Goal: Task Accomplishment & Management: Manage account settings

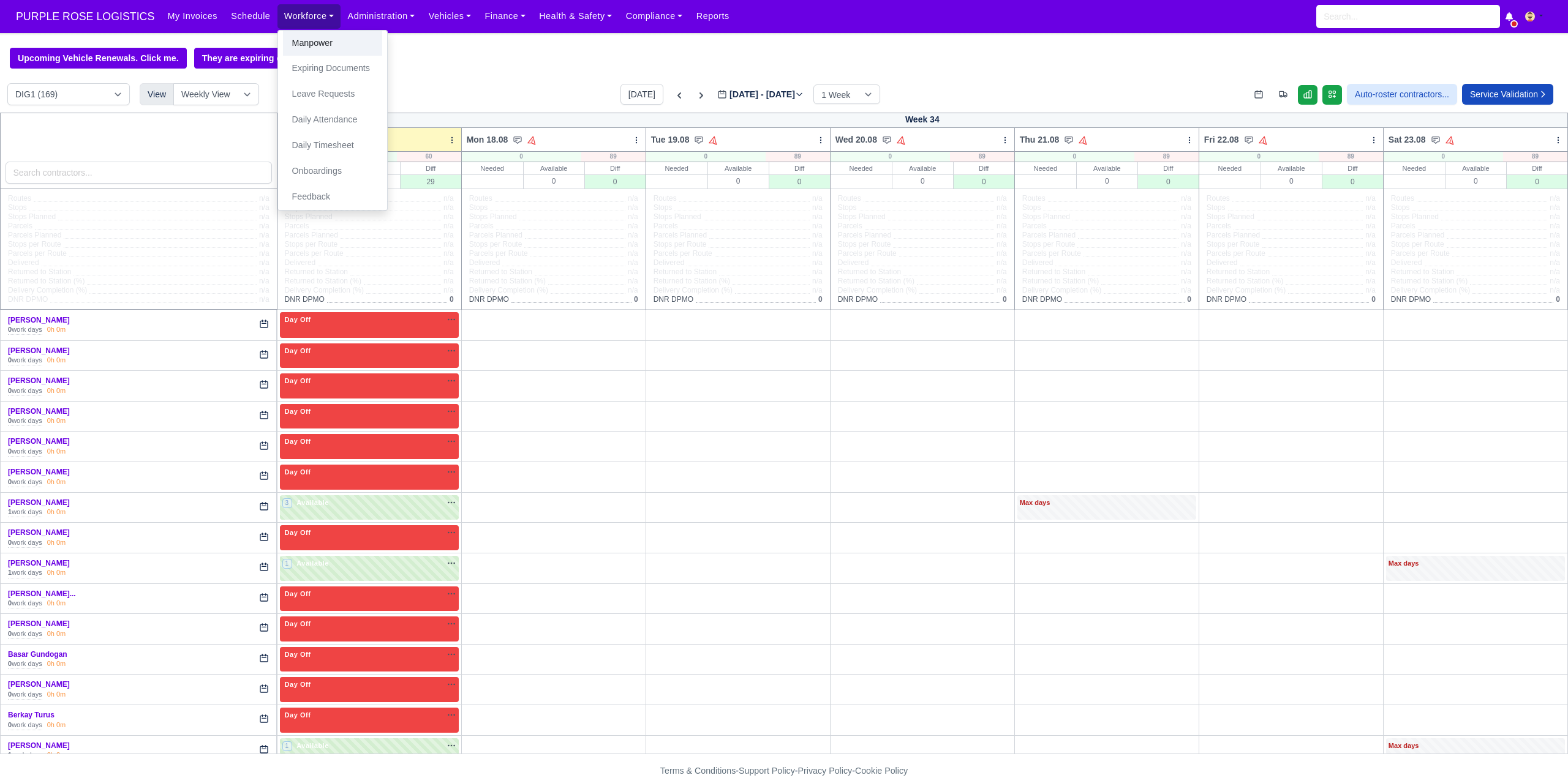
click at [307, 45] on link "Manpower" at bounding box center [333, 43] width 99 height 26
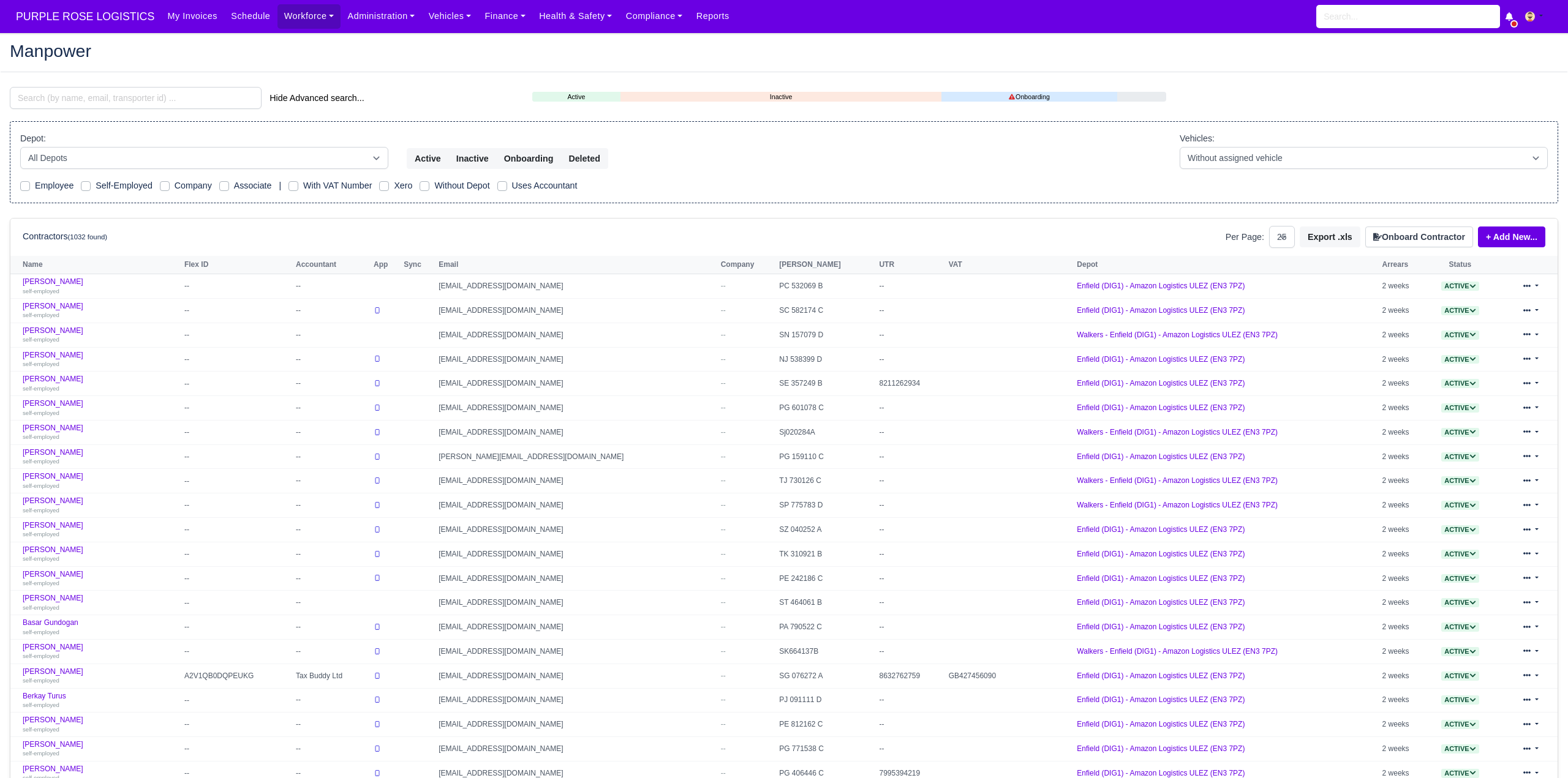
select select "25"
click at [192, 102] on input "search" at bounding box center [135, 98] width 252 height 22
click at [190, 98] on input "search" at bounding box center [135, 98] width 252 height 22
click at [189, 98] on input "search" at bounding box center [135, 98] width 252 height 22
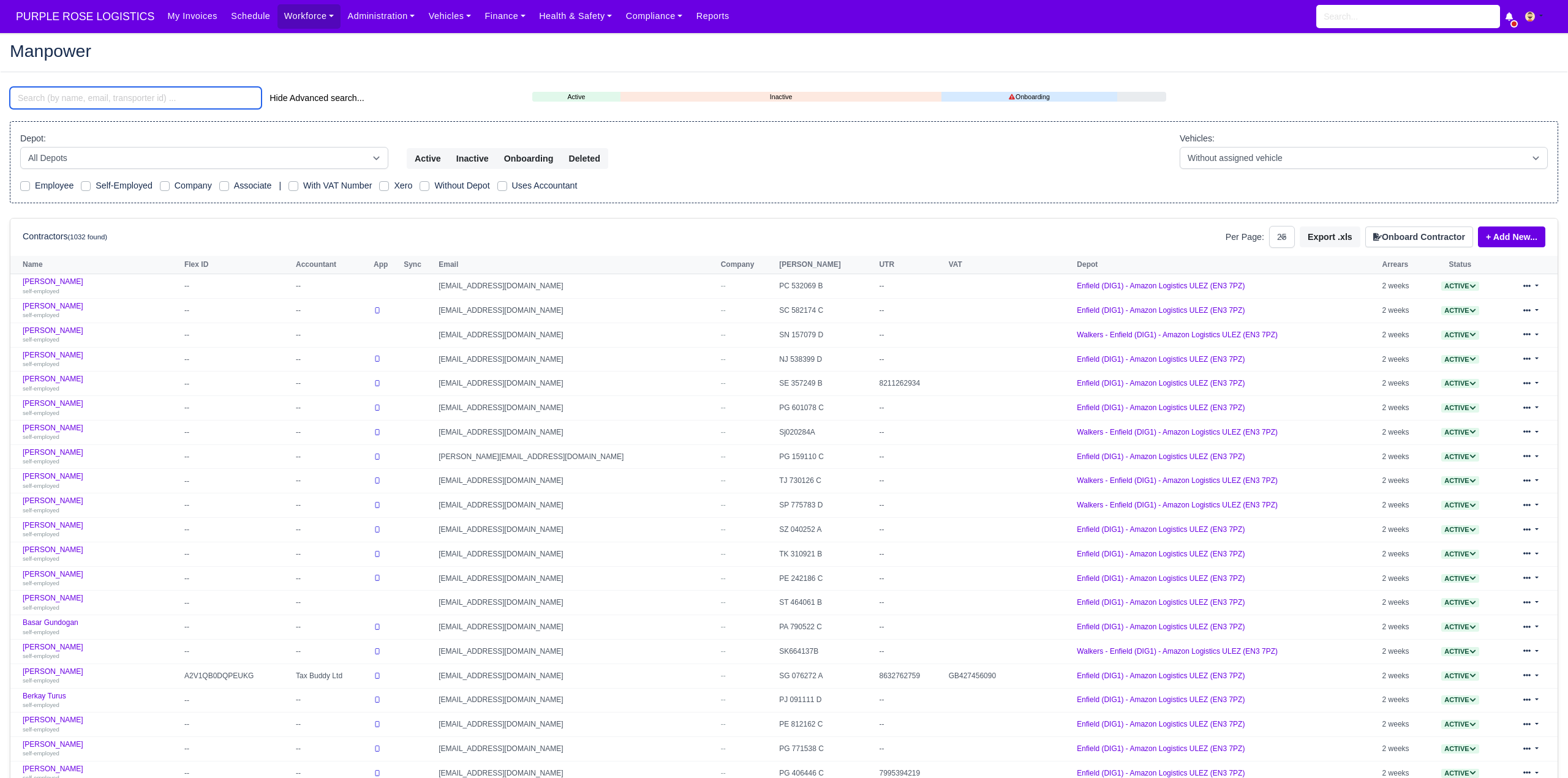
click at [93, 95] on input "search" at bounding box center [135, 98] width 252 height 22
click at [92, 91] on input "search" at bounding box center [135, 98] width 252 height 22
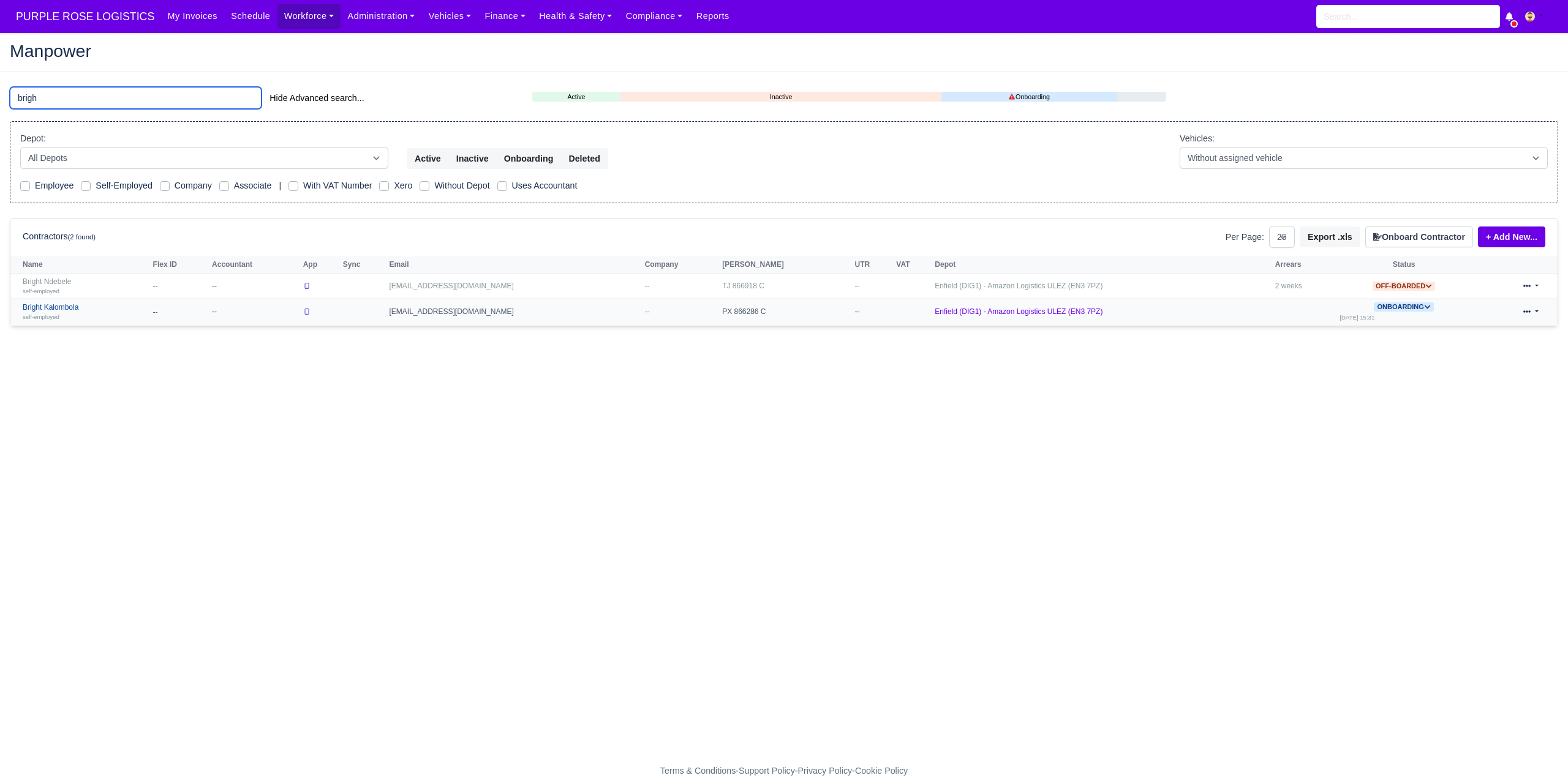
type input "brigh"
click at [43, 311] on link "Bright Kalombola self-employed" at bounding box center [84, 312] width 124 height 18
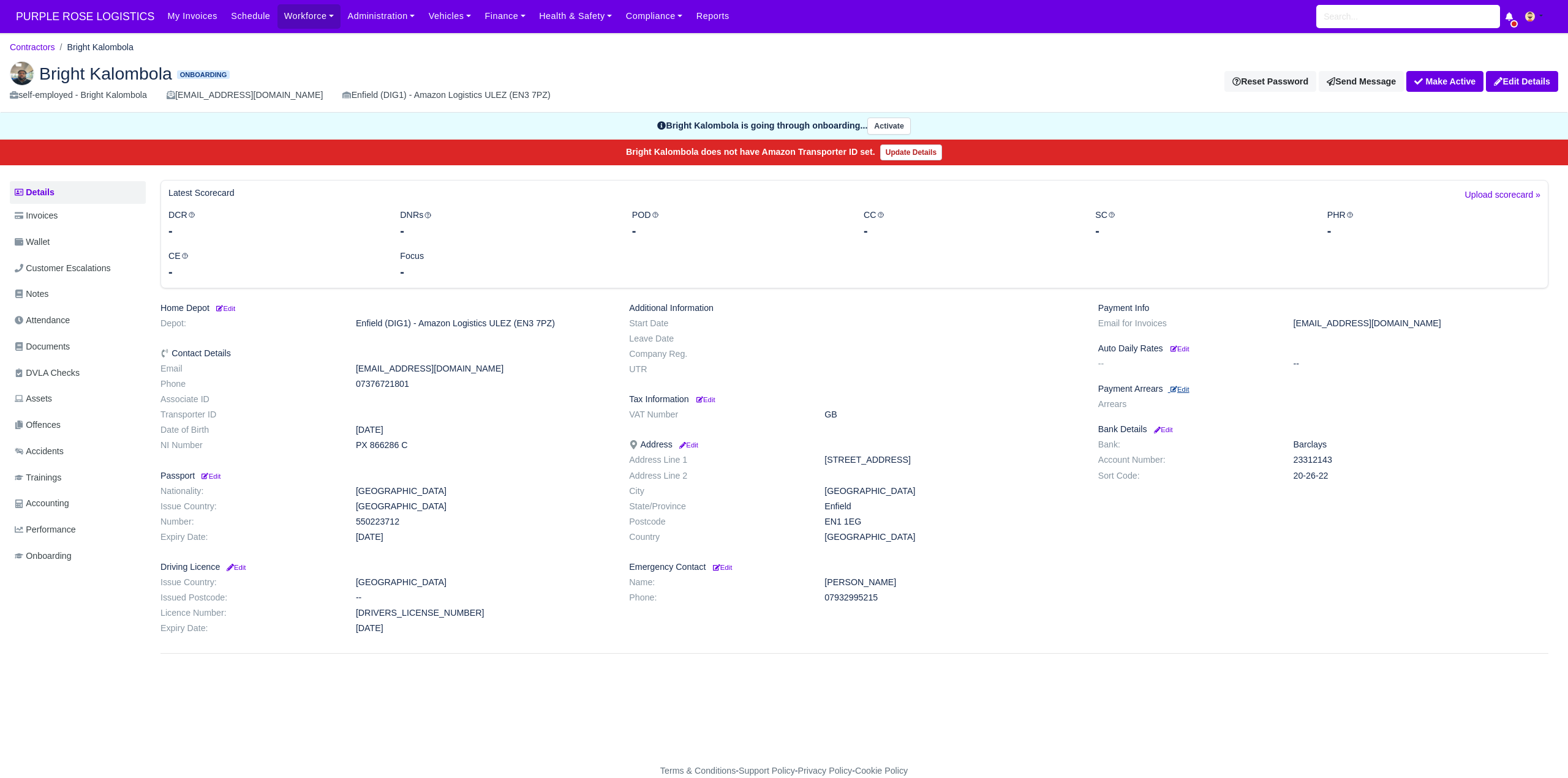
click at [1183, 391] on small "Edit" at bounding box center [1180, 389] width 19 height 7
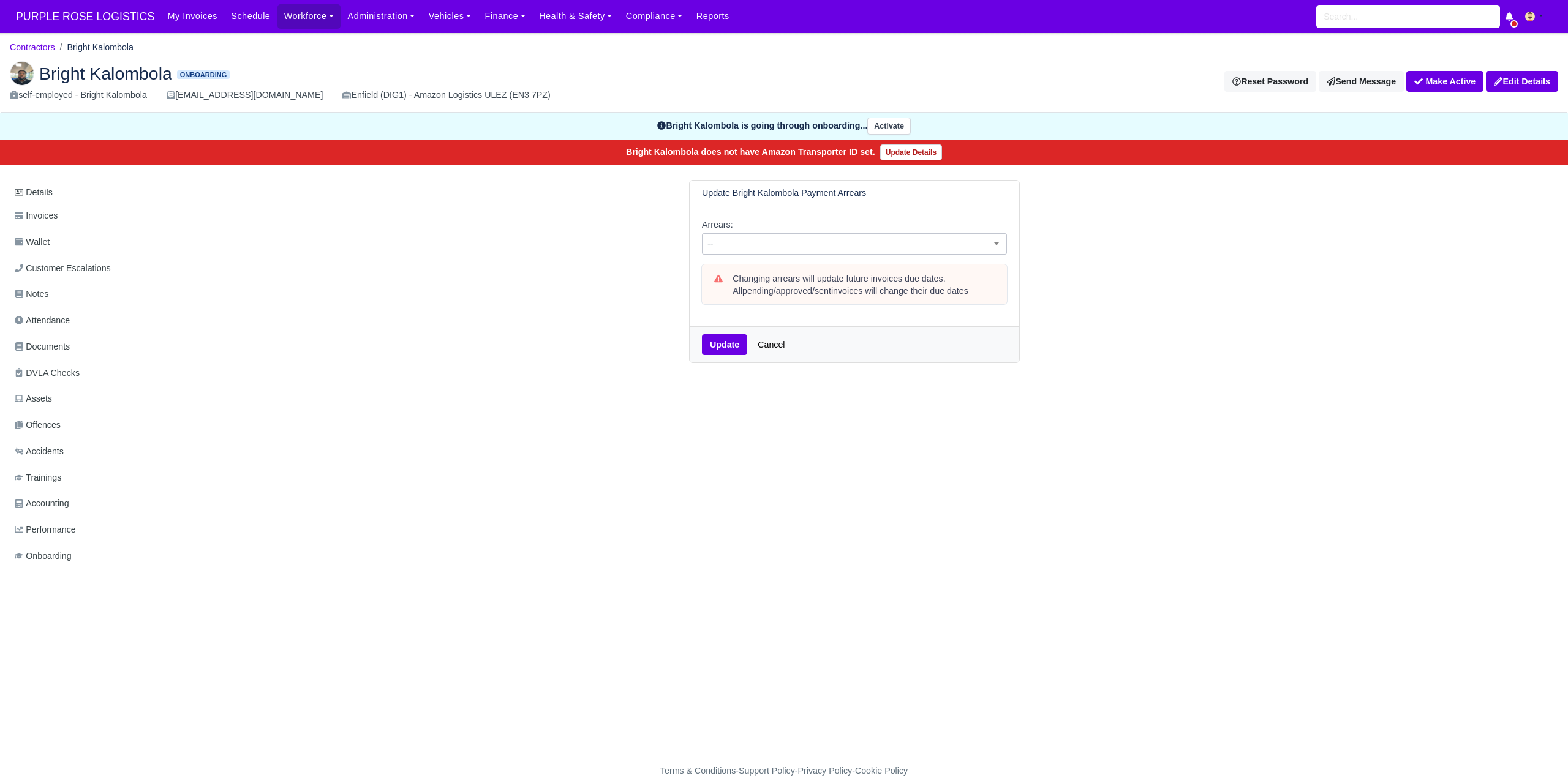
click at [744, 245] on span "--" at bounding box center [855, 244] width 304 height 15
select select "2W"
click at [728, 347] on button "Update" at bounding box center [724, 345] width 46 height 21
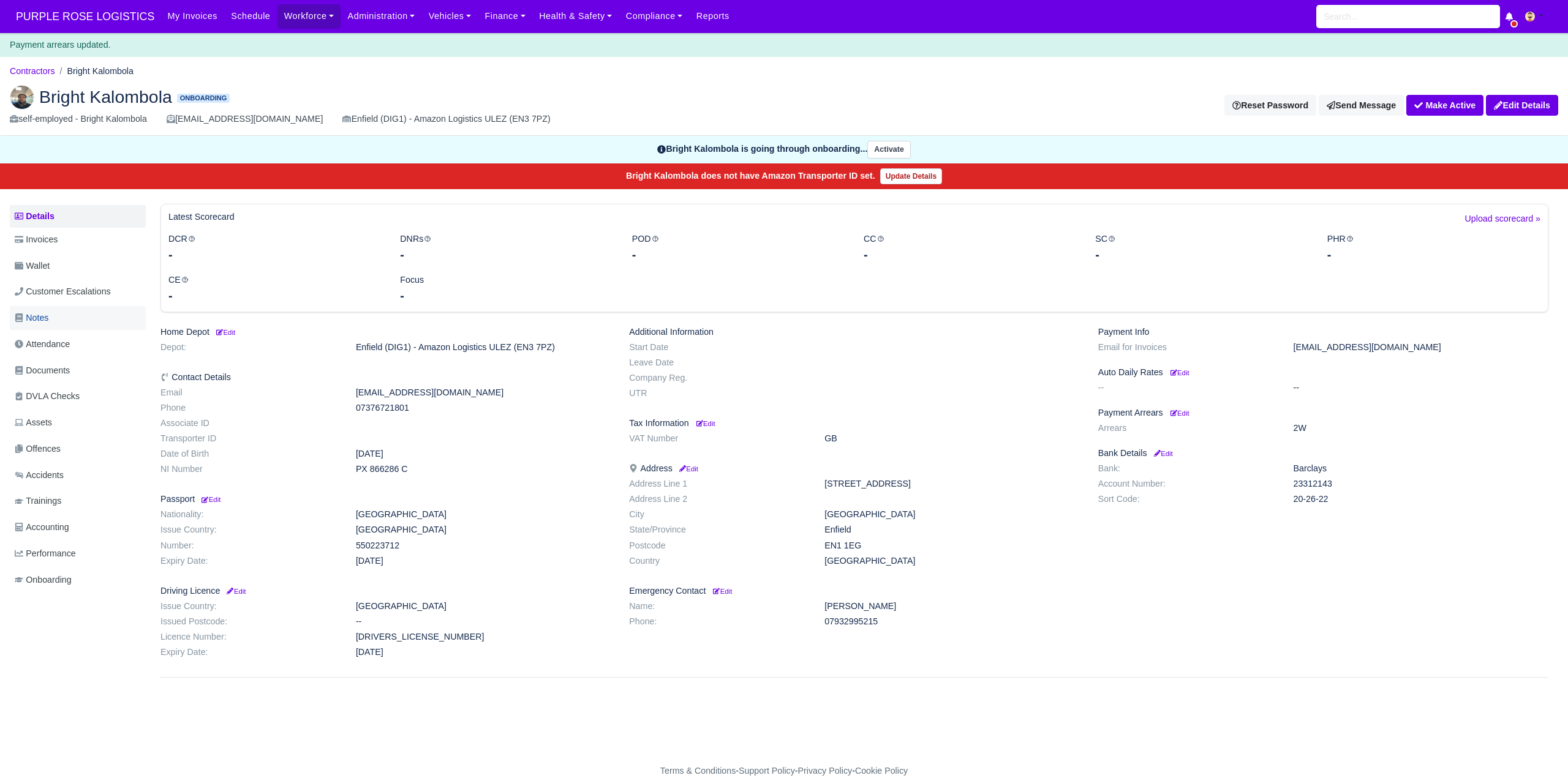
click at [46, 310] on link "Notes" at bounding box center [78, 318] width 136 height 24
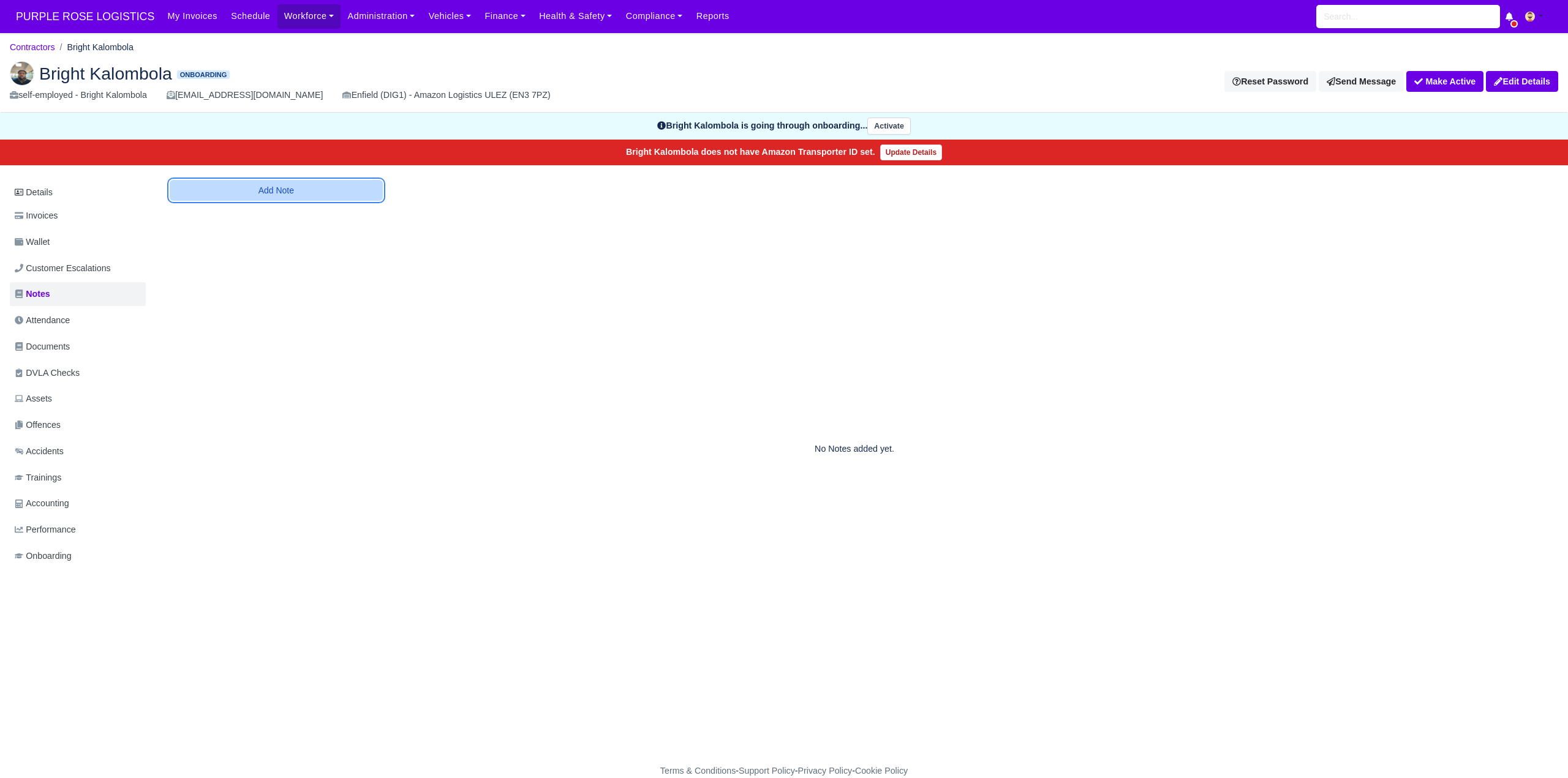
click at [303, 189] on button "Add Note" at bounding box center [276, 190] width 213 height 21
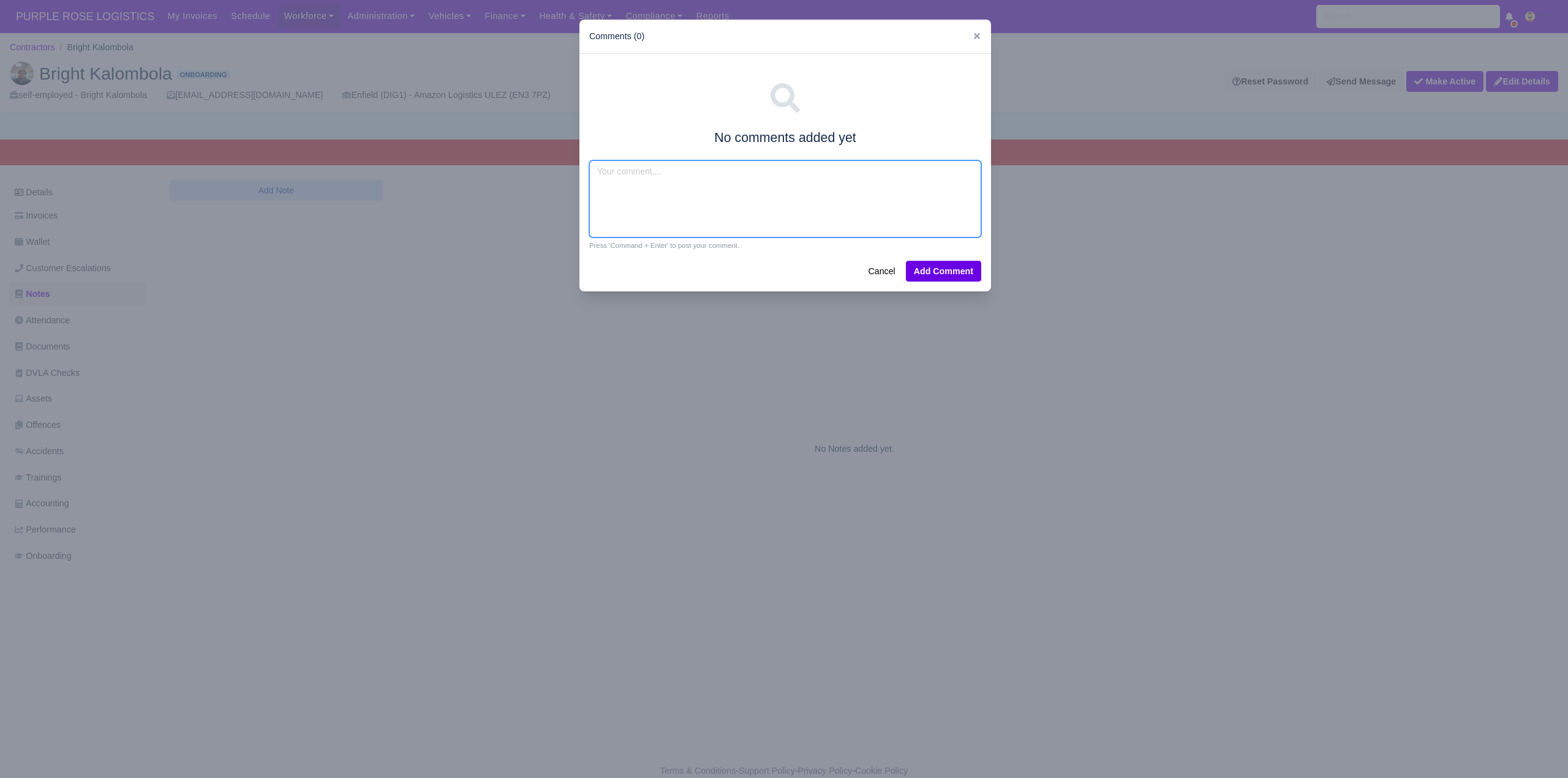
drag, startPoint x: 652, startPoint y: 197, endPoint x: 652, endPoint y: 191, distance: 6.0
click at [652, 197] on textarea at bounding box center [785, 199] width 392 height 78
type textarea "Tesco"
click at [956, 278] on button "Add Comment" at bounding box center [944, 271] width 75 height 21
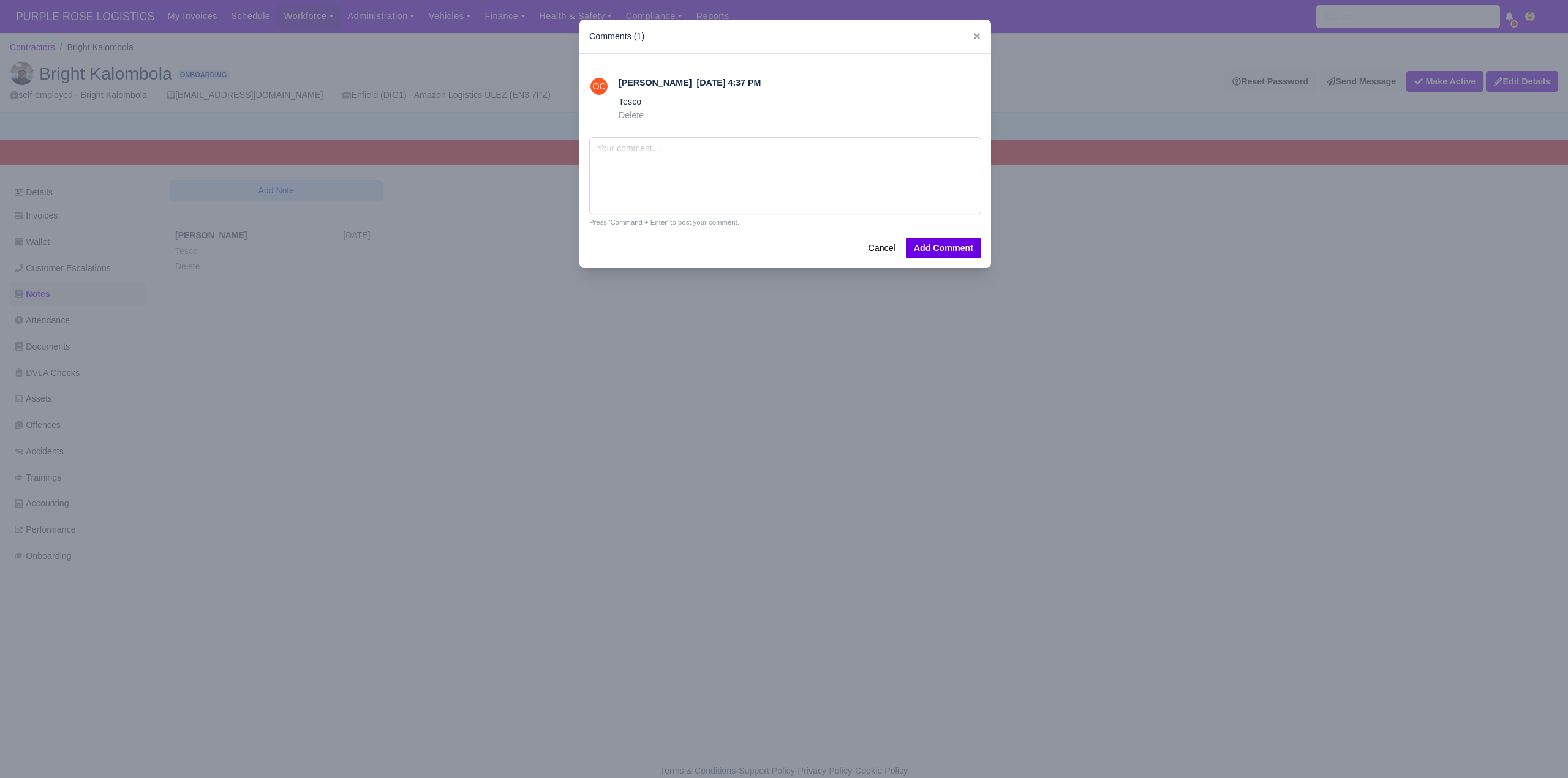
click at [392, 582] on div at bounding box center [784, 389] width 1568 height 778
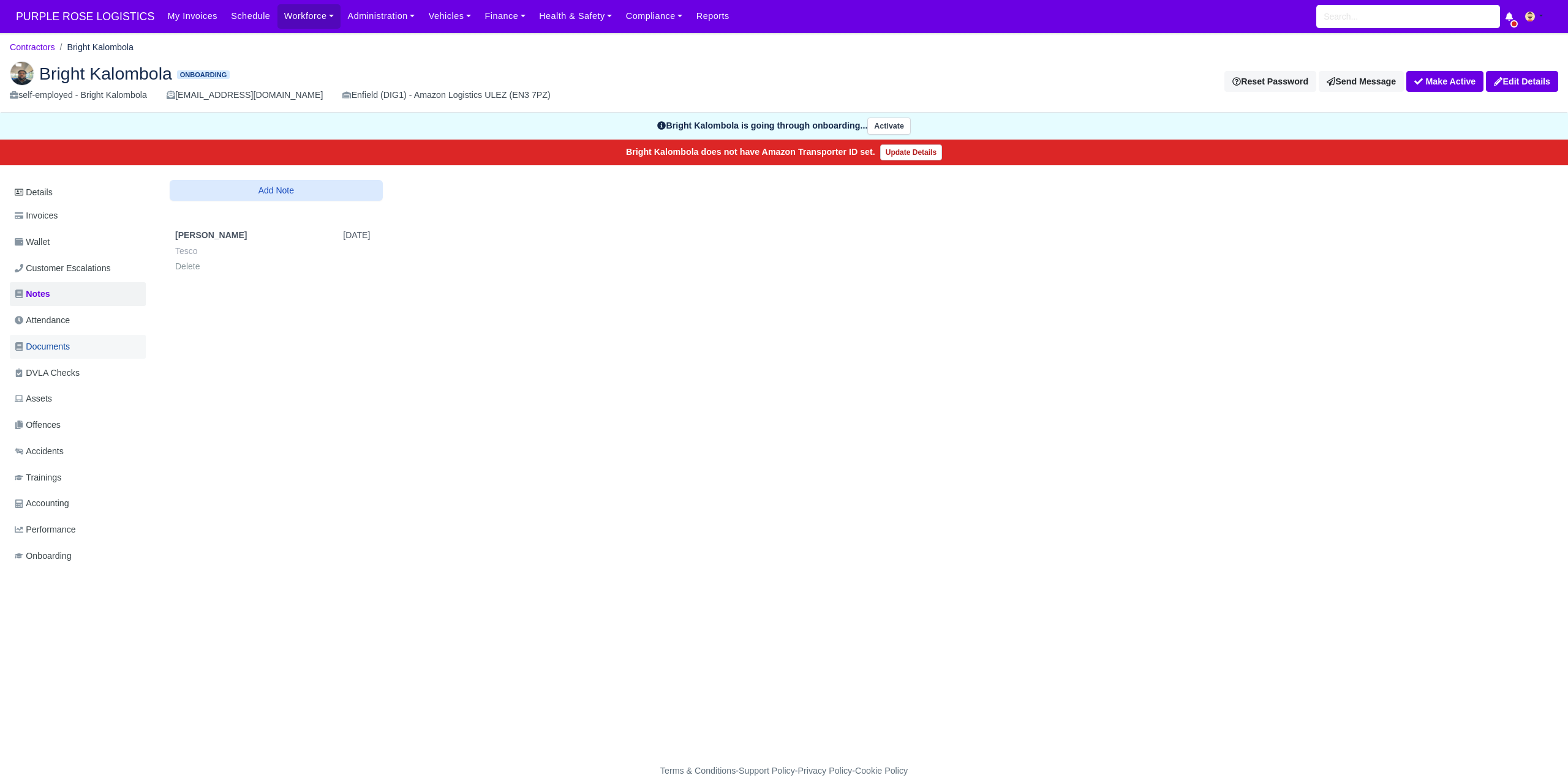
click at [49, 344] on span "Documents" at bounding box center [42, 347] width 55 height 14
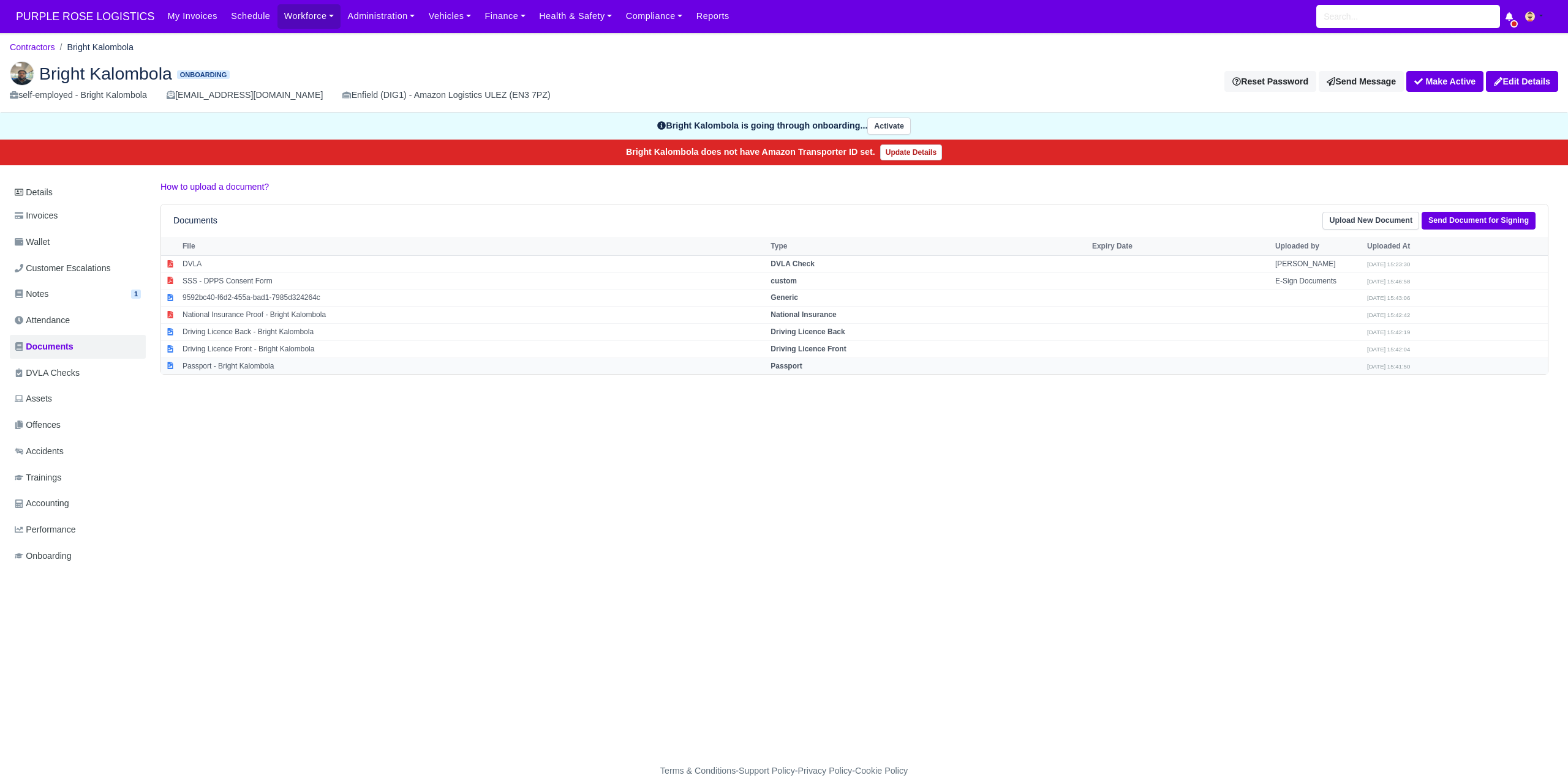
click at [802, 368] on strong "Passport" at bounding box center [786, 366] width 31 height 9
select select "passport"
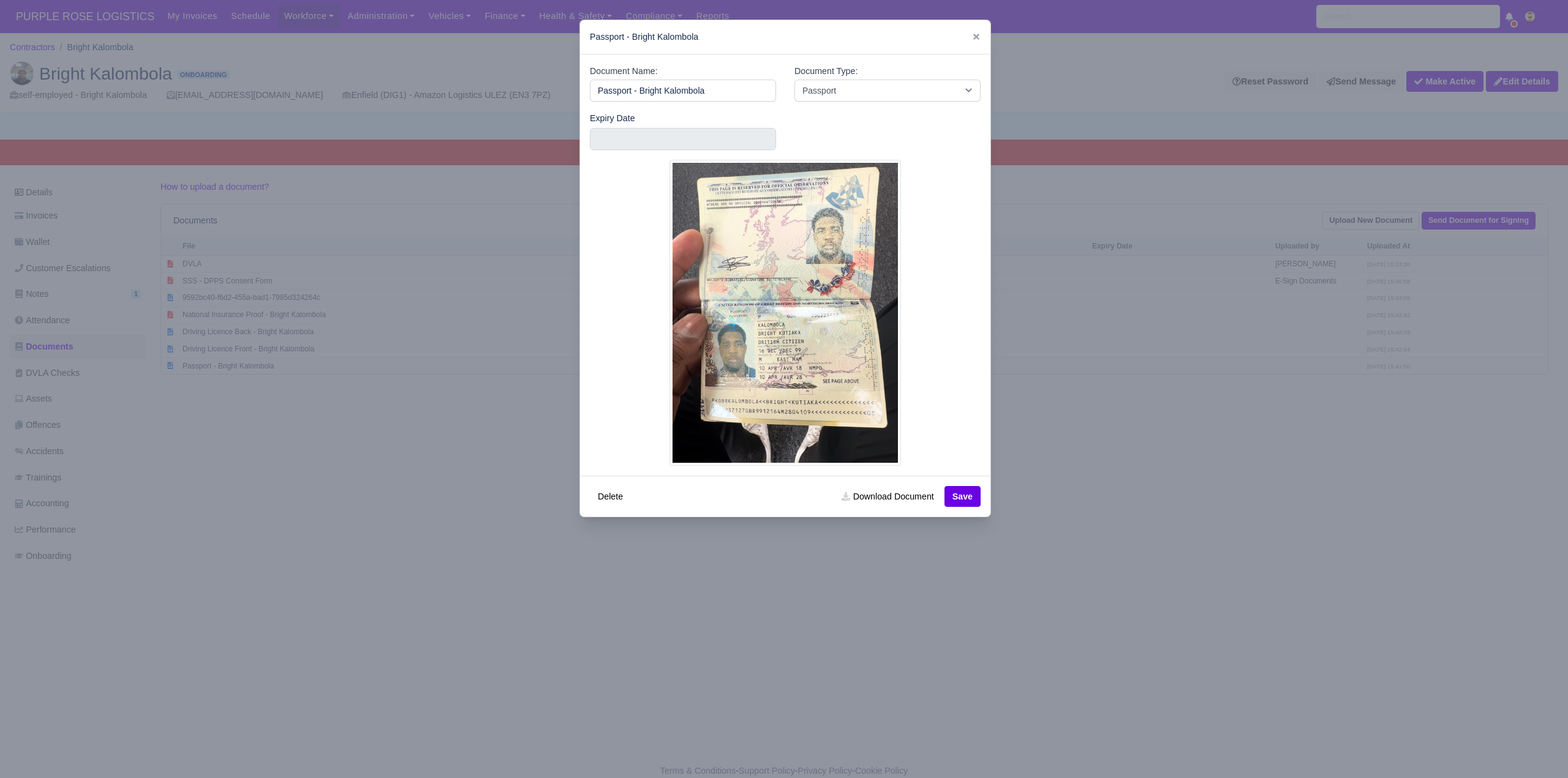
drag, startPoint x: 1035, startPoint y: 616, endPoint x: 1033, endPoint y: 605, distance: 11.2
click at [1035, 615] on div at bounding box center [784, 389] width 1568 height 778
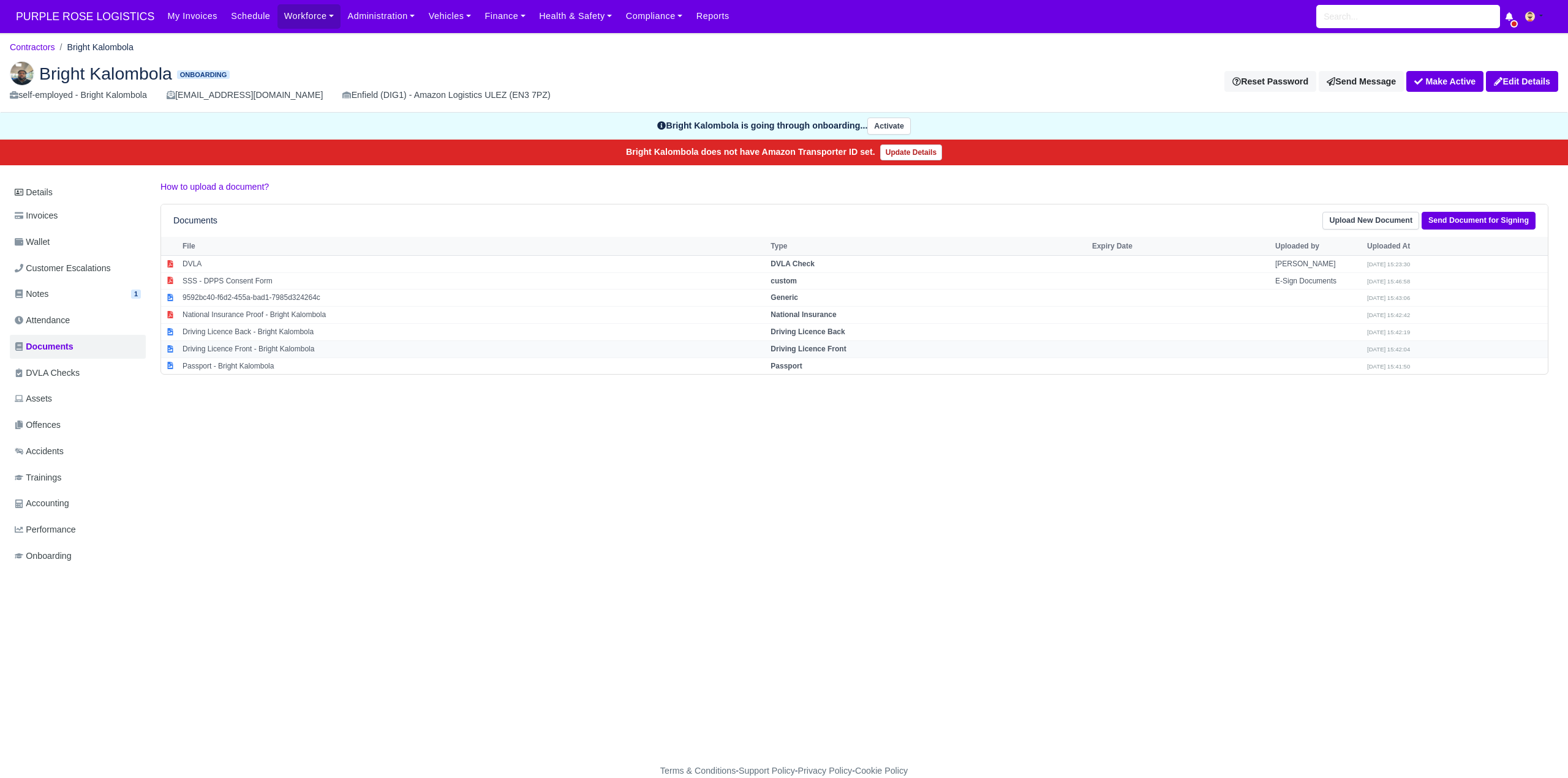
click at [844, 348] on strong "Driving Licence Front" at bounding box center [808, 349] width 75 height 9
select select "driving-licence-front"
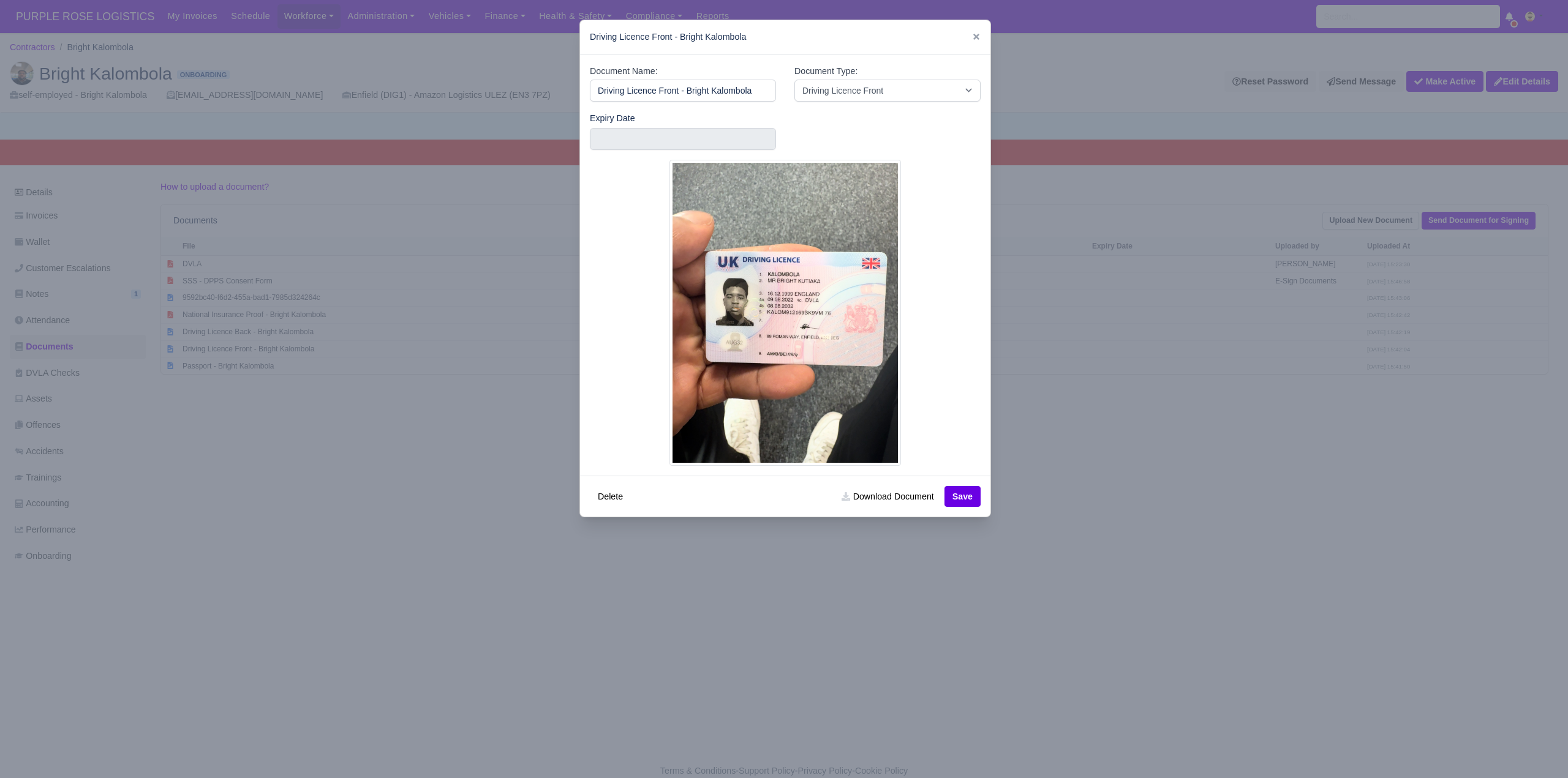
click at [1135, 574] on div at bounding box center [784, 389] width 1568 height 778
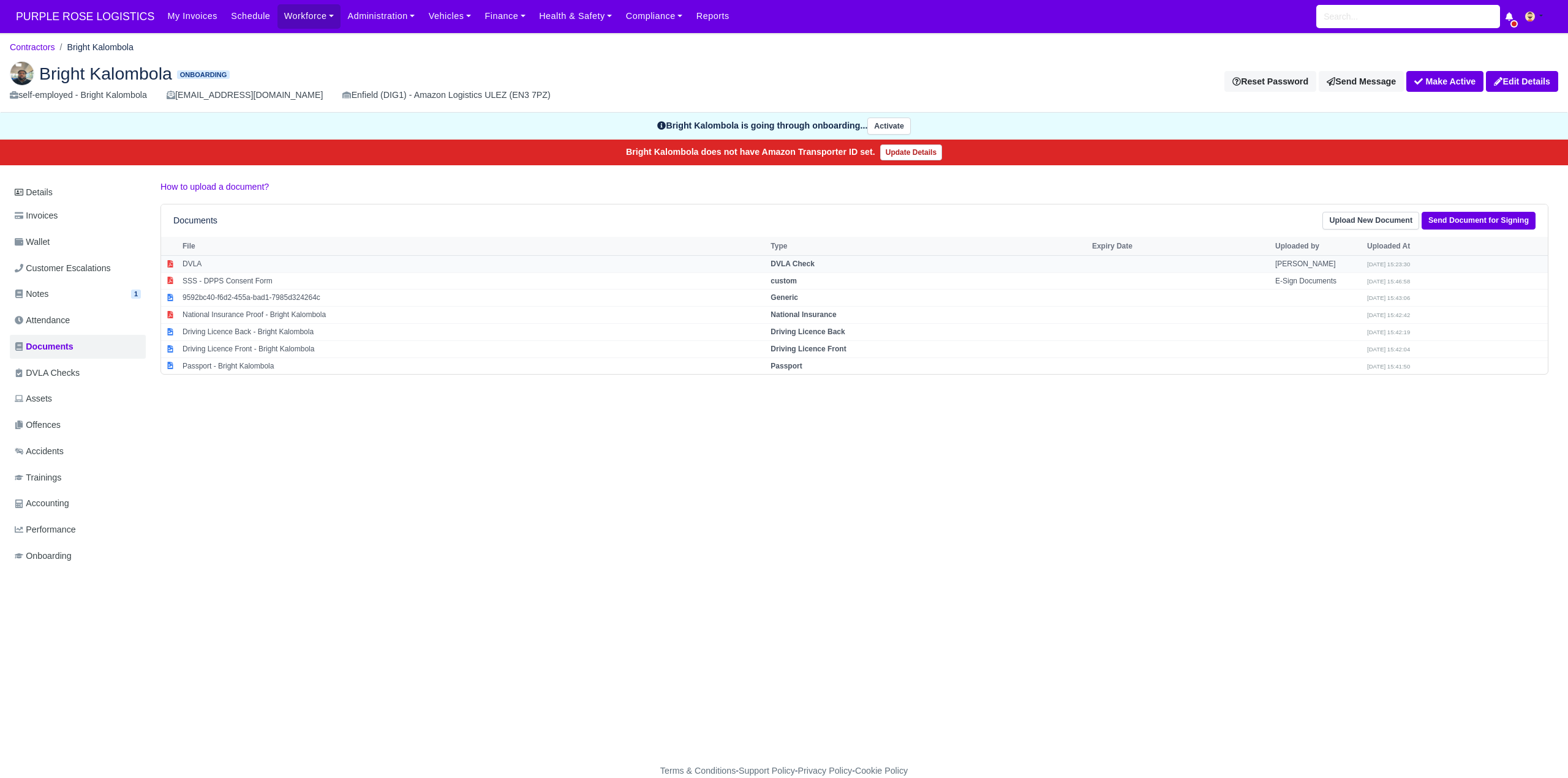
click at [814, 262] on strong "DVLA Check" at bounding box center [792, 264] width 44 height 9
select select "dvla-check"
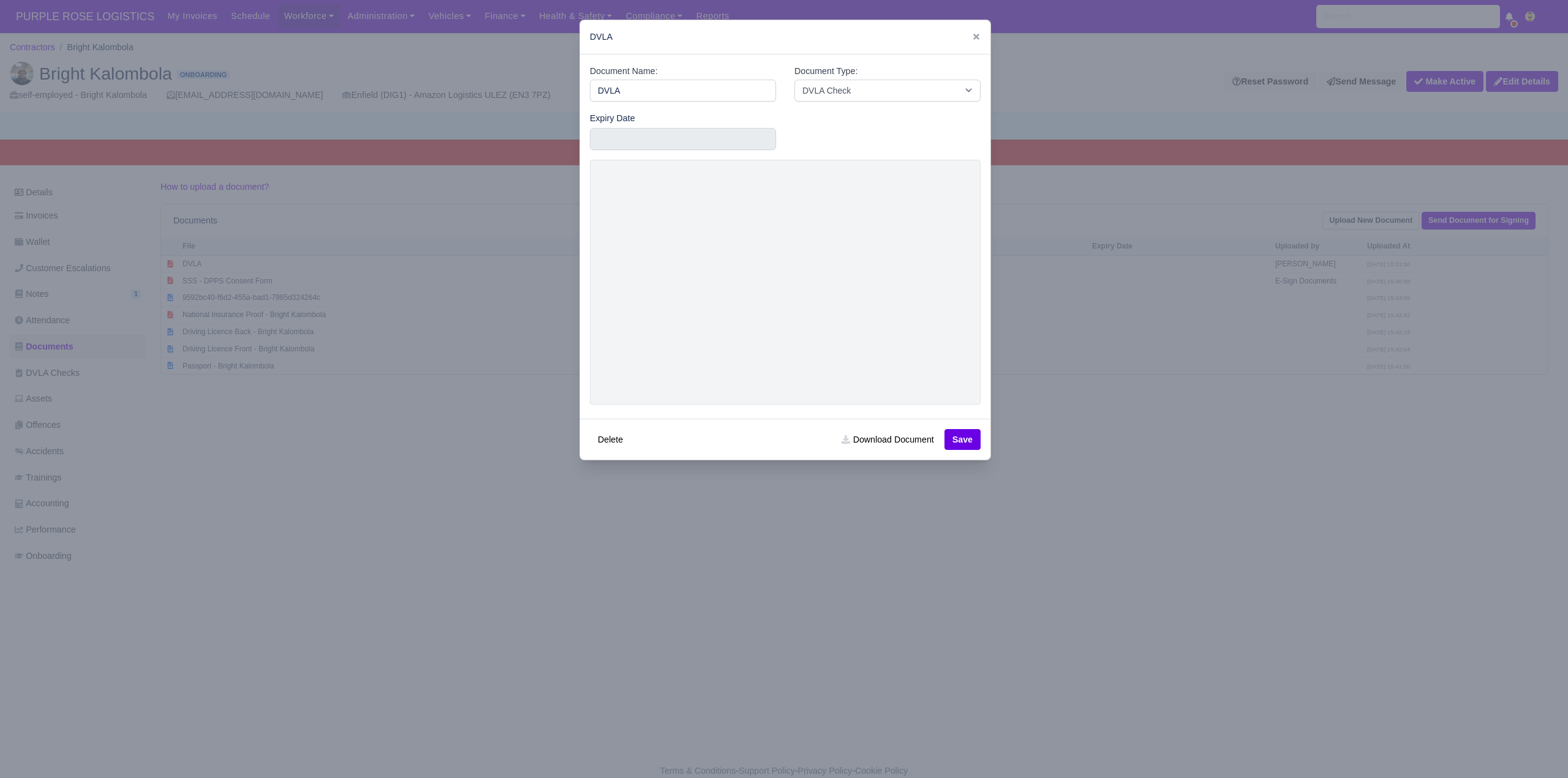
click at [1144, 702] on div at bounding box center [784, 389] width 1568 height 778
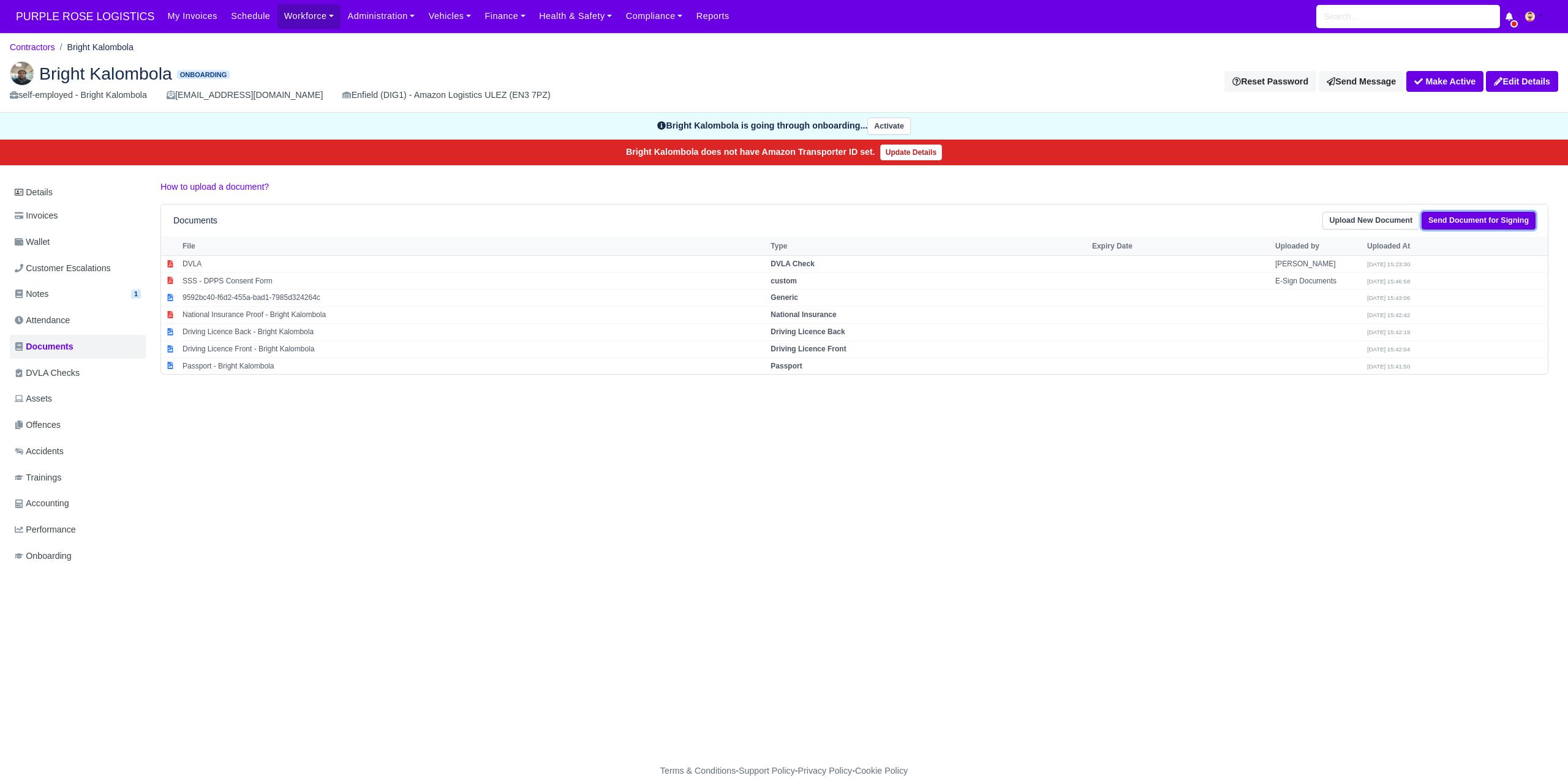
click at [1455, 217] on link "Send Document for Signing" at bounding box center [1478, 221] width 114 height 18
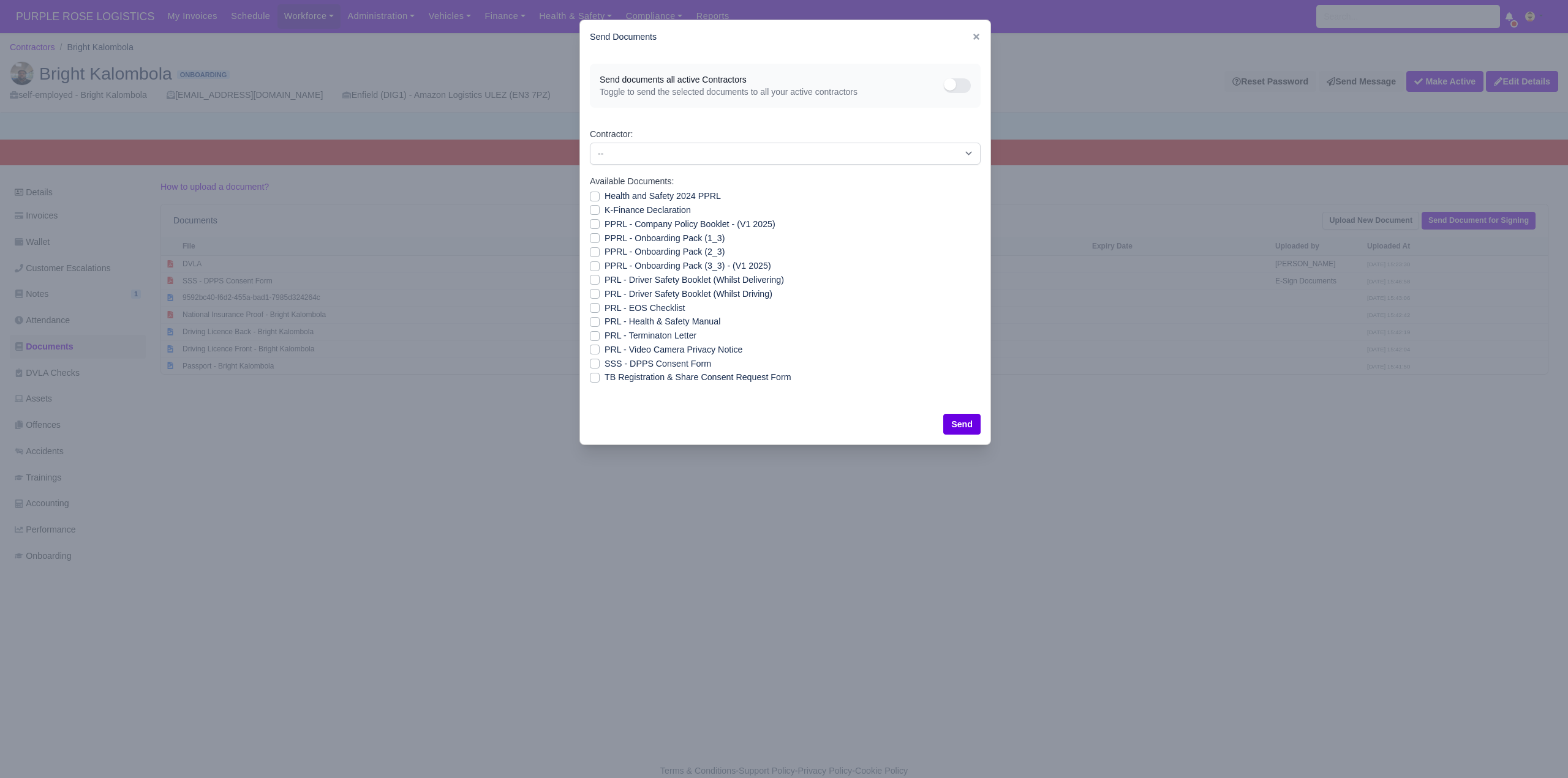
drag, startPoint x: 595, startPoint y: 196, endPoint x: 595, endPoint y: 205, distance: 9.0
click at [604, 197] on label "Health and Safety 2024 PPRL" at bounding box center [663, 197] width 117 height 14
click at [595, 197] on input "Health and Safety 2024 PPRL" at bounding box center [595, 194] width 10 height 10
checkbox input "true"
click at [604, 209] on label "K-Finance Declaration" at bounding box center [648, 210] width 86 height 14
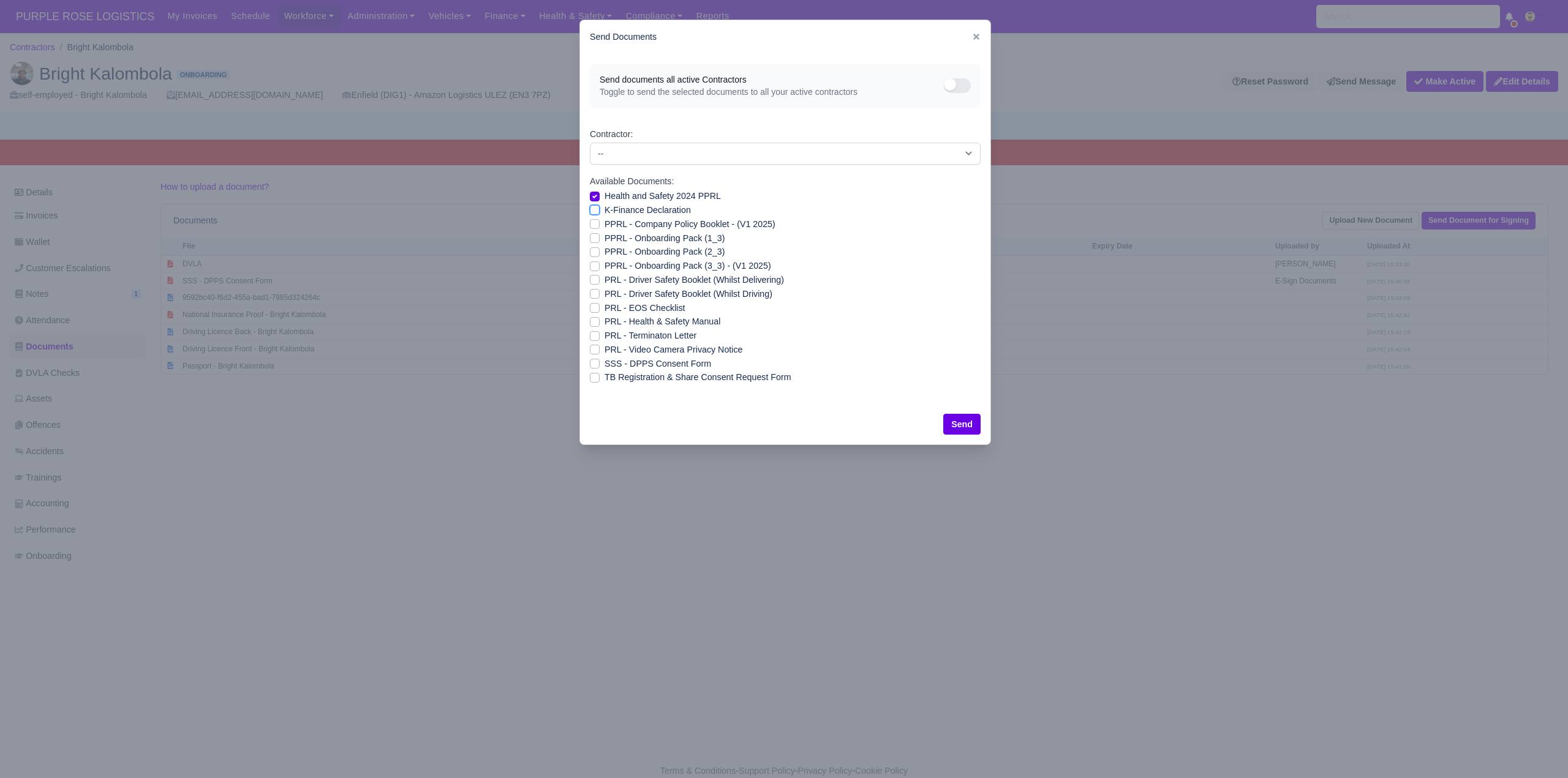
click at [595, 209] on input "K-Finance Declaration" at bounding box center [595, 208] width 10 height 10
checkbox input "true"
drag, startPoint x: 592, startPoint y: 224, endPoint x: 592, endPoint y: 230, distance: 6.0
click at [604, 225] on label "PPRL - Company Policy Booklet - (V1 2025)" at bounding box center [690, 225] width 171 height 14
click at [592, 225] on input "PPRL - Company Policy Booklet - (V1 2025)" at bounding box center [595, 222] width 10 height 10
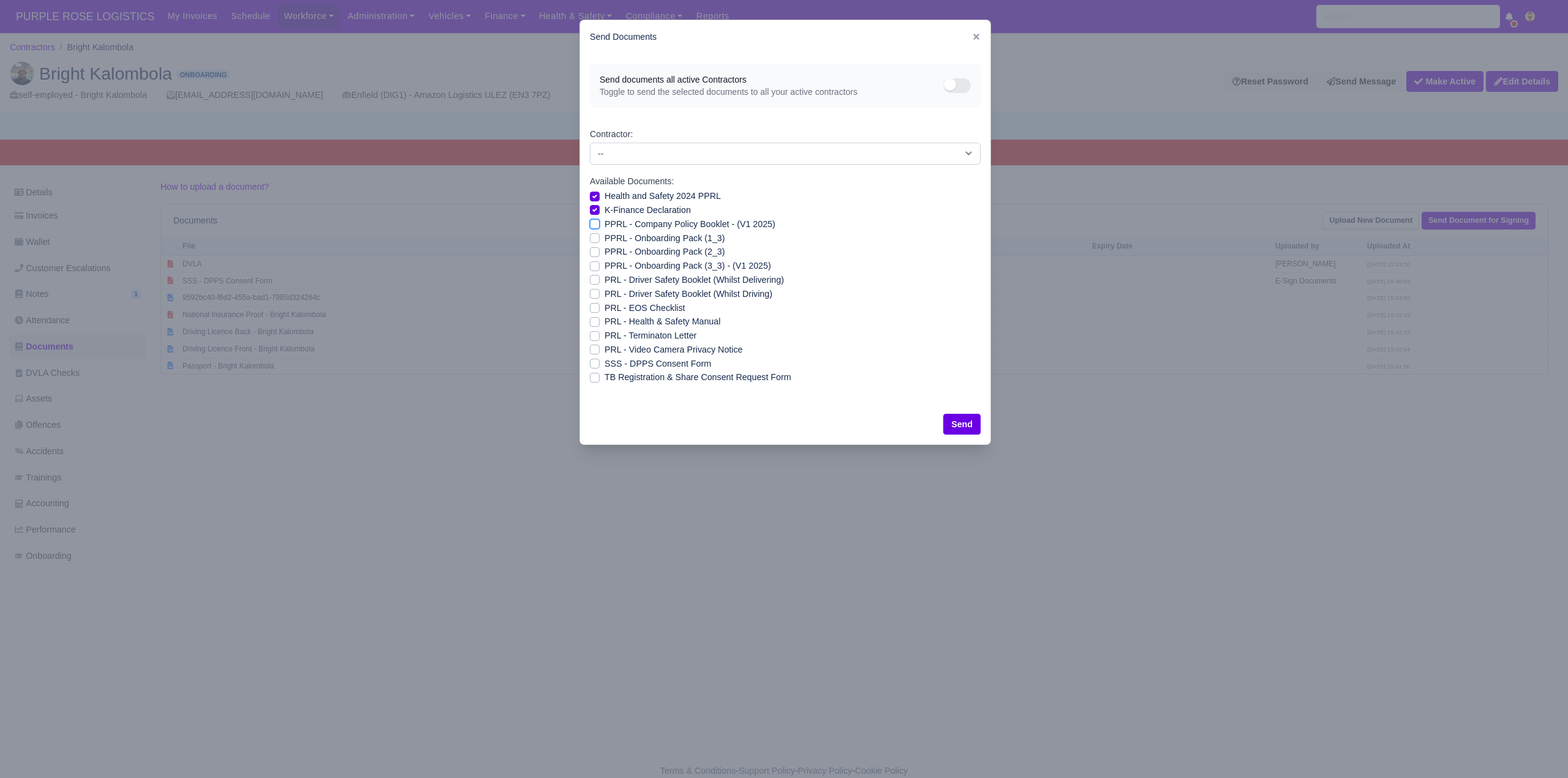
checkbox input "true"
click at [604, 237] on label "PPRL - Onboarding Pack (1_3)" at bounding box center [664, 239] width 120 height 14
click at [594, 237] on input "PPRL - Onboarding Pack (1_3)" at bounding box center [595, 237] width 10 height 10
checkbox input "true"
click at [604, 255] on label "PPRL - Onboarding Pack (2_3)" at bounding box center [664, 252] width 120 height 14
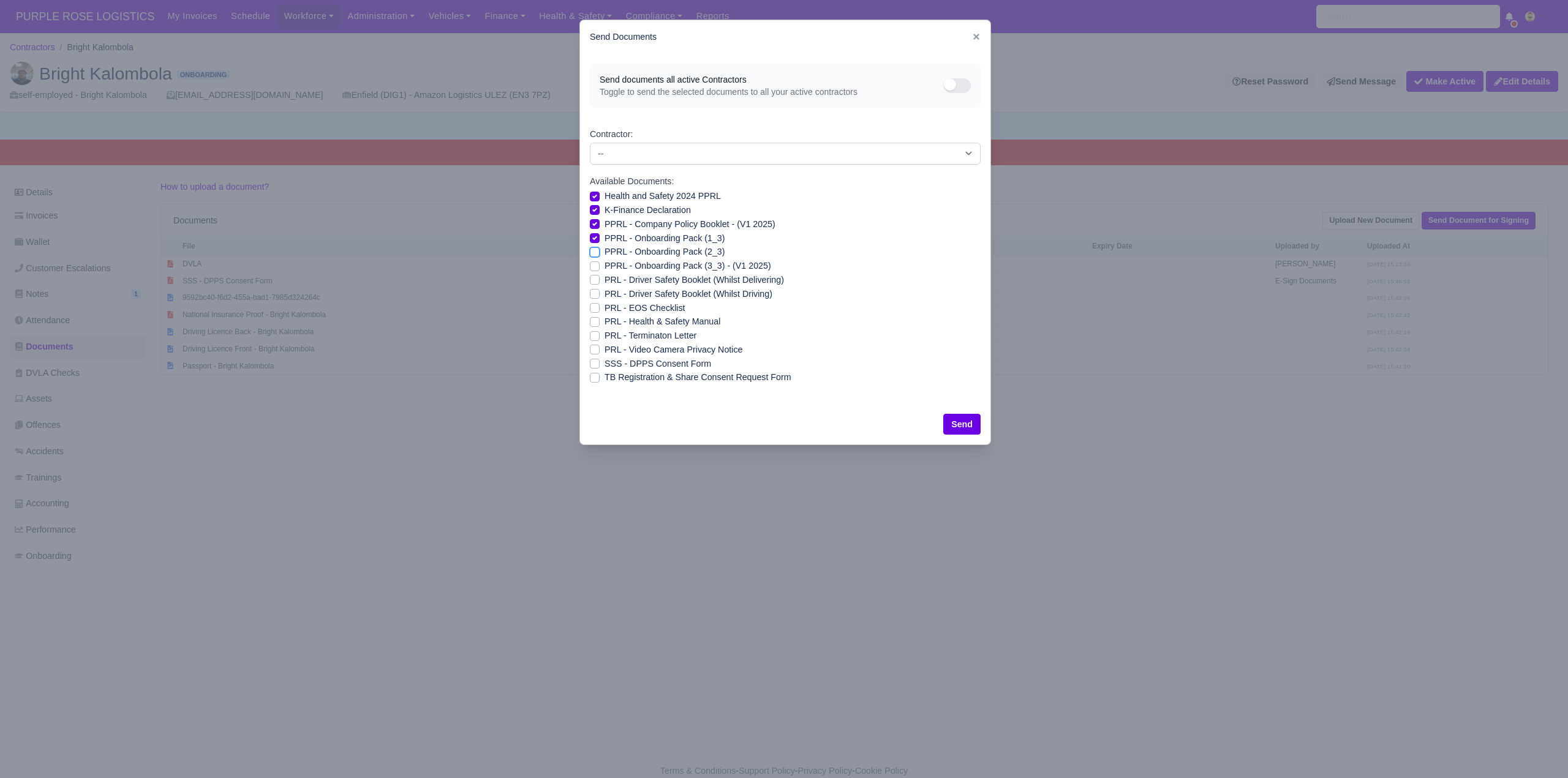
click at [592, 255] on input "PPRL - Onboarding Pack (2_3)" at bounding box center [595, 249] width 10 height 10
checkbox input "true"
click at [604, 264] on label "PPRL - Onboarding Pack (3_3) - (V1 2025)" at bounding box center [688, 266] width 166 height 14
click at [592, 264] on input "PPRL - Onboarding Pack (3_3) - (V1 2025)" at bounding box center [595, 264] width 10 height 10
checkbox input "true"
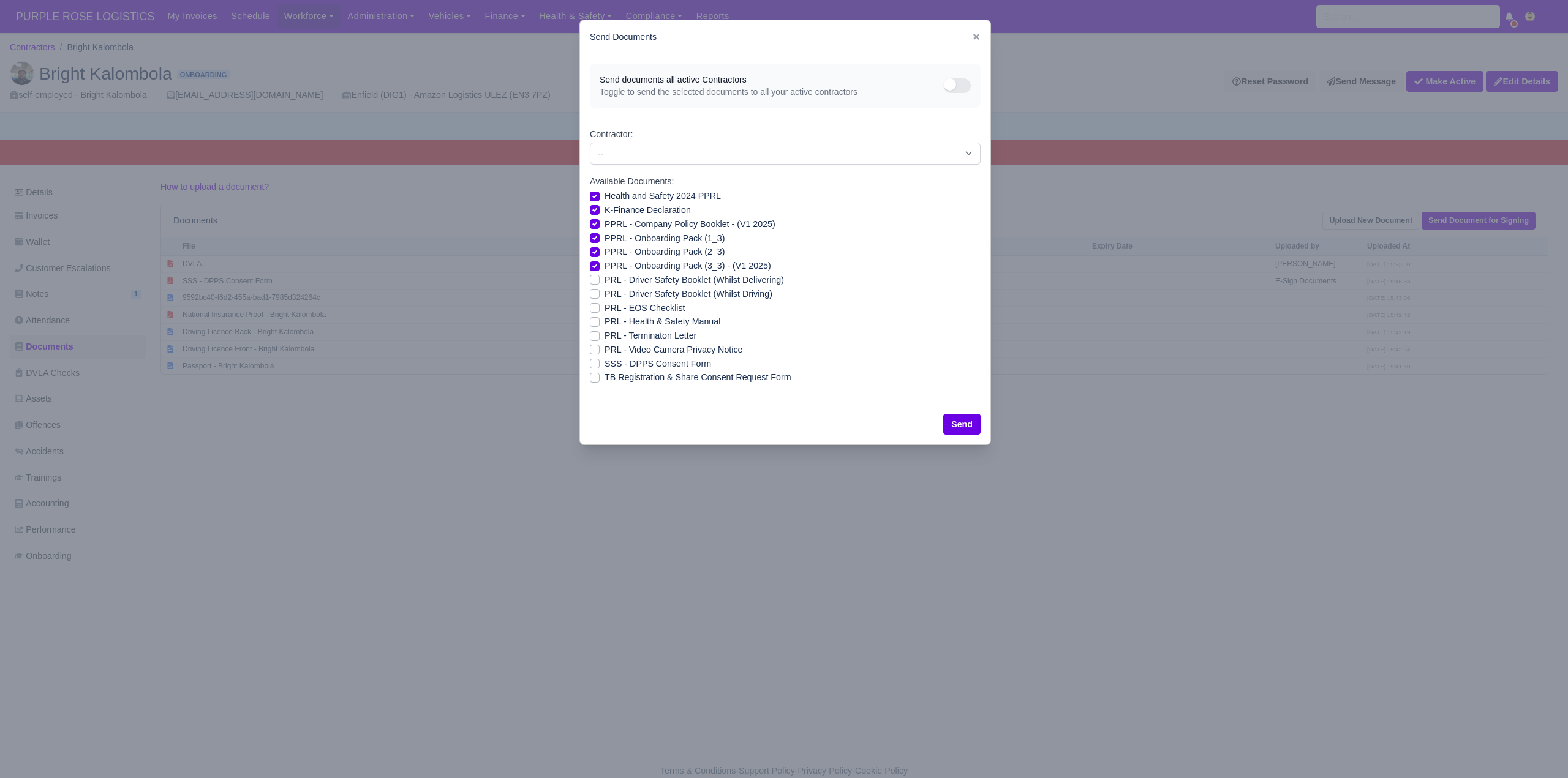
drag, startPoint x: 592, startPoint y: 280, endPoint x: 593, endPoint y: 290, distance: 10.0
click at [604, 282] on label "PRL - Driver Safety Booklet (Whilst Delivering)" at bounding box center [694, 281] width 179 height 14
click at [593, 282] on input "PRL - Driver Safety Booklet (Whilst Delivering)" at bounding box center [595, 278] width 10 height 10
checkbox input "true"
click at [604, 290] on label "PRL - Driver Safety Booklet (Whilst Driving)" at bounding box center [688, 294] width 168 height 14
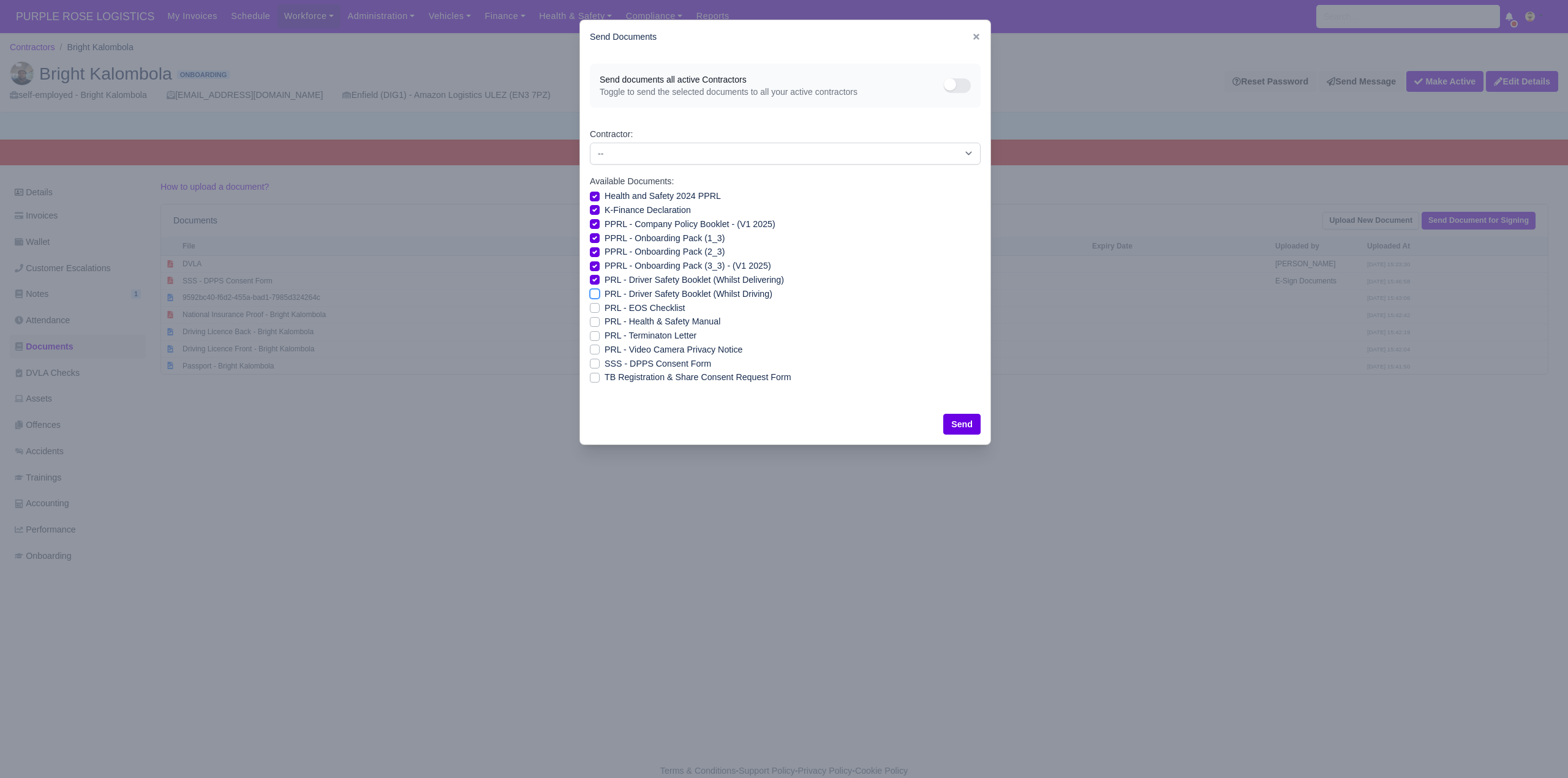
click at [593, 290] on input "PRL - Driver Safety Booklet (Whilst Driving)" at bounding box center [595, 292] width 10 height 10
checkbox input "true"
click at [604, 320] on label "PRL - Health & Safety Manual" at bounding box center [662, 322] width 116 height 14
click at [592, 320] on input "PRL - Health & Safety Manual" at bounding box center [595, 320] width 10 height 10
checkbox input "true"
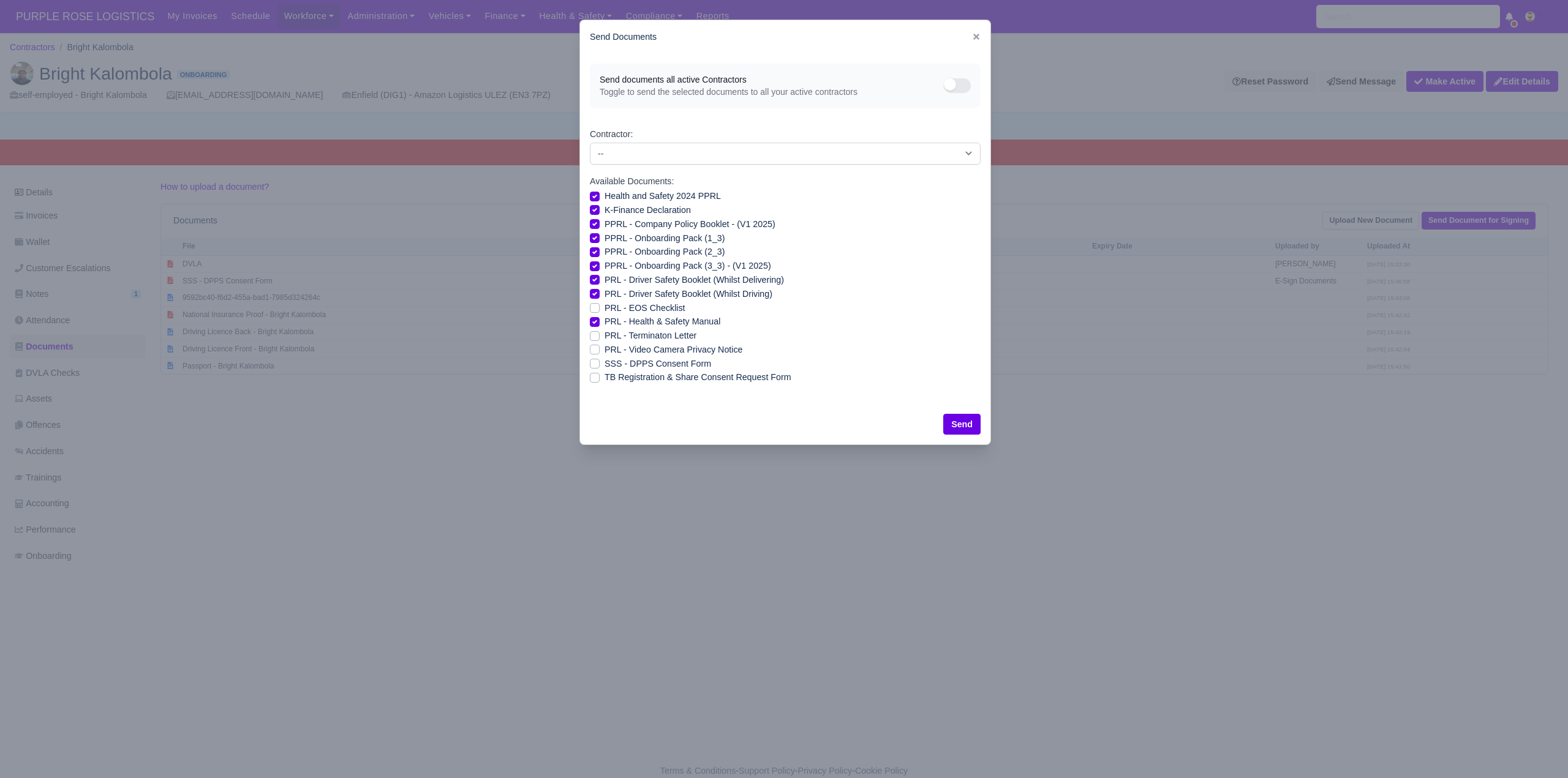
click at [604, 345] on label "PRL - Video Camera Privacy Notice" at bounding box center [673, 350] width 138 height 14
click at [593, 345] on input "PRL - Video Camera Privacy Notice" at bounding box center [595, 348] width 10 height 10
checkbox input "true"
click at [964, 419] on button "Send" at bounding box center [962, 425] width 38 height 21
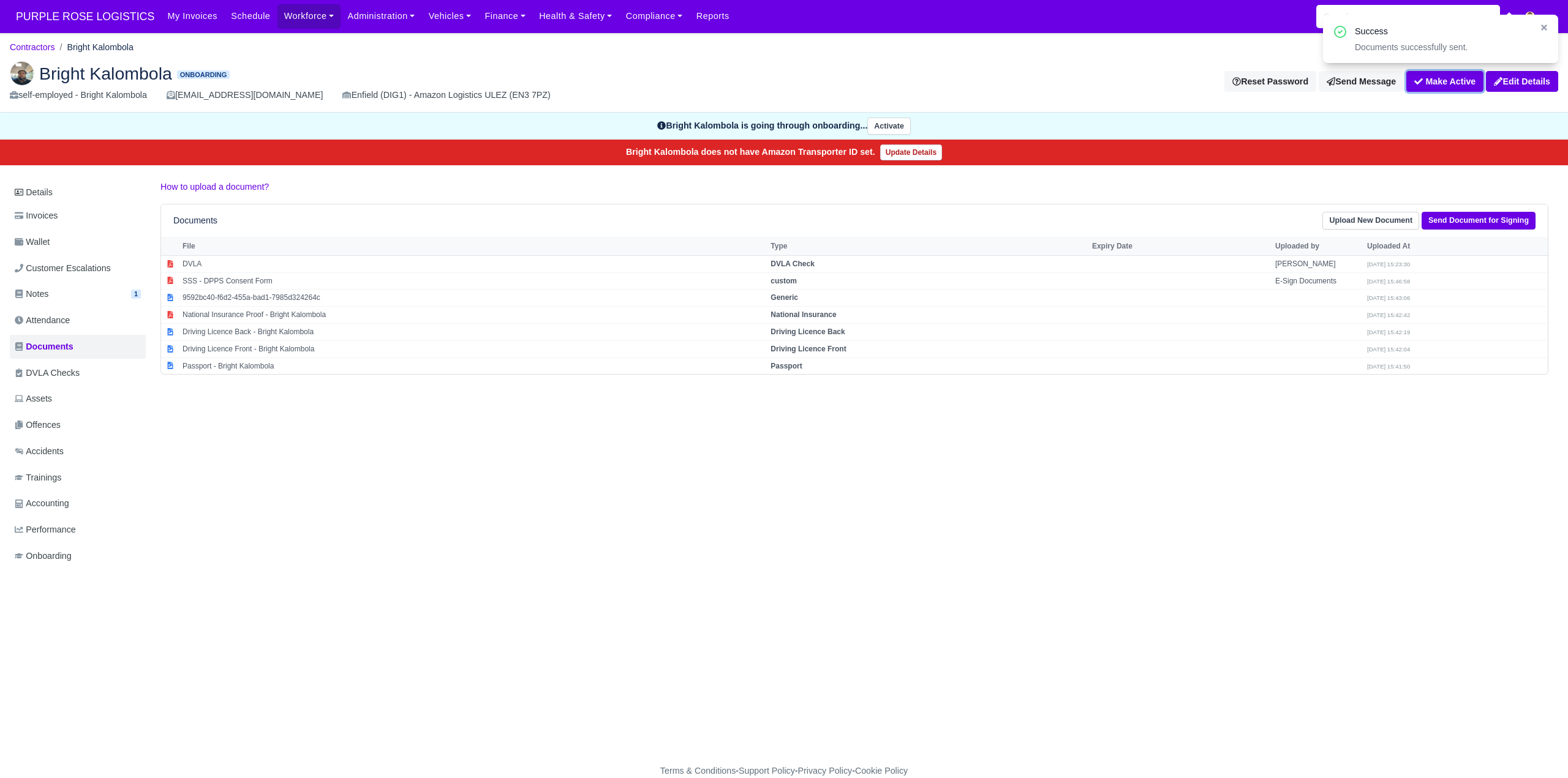
click at [1440, 84] on button "Make Active" at bounding box center [1445, 82] width 78 height 21
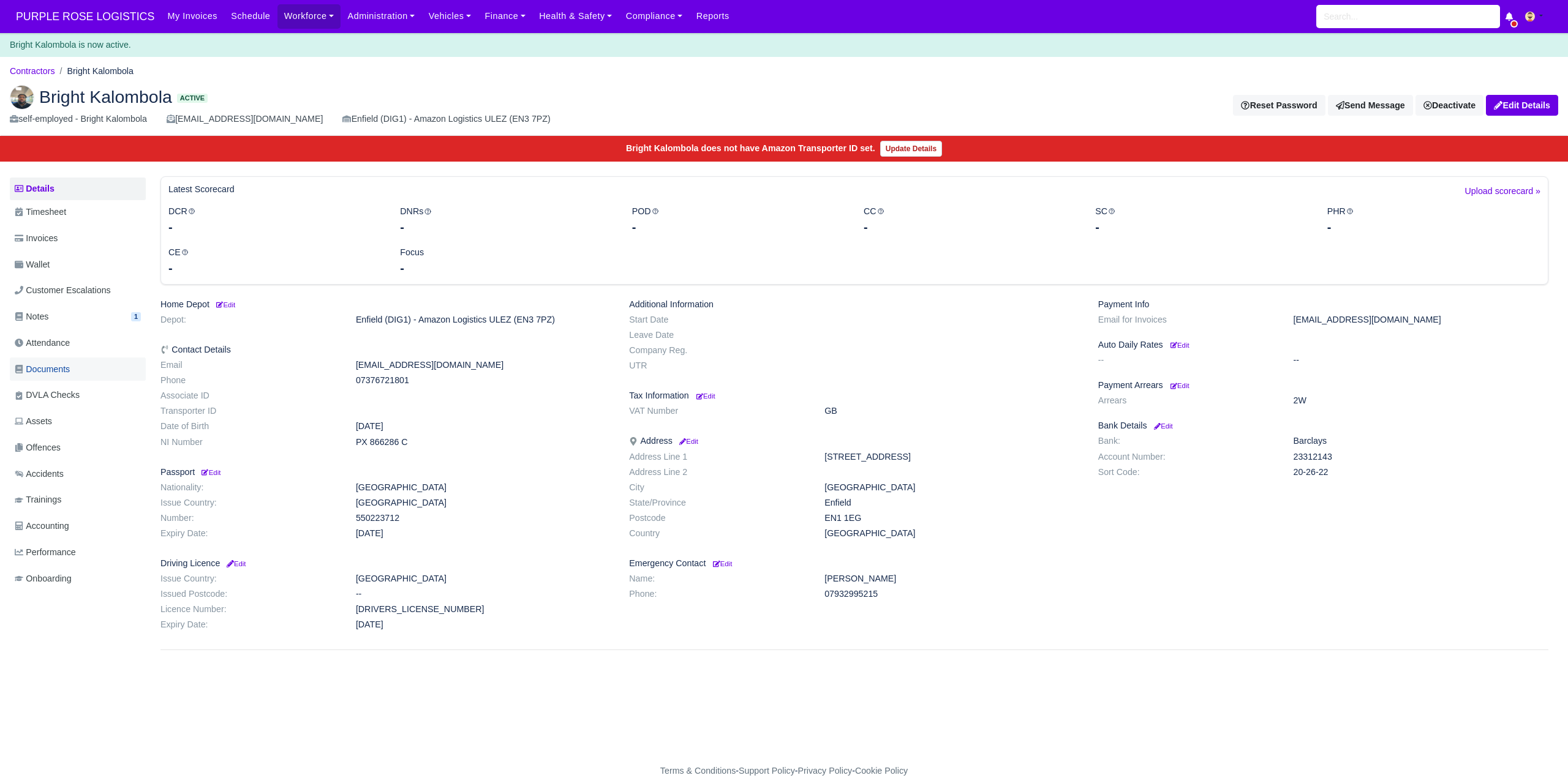
click at [66, 365] on span "Documents" at bounding box center [42, 369] width 55 height 14
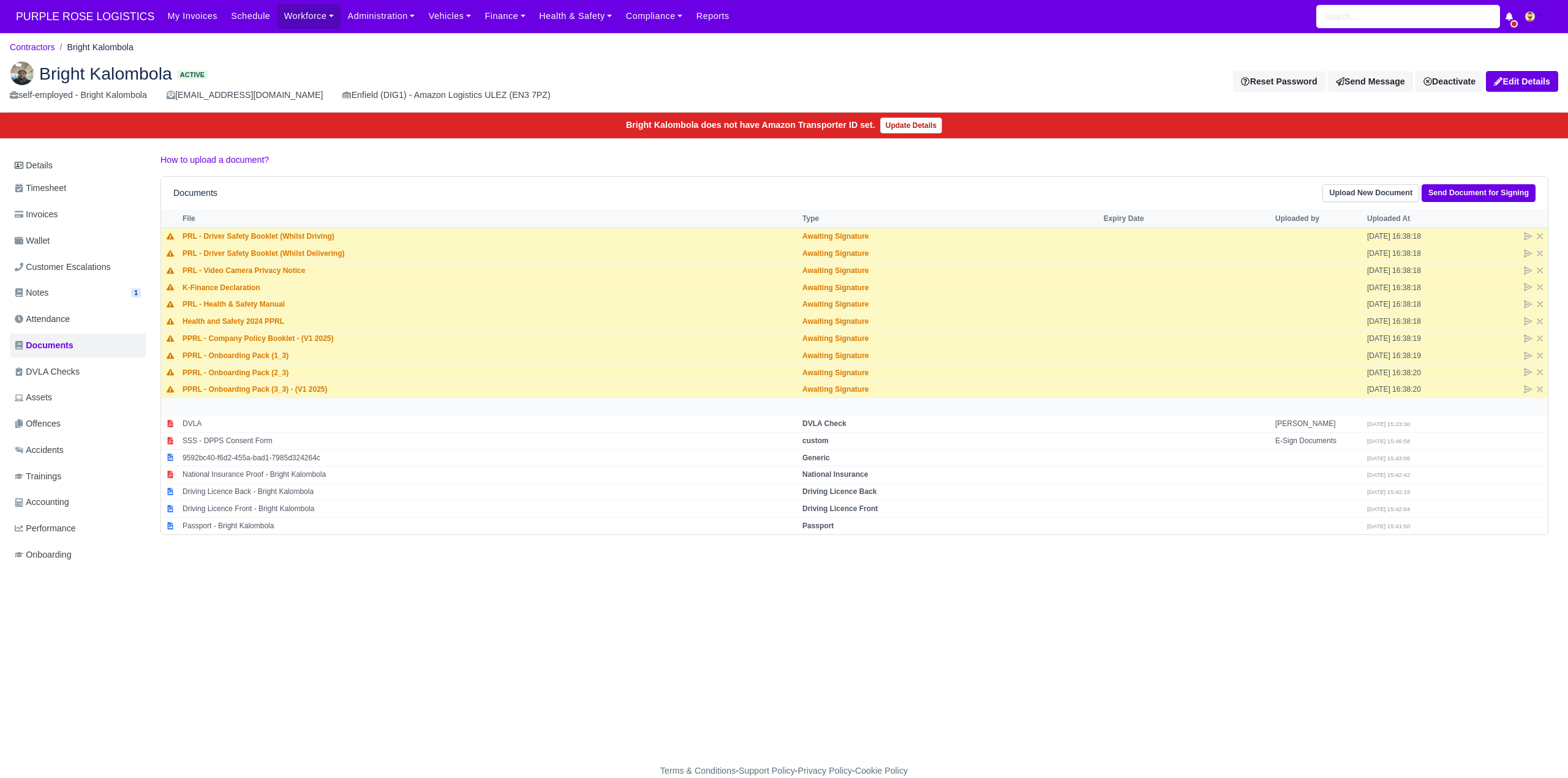
click at [347, 592] on div "Details Timesheet Invoices Wallet Customer Escalations Notes 1 Attendance" at bounding box center [784, 372] width 1548 height 438
click at [769, 616] on main "Contractors Bright Kalombola Bright Kalombola Active self-employed - Bright Kal…" at bounding box center [784, 406] width 1568 height 716
click at [746, 592] on div "Details Timesheet Invoices Wallet Customer Escalations Notes 1 Attendance" at bounding box center [784, 372] width 1548 height 438
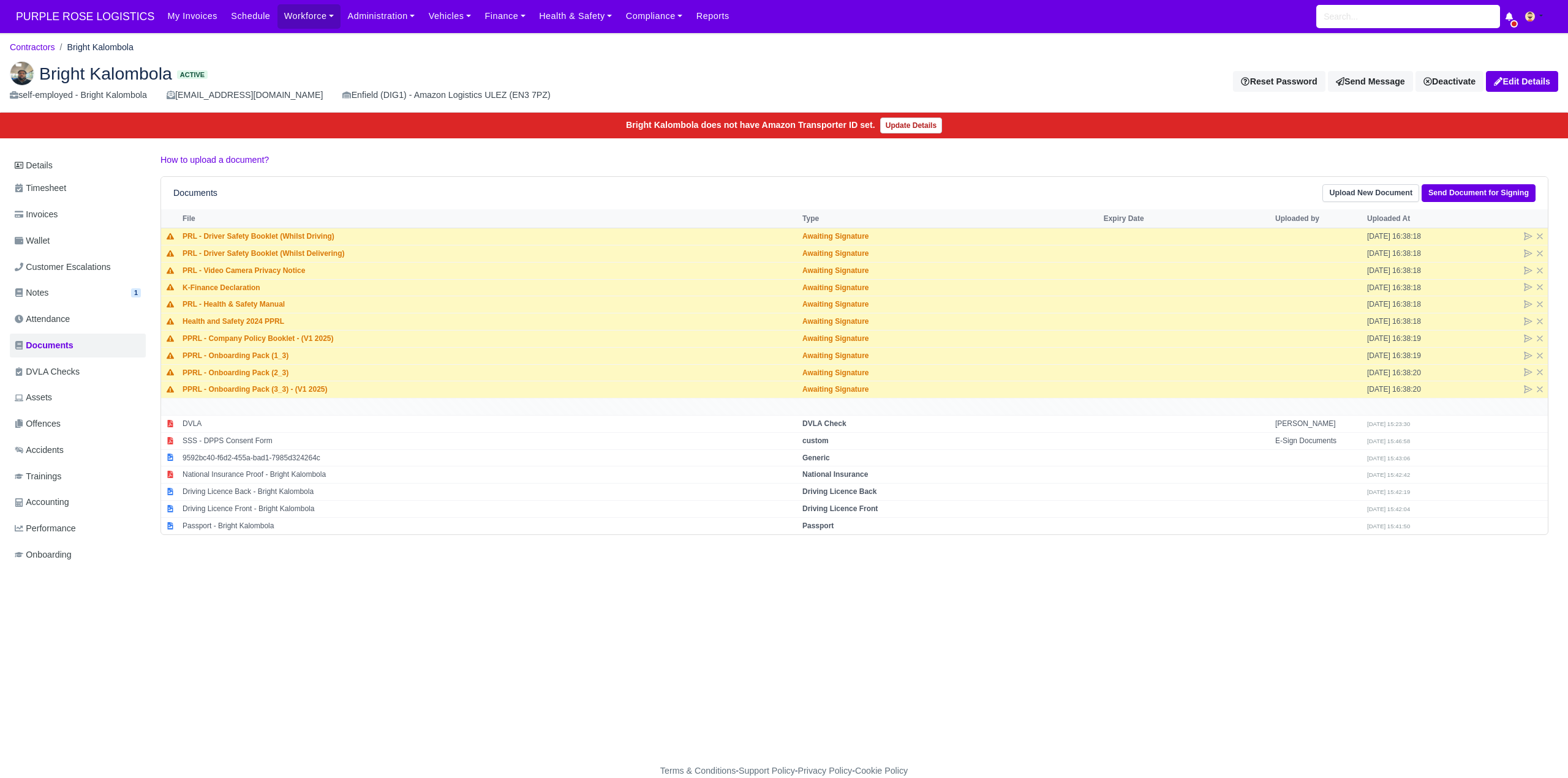
click at [746, 592] on div "Details Timesheet Invoices Wallet Customer Escalations Notes 1 Attendance" at bounding box center [784, 372] width 1548 height 438
click at [752, 592] on div "Details Timesheet Invoices Wallet Customer Escalations Notes 1 Attendance" at bounding box center [784, 372] width 1548 height 438
click at [827, 522] on strong "Passport" at bounding box center [817, 526] width 31 height 9
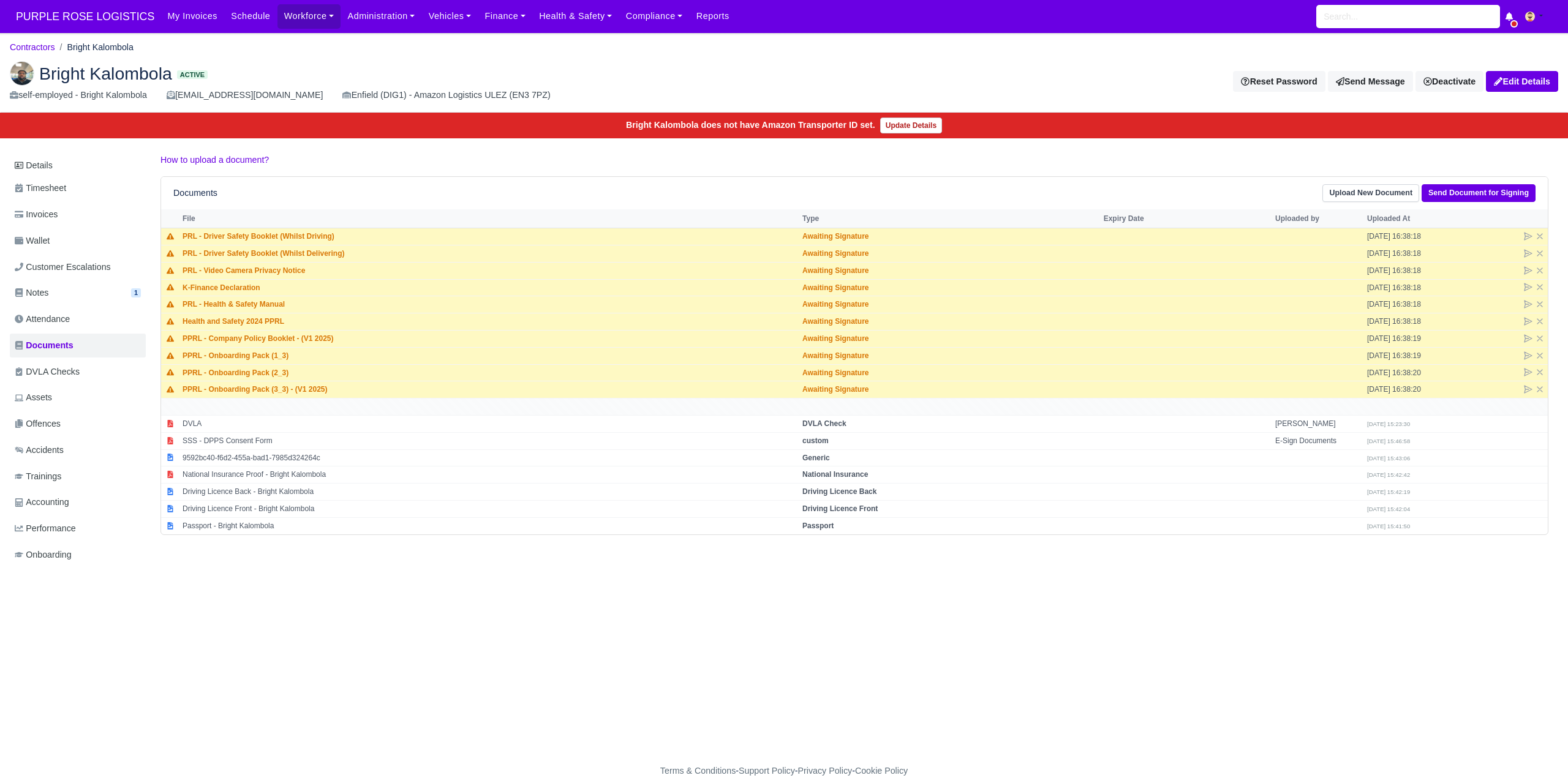
select select "passport"
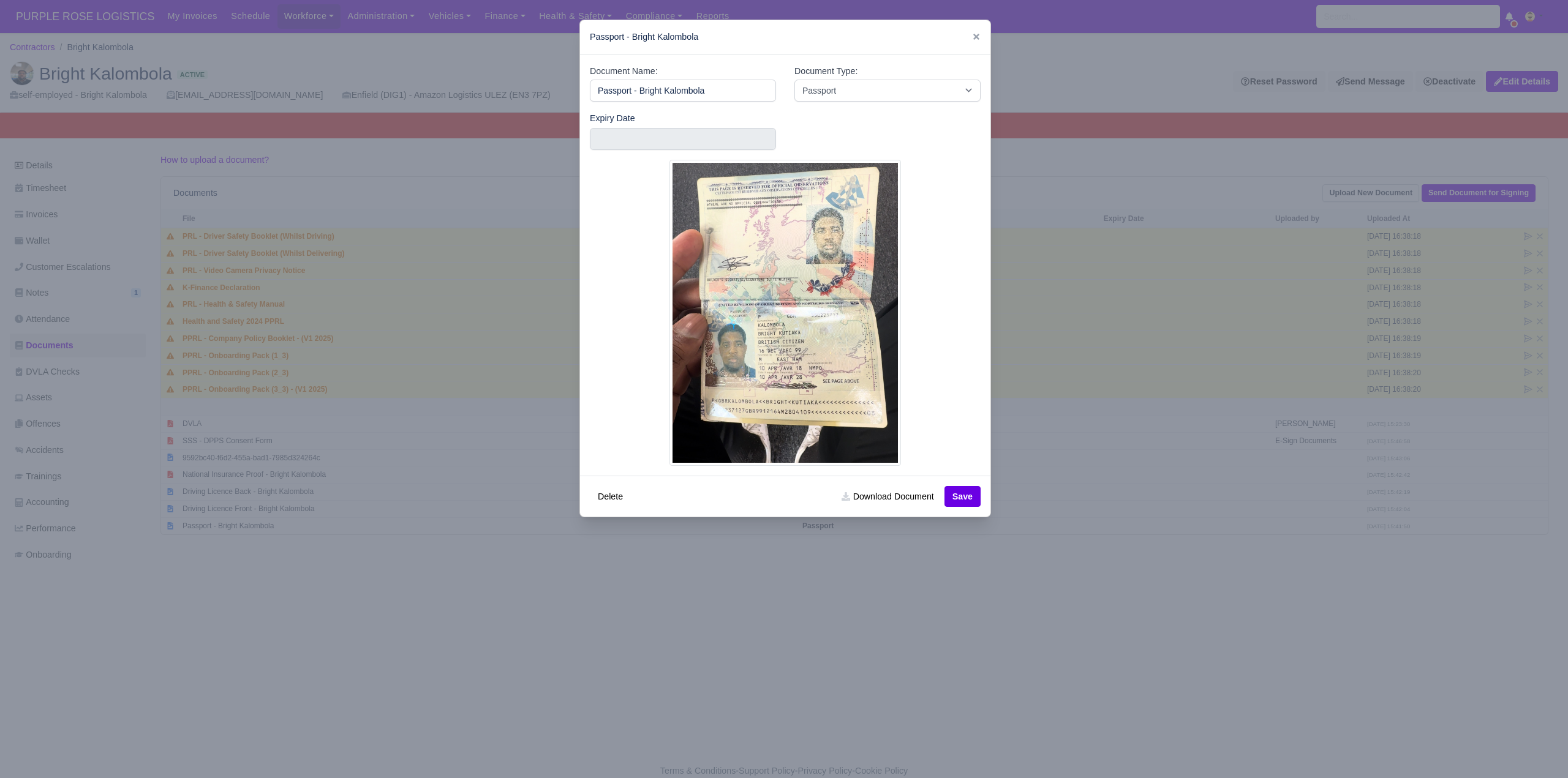
click at [778, 621] on div at bounding box center [784, 389] width 1568 height 778
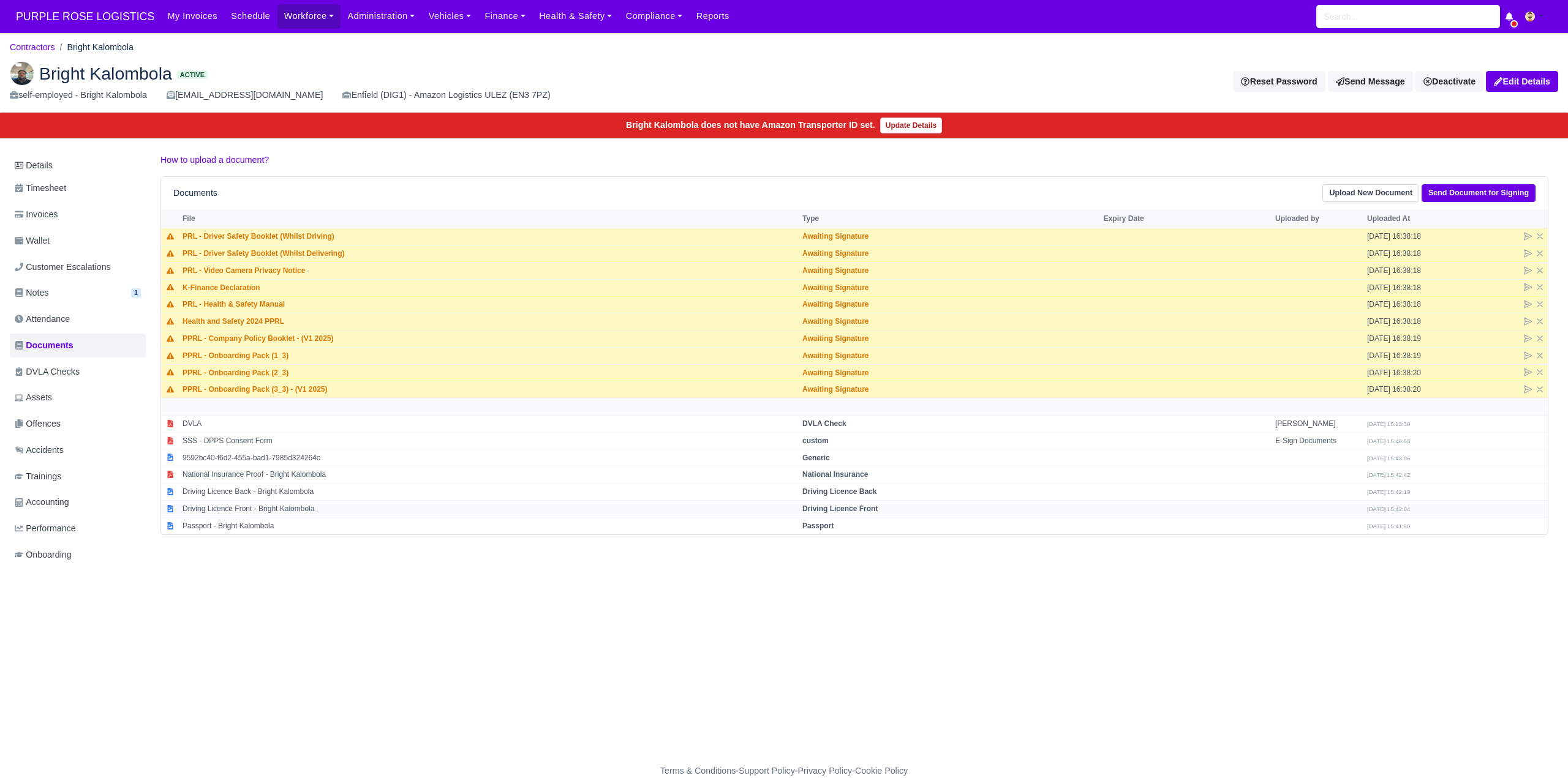
click at [844, 510] on strong "Driving Licence Front" at bounding box center [840, 509] width 75 height 9
select select "driving-licence-front"
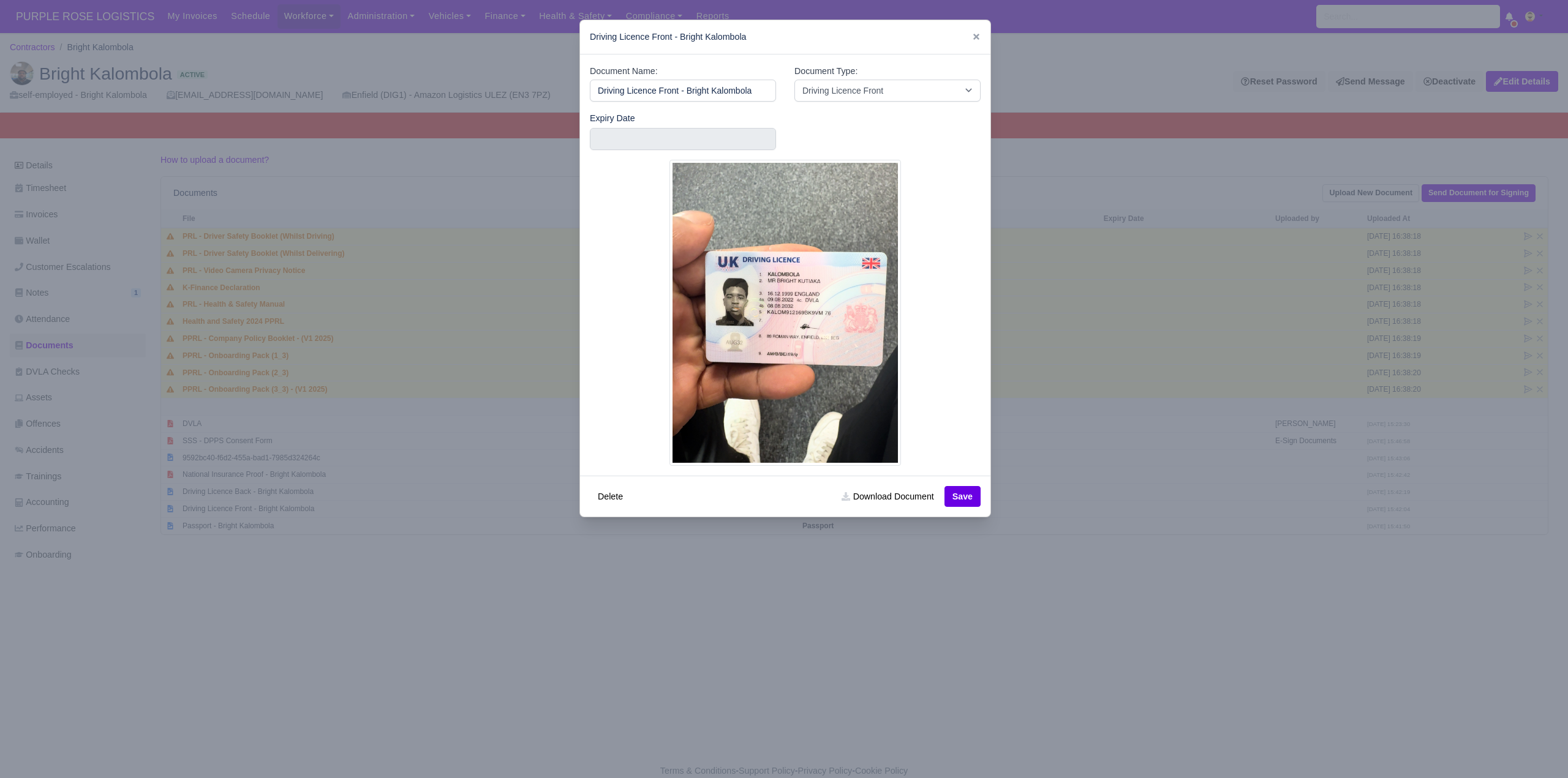
click at [1115, 617] on div at bounding box center [784, 389] width 1568 height 778
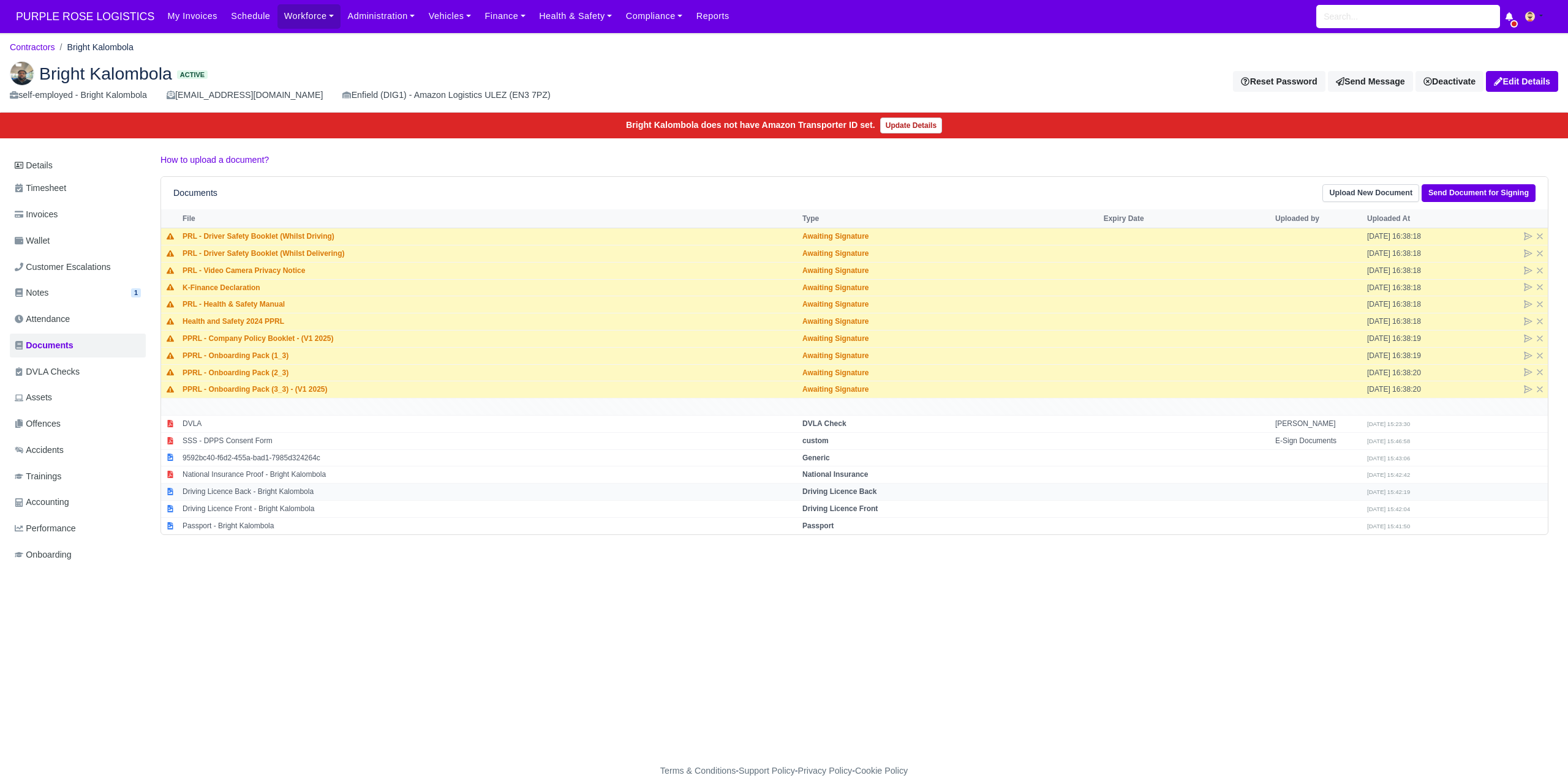
click at [844, 496] on td "Driving Licence Back" at bounding box center [950, 492] width 301 height 17
select select "driving-licence-back"
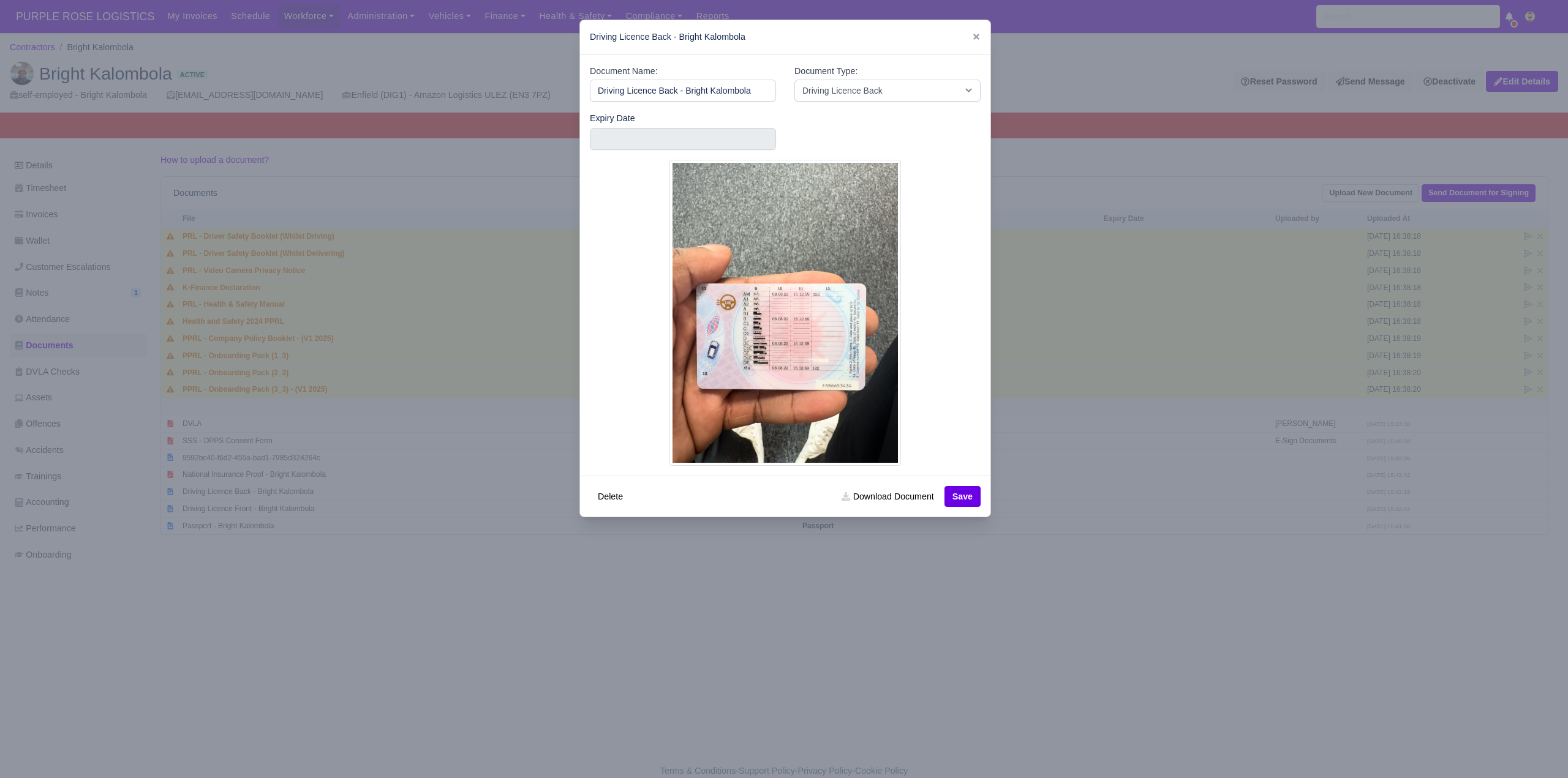
click at [953, 579] on div at bounding box center [784, 389] width 1568 height 778
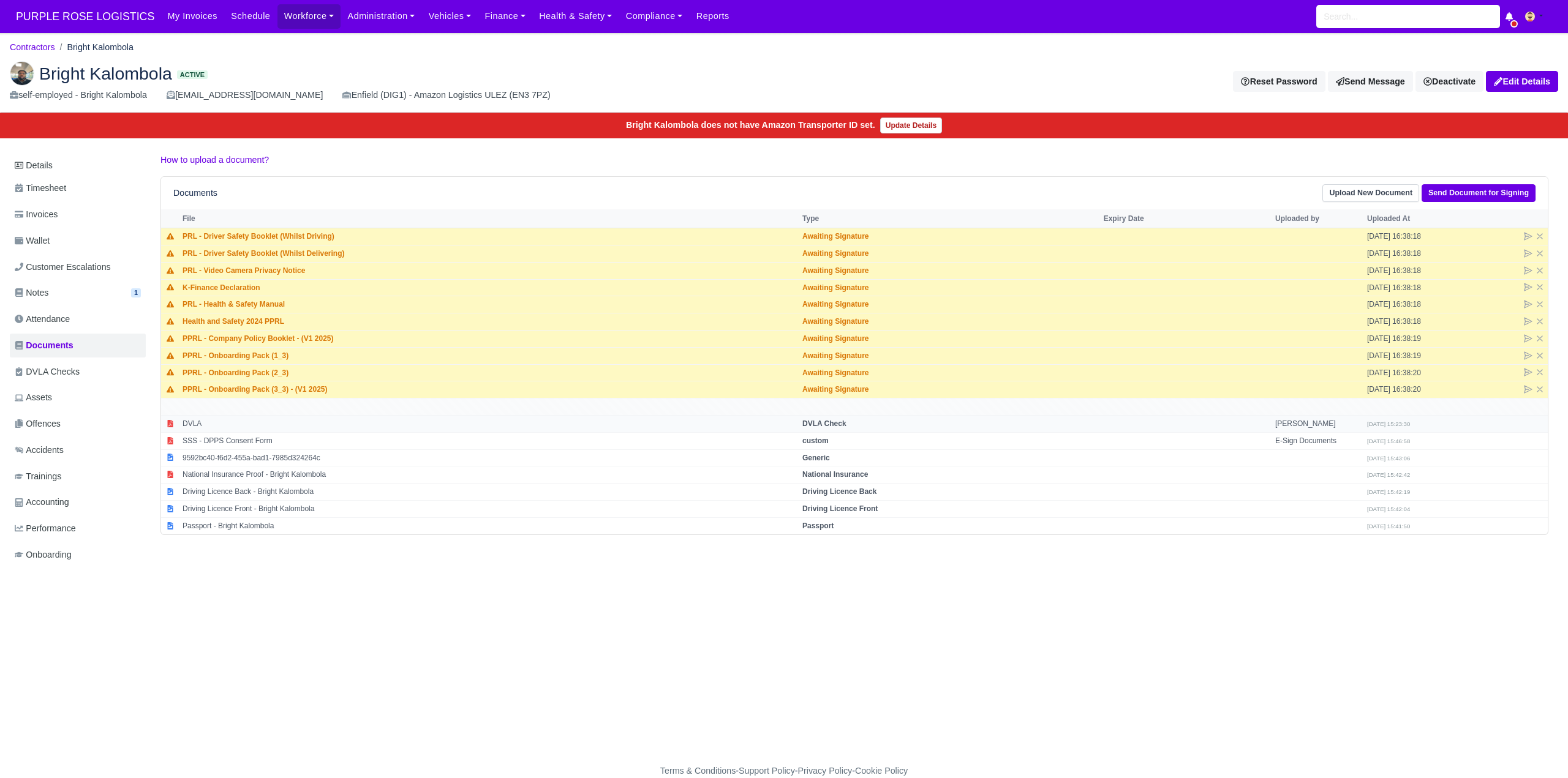
click at [833, 425] on strong "DVLA Check" at bounding box center [824, 424] width 44 height 9
select select "dvla-check"
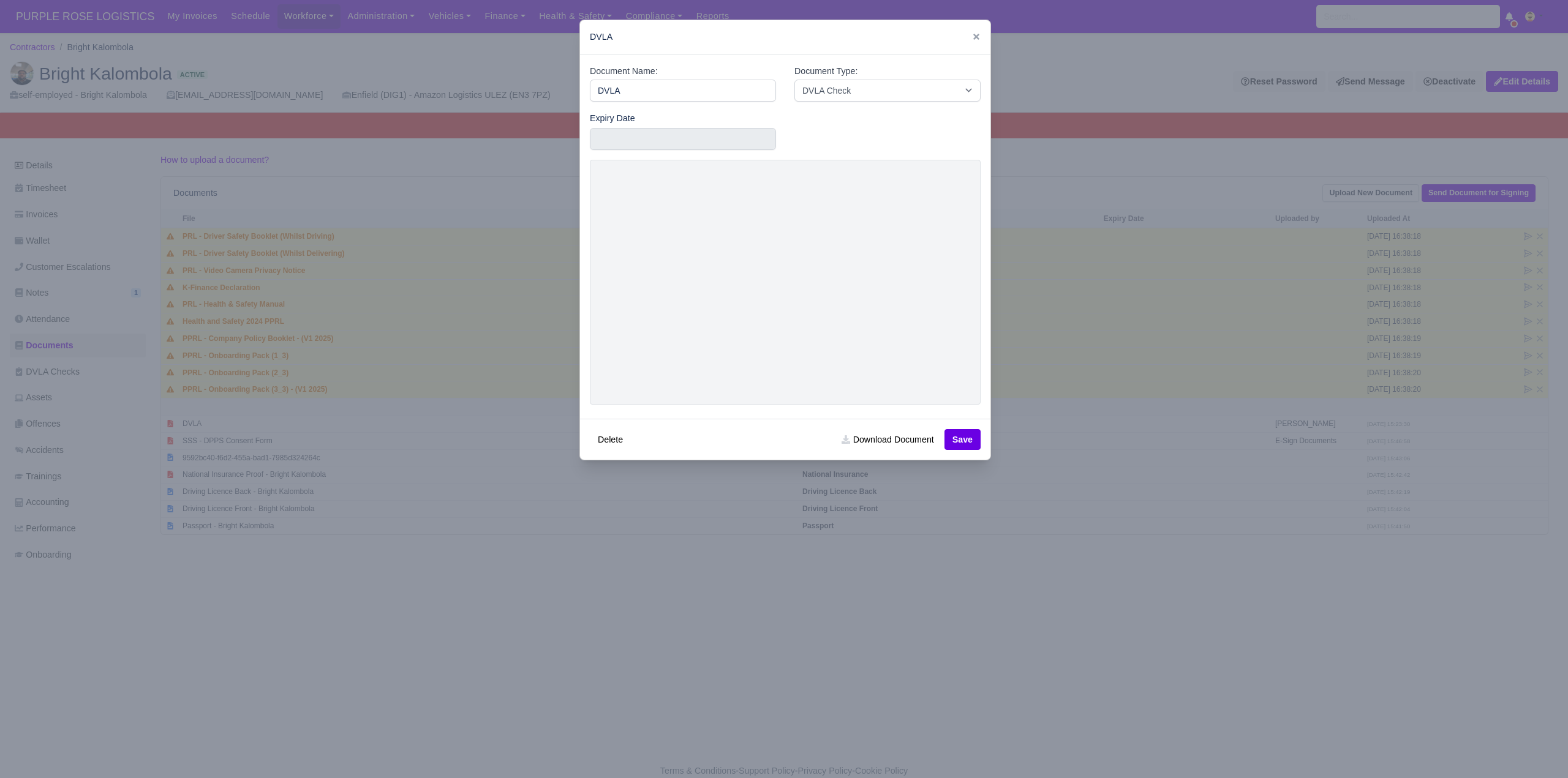
click at [807, 642] on div at bounding box center [784, 389] width 1568 height 778
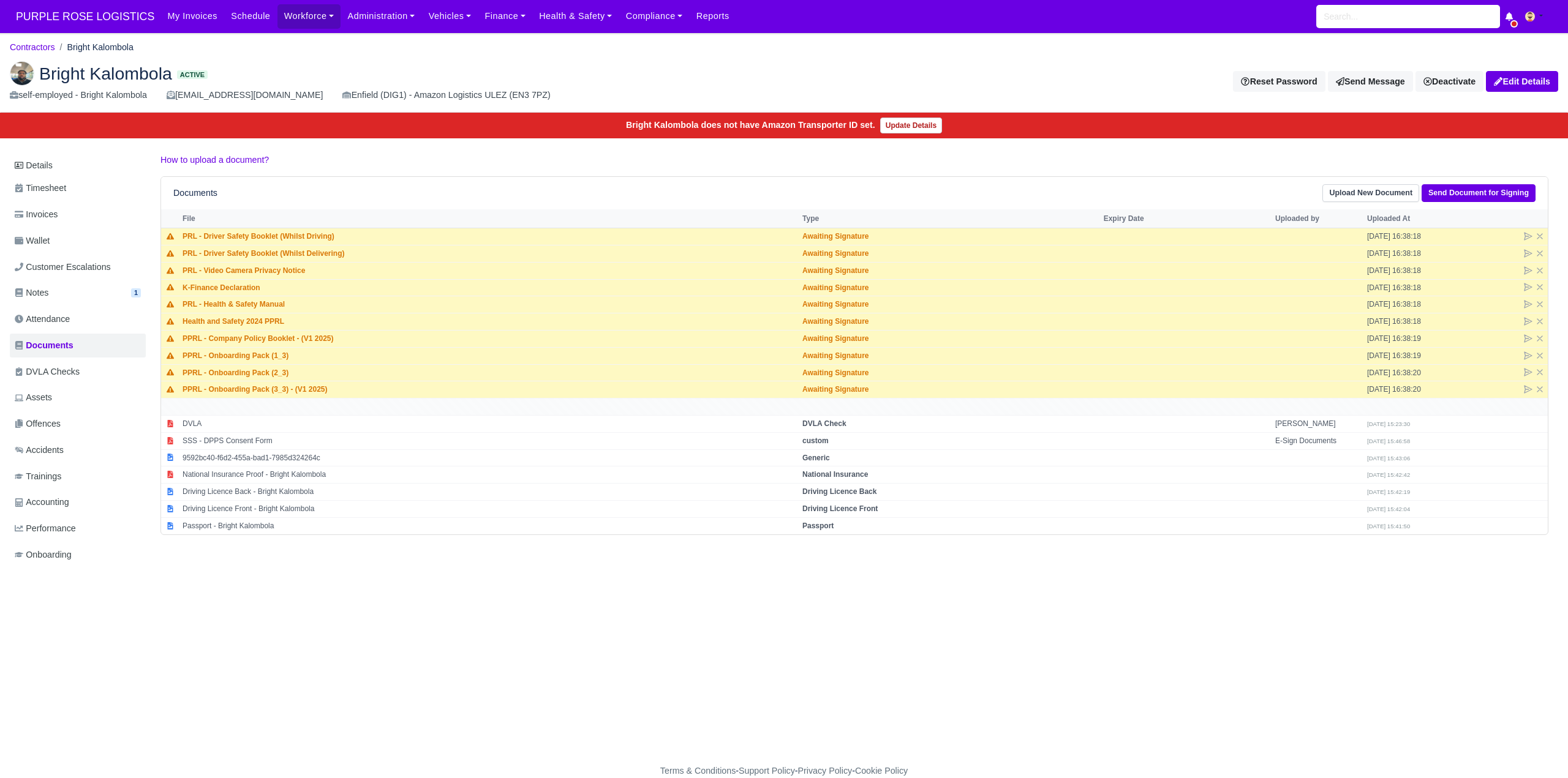
click at [800, 663] on main "Contractors Bright Kalombola Bright Kalombola Active self-employed - Bright Kal…" at bounding box center [784, 406] width 1568 height 716
click at [796, 667] on main "Contractors Bright Kalombola Bright Kalombola Active self-employed - Bright Kal…" at bounding box center [784, 406] width 1568 height 716
click at [793, 667] on main "Contractors Bright Kalombola Bright Kalombola Active self-employed - Bright Kal…" at bounding box center [784, 406] width 1568 height 716
click at [852, 509] on strong "Driving Licence Front" at bounding box center [840, 509] width 75 height 9
select select "driving-licence-front"
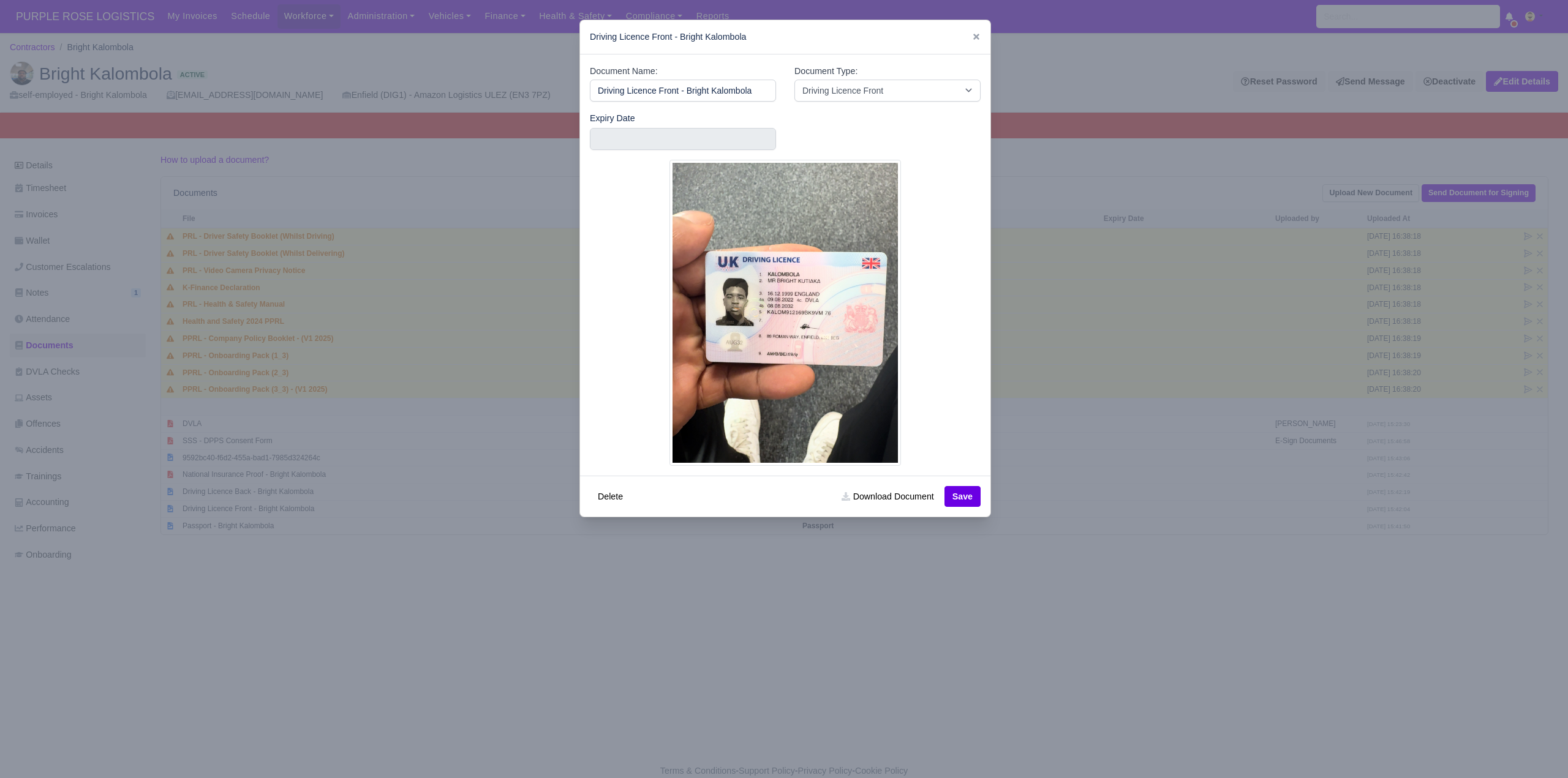
click at [885, 678] on div at bounding box center [784, 389] width 1568 height 778
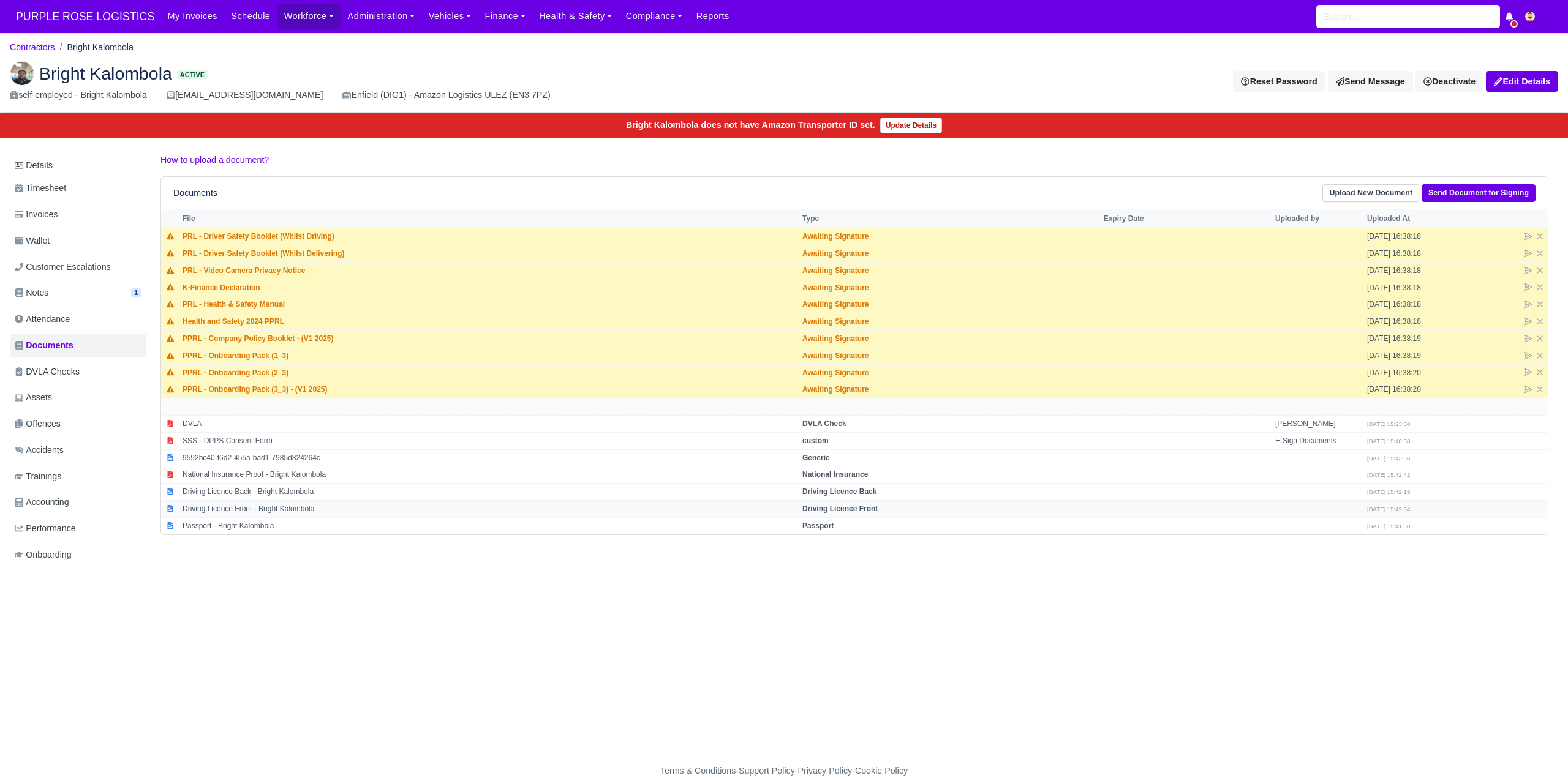
click at [861, 514] on td "Driving Licence Front" at bounding box center [950, 509] width 301 height 17
select select "driving-licence-front"
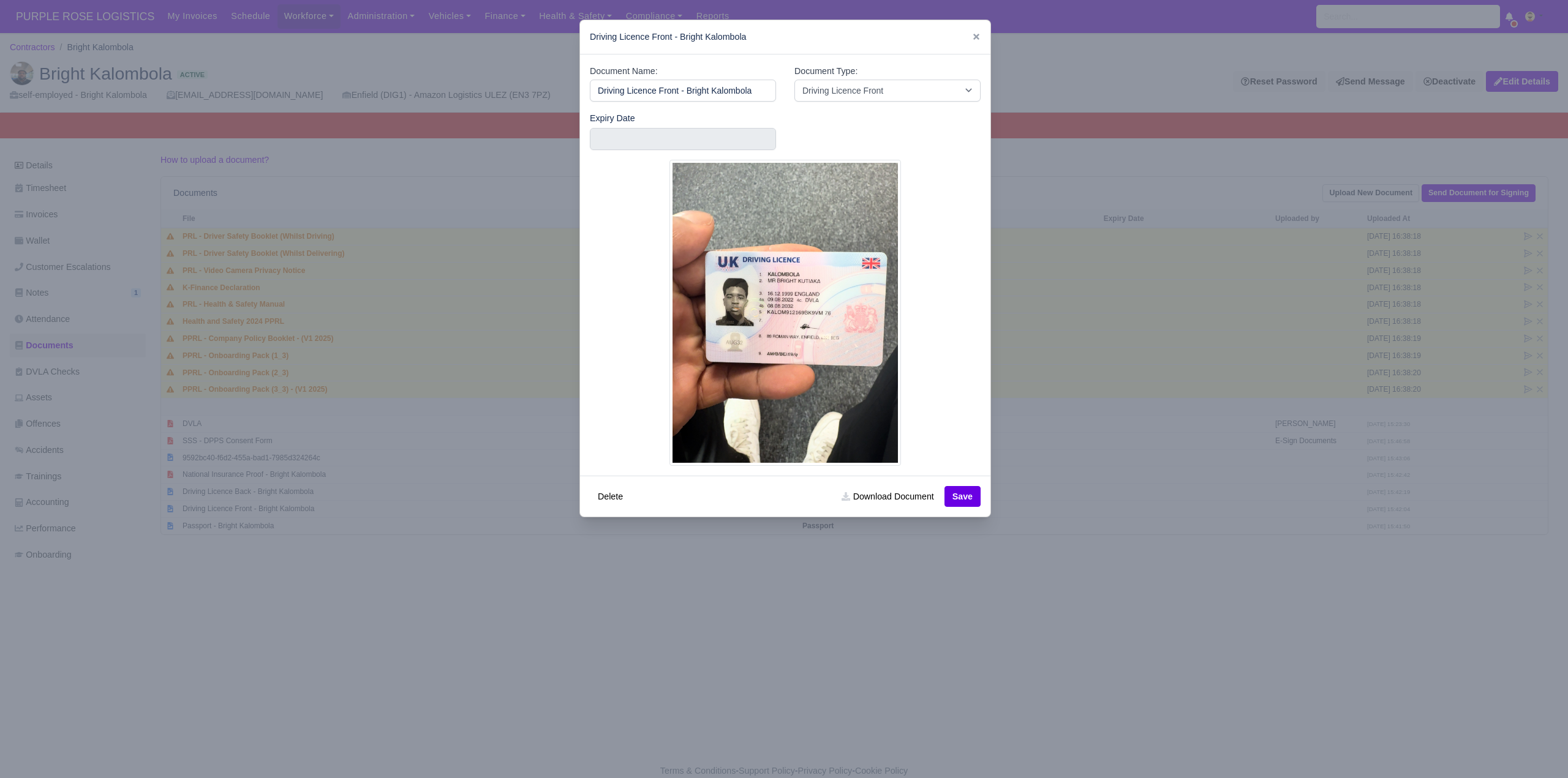
click at [728, 656] on div at bounding box center [784, 389] width 1568 height 778
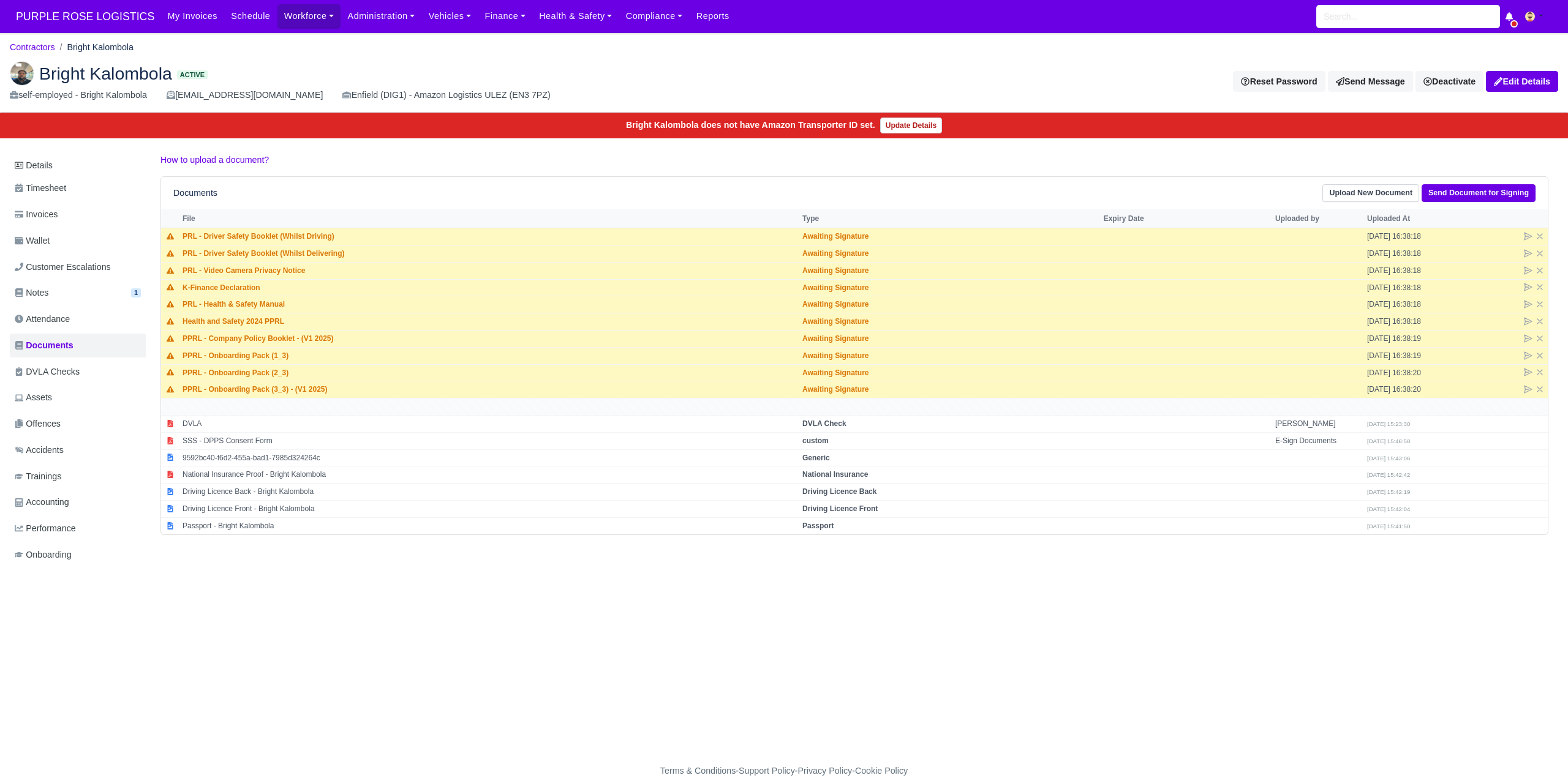
click at [495, 718] on main "Contractors Bright Kalombola Bright Kalombola Active self-employed - Bright Kal…" at bounding box center [784, 406] width 1568 height 716
click at [556, 636] on main "Contractors Bright Kalombola Bright Kalombola Active self-employed - Bright Kal…" at bounding box center [784, 406] width 1568 height 716
click at [446, 70] on h2 "Bright Kalombola Active" at bounding box center [392, 74] width 765 height 25
click at [445, 70] on h2 "Bright Kalombola Active" at bounding box center [392, 74] width 765 height 25
click at [445, 70] on h2 "Bright Kalombola Active" at bounding box center [392, 74] width 765 height 25
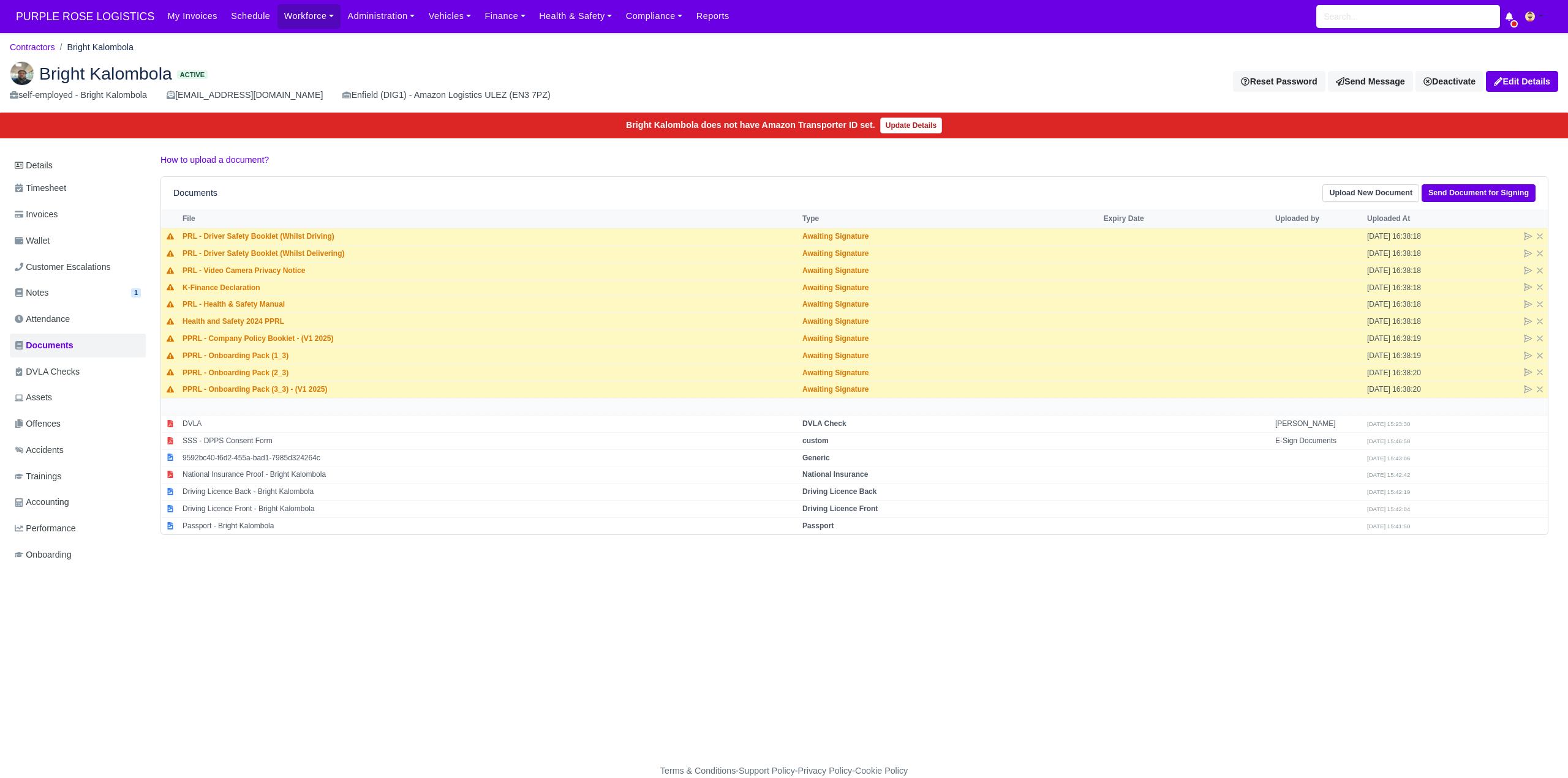
click at [443, 65] on h2 "Bright Kalombola Active" at bounding box center [392, 74] width 765 height 25
click at [574, 592] on div "Details Timesheet Invoices Wallet Customer Escalations Notes 1 Attendance" at bounding box center [784, 372] width 1548 height 438
click at [544, 538] on div "Details Timesheet Invoices Wallet Customer Escalations Notes 1 Attendance" at bounding box center [784, 372] width 1548 height 438
click at [527, 592] on div "Details Timesheet Invoices Wallet Customer Escalations Notes 1 Attendance" at bounding box center [784, 372] width 1548 height 438
click at [660, 588] on div "Details Timesheet Invoices Wallet Customer Escalations Notes 1 Attendance" at bounding box center [784, 372] width 1548 height 438
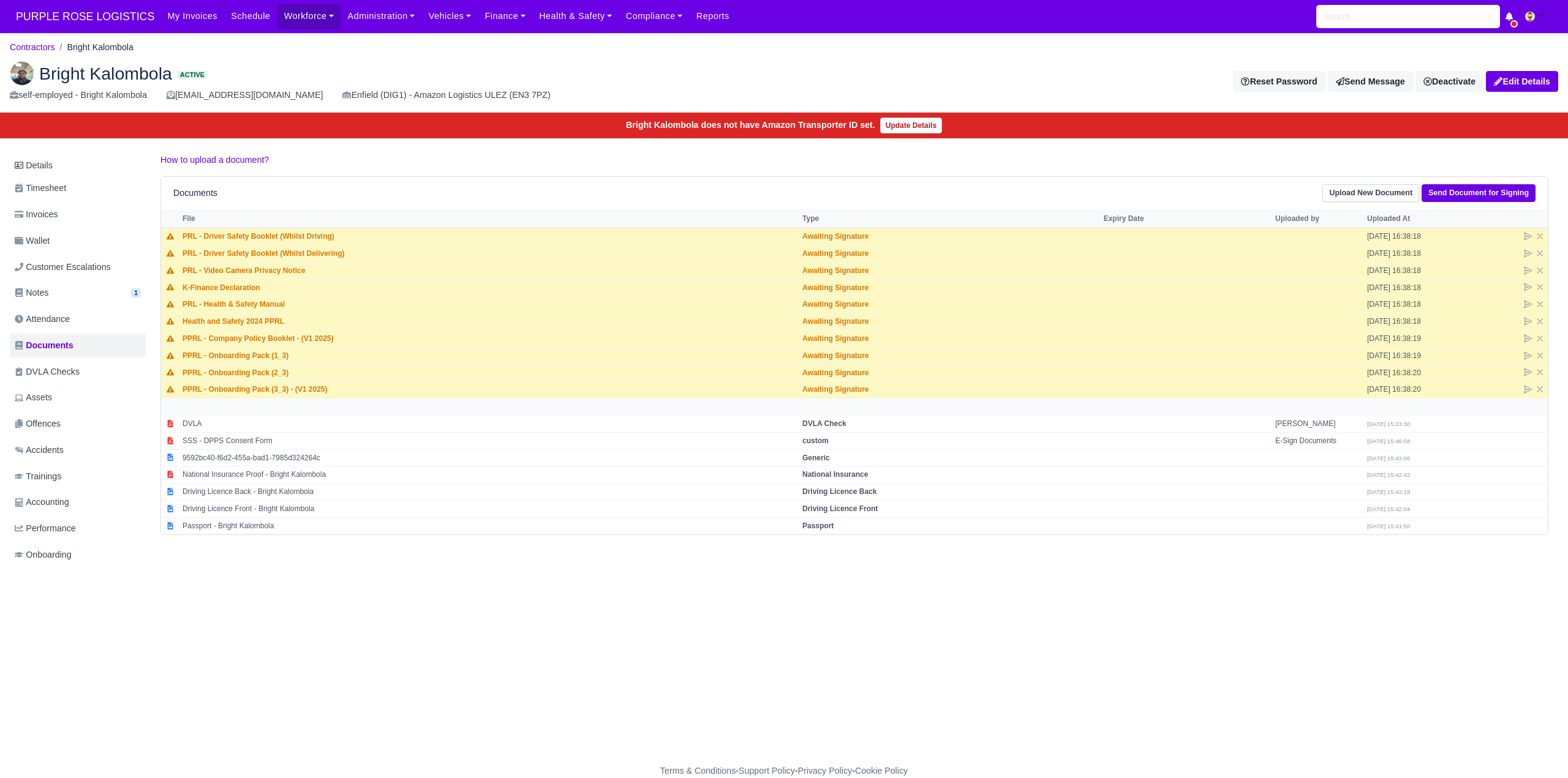
click at [660, 588] on div "Details Timesheet Invoices Wallet Customer Escalations Notes 1 Attendance" at bounding box center [784, 372] width 1548 height 438
click at [566, 62] on h2 "Bright Kalombola Active" at bounding box center [392, 74] width 765 height 25
click at [606, 569] on div "Details Timesheet Invoices Wallet Customer Escalations Notes 1 Attendance" at bounding box center [784, 372] width 1548 height 438
click at [609, 569] on div "Details Timesheet Invoices Wallet Customer Escalations Notes 1 Attendance" at bounding box center [784, 372] width 1548 height 438
click at [610, 570] on div "Details Timesheet Invoices Wallet Customer Escalations Notes 1 Attendance" at bounding box center [784, 372] width 1548 height 438
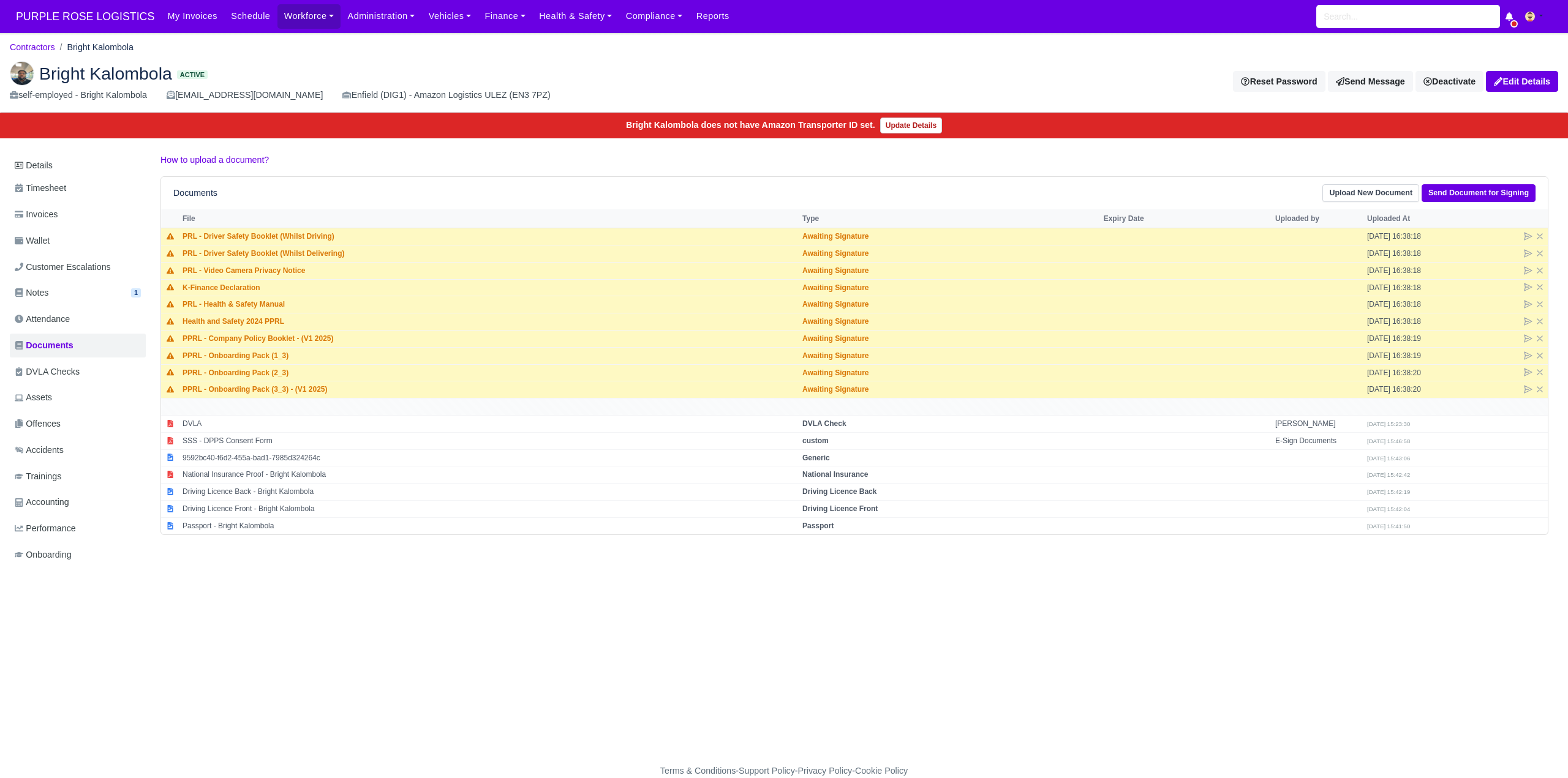
click at [610, 570] on div "Details Timesheet Invoices Wallet Customer Escalations Notes 1 Attendance" at bounding box center [784, 372] width 1548 height 438
click at [610, 592] on div "Details Timesheet Invoices Wallet Customer Escalations Notes 1 Attendance" at bounding box center [784, 372] width 1548 height 438
click at [559, 644] on main "Contractors Bright Kalombola Bright Kalombola Active self-employed - Bright Kal…" at bounding box center [784, 406] width 1568 height 716
click at [555, 634] on main "Contractors Bright Kalombola Bright Kalombola Active self-employed - Bright Kal…" at bounding box center [784, 406] width 1568 height 716
click at [474, 57] on div "Bright Kalombola Active self-employed - Bright Kalombola bright.kalombola1@gmai…" at bounding box center [784, 82] width 1566 height 62
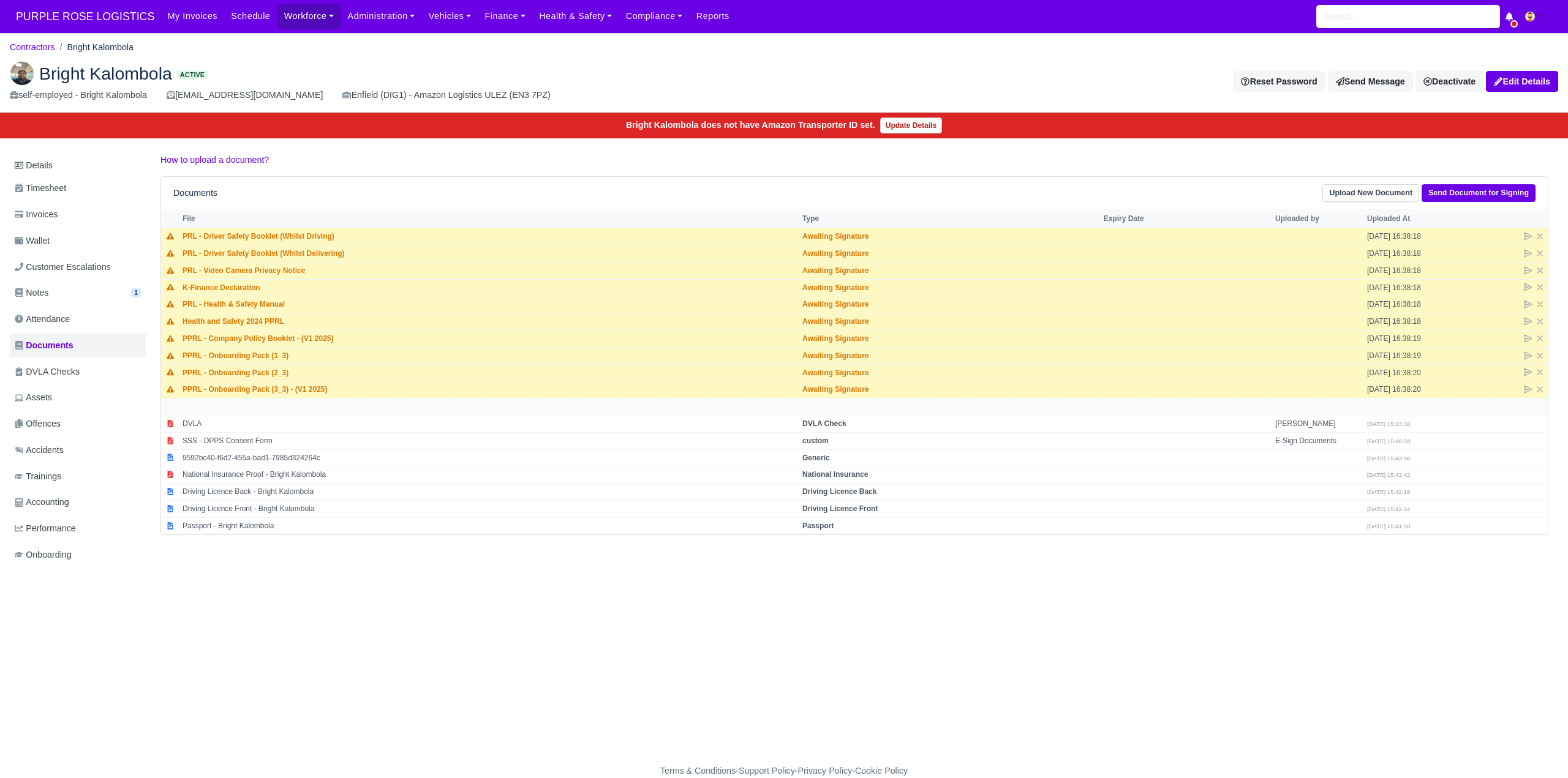
click at [445, 56] on div "Bright Kalombola Active self-employed - Bright Kalombola bright.kalombola1@gmai…" at bounding box center [784, 82] width 1566 height 62
click at [435, 63] on h2 "Bright Kalombola Active" at bounding box center [392, 74] width 765 height 25
click at [542, 556] on div "Details Timesheet Invoices Wallet Customer Escalations Notes 1 Attendance" at bounding box center [784, 372] width 1548 height 438
click at [433, 592] on div "Details Timesheet Invoices Wallet Customer Escalations Notes 1 Attendance" at bounding box center [784, 372] width 1548 height 438
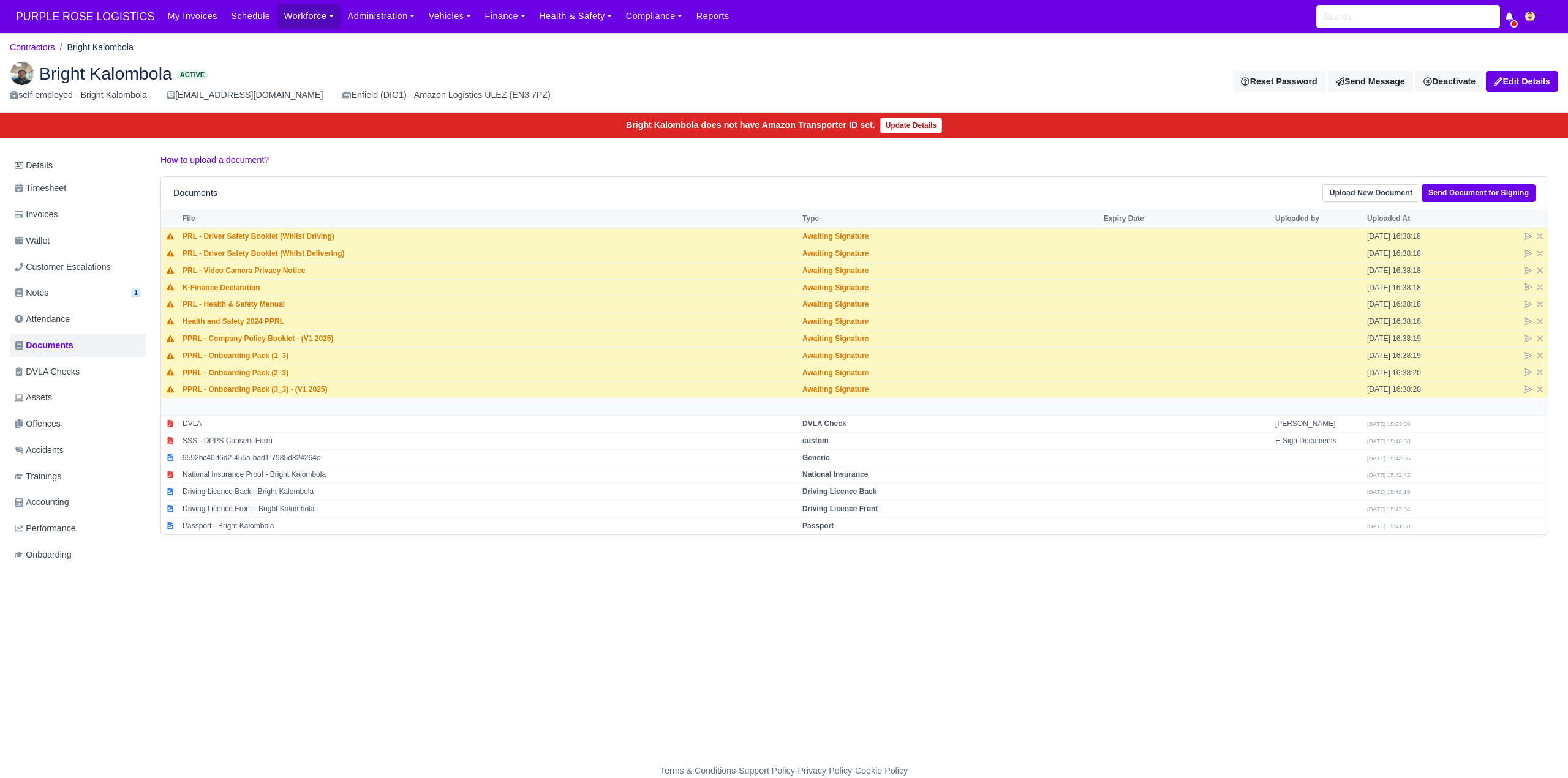
click at [288, 54] on div "Bright Kalombola Active self-employed - Bright Kalombola bright.kalombola1@gmai…" at bounding box center [784, 82] width 1566 height 62
click at [325, 51] on div "Bright Kalombola Active self-employed - Bright Kalombola bright.kalombola1@gmai…" at bounding box center [784, 82] width 1566 height 62
click at [313, 51] on div "Bright Kalombola Active self-employed - Bright Kalombola bright.kalombola1@gmai…" at bounding box center [784, 82] width 1566 height 62
click at [480, 605] on main "Contractors Bright Kalombola Bright Kalombola Active self-employed - Bright Kal…" at bounding box center [784, 406] width 1568 height 716
click at [436, 551] on div "Details Timesheet Invoices Wallet Customer Escalations Notes 1 Attendance" at bounding box center [784, 372] width 1548 height 438
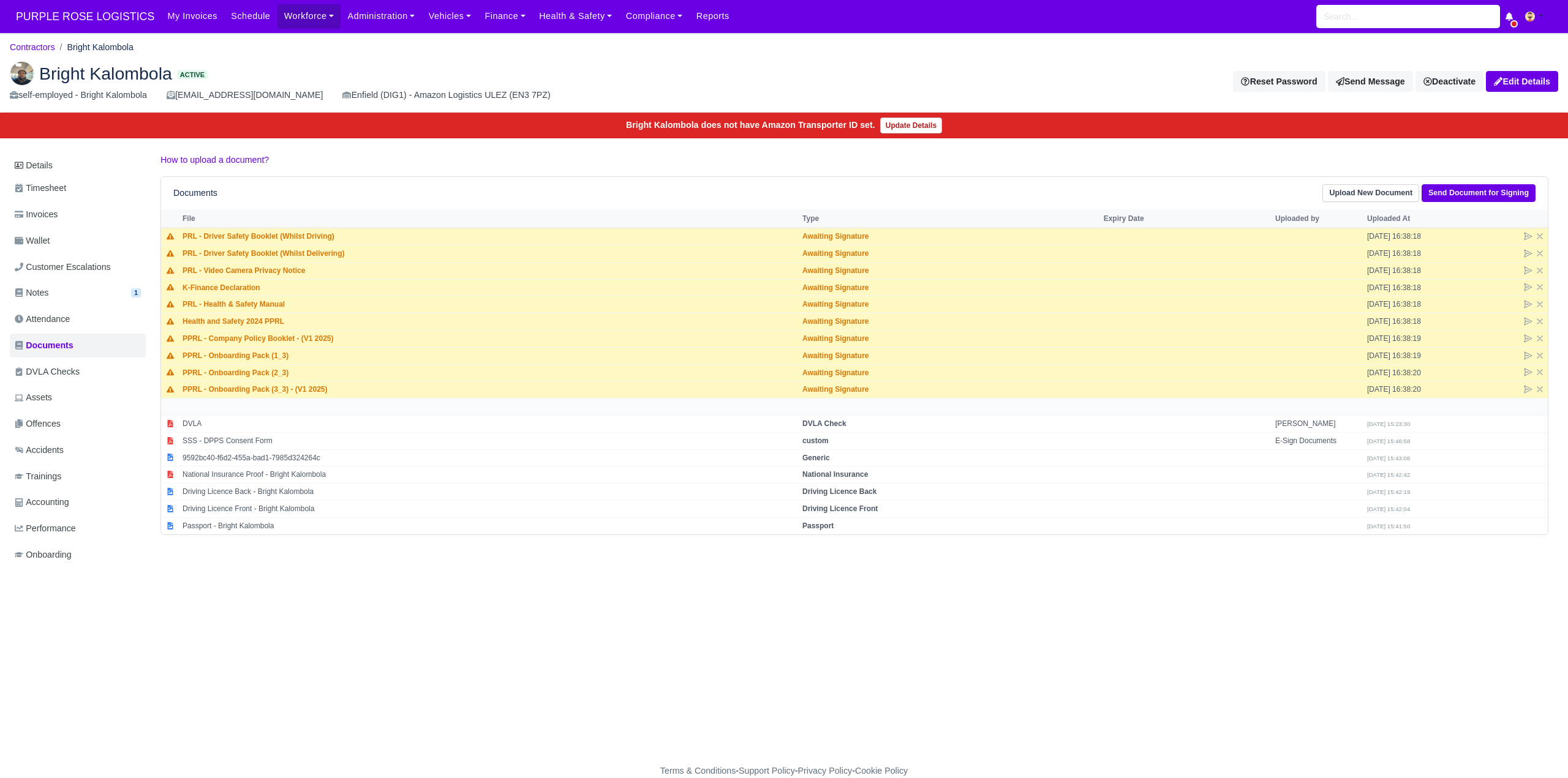
click at [436, 592] on div "Details Timesheet Invoices Wallet Customer Escalations Notes 1 Attendance" at bounding box center [784, 372] width 1548 height 438
click at [448, 592] on div "Details Timesheet Invoices Wallet Customer Escalations Notes 1 Attendance" at bounding box center [784, 372] width 1548 height 438
click at [323, 62] on h2 "Bright Kalombola Active" at bounding box center [392, 74] width 765 height 25
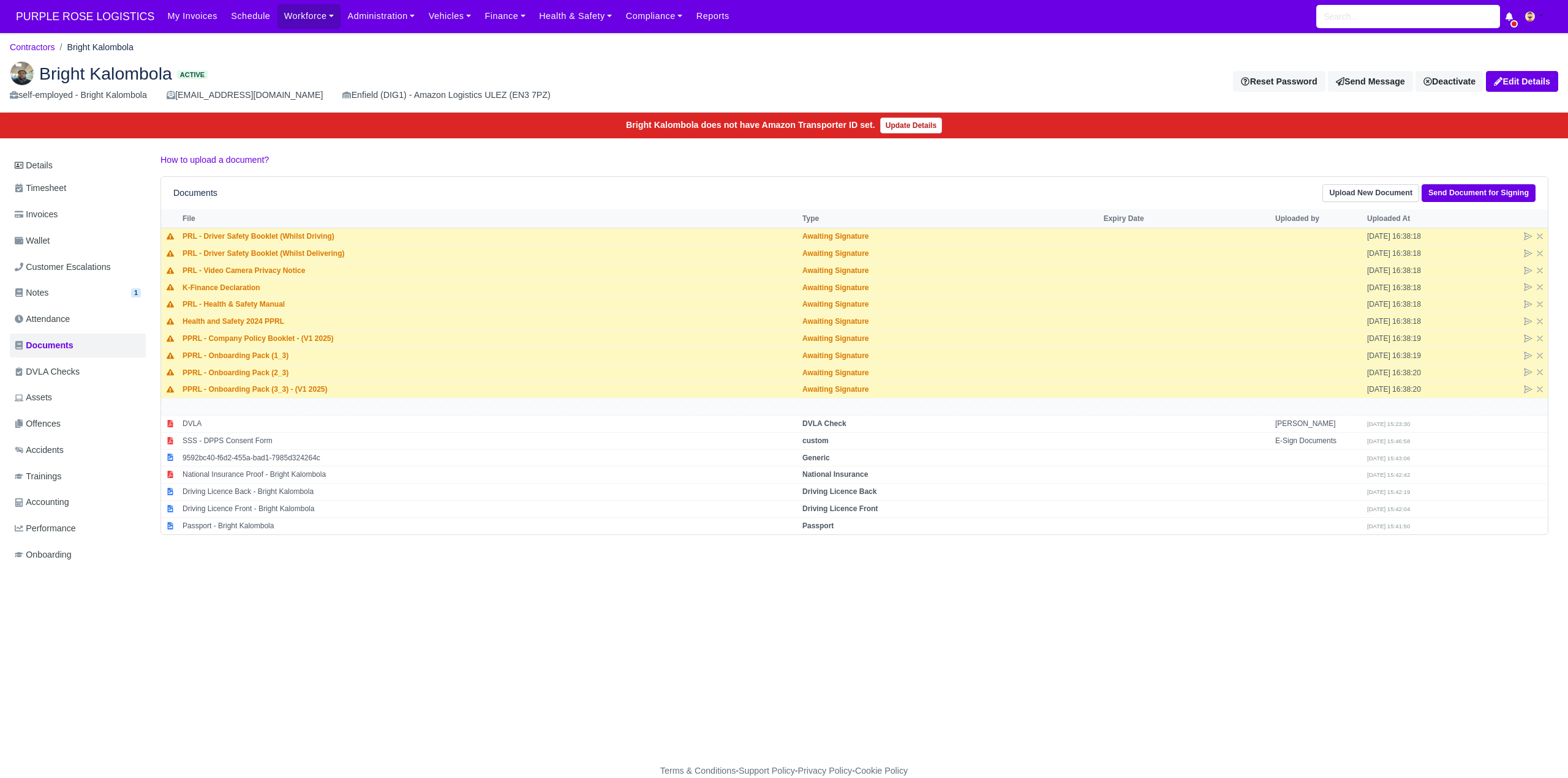
click at [657, 55] on div "Bright Kalombola Active self-employed - Bright Kalombola bright.kalombola1@gmai…" at bounding box center [784, 82] width 1566 height 62
click at [345, 49] on ol "Contractors Bright Kalombola" at bounding box center [784, 47] width 1548 height 19
click at [294, 48] on ol "Contractors Bright Kalombola" at bounding box center [784, 47] width 1548 height 19
click at [291, 50] on ol "Contractors Bright Kalombola" at bounding box center [784, 47] width 1548 height 19
click at [252, 58] on div "Bright Kalombola Active self-employed - Bright Kalombola bright.kalombola1@gmai…" at bounding box center [784, 82] width 1566 height 62
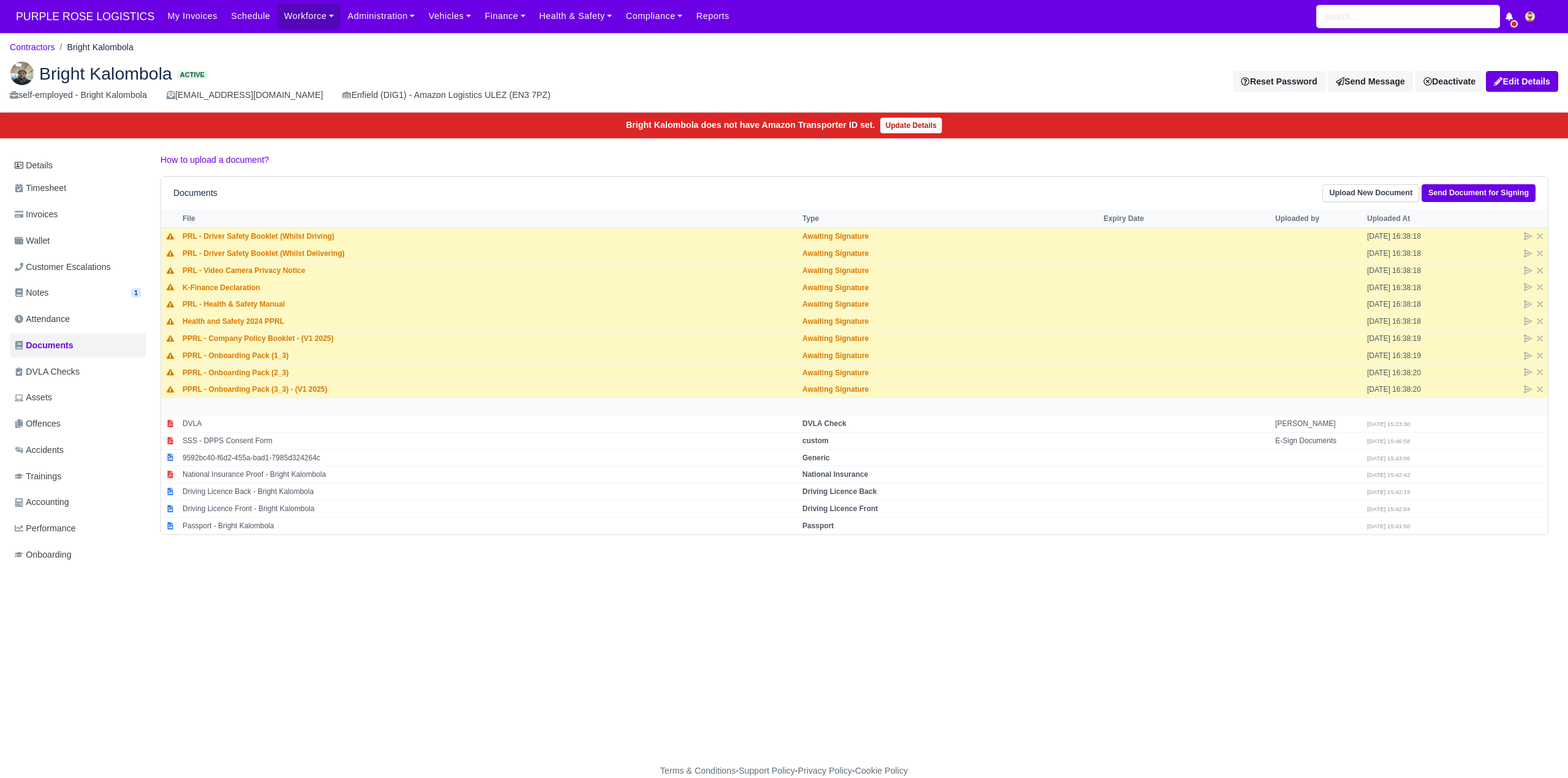
click at [252, 58] on div "Bright Kalombola Active self-employed - Bright Kalombola bright.kalombola1@gmai…" at bounding box center [784, 82] width 1566 height 62
click at [253, 58] on div "Bright Kalombola Active self-employed - Bright Kalombola bright.kalombola1@gmai…" at bounding box center [784, 82] width 1566 height 62
click at [223, 49] on ol "Contractors Bright Kalombola" at bounding box center [784, 47] width 1548 height 19
click at [36, 50] on link "Contractors" at bounding box center [32, 47] width 46 height 10
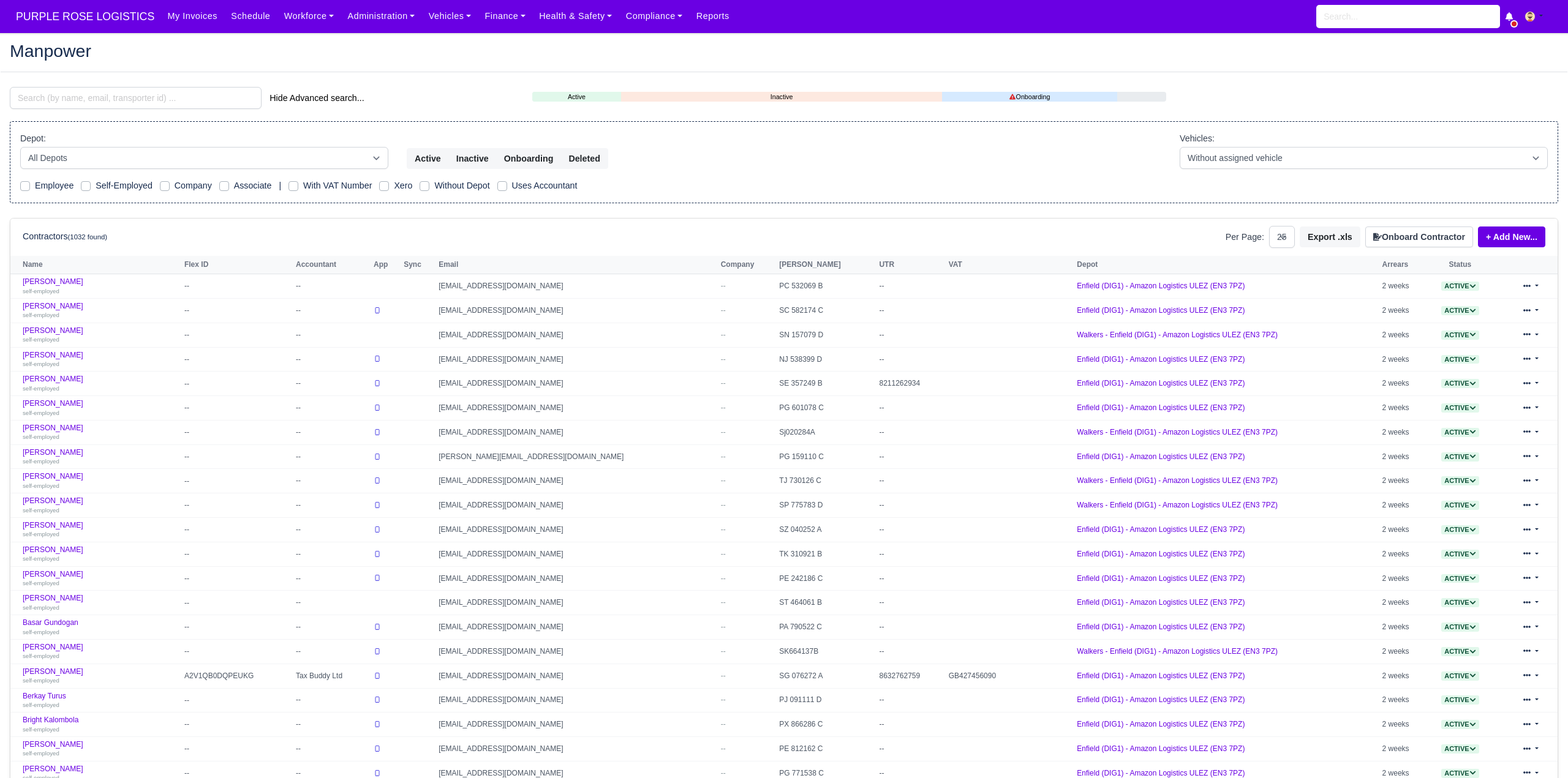
select select "25"
click at [376, 57] on h2 "Manpower" at bounding box center [784, 50] width 1548 height 17
click at [163, 98] on input "search" at bounding box center [135, 98] width 252 height 22
click at [326, 57] on h2 "Manpower" at bounding box center [784, 50] width 1548 height 17
click at [120, 89] on input "search" at bounding box center [135, 98] width 252 height 22
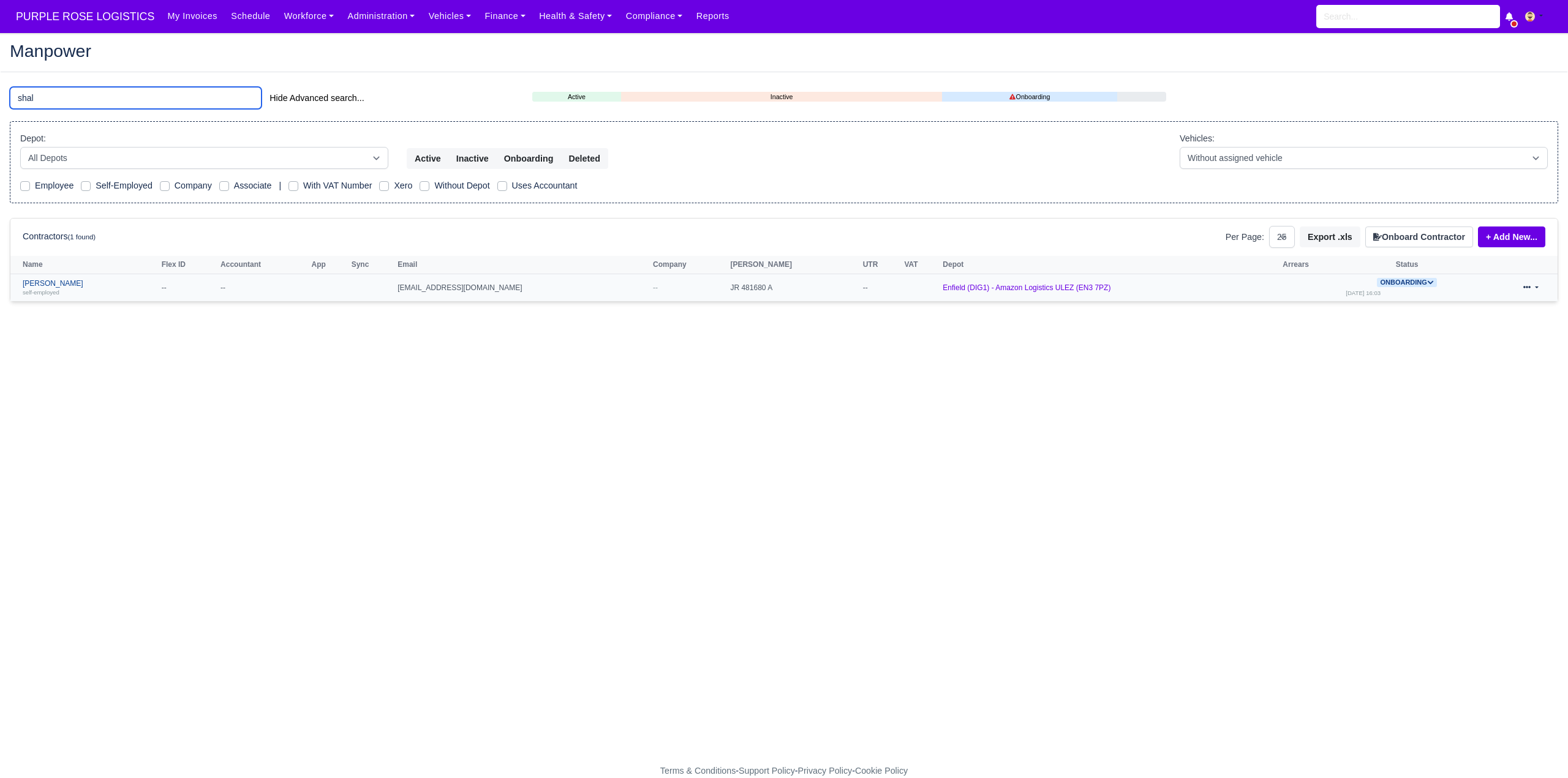
type input "shal"
click at [60, 283] on link "Shallum Anderson self-employed" at bounding box center [89, 288] width 133 height 18
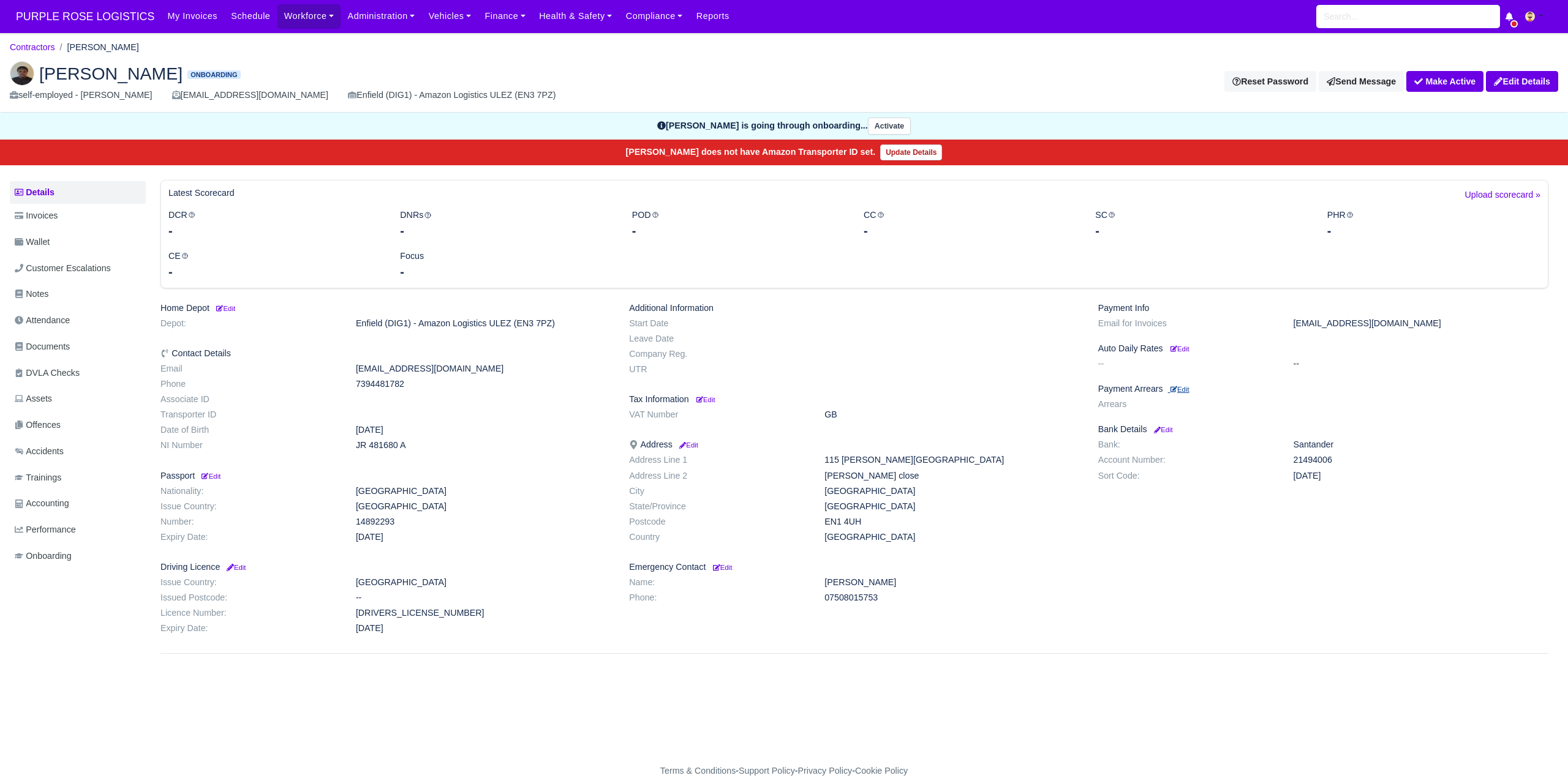
click at [1185, 390] on small "Edit" at bounding box center [1180, 389] width 19 height 7
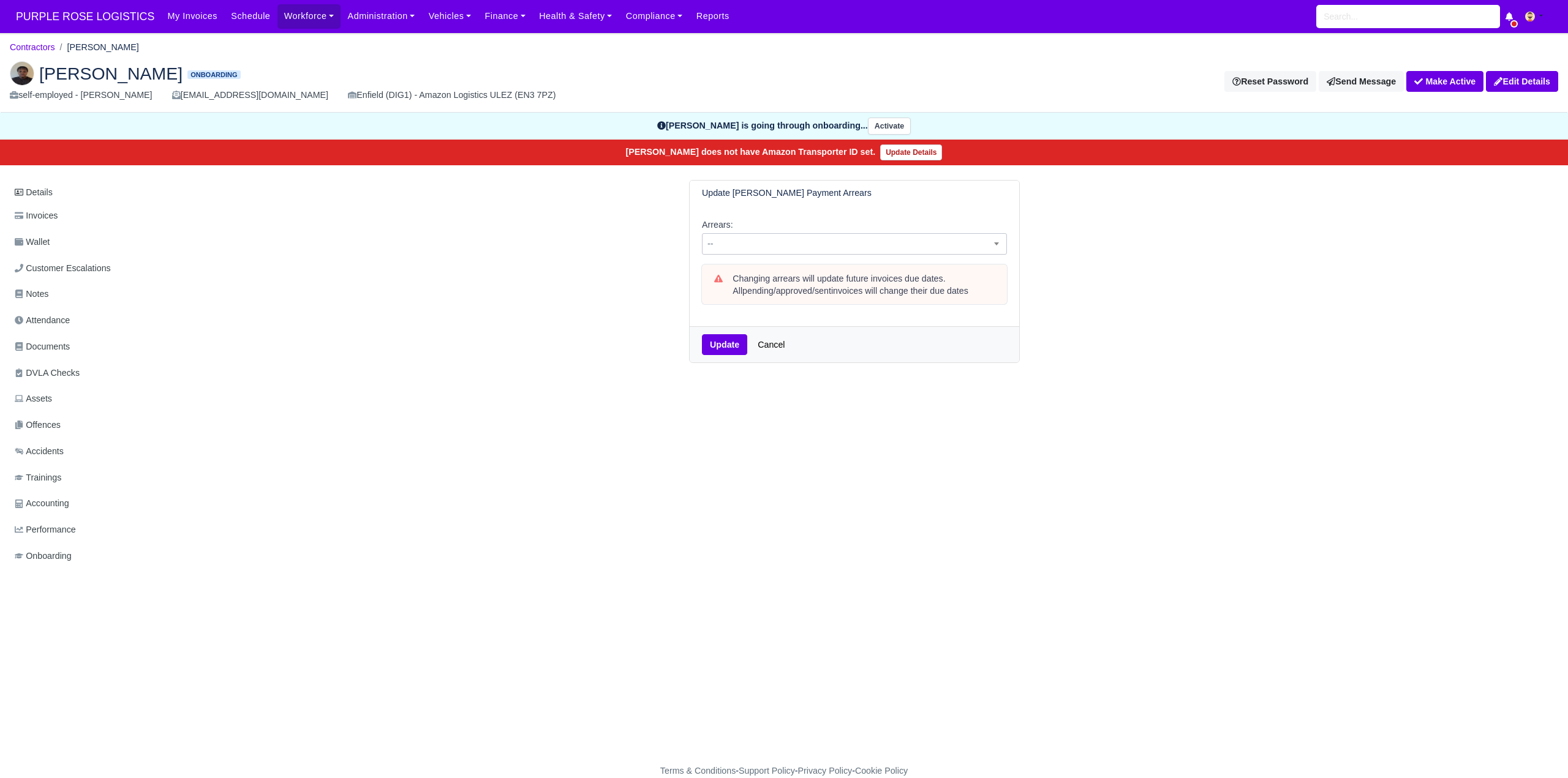
click at [872, 241] on span "--" at bounding box center [855, 244] width 304 height 15
select select "2W"
click at [728, 345] on button "Update" at bounding box center [724, 345] width 46 height 21
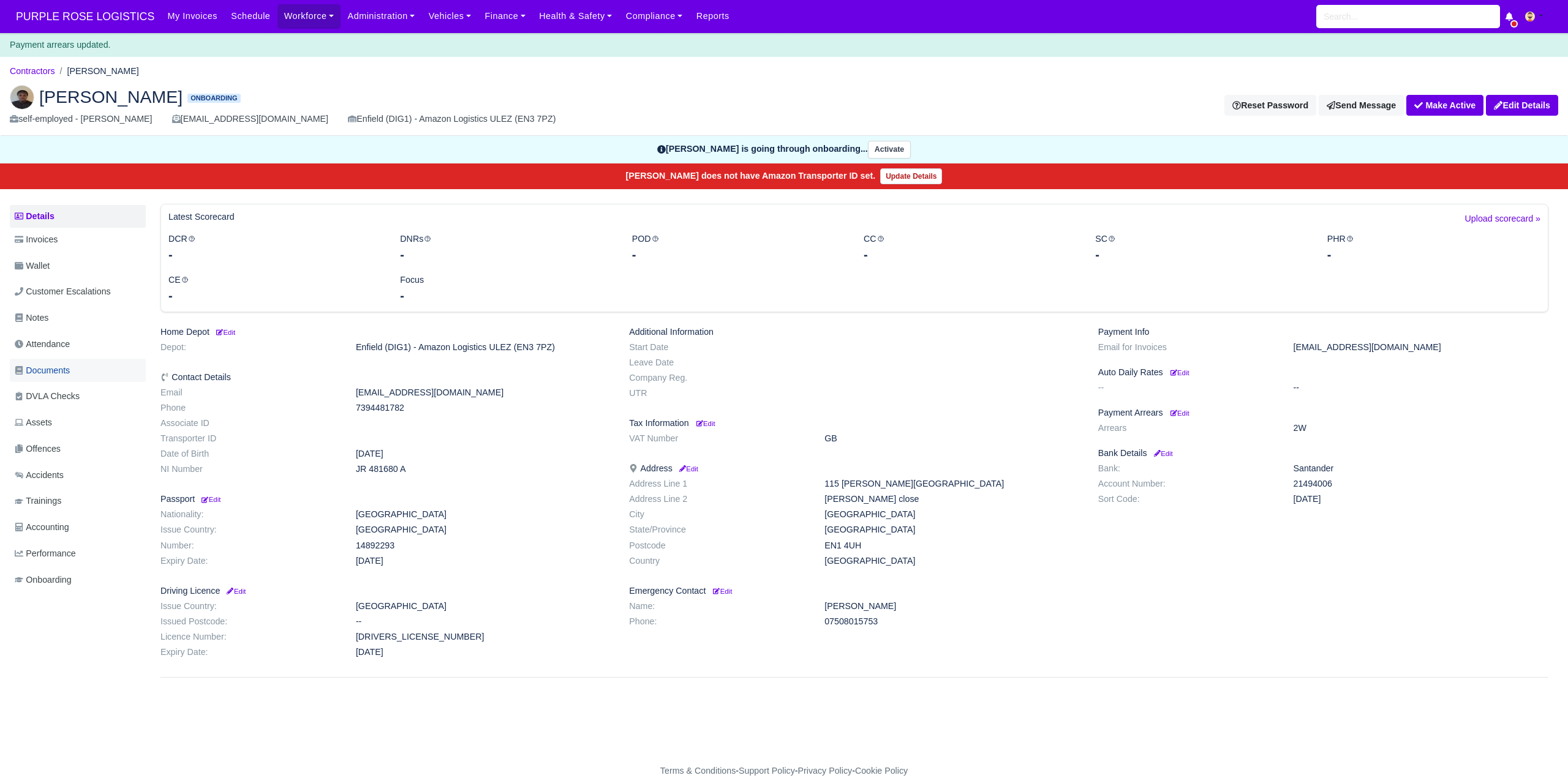
click at [54, 368] on span "Documents" at bounding box center [42, 371] width 55 height 14
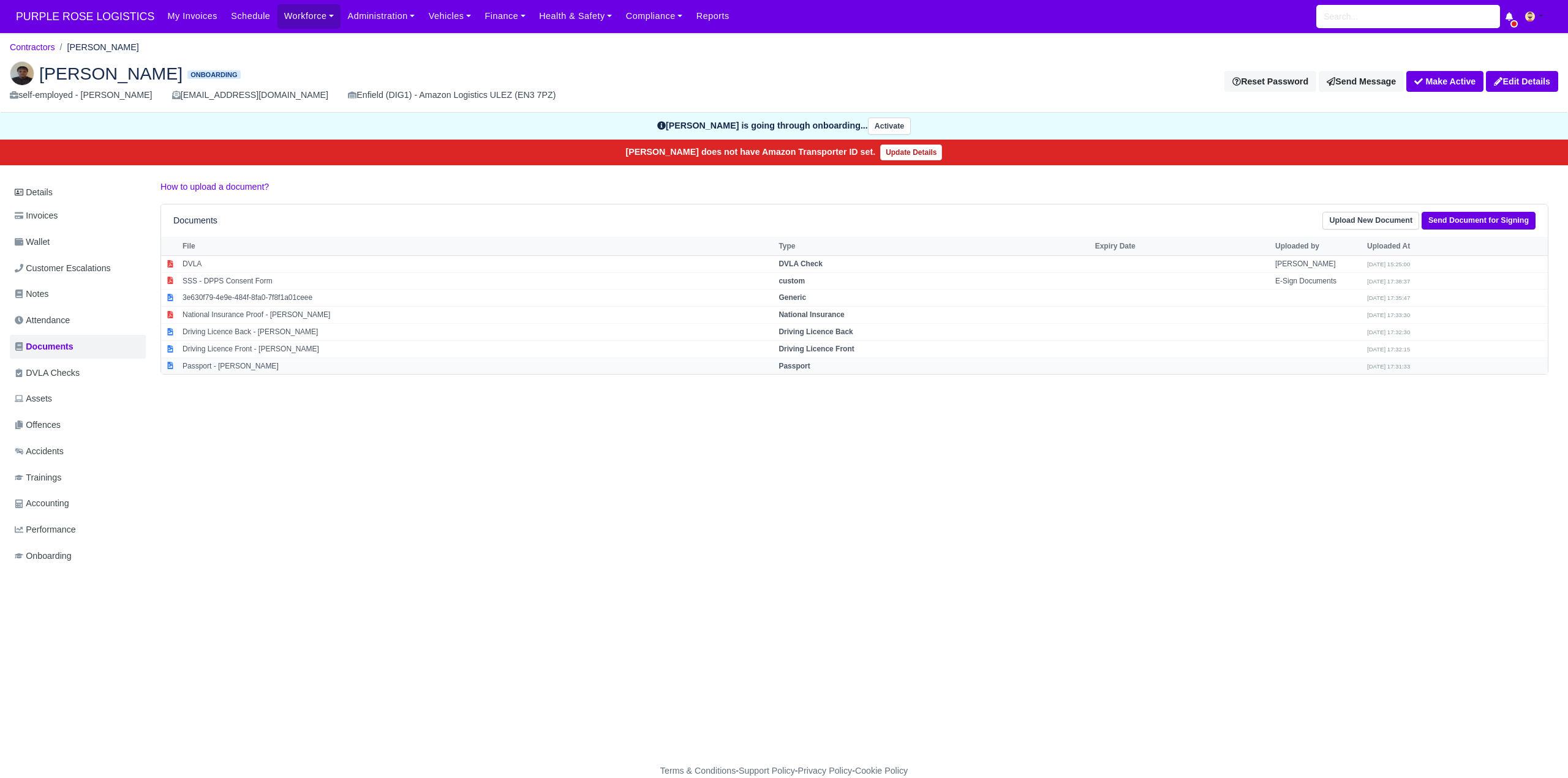
click at [810, 369] on strong "Passport" at bounding box center [793, 366] width 31 height 9
select select "passport"
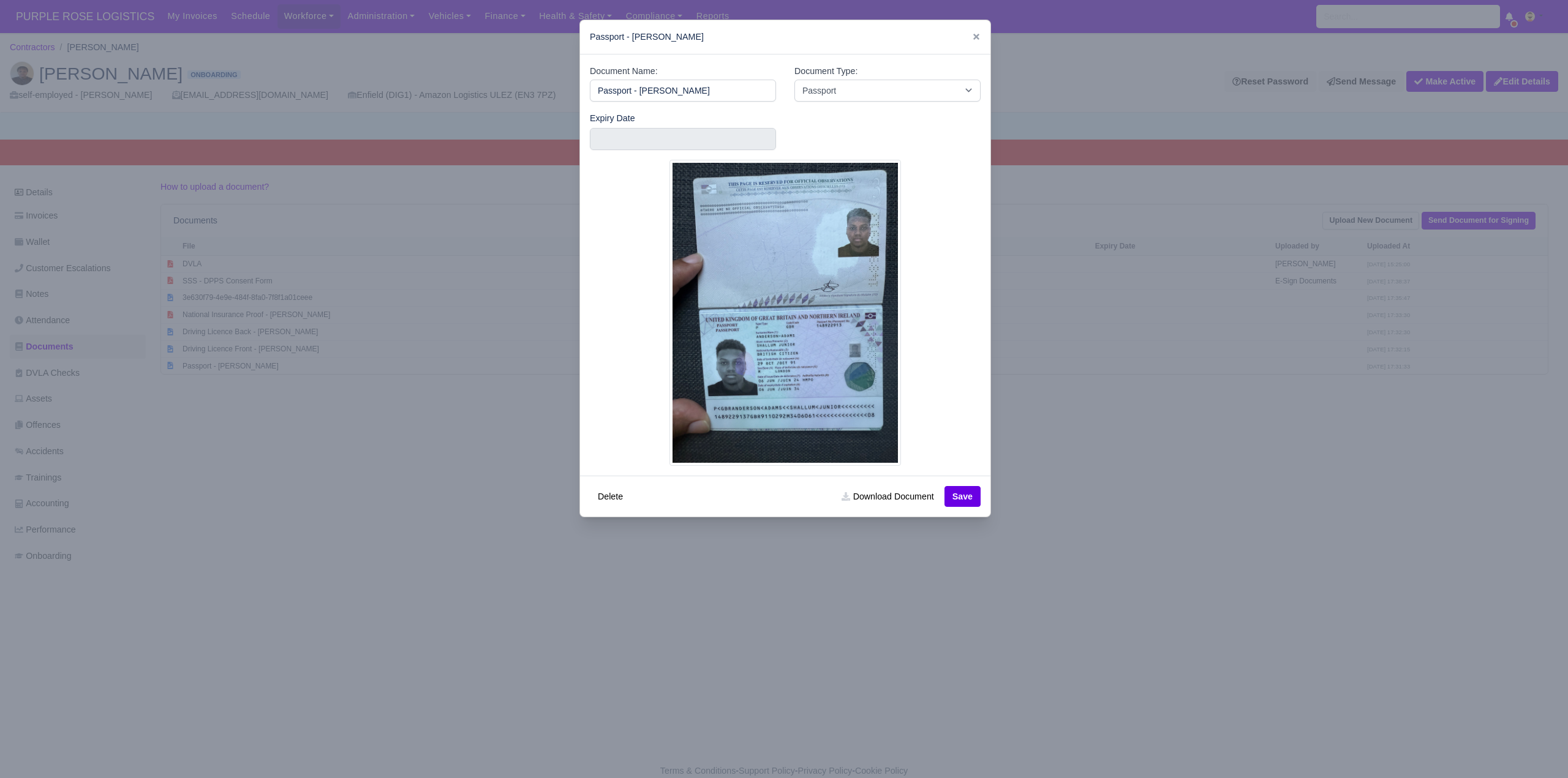
click at [1117, 600] on div at bounding box center [784, 389] width 1568 height 778
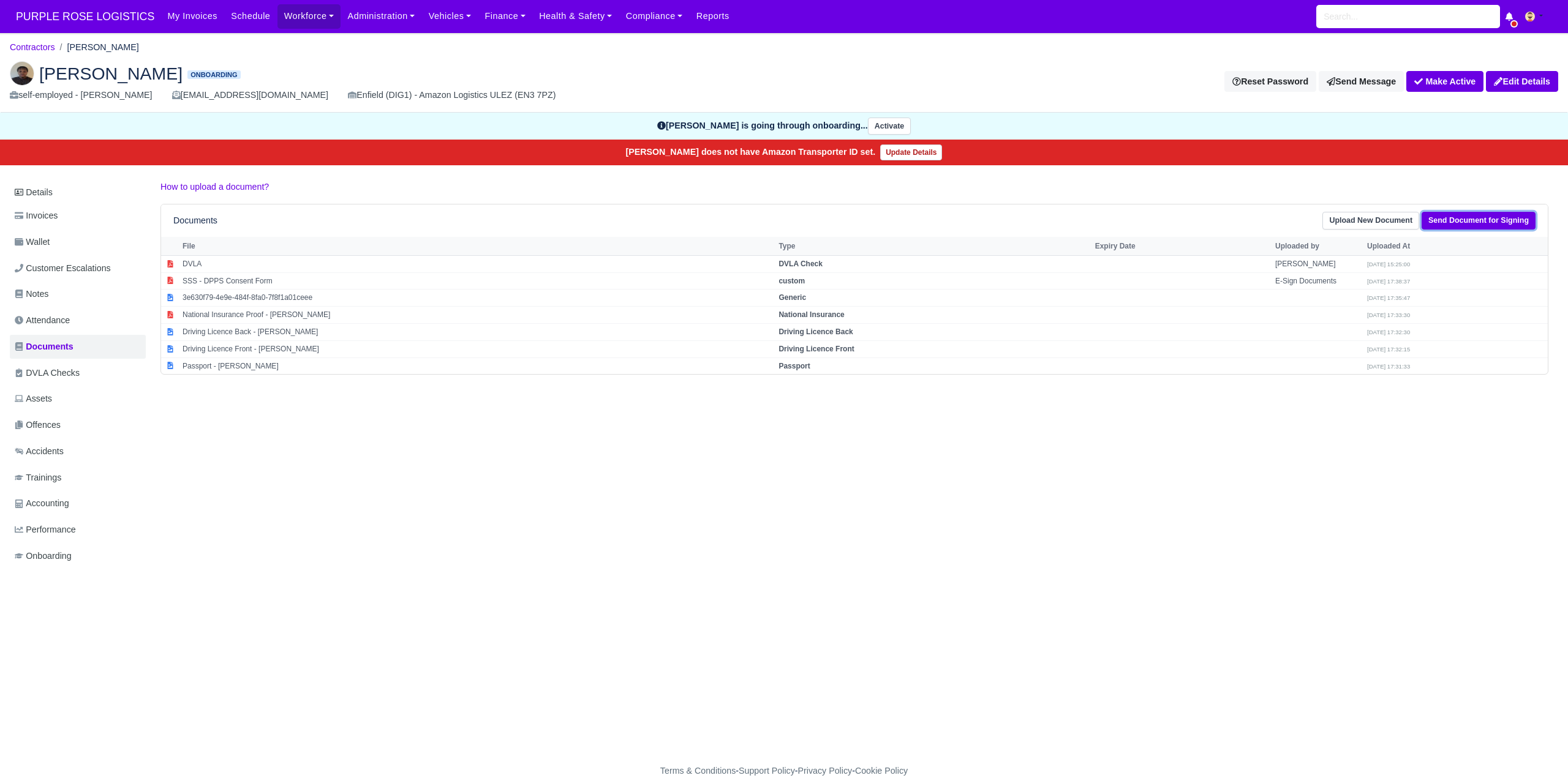
click at [1461, 224] on link "Send Document for Signing" at bounding box center [1478, 221] width 114 height 18
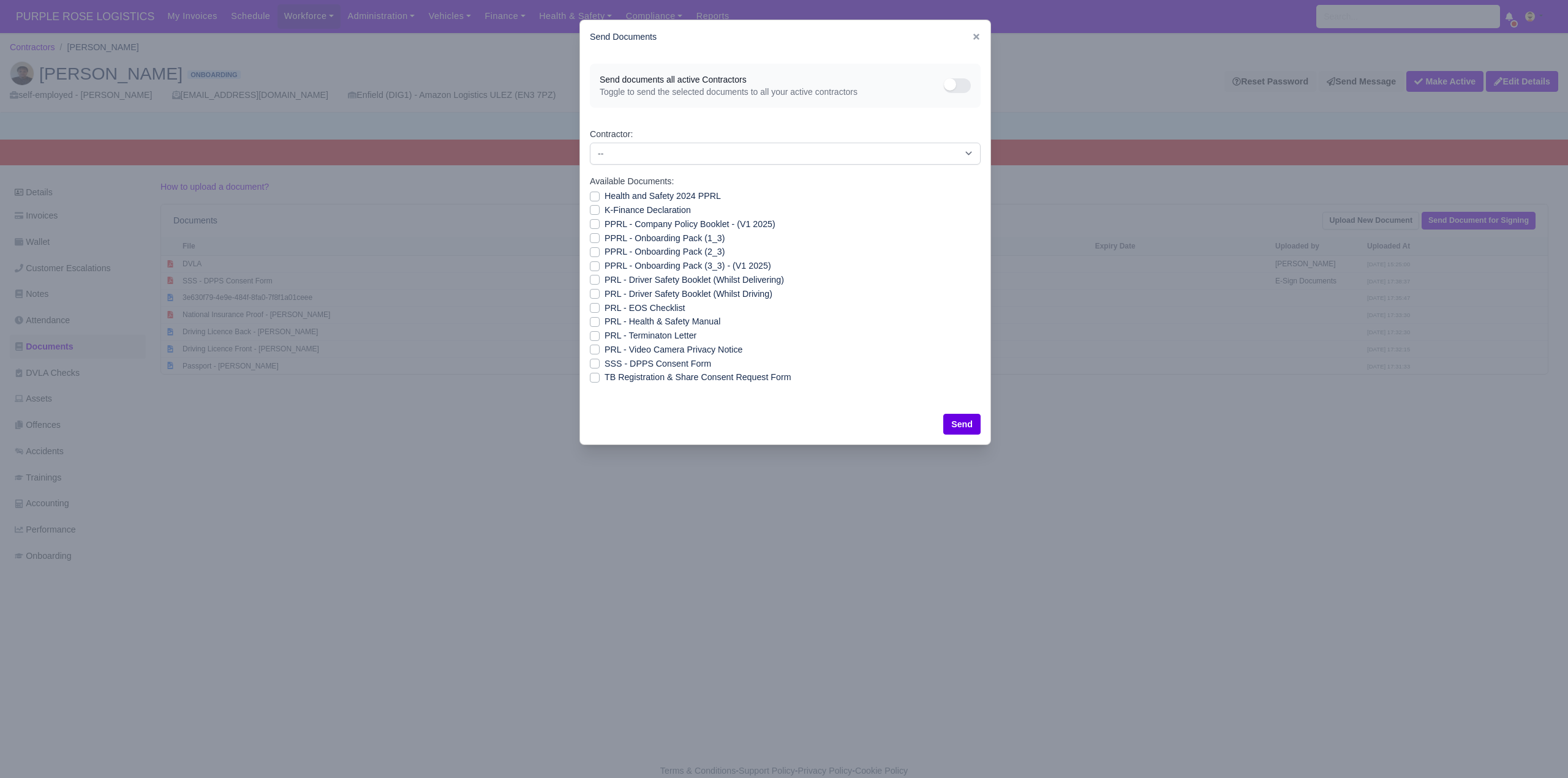
click at [604, 193] on label "Health and Safety 2024 PPRL" at bounding box center [663, 197] width 117 height 14
click at [592, 193] on input "Health and Safety 2024 PPRL" at bounding box center [595, 194] width 10 height 10
checkbox input "true"
click at [604, 209] on label "K-Finance Declaration" at bounding box center [648, 210] width 86 height 14
click at [594, 209] on input "K-Finance Declaration" at bounding box center [595, 208] width 10 height 10
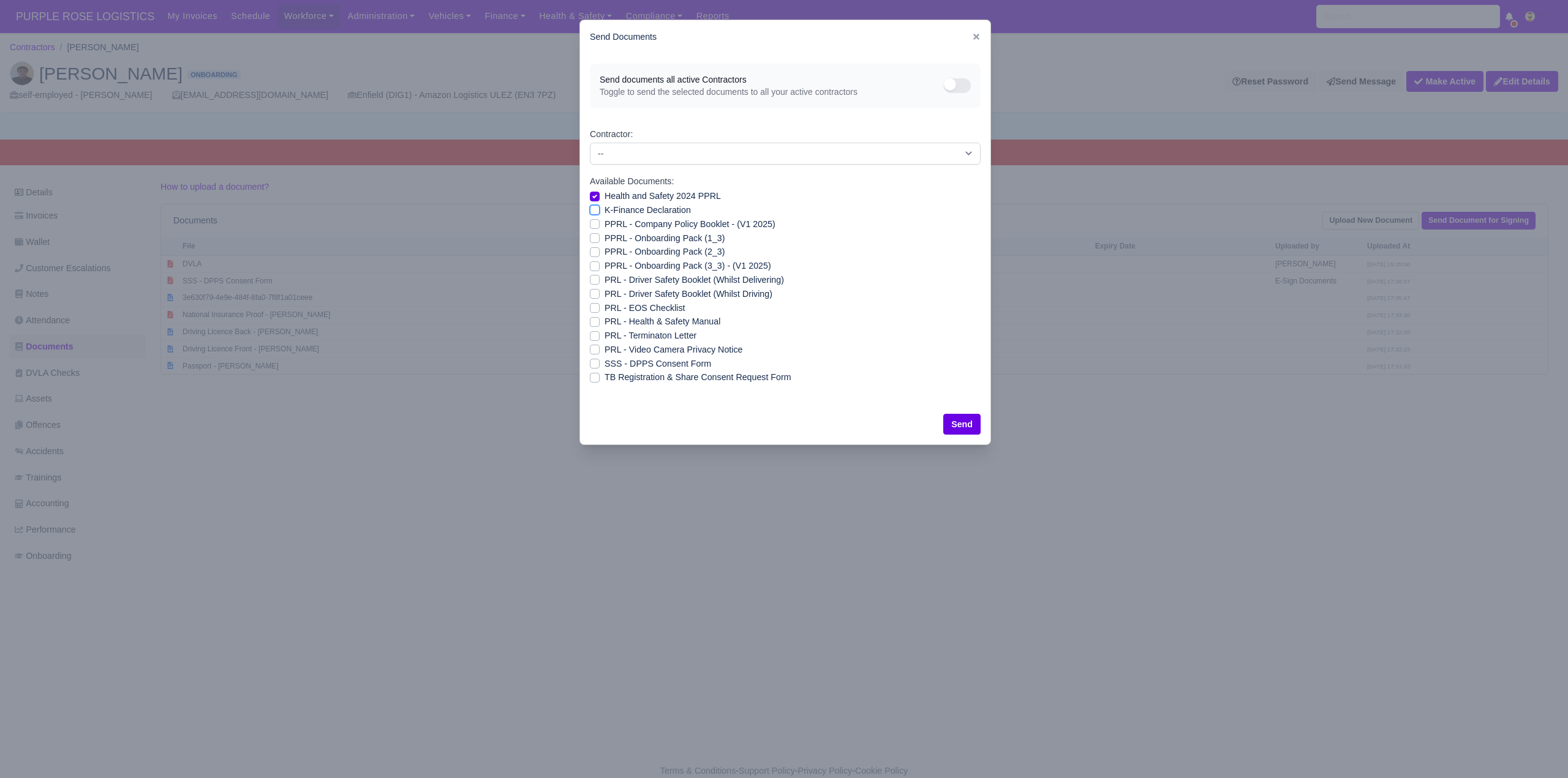
checkbox input "true"
click at [604, 222] on label "PPRL - Company Policy Booklet - (V1 2025)" at bounding box center [690, 225] width 171 height 14
click at [592, 222] on input "PPRL - Company Policy Booklet - (V1 2025)" at bounding box center [595, 222] width 10 height 10
checkbox input "true"
click at [604, 235] on label "PPRL - Onboarding Pack (1_3)" at bounding box center [664, 239] width 120 height 14
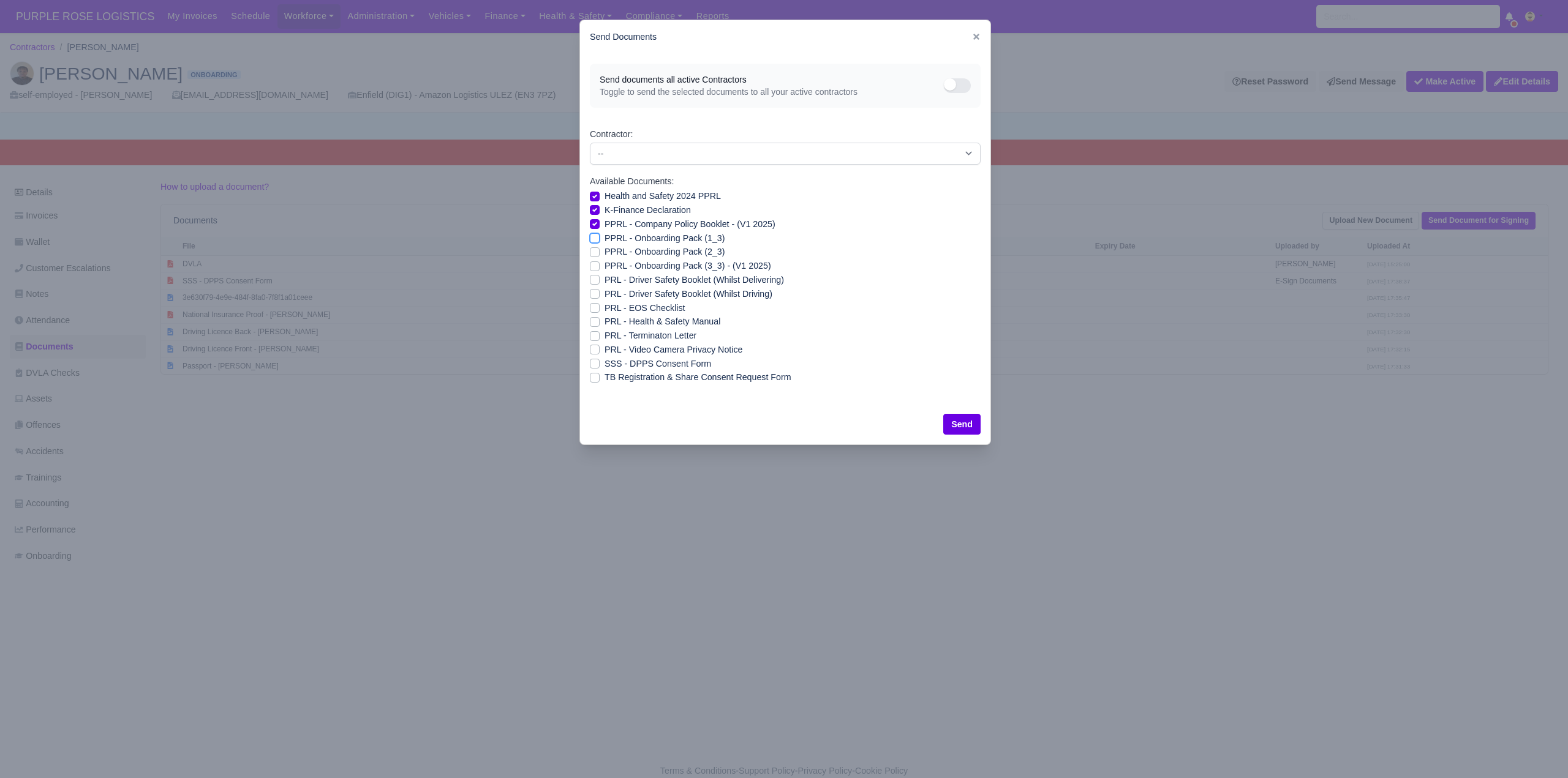
click at [592, 235] on input "PPRL - Onboarding Pack (1_3)" at bounding box center [595, 237] width 10 height 10
checkbox input "true"
click at [604, 254] on label "PPRL - Onboarding Pack (2_3)" at bounding box center [664, 252] width 120 height 14
click at [593, 254] on input "PPRL - Onboarding Pack (2_3)" at bounding box center [595, 249] width 10 height 10
checkbox input "true"
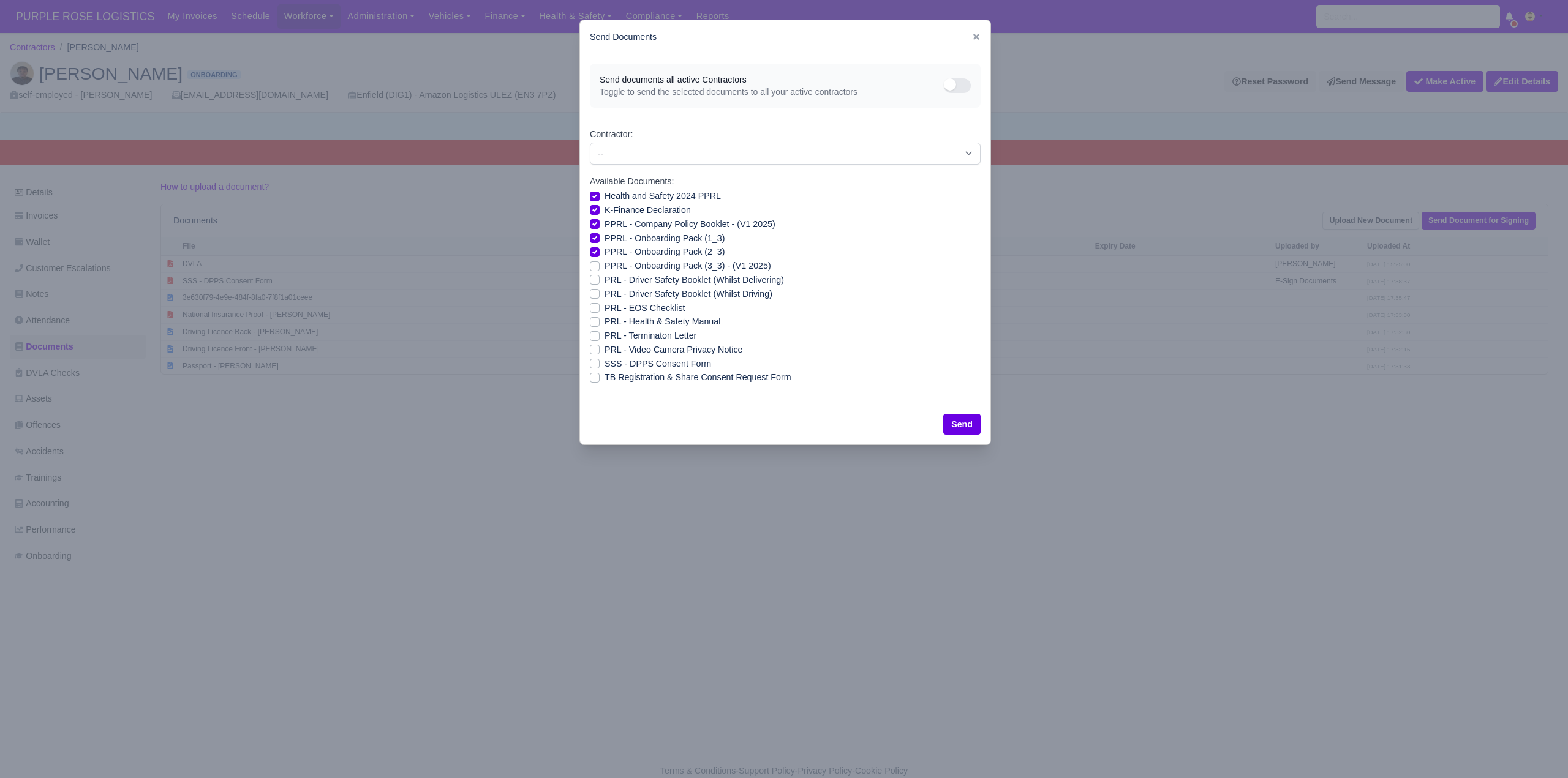
click at [604, 265] on label "PPRL - Onboarding Pack (3_3) - (V1 2025)" at bounding box center [688, 266] width 166 height 14
click at [593, 265] on input "PPRL - Onboarding Pack (3_3) - (V1 2025)" at bounding box center [595, 264] width 10 height 10
checkbox input "true"
drag, startPoint x: 593, startPoint y: 280, endPoint x: 590, endPoint y: 295, distance: 15.3
click at [604, 283] on label "PRL - Driver Safety Booklet (Whilst Delivering)" at bounding box center [694, 281] width 179 height 14
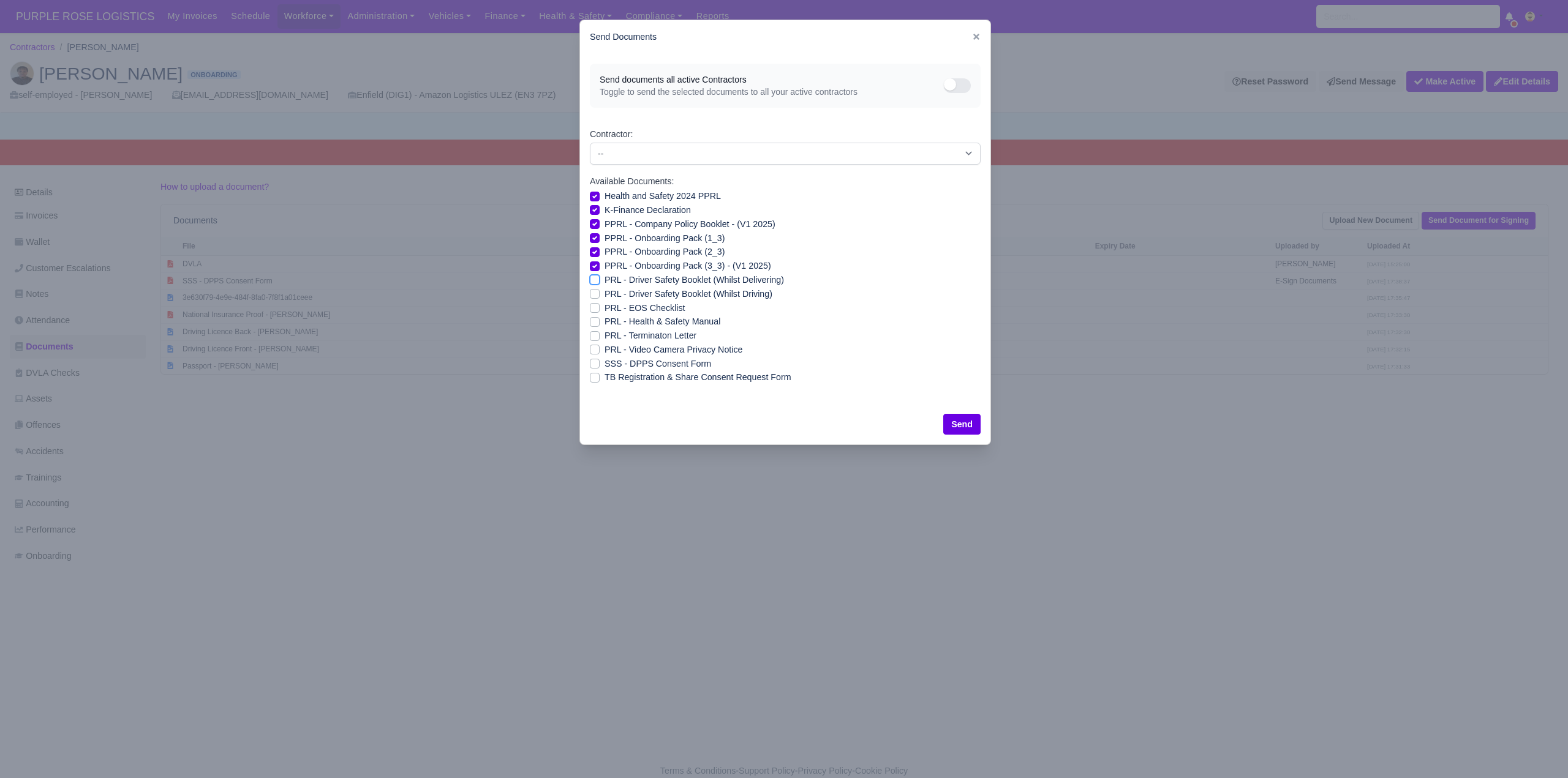
click at [593, 283] on input "PRL - Driver Safety Booklet (Whilst Delivering)" at bounding box center [595, 278] width 10 height 10
checkbox input "true"
click at [604, 297] on label "PRL - Driver Safety Booklet (Whilst Driving)" at bounding box center [688, 294] width 168 height 14
click at [595, 297] on input "PRL - Driver Safety Booklet (Whilst Driving)" at bounding box center [595, 292] width 10 height 10
checkbox input "true"
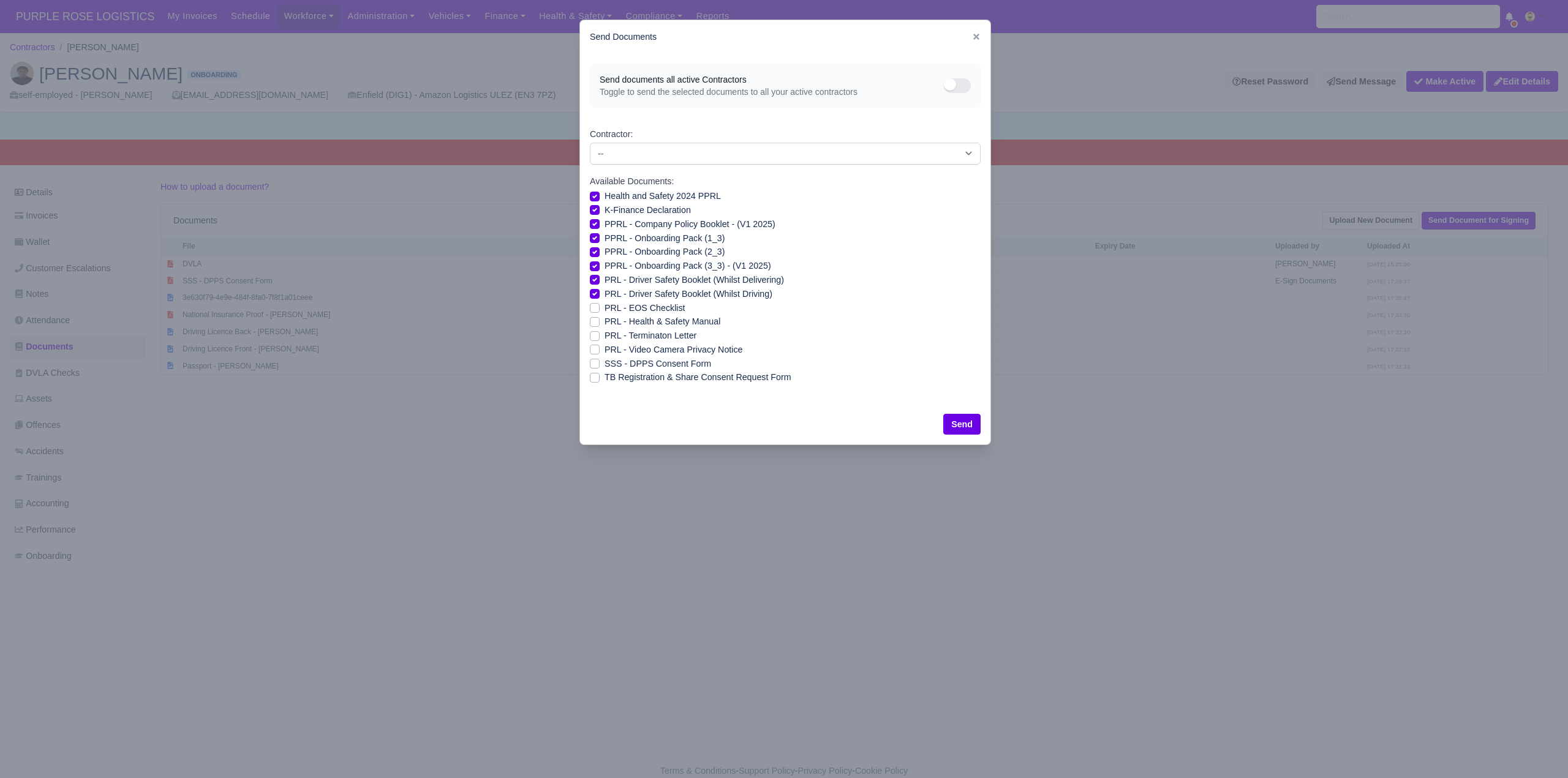
click at [604, 307] on label "PRL - EOS Checklist" at bounding box center [644, 309] width 81 height 14
click at [595, 307] on input "PRL - EOS Checklist" at bounding box center [595, 306] width 10 height 10
checkbox input "true"
drag, startPoint x: 592, startPoint y: 322, endPoint x: 592, endPoint y: 333, distance: 11.0
click at [604, 324] on label "PRL - Health & Safety Manual" at bounding box center [662, 322] width 116 height 14
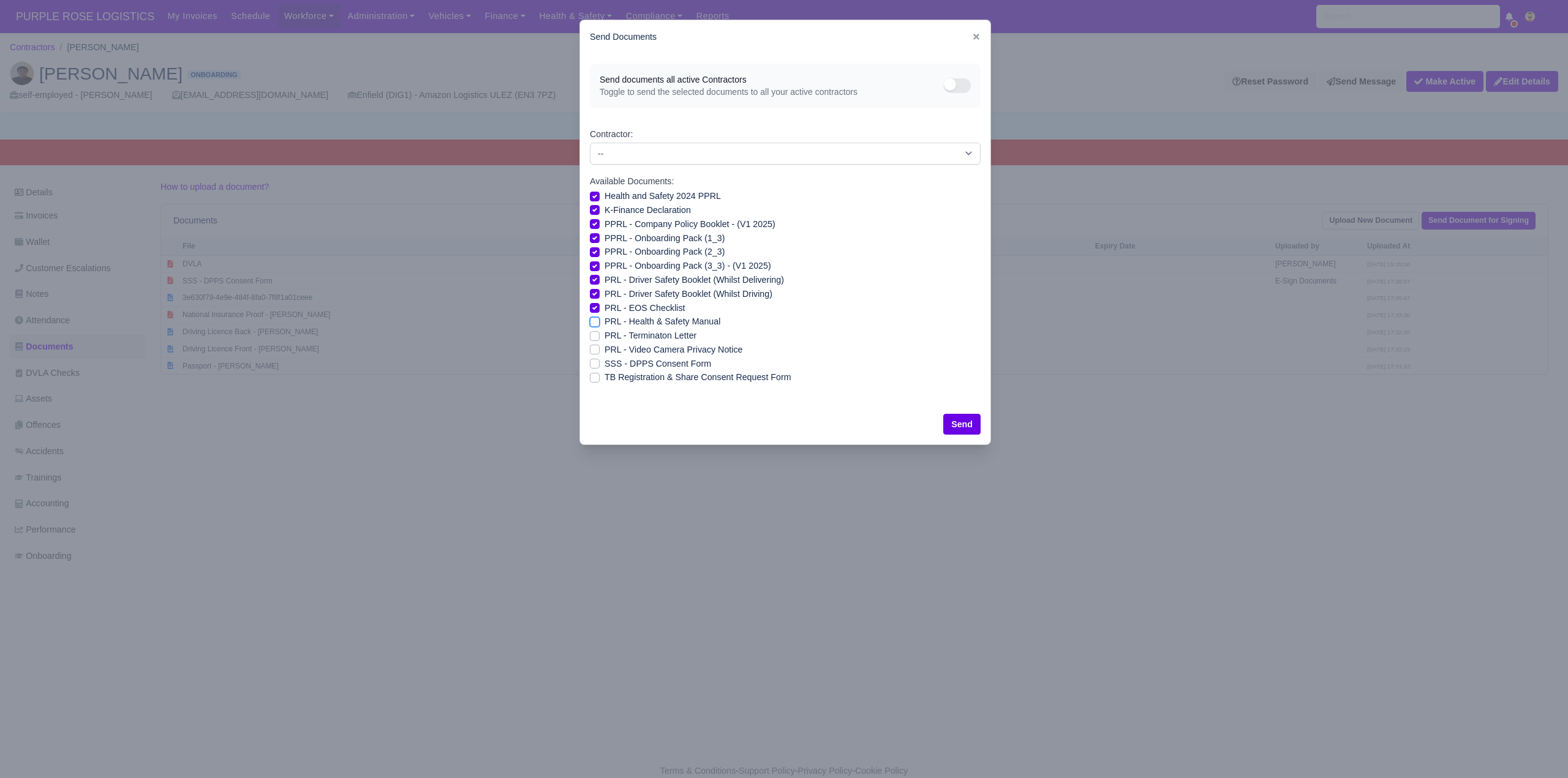
click at [592, 324] on input "PRL - Health & Safety Manual" at bounding box center [595, 320] width 10 height 10
checkbox input "true"
click at [604, 333] on label "PRL - Terminaton Letter" at bounding box center [650, 336] width 92 height 14
click at [592, 333] on input "PRL - Terminaton Letter" at bounding box center [595, 333] width 10 height 10
click at [604, 332] on label "PRL - Terminaton Letter" at bounding box center [650, 336] width 92 height 14
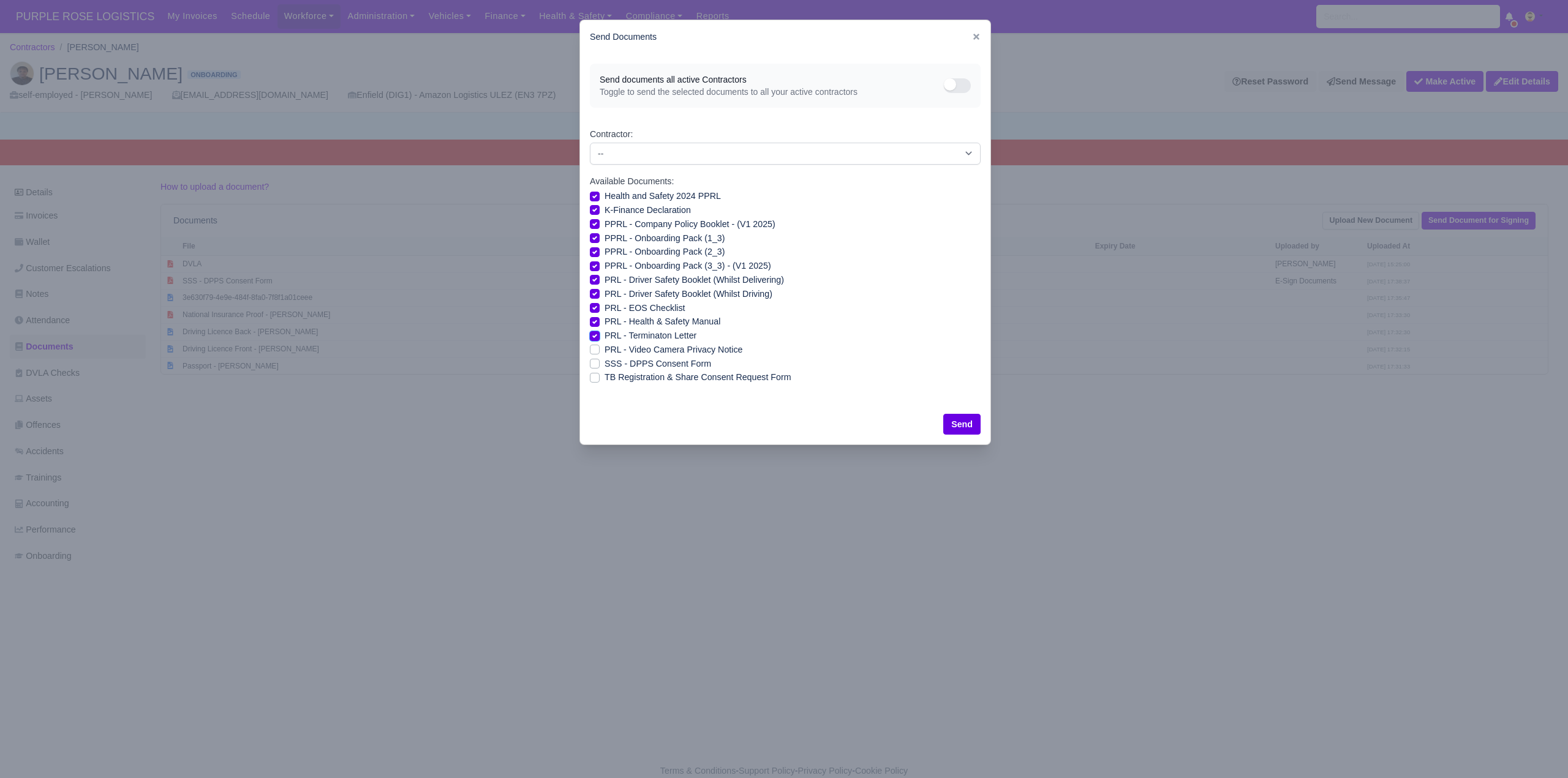
click at [590, 332] on input "PRL - Terminaton Letter" at bounding box center [595, 333] width 10 height 10
checkbox input "false"
click at [604, 347] on label "PRL - Video Camera Privacy Notice" at bounding box center [673, 350] width 138 height 14
click at [595, 347] on input "PRL - Video Camera Privacy Notice" at bounding box center [595, 348] width 10 height 10
checkbox input "true"
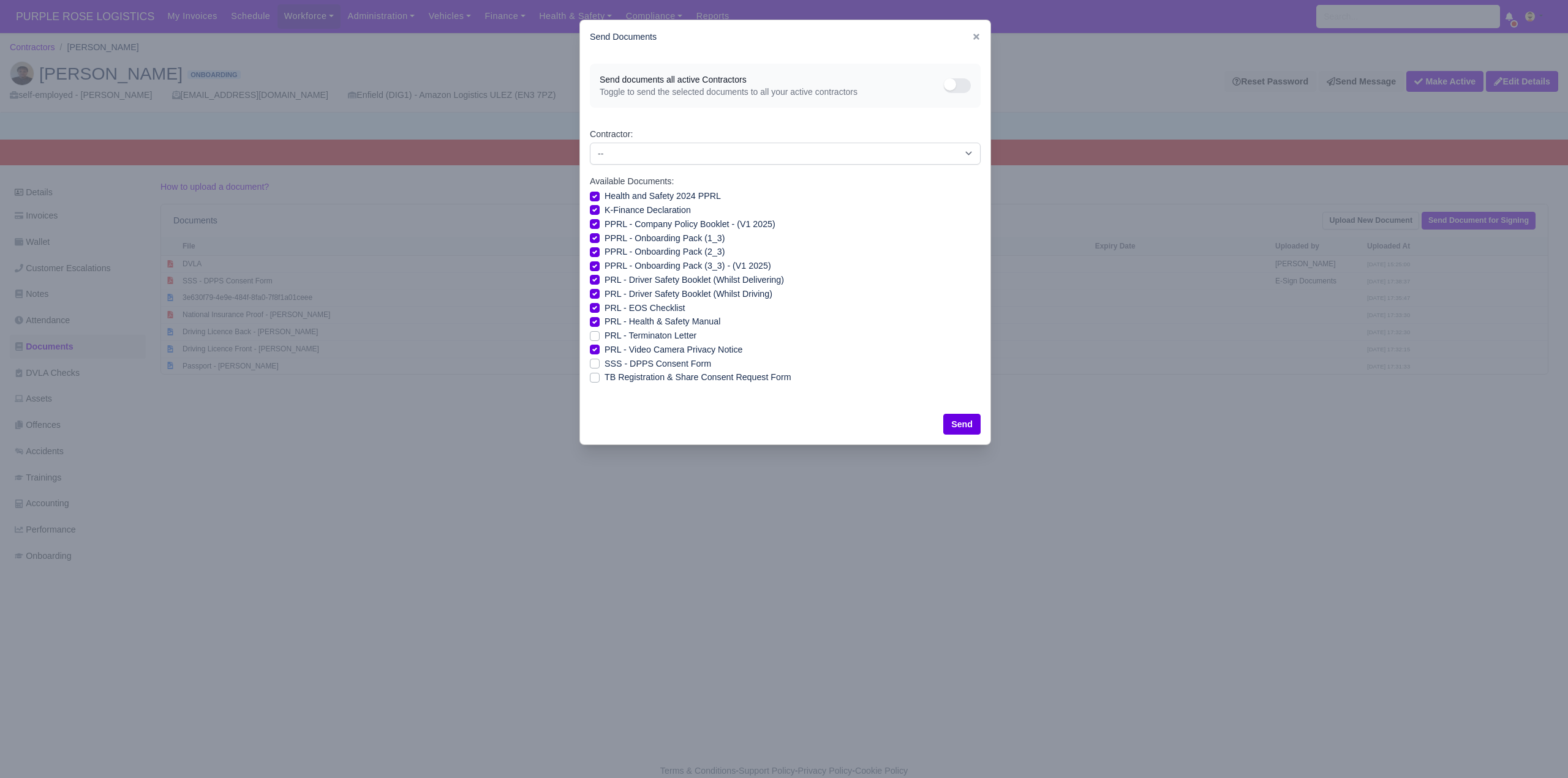
drag, startPoint x: 597, startPoint y: 305, endPoint x: 611, endPoint y: 314, distance: 16.6
click at [604, 305] on label "PRL - EOS Checklist" at bounding box center [644, 309] width 81 height 14
click at [597, 305] on input "PRL - EOS Checklist" at bounding box center [595, 306] width 10 height 10
checkbox input "false"
click at [972, 429] on button "Send" at bounding box center [962, 425] width 38 height 21
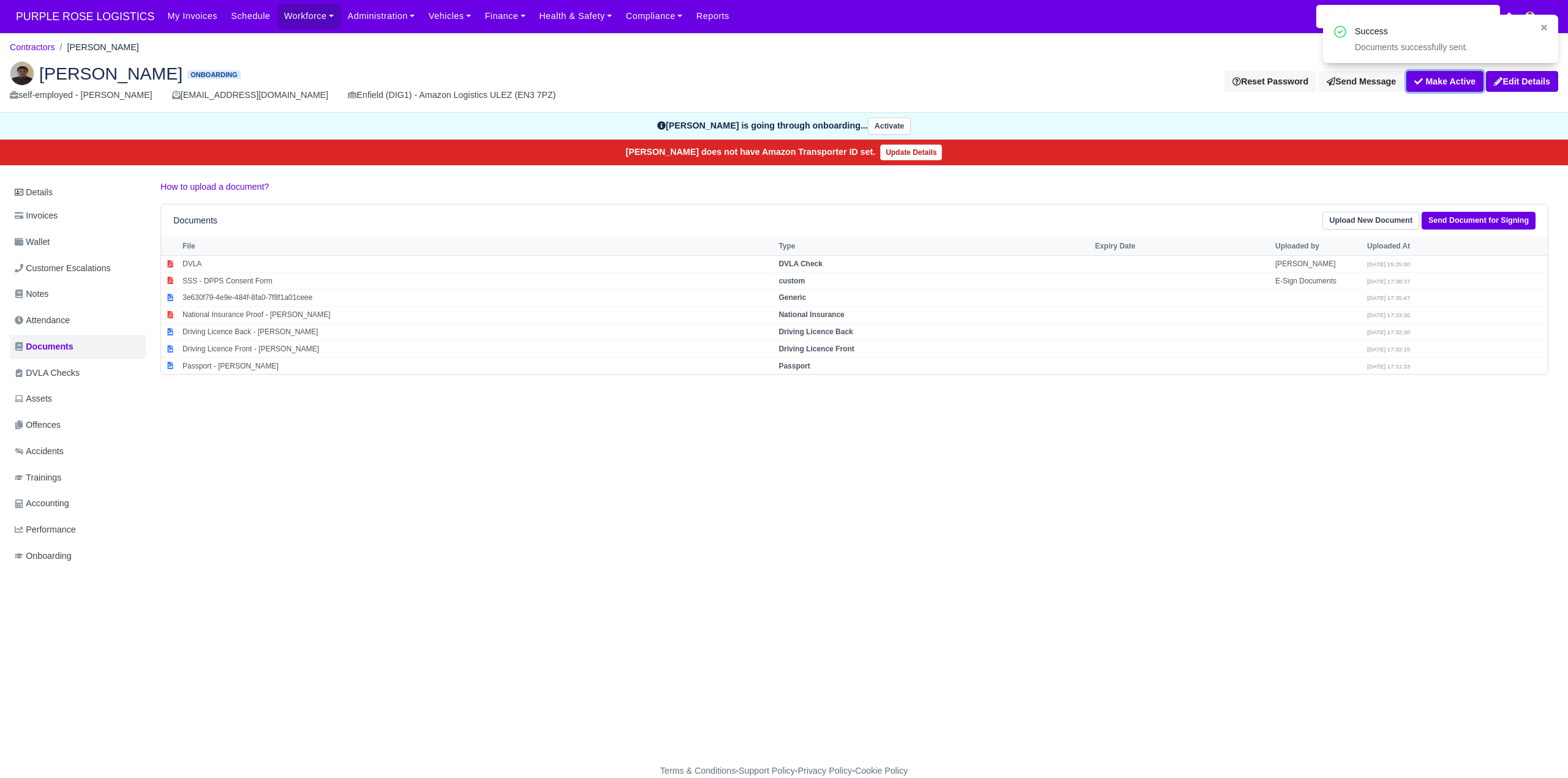
click at [1438, 80] on button "Make Active" at bounding box center [1445, 82] width 78 height 21
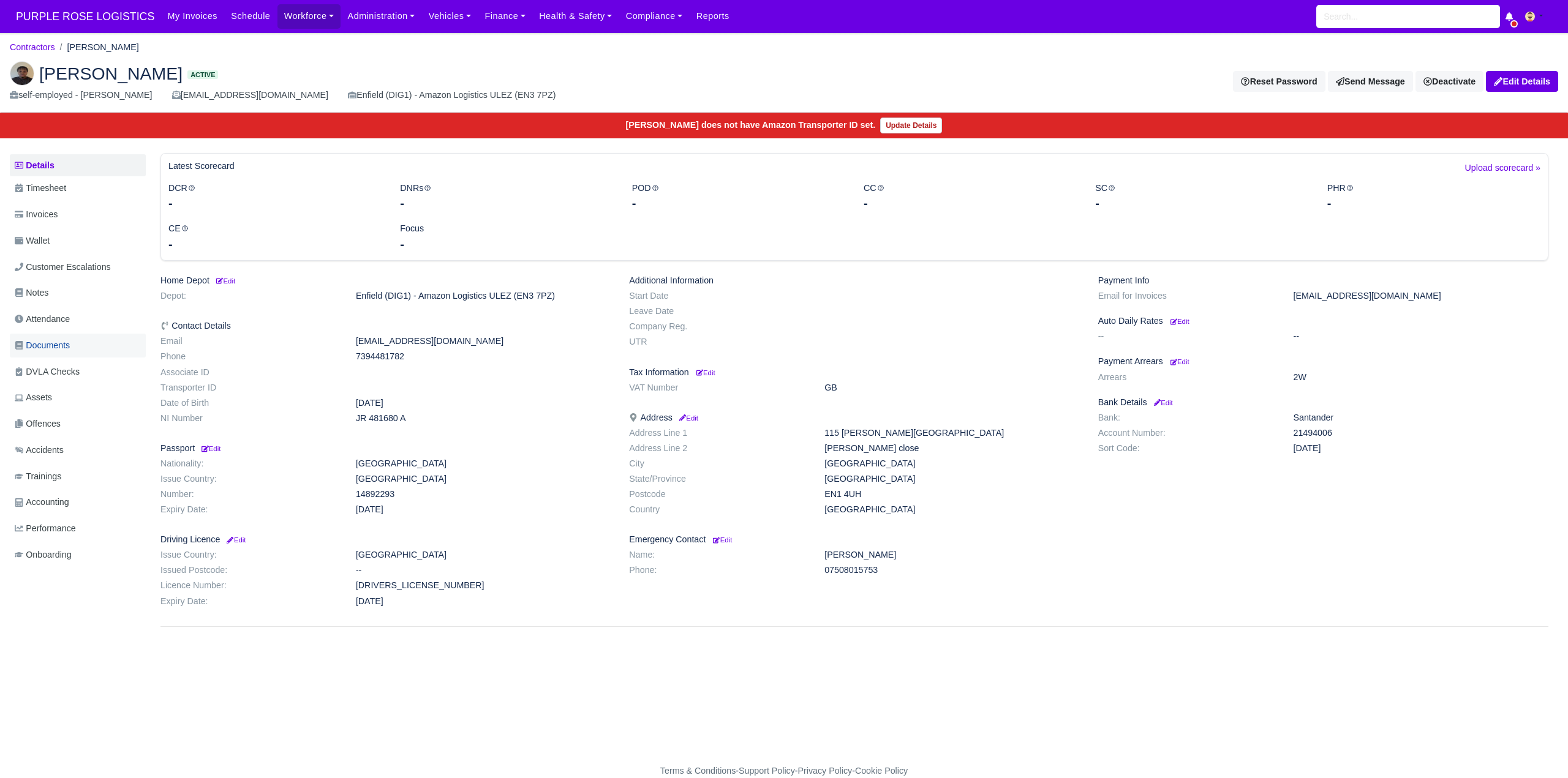
click at [48, 344] on span "Documents" at bounding box center [42, 346] width 55 height 14
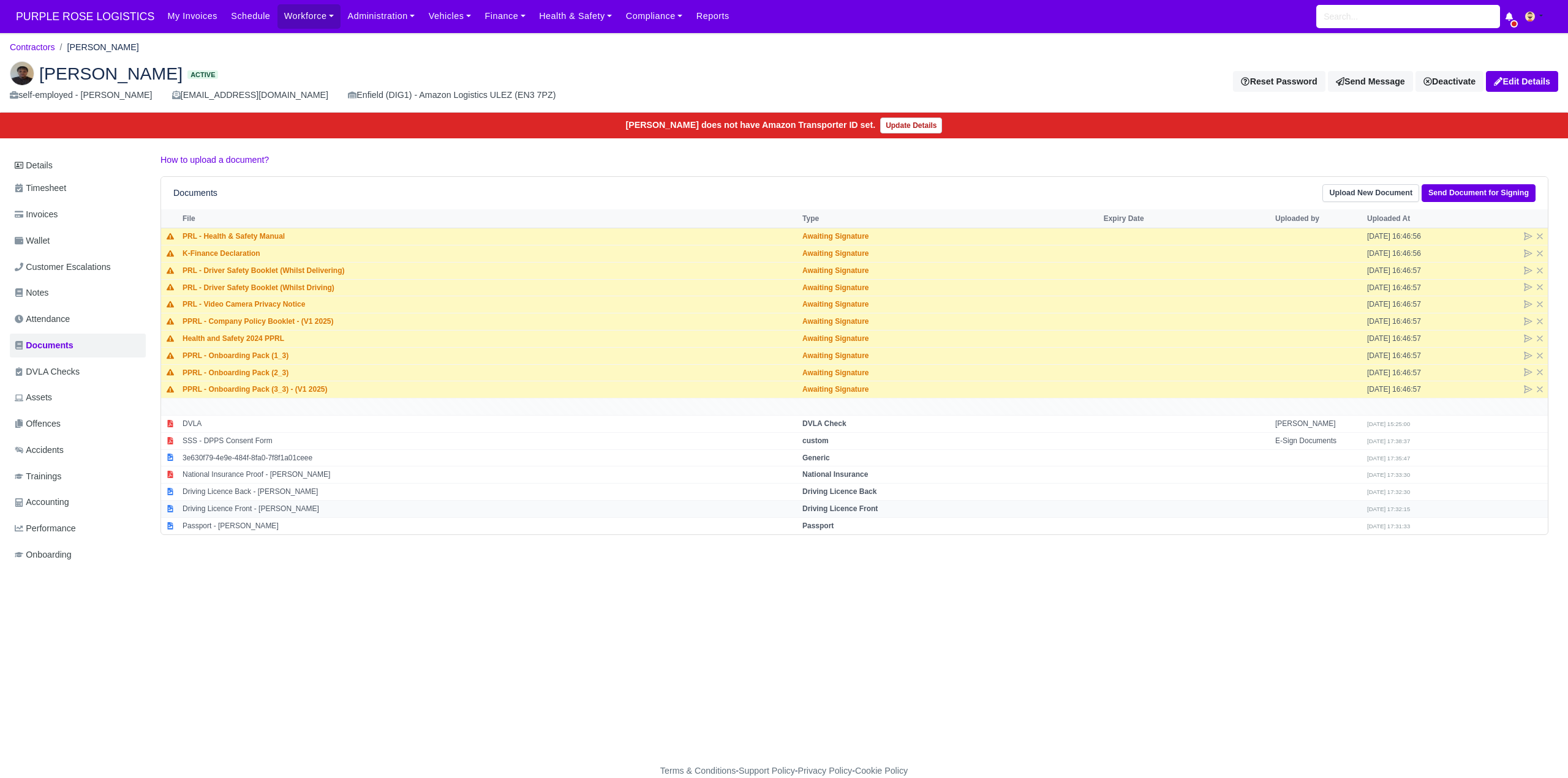
click at [832, 508] on strong "Driving Licence Front" at bounding box center [840, 509] width 75 height 9
select select "driving-licence-front"
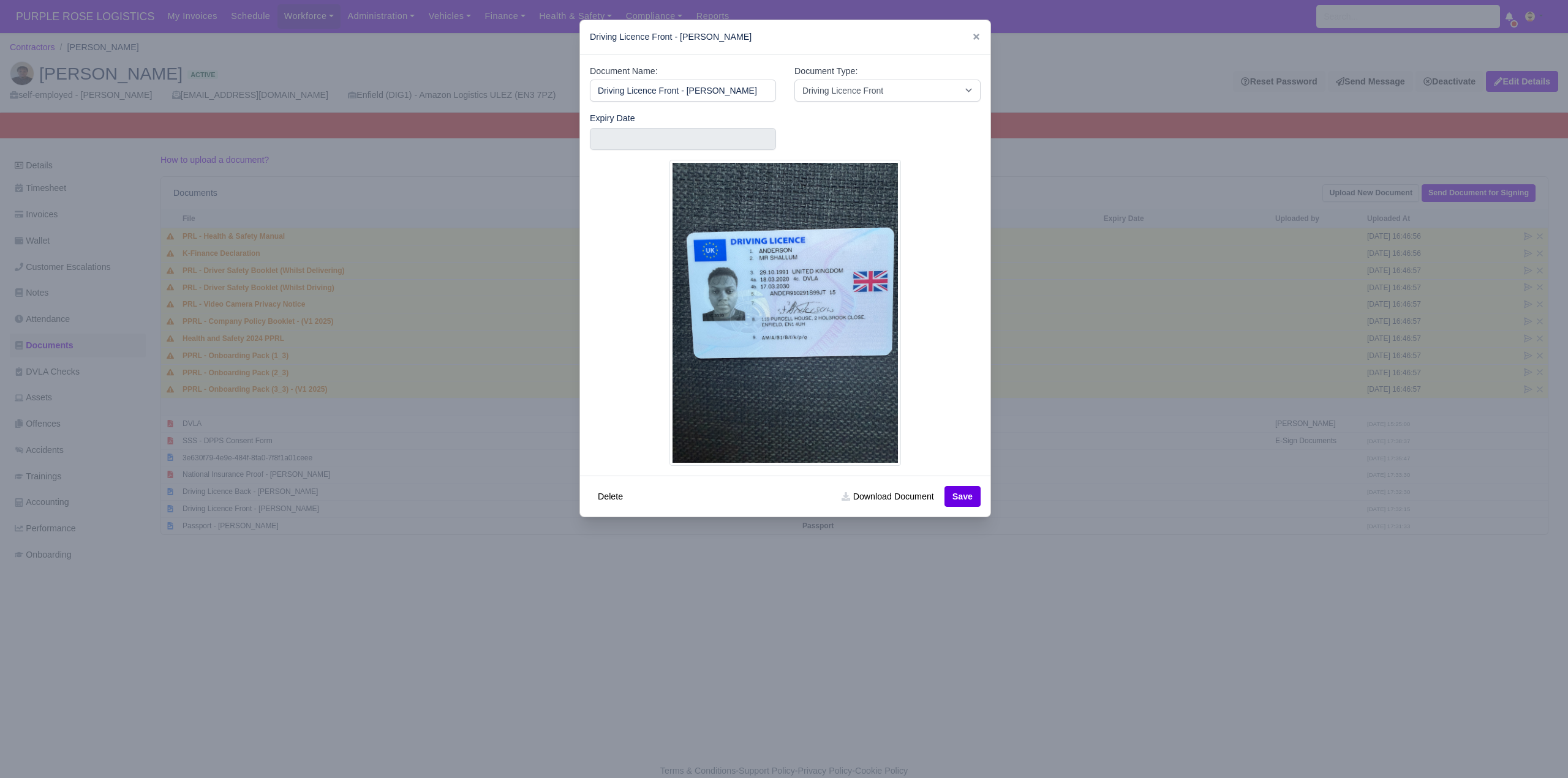
click at [1098, 597] on div at bounding box center [784, 389] width 1568 height 778
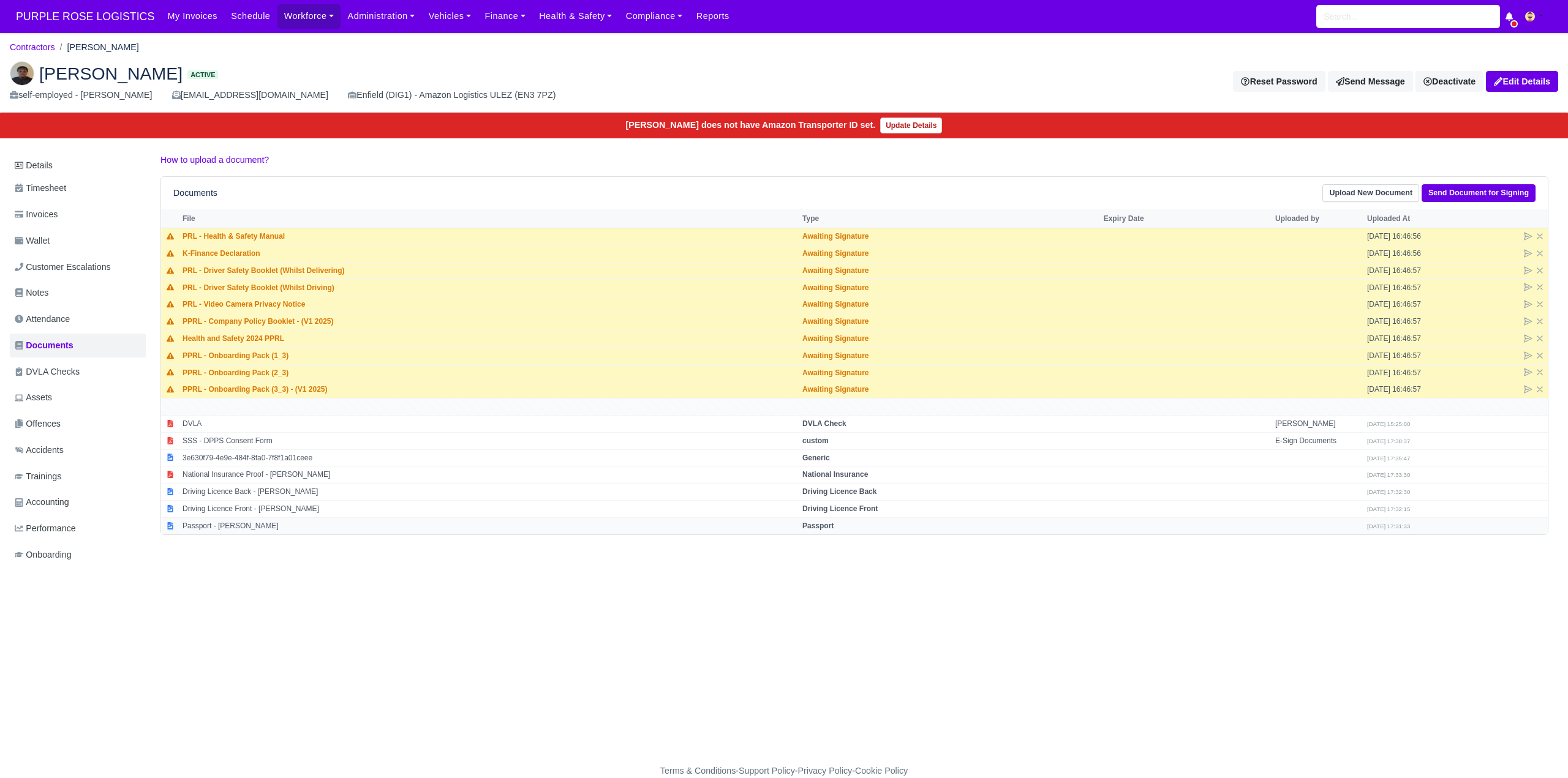
click at [831, 525] on strong "Passport" at bounding box center [817, 526] width 31 height 9
select select "passport"
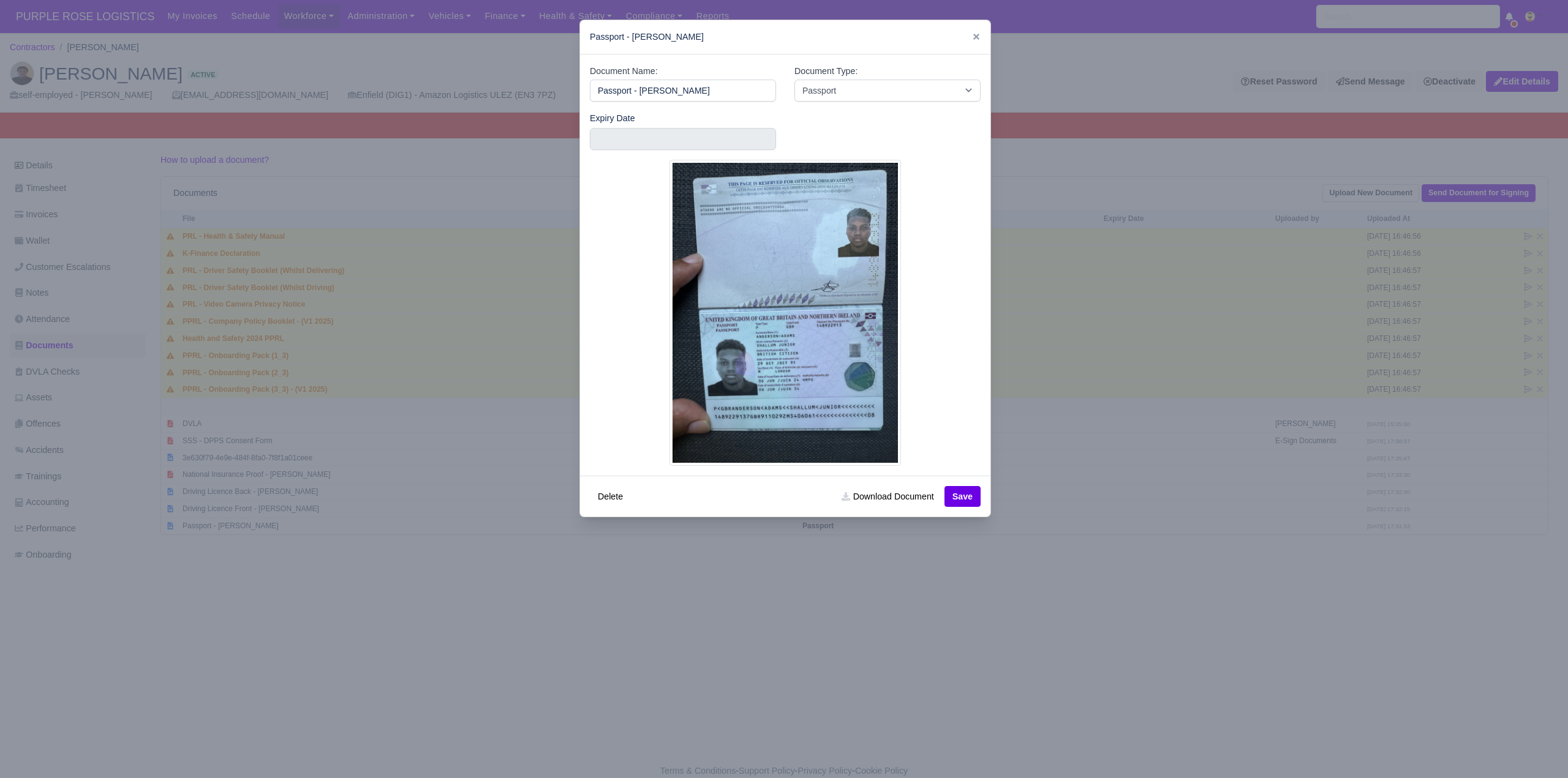
click at [981, 608] on div at bounding box center [784, 389] width 1568 height 778
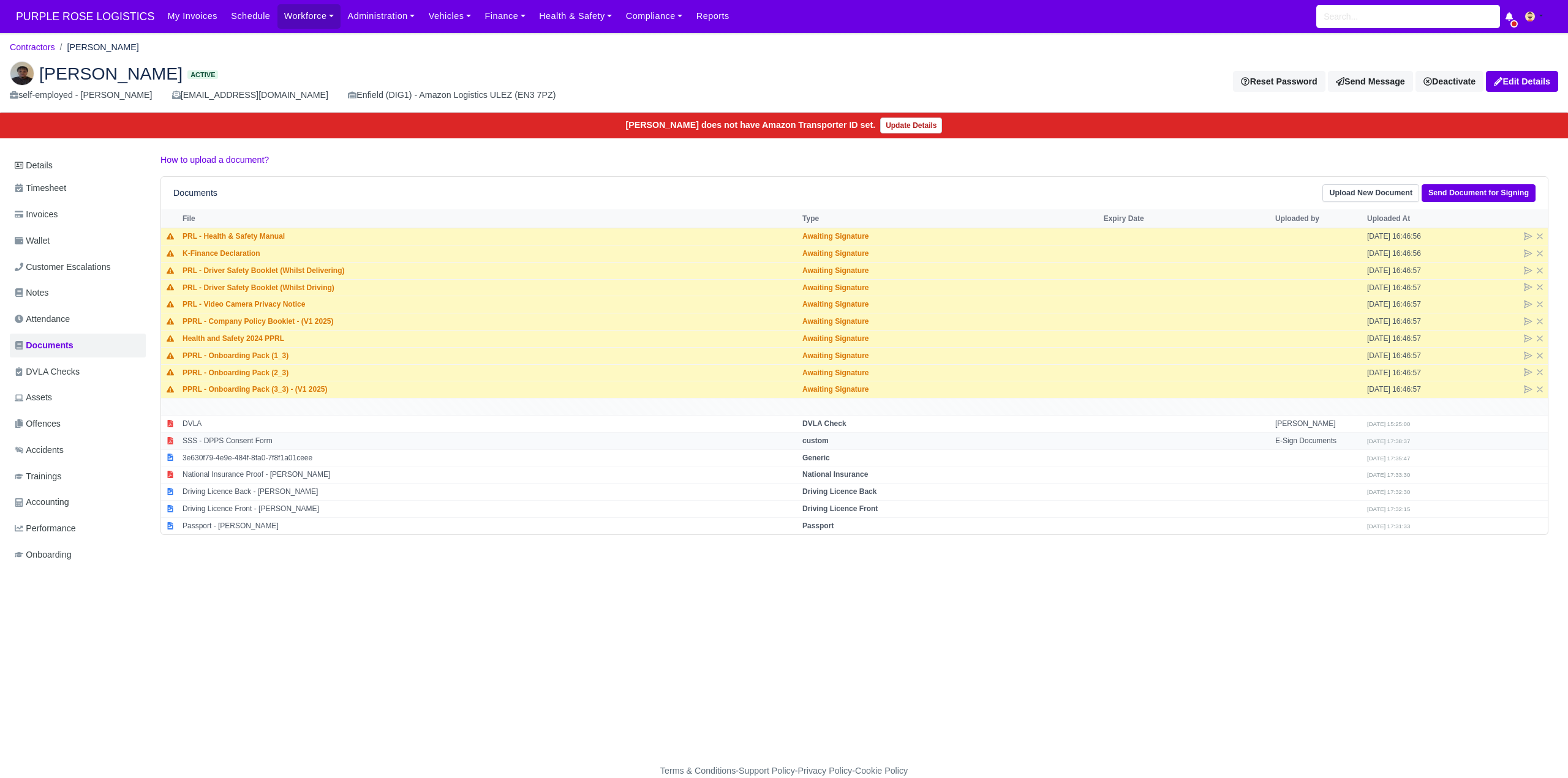
drag, startPoint x: 834, startPoint y: 425, endPoint x: 851, endPoint y: 436, distance: 20.2
click at [843, 430] on td "DVLA Check" at bounding box center [950, 423] width 301 height 17
select select "dvla-check"
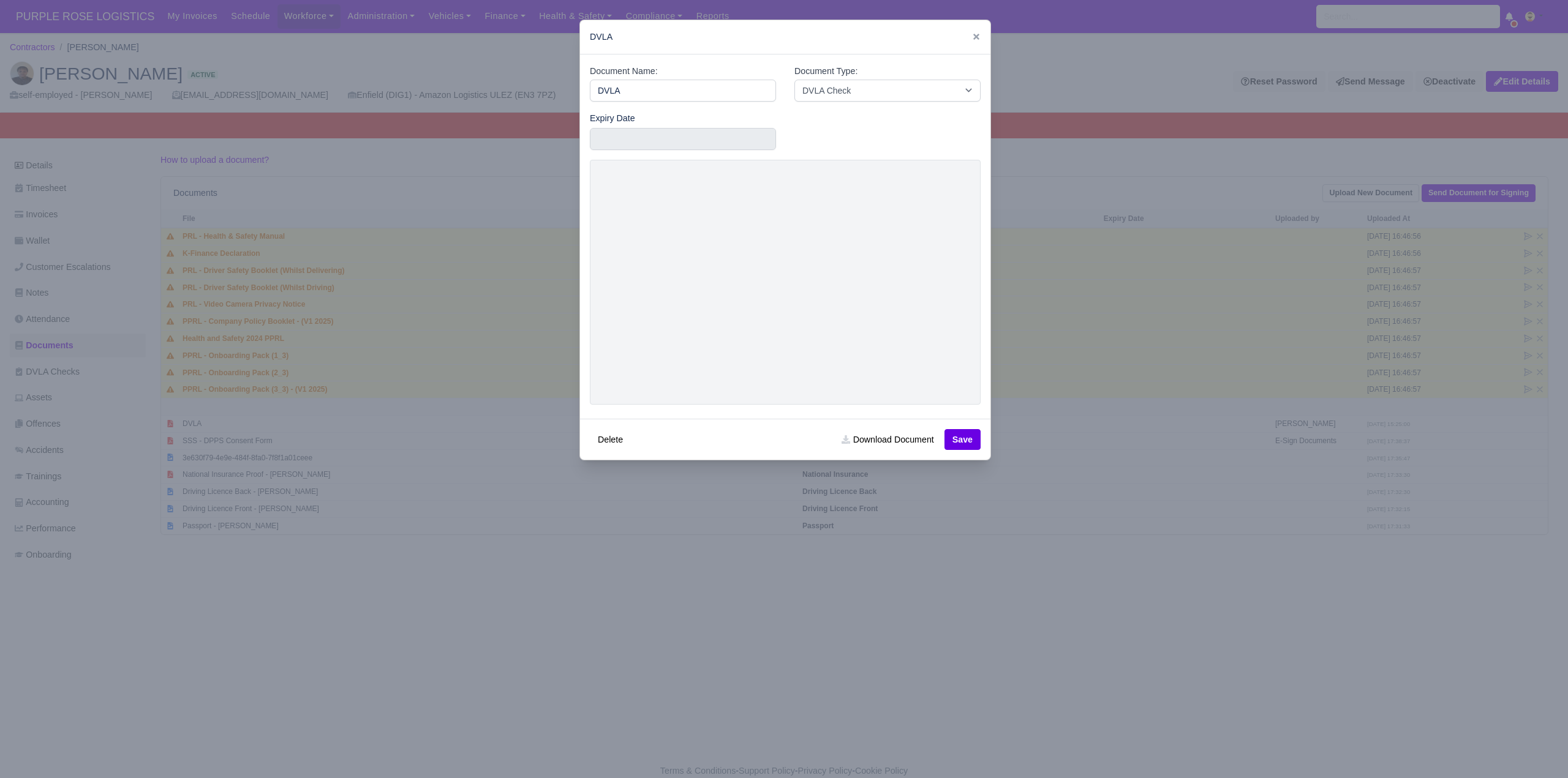
click at [1071, 608] on div at bounding box center [784, 389] width 1568 height 778
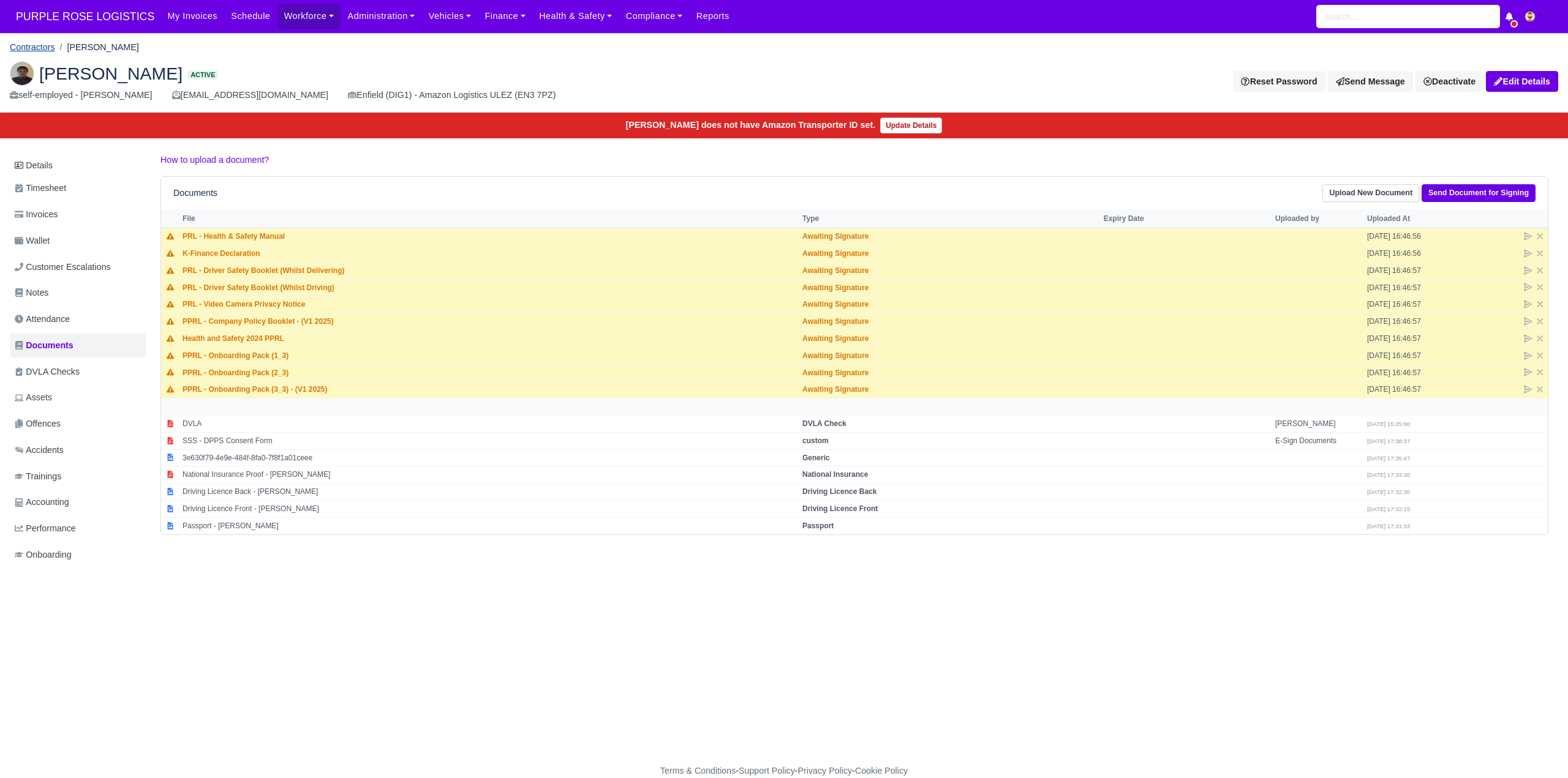
click at [38, 44] on link "Contractors" at bounding box center [32, 47] width 46 height 10
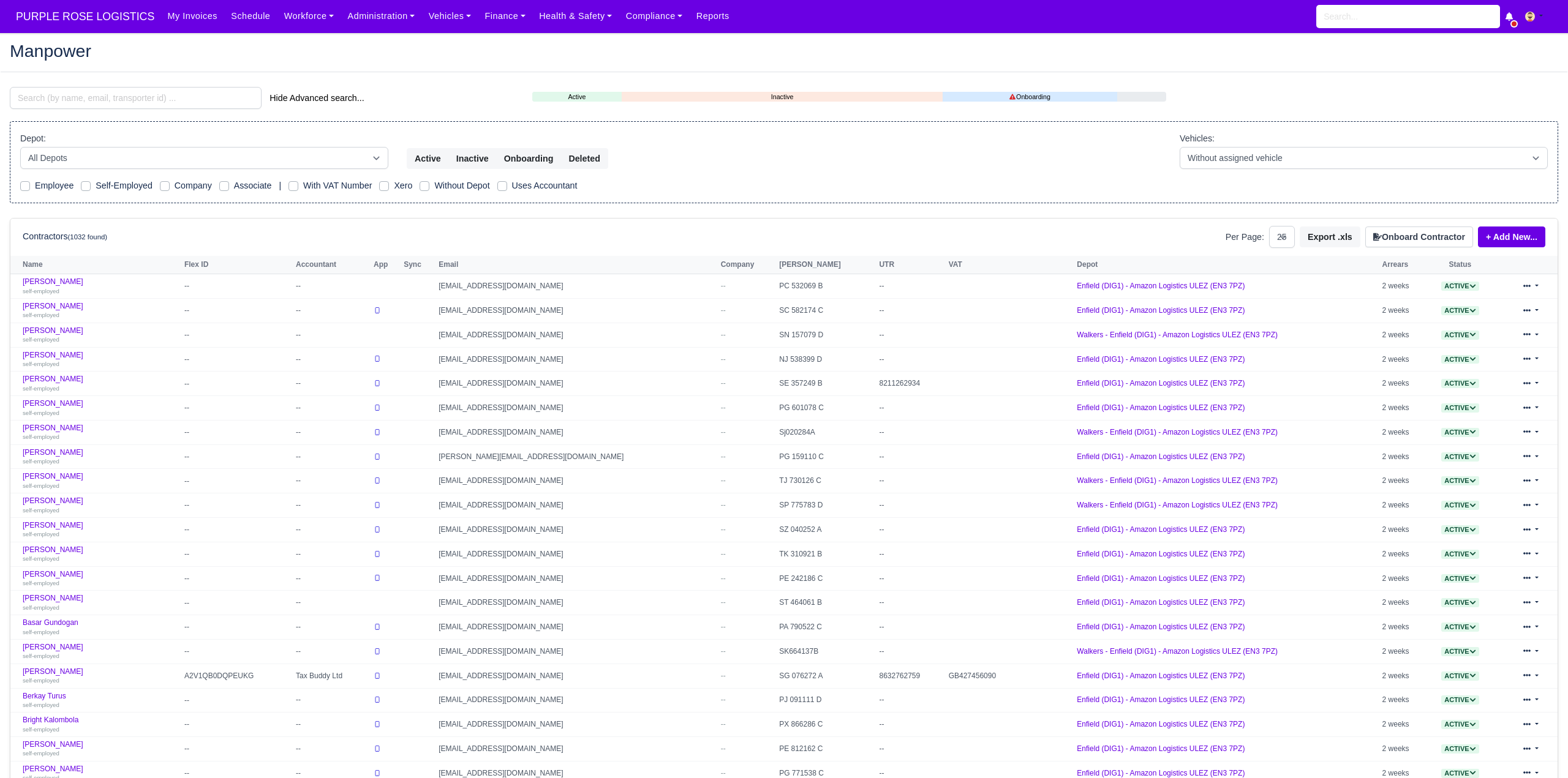
select select "25"
click at [93, 96] on input "search" at bounding box center [135, 98] width 252 height 22
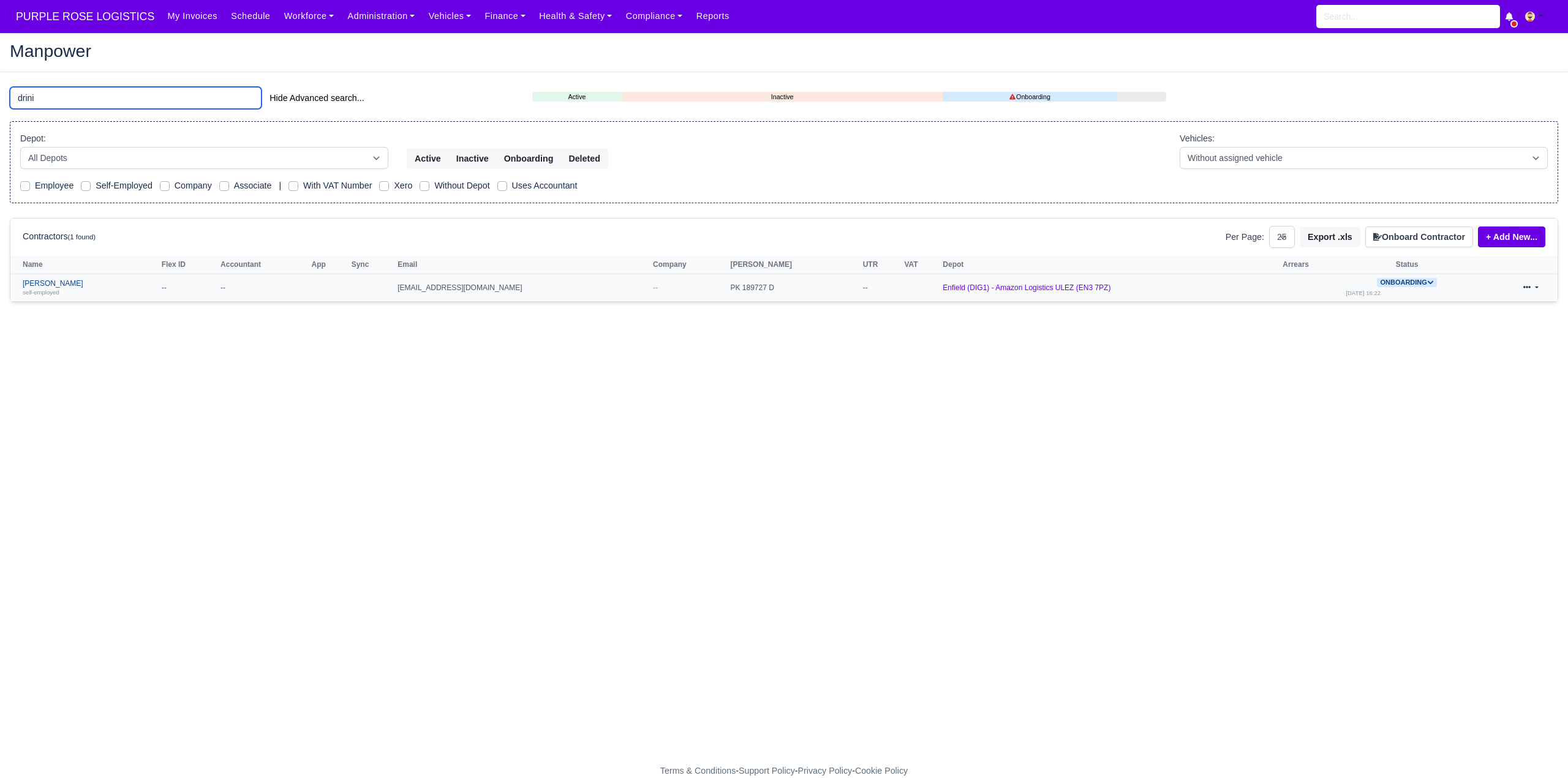
type input "drini"
click at [48, 284] on link "Drini Bytyqi self-employed" at bounding box center [89, 288] width 133 height 18
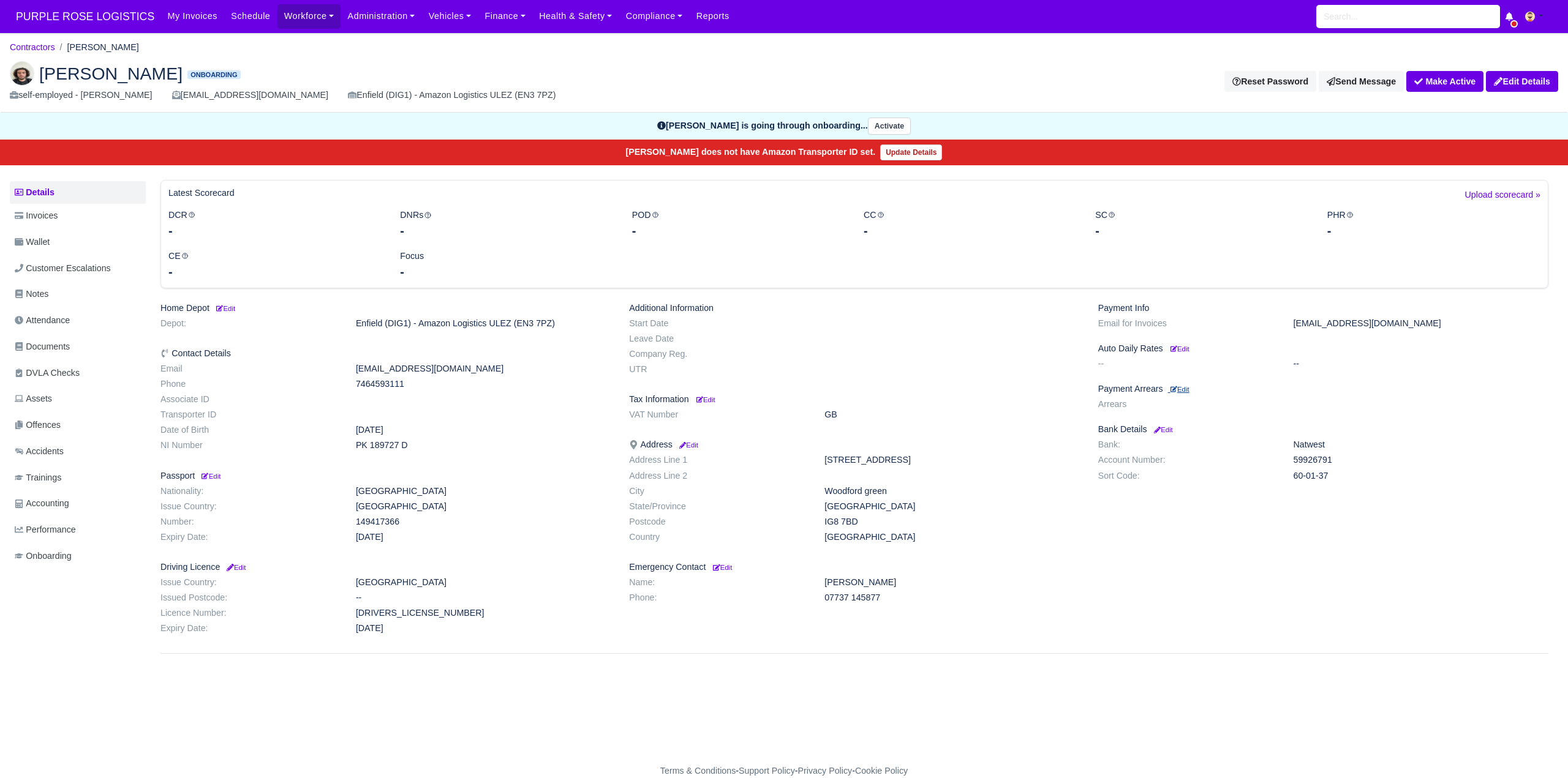
click at [1183, 386] on small "Edit" at bounding box center [1180, 389] width 19 height 7
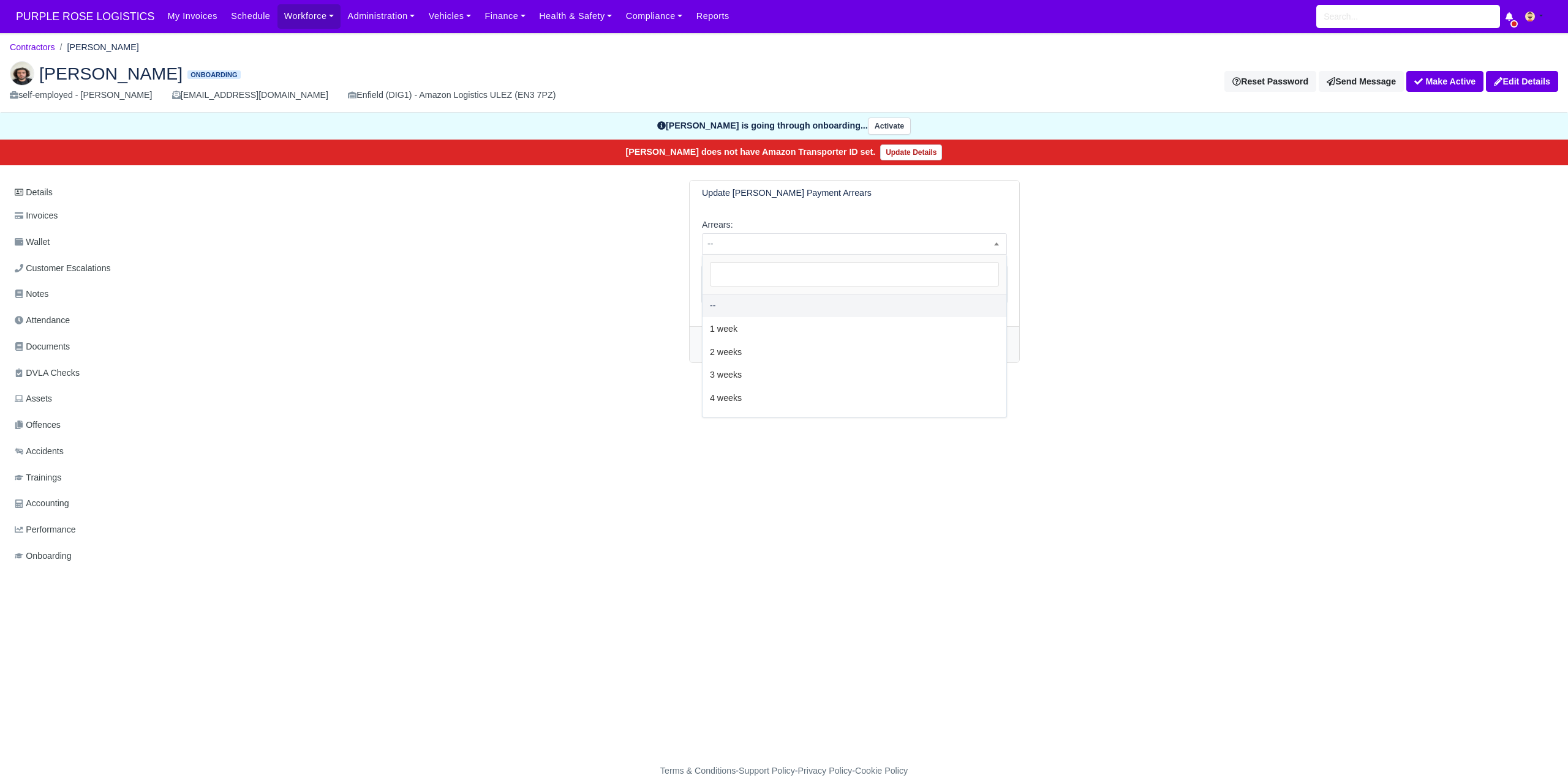
click at [874, 233] on span "--" at bounding box center [854, 244] width 305 height 22
select select "2W"
click at [731, 347] on button "Update" at bounding box center [724, 345] width 46 height 21
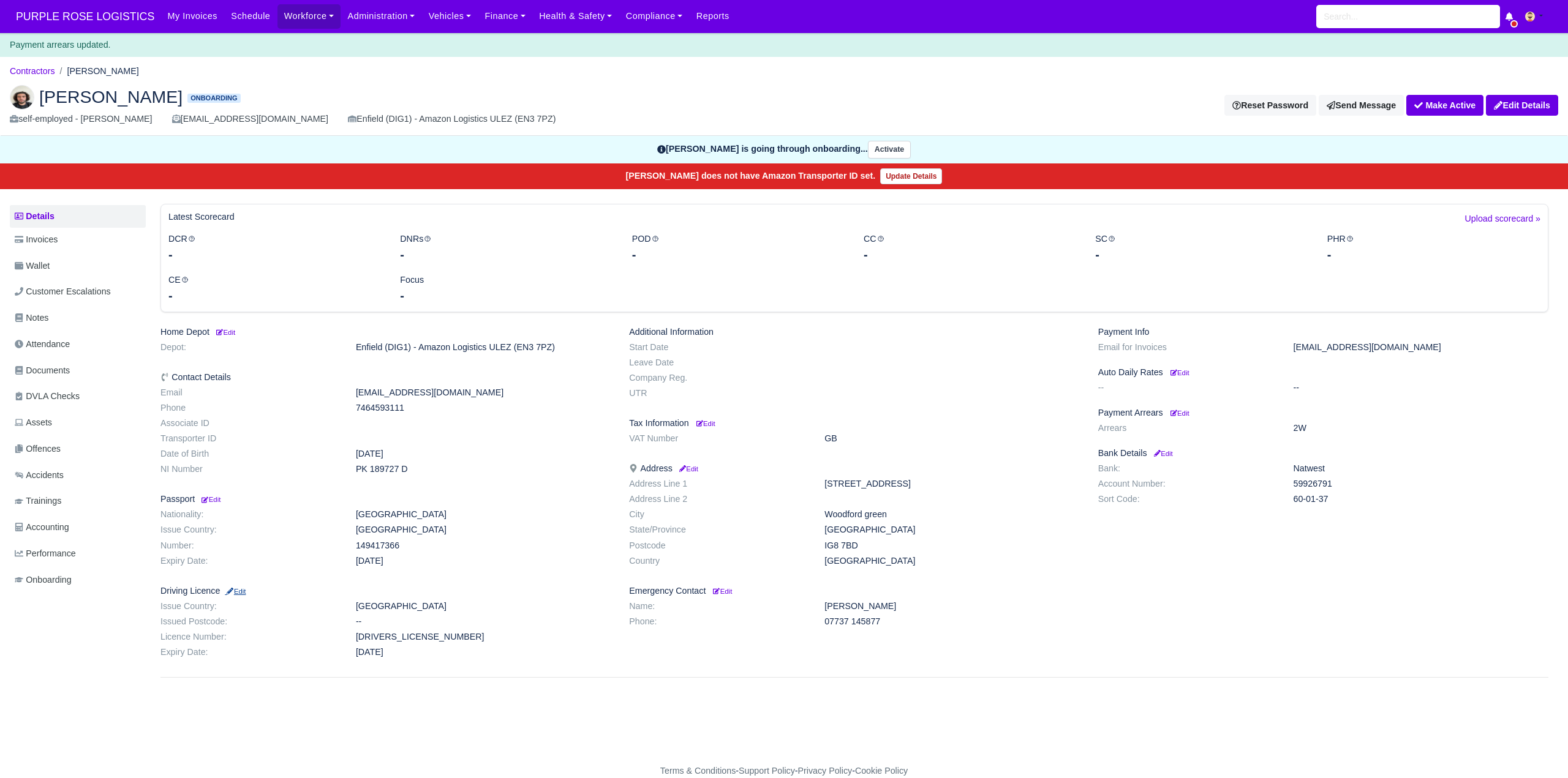
click at [239, 593] on small "Edit" at bounding box center [235, 591] width 21 height 7
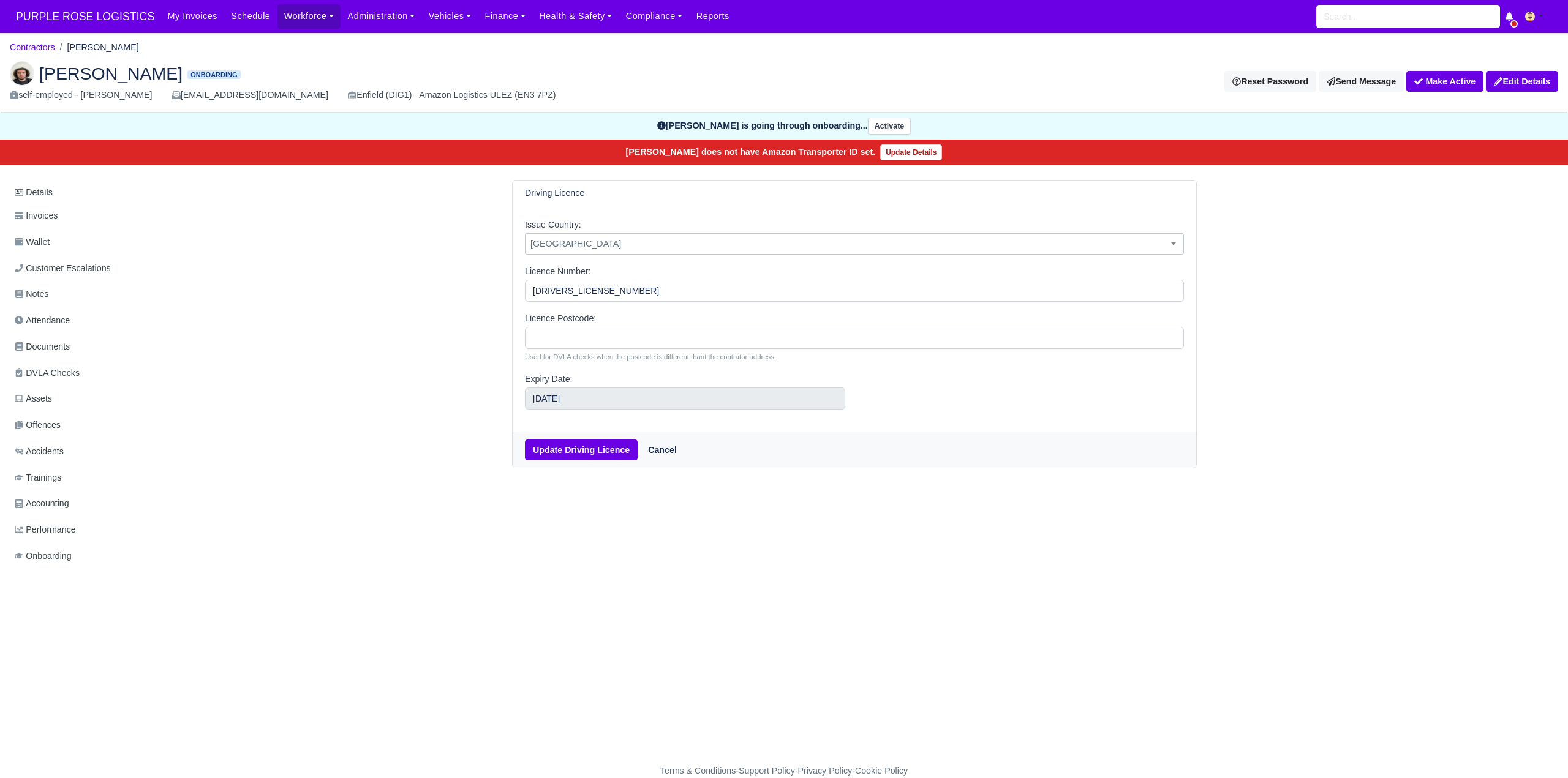
click at [602, 237] on span "[GEOGRAPHIC_DATA]" at bounding box center [854, 244] width 658 height 15
select select "[GEOGRAPHIC_DATA]"
click at [584, 449] on button "Update Driving Licence" at bounding box center [581, 450] width 113 height 21
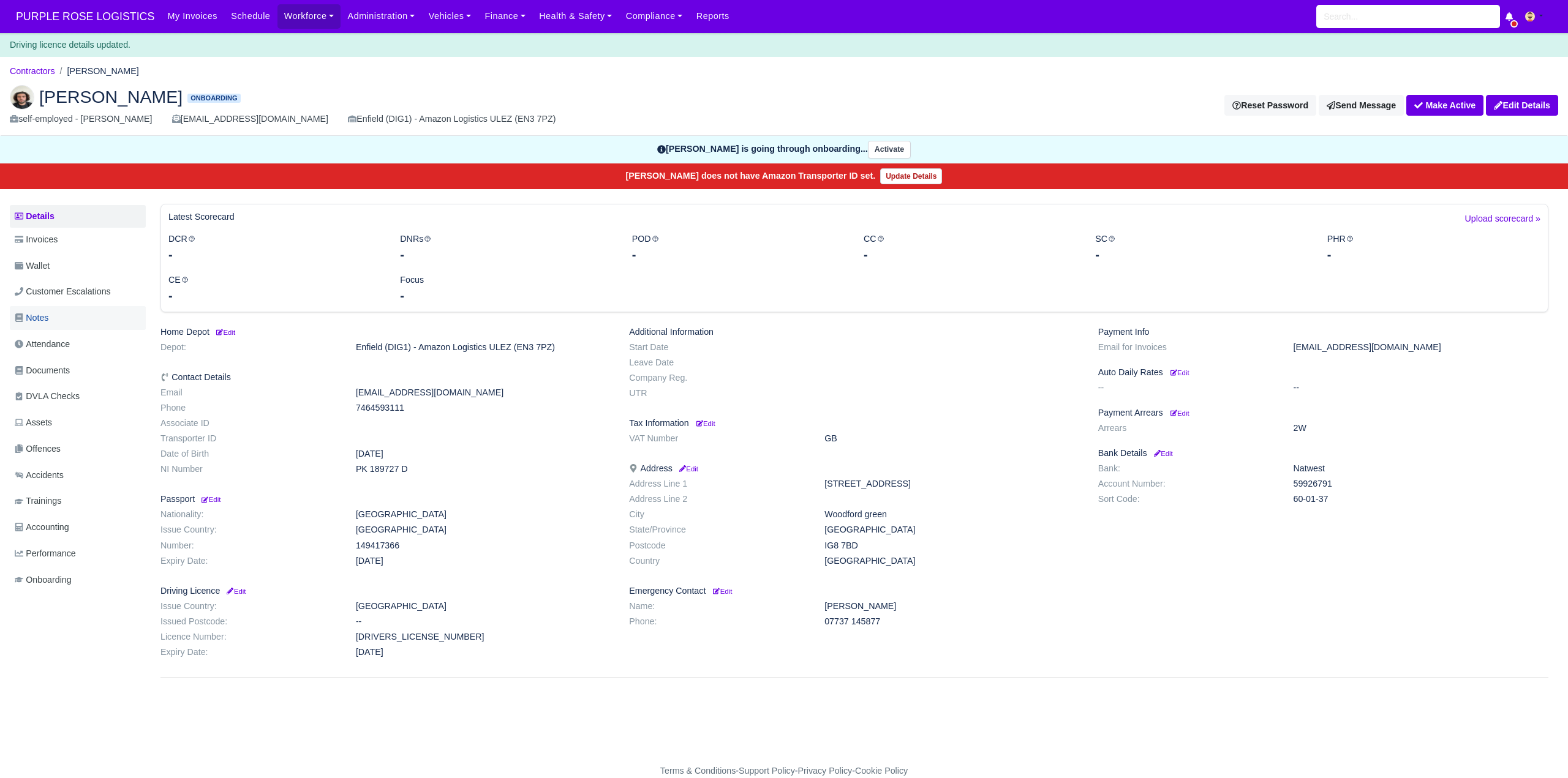
click at [42, 319] on span "Notes" at bounding box center [31, 318] width 34 height 14
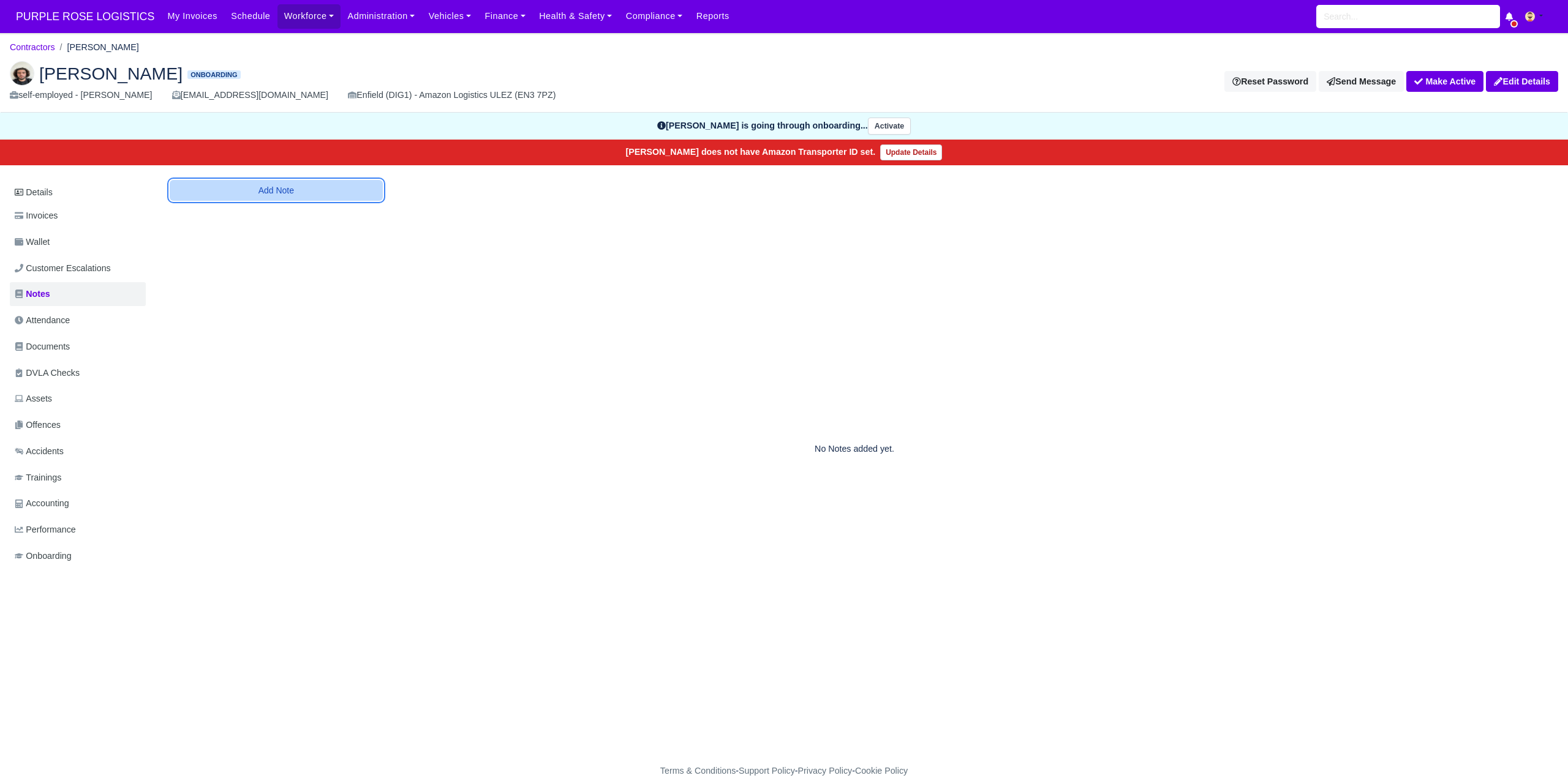
click at [307, 188] on button "Add Note" at bounding box center [276, 190] width 213 height 21
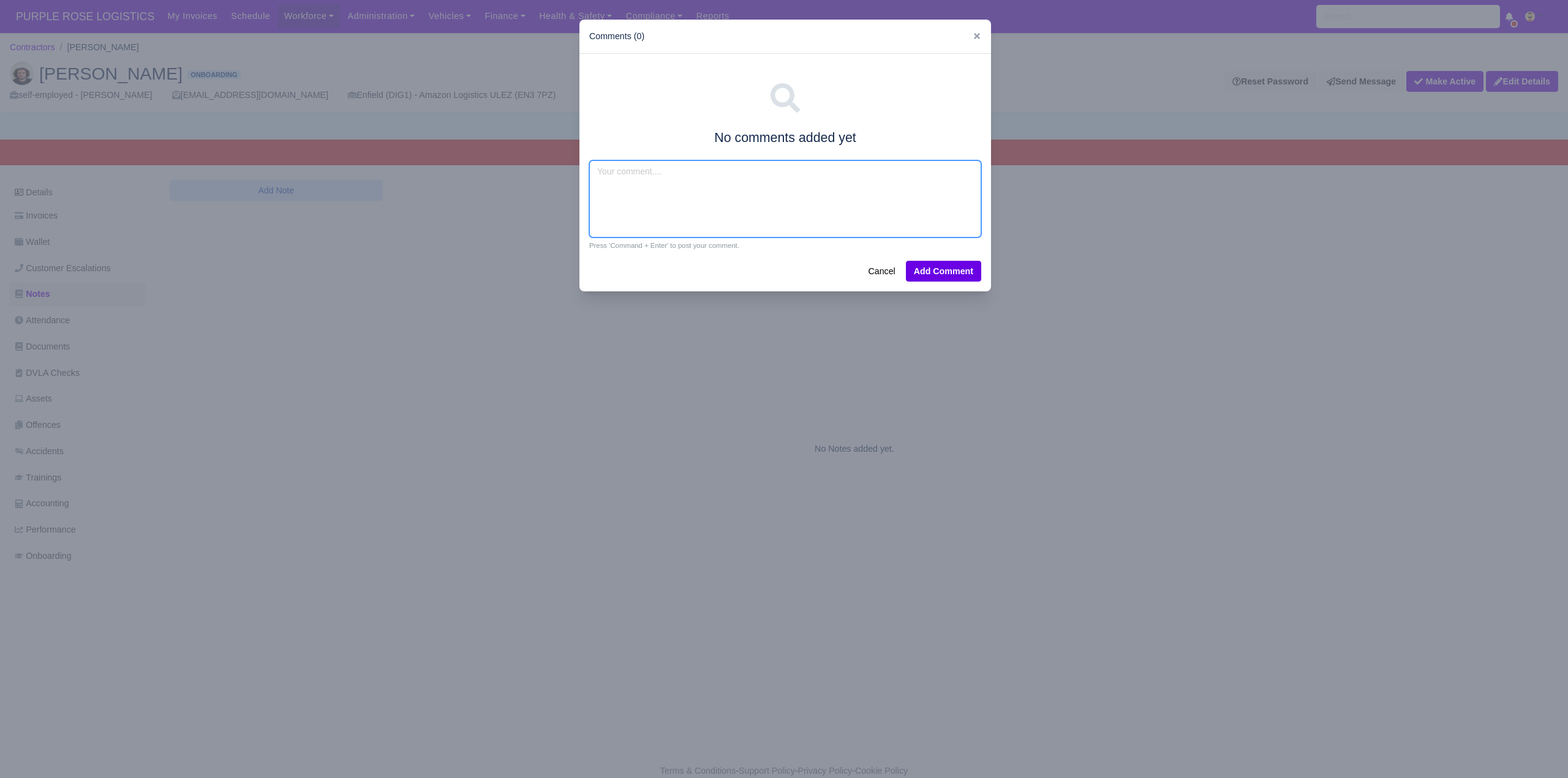
click at [605, 182] on textarea at bounding box center [785, 199] width 392 height 78
type textarea "Amazon flex ,van exp"
click at [950, 270] on button "Add Comment" at bounding box center [944, 271] width 75 height 21
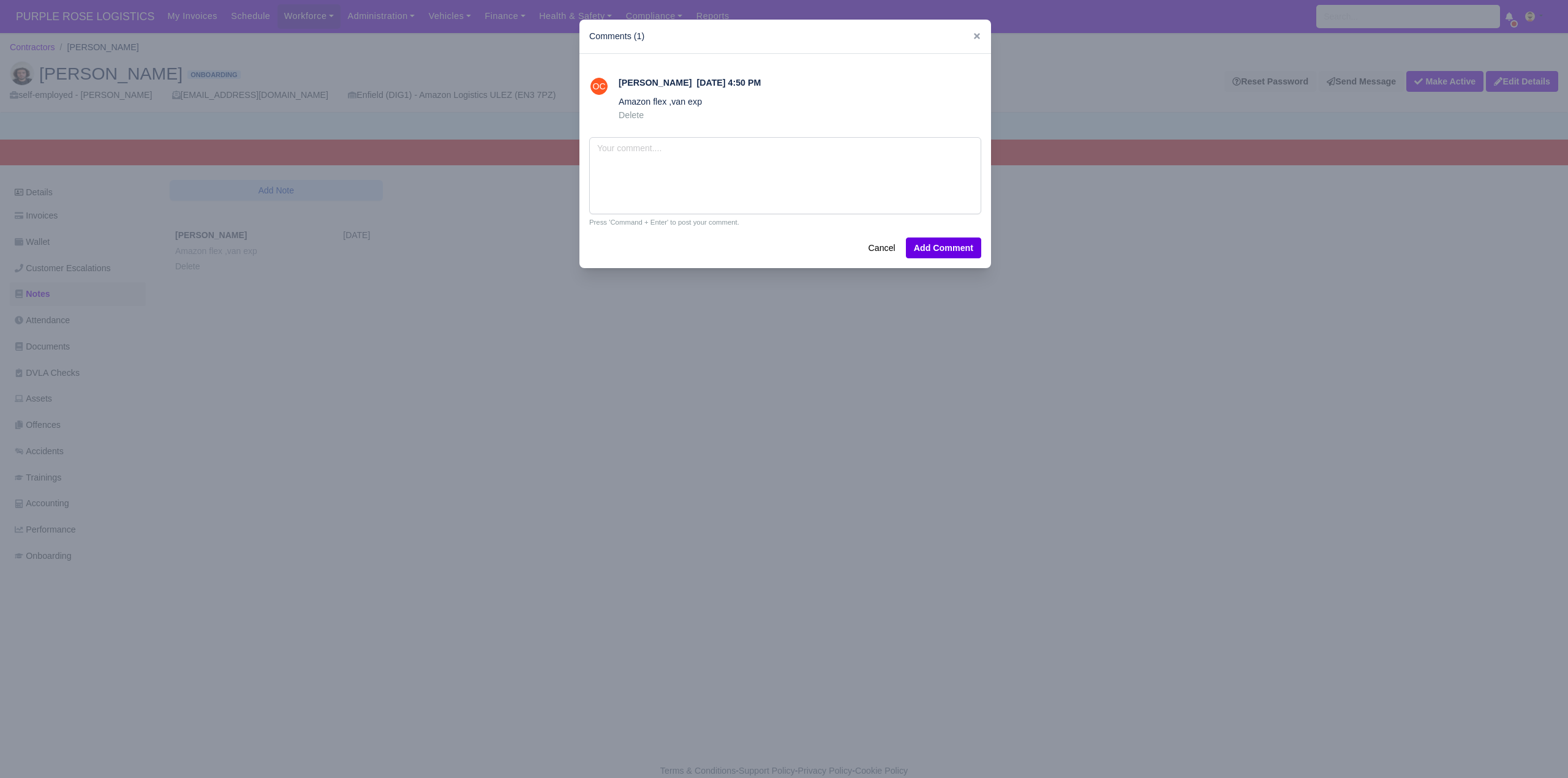
drag, startPoint x: 305, startPoint y: 351, endPoint x: 211, endPoint y: 341, distance: 94.5
click at [303, 350] on div at bounding box center [784, 389] width 1568 height 778
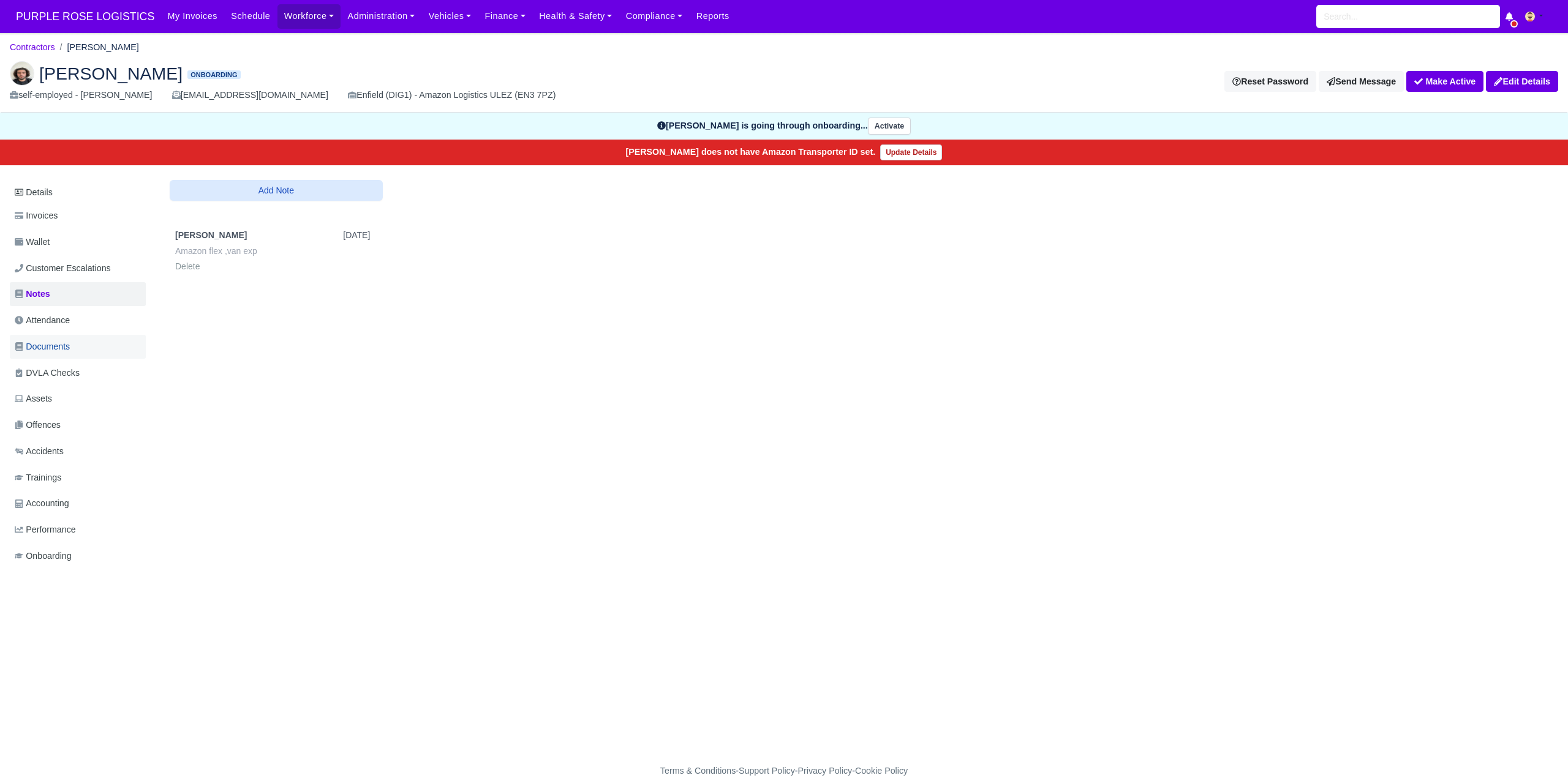
drag, startPoint x: 46, startPoint y: 349, endPoint x: 85, endPoint y: 354, distance: 39.3
click at [47, 349] on span "Documents" at bounding box center [42, 347] width 55 height 14
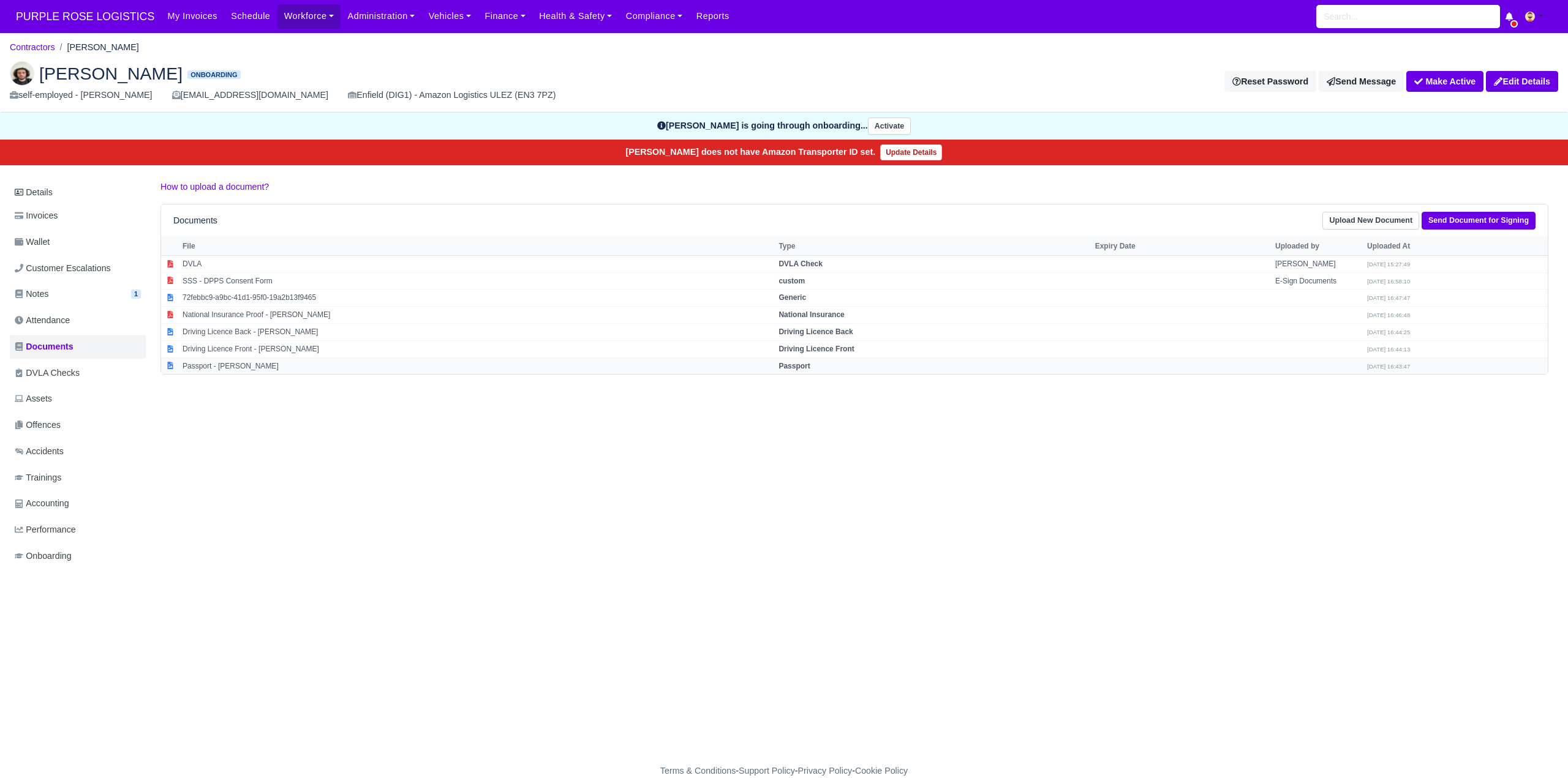
click at [789, 368] on strong "Passport" at bounding box center [793, 366] width 31 height 9
select select "passport"
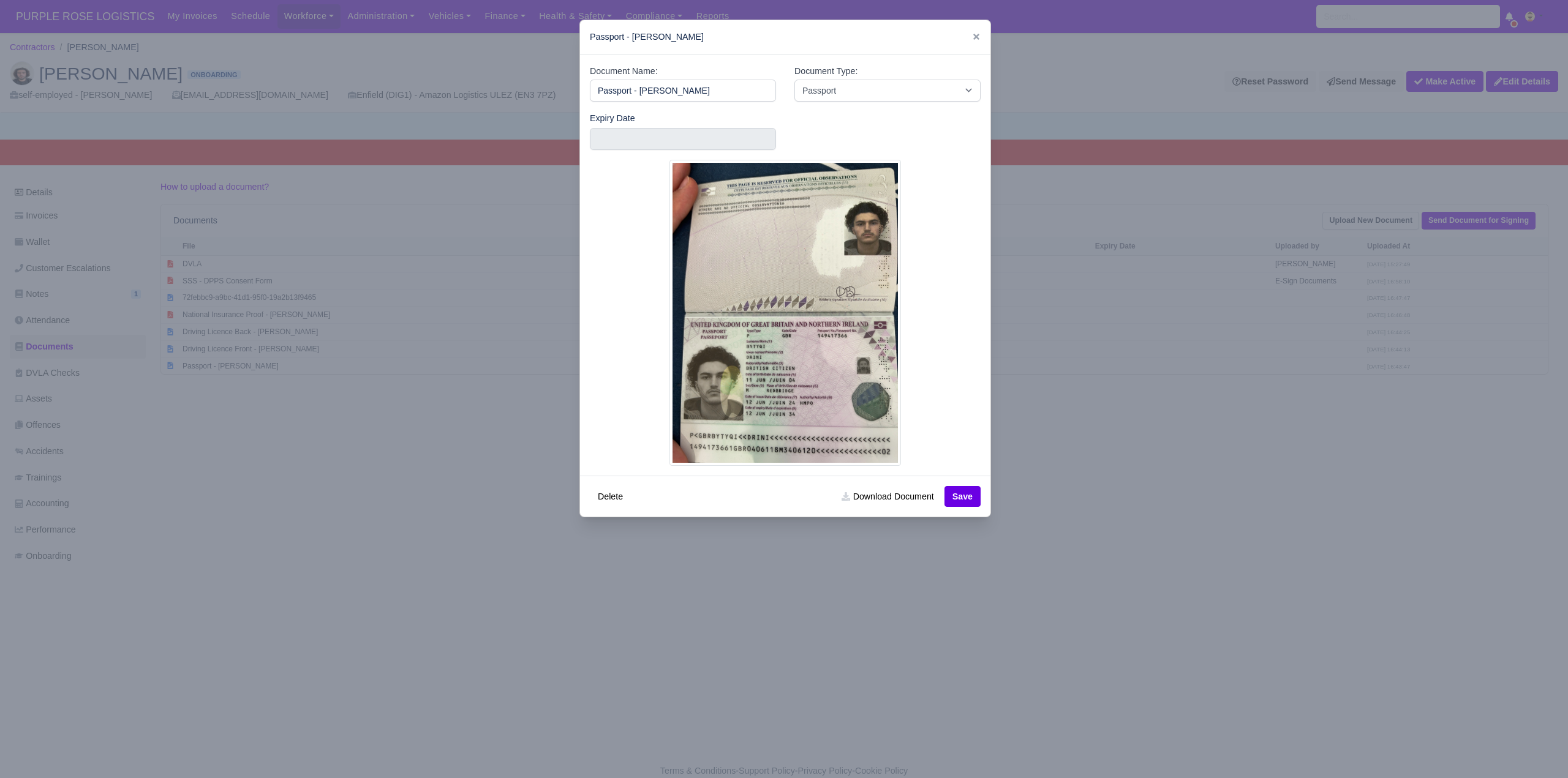
click at [1137, 634] on div at bounding box center [784, 389] width 1568 height 778
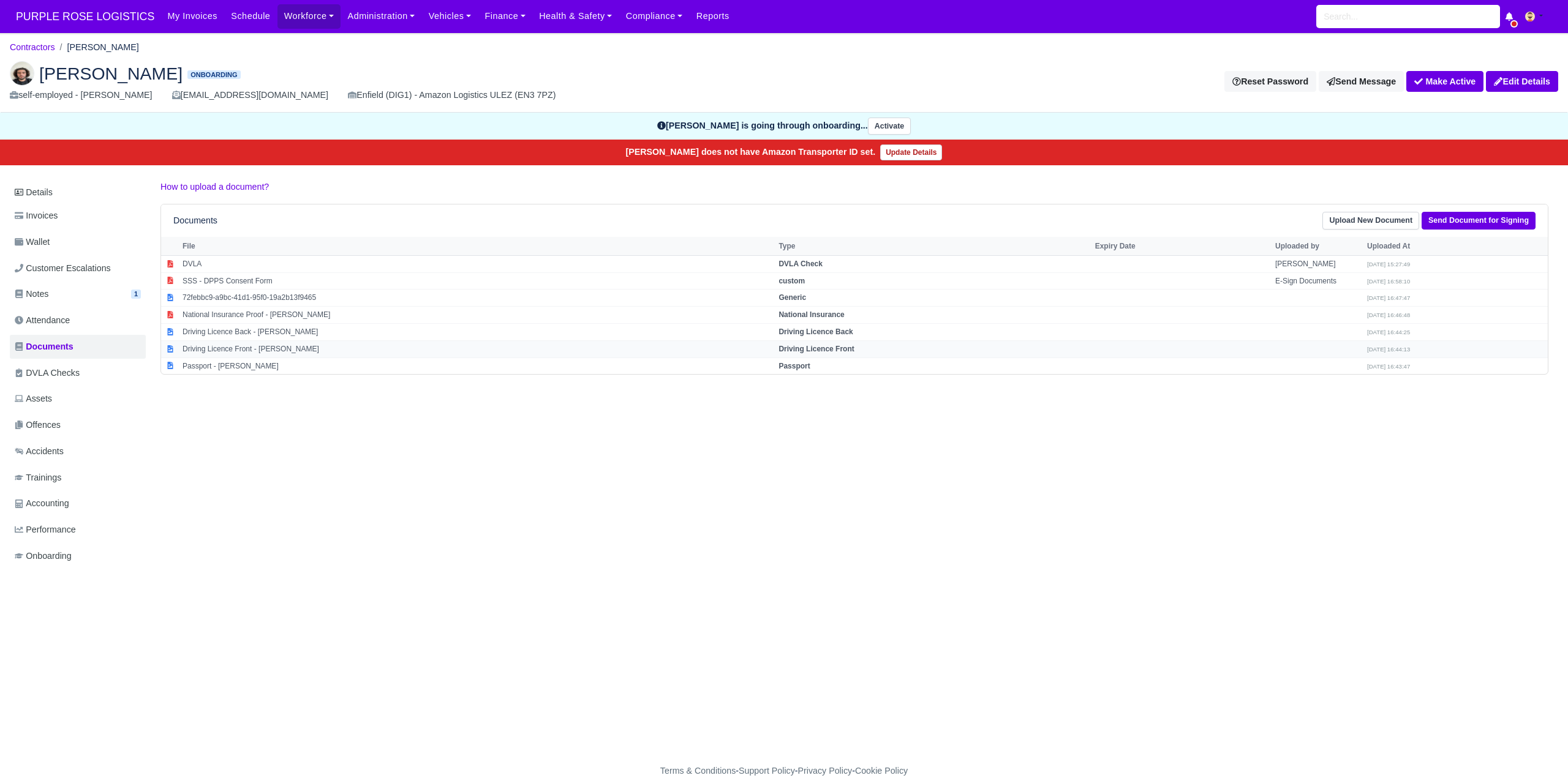
click at [834, 349] on strong "Driving Licence Front" at bounding box center [816, 349] width 75 height 9
select select "driving-licence-front"
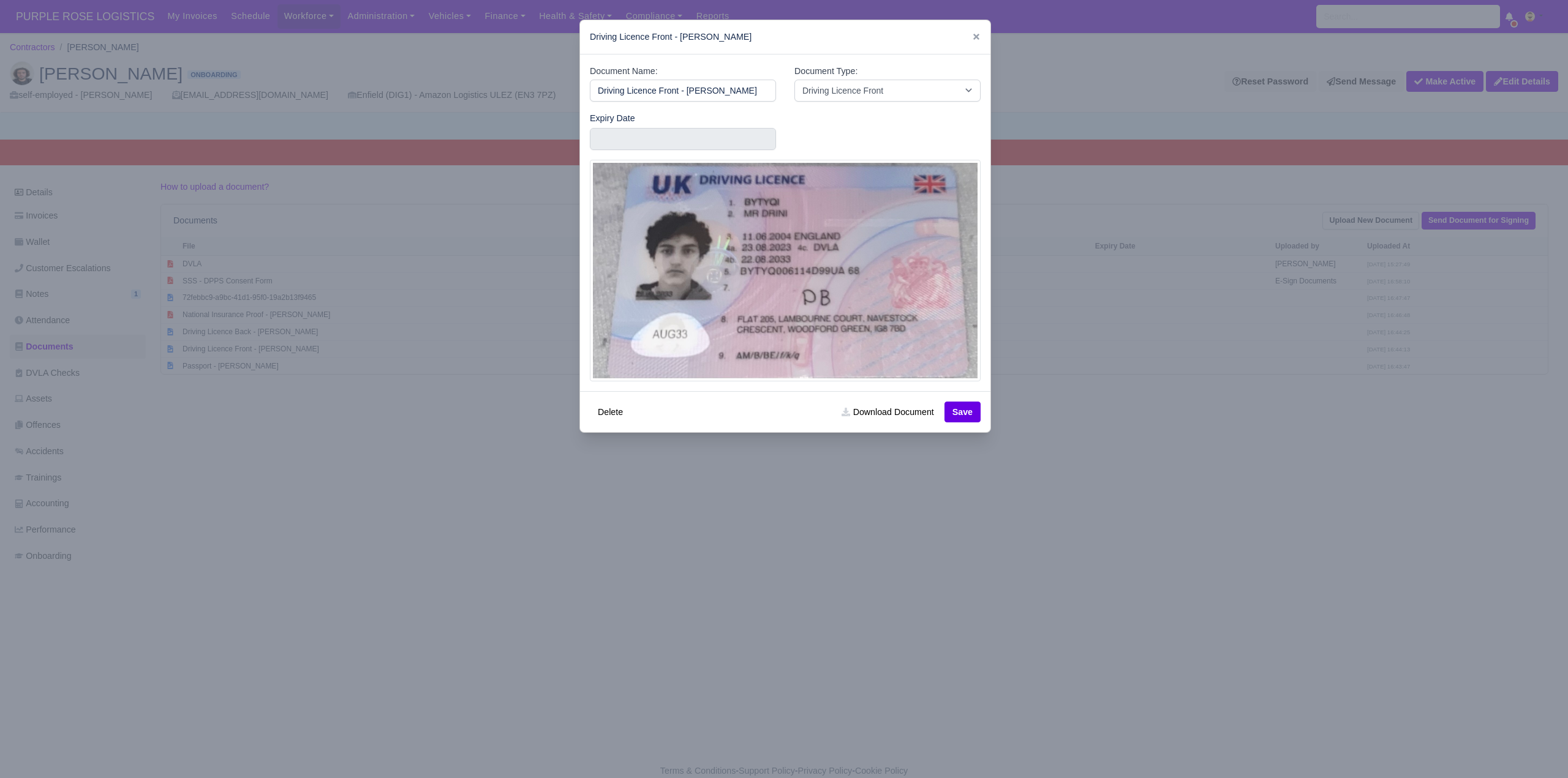
click at [1077, 558] on div at bounding box center [784, 389] width 1568 height 778
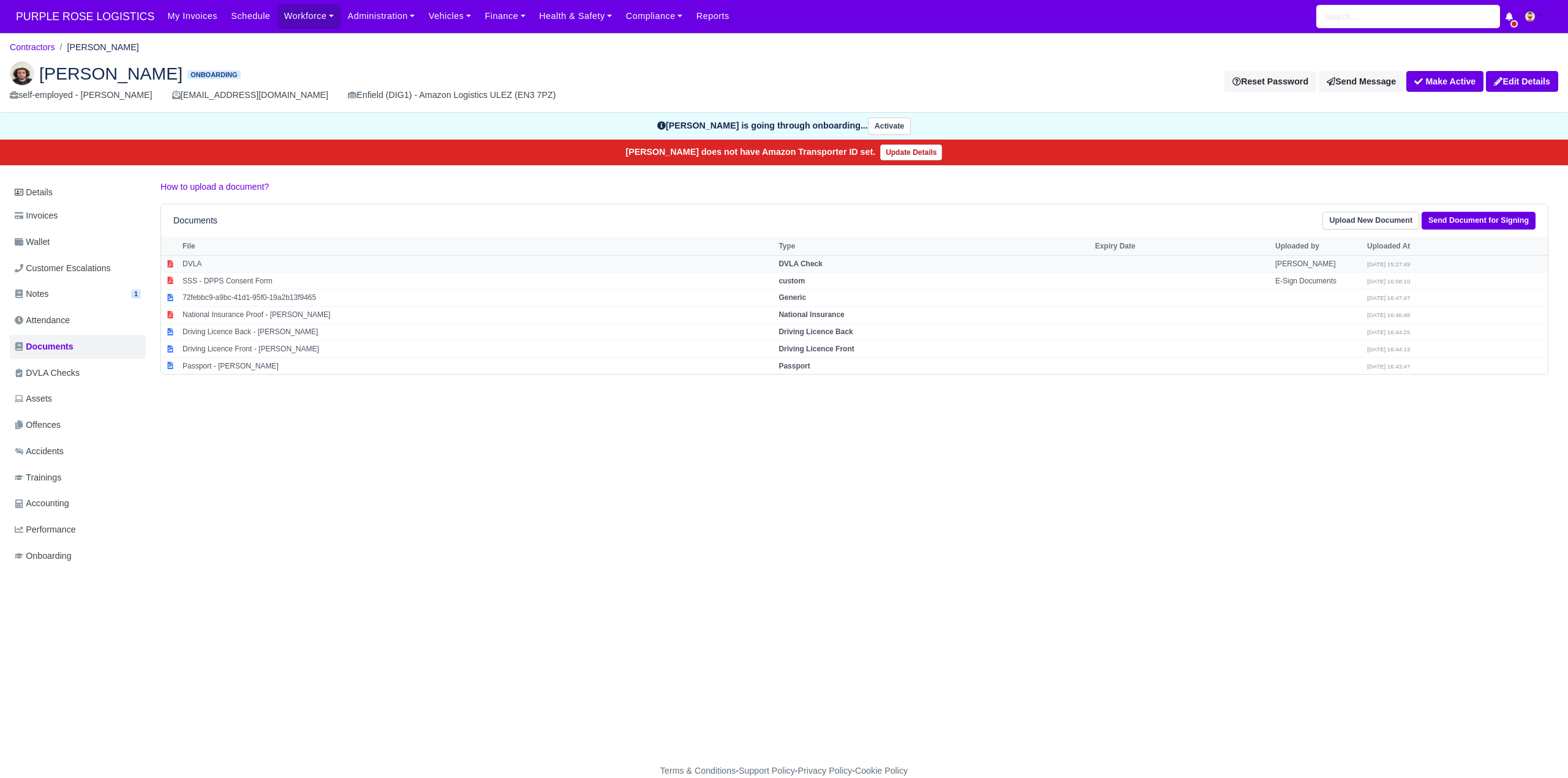
click at [807, 261] on strong "DVLA Check" at bounding box center [800, 264] width 44 height 9
select select "dvla-check"
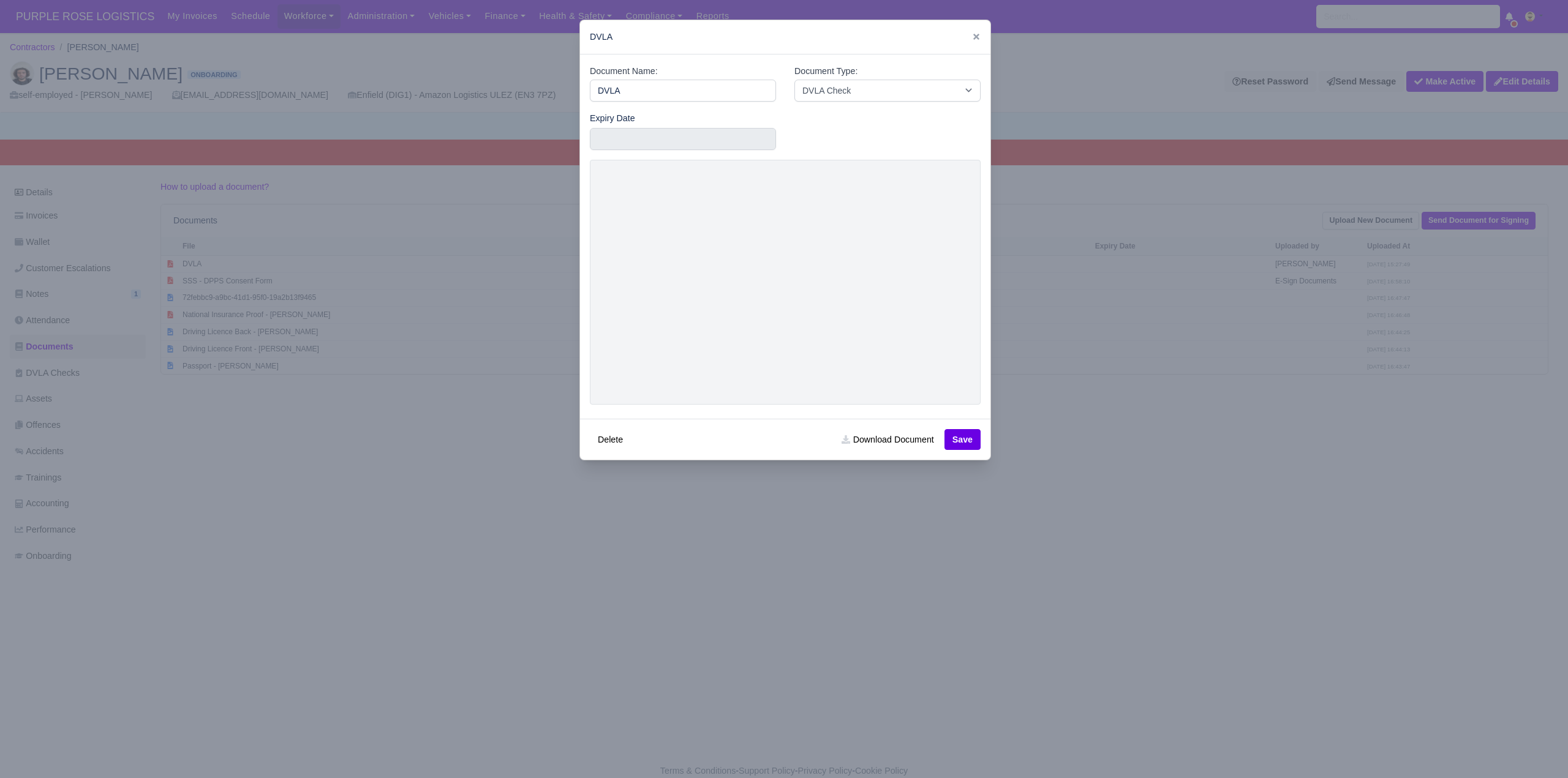
drag, startPoint x: 1321, startPoint y: 559, endPoint x: 1332, endPoint y: 475, distance: 84.7
click at [1322, 558] on div at bounding box center [784, 389] width 1568 height 778
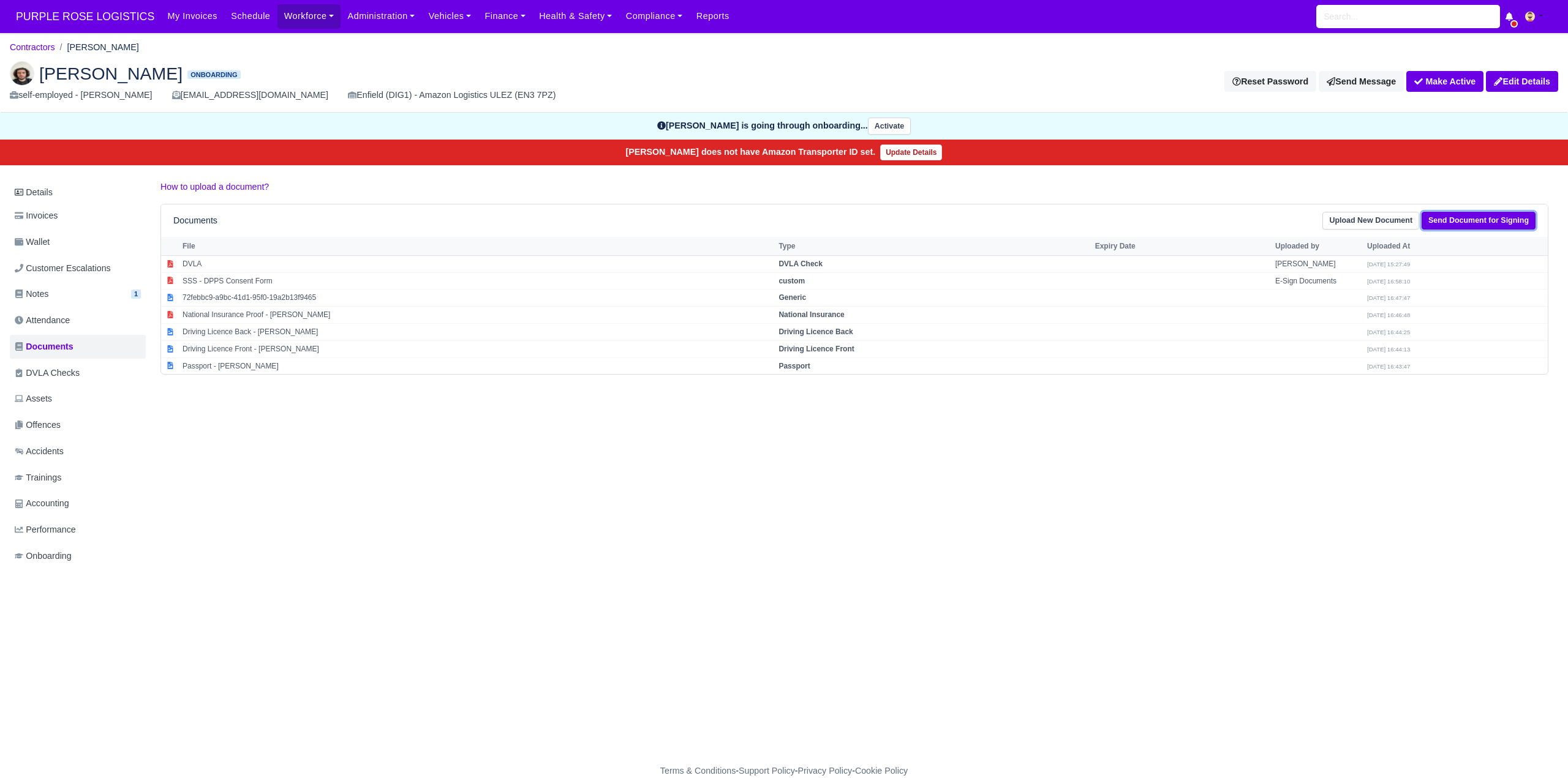
click at [1463, 217] on link "Send Document for Signing" at bounding box center [1478, 221] width 114 height 18
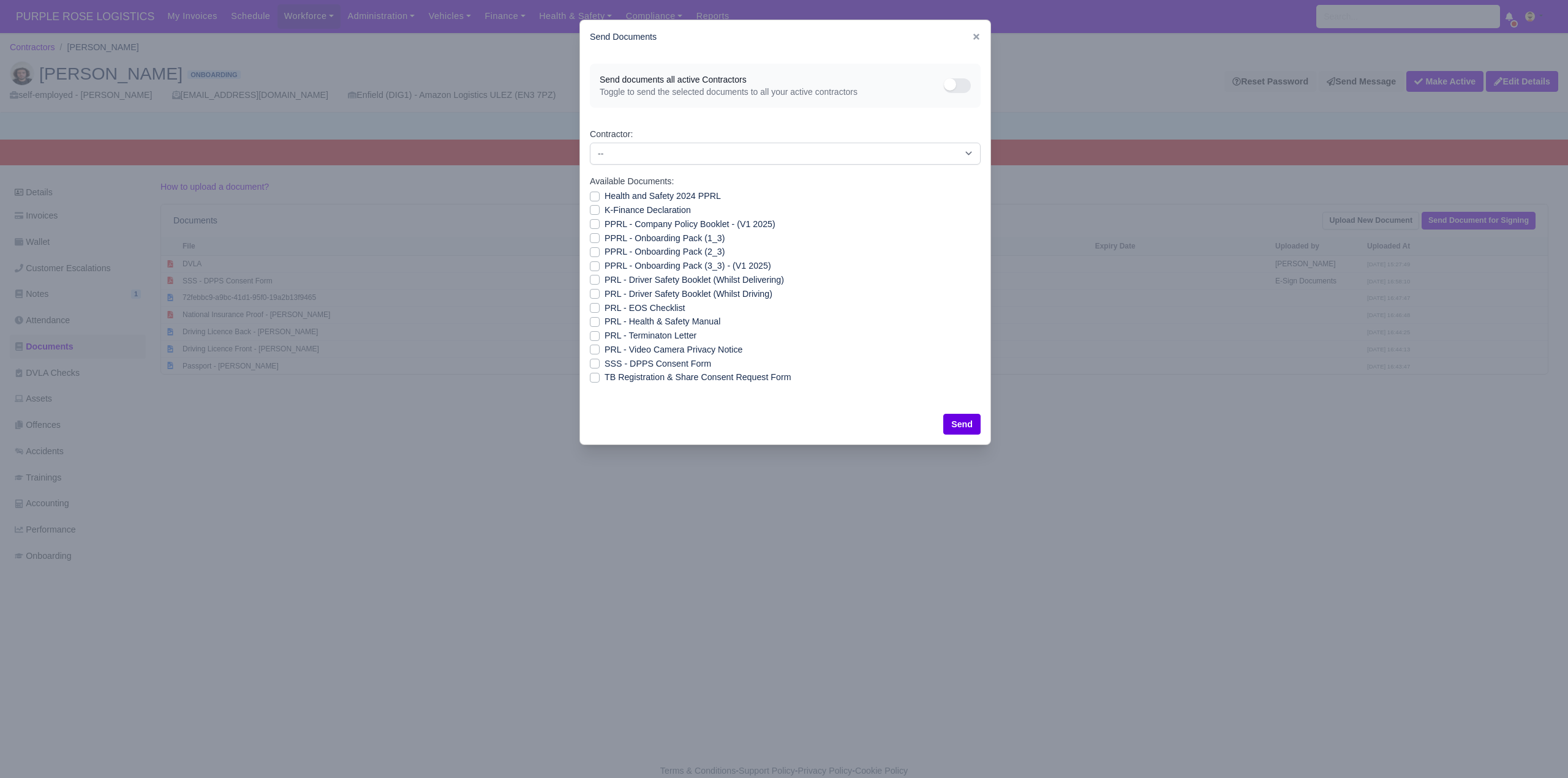
click at [604, 199] on label "Health and Safety 2024 PPRL" at bounding box center [663, 197] width 117 height 14
click at [595, 199] on input "Health and Safety 2024 PPRL" at bounding box center [595, 194] width 10 height 10
checkbox input "true"
click at [595, 216] on div "K-Finance Declaration" at bounding box center [785, 210] width 391 height 14
click at [604, 209] on label "K-Finance Declaration" at bounding box center [648, 210] width 86 height 14
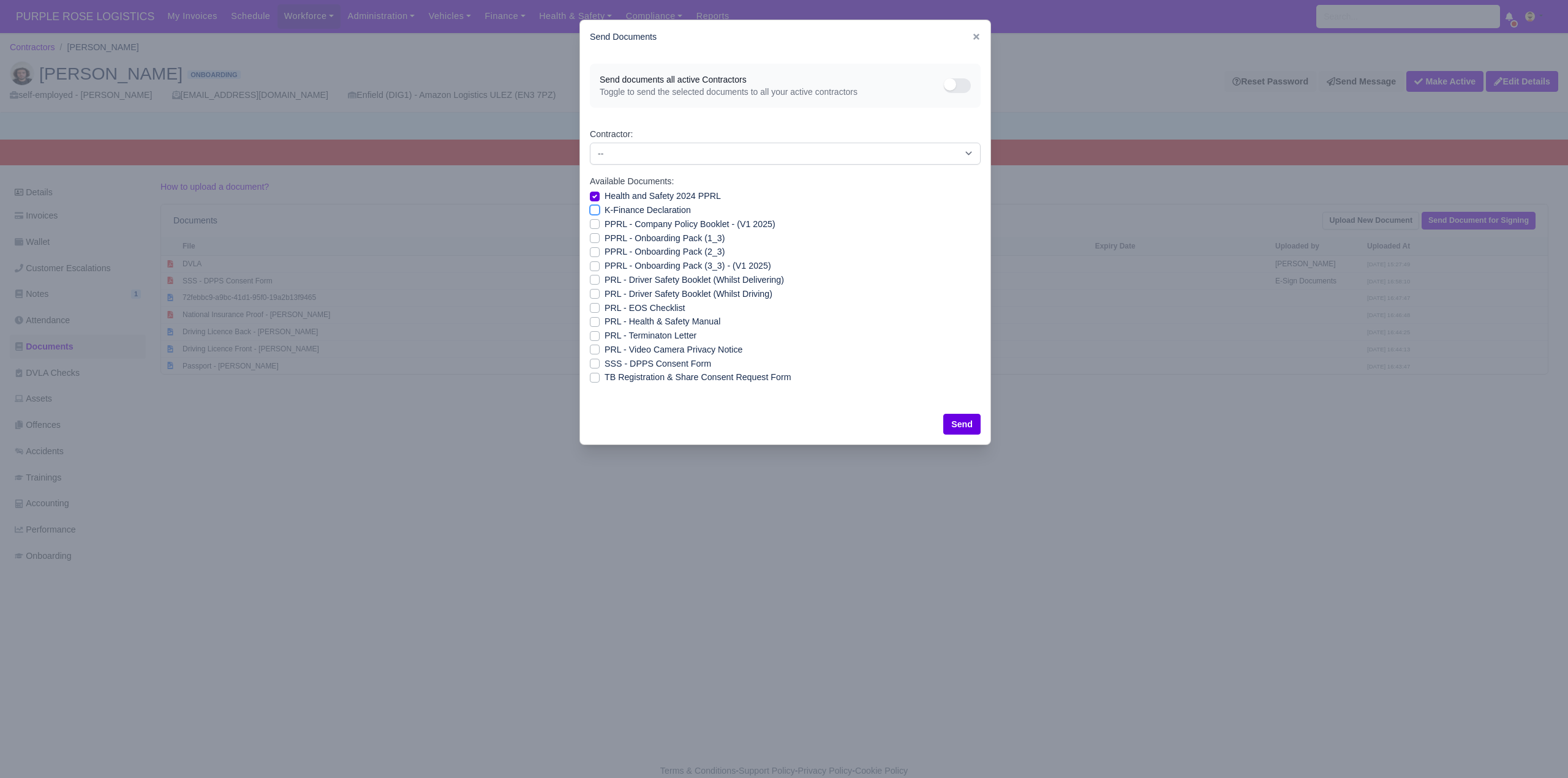
click at [592, 209] on input "K-Finance Declaration" at bounding box center [595, 208] width 10 height 10
checkbox input "true"
click at [604, 221] on label "PPRL - Company Policy Booklet - (V1 2025)" at bounding box center [690, 225] width 171 height 14
click at [596, 221] on input "PPRL - Company Policy Booklet - (V1 2025)" at bounding box center [595, 222] width 10 height 10
checkbox input "true"
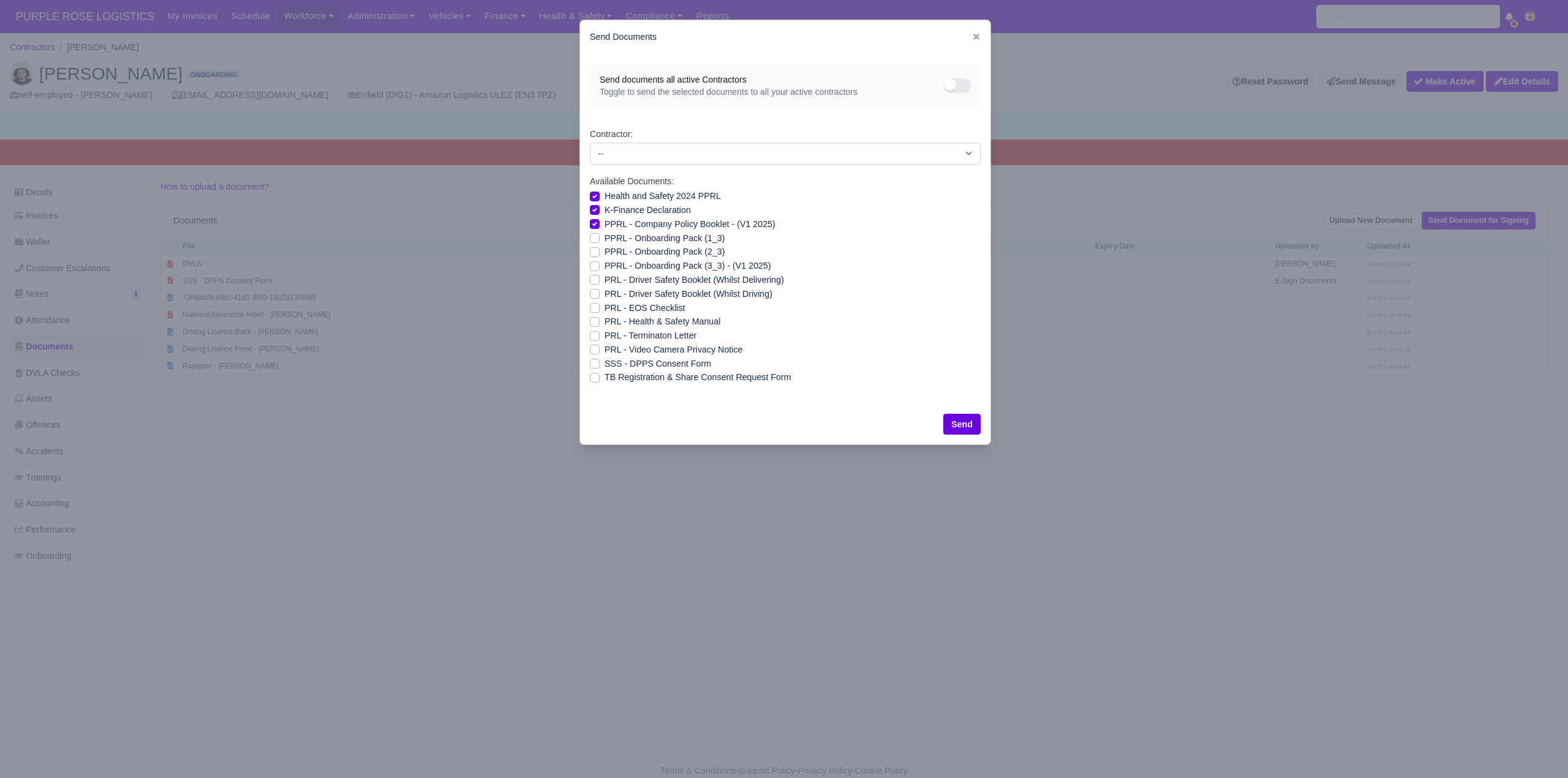
click at [604, 237] on label "PPRL - Onboarding Pack (1_3)" at bounding box center [664, 239] width 120 height 14
click at [596, 237] on input "PPRL - Onboarding Pack (1_3)" at bounding box center [595, 237] width 10 height 10
checkbox input "true"
click at [586, 255] on div "Send documents all active Contractors Toggle to send the selected documents to …" at bounding box center [784, 229] width 410 height 350
click at [604, 251] on label "PPRL - Onboarding Pack (2_3)" at bounding box center [664, 252] width 120 height 14
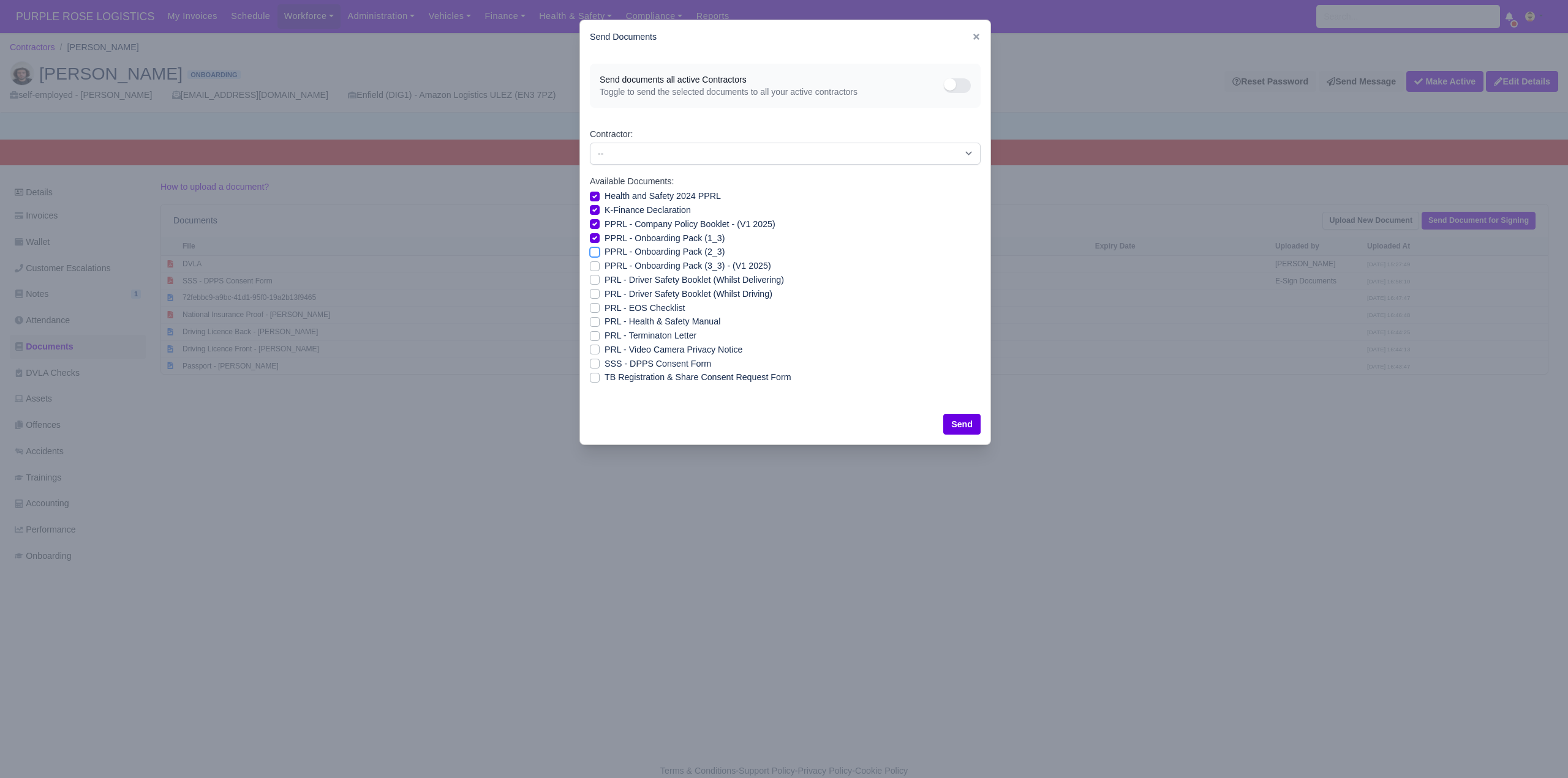
click at [598, 251] on input "PPRL - Onboarding Pack (2_3)" at bounding box center [595, 249] width 10 height 10
checkbox input "true"
click at [604, 266] on label "PPRL - Onboarding Pack (3_3) - (V1 2025)" at bounding box center [688, 266] width 166 height 14
click at [592, 266] on input "PPRL - Onboarding Pack (3_3) - (V1 2025)" at bounding box center [595, 264] width 10 height 10
checkbox input "true"
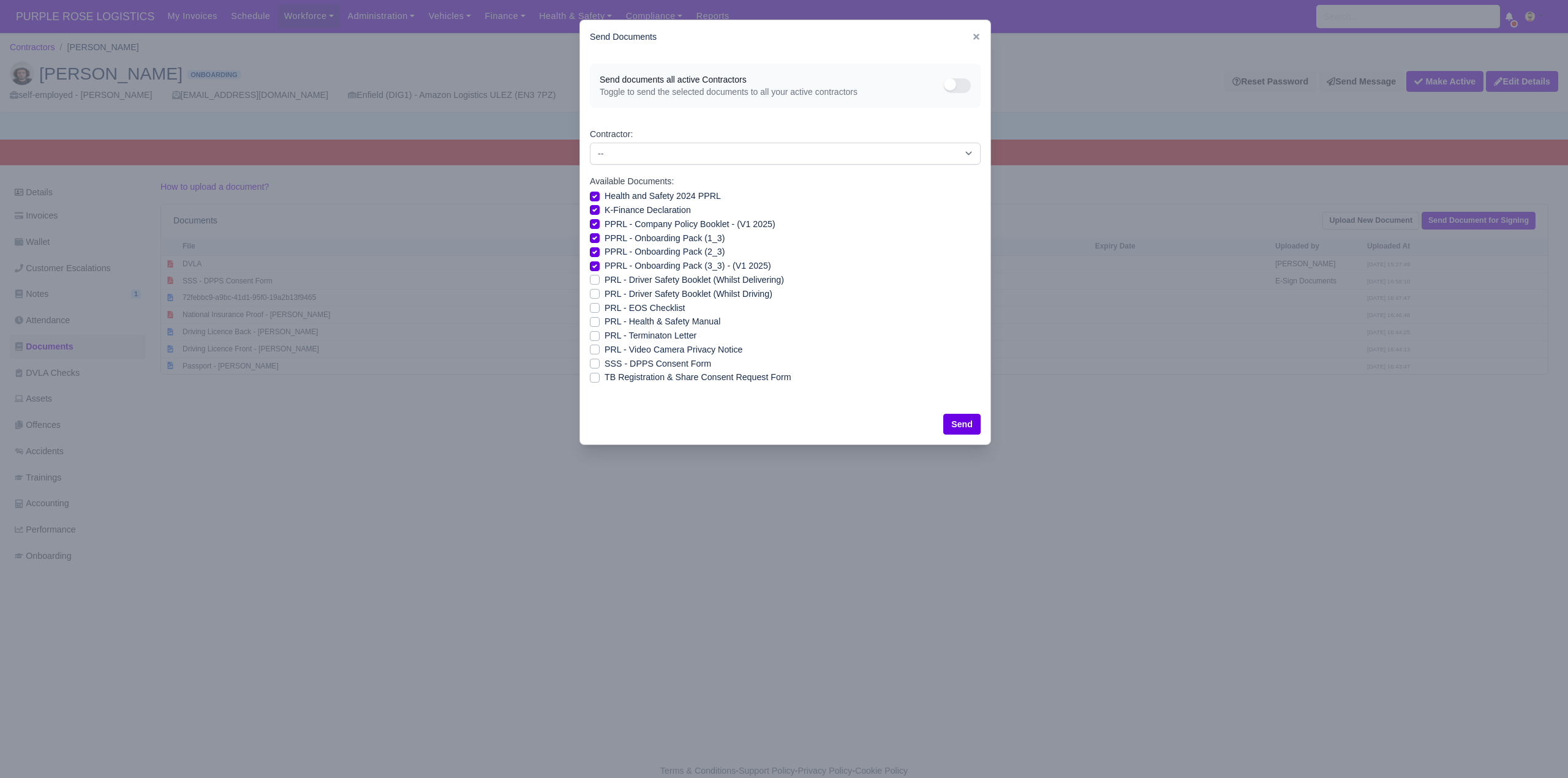
click at [604, 281] on label "PRL - Driver Safety Booklet (Whilst Delivering)" at bounding box center [694, 281] width 179 height 14
click at [592, 281] on input "PRL - Driver Safety Booklet (Whilst Delivering)" at bounding box center [595, 278] width 10 height 10
checkbox input "true"
click at [604, 290] on label "PRL - Driver Safety Booklet (Whilst Driving)" at bounding box center [688, 294] width 168 height 14
click at [592, 290] on input "PRL - Driver Safety Booklet (Whilst Driving)" at bounding box center [595, 292] width 10 height 10
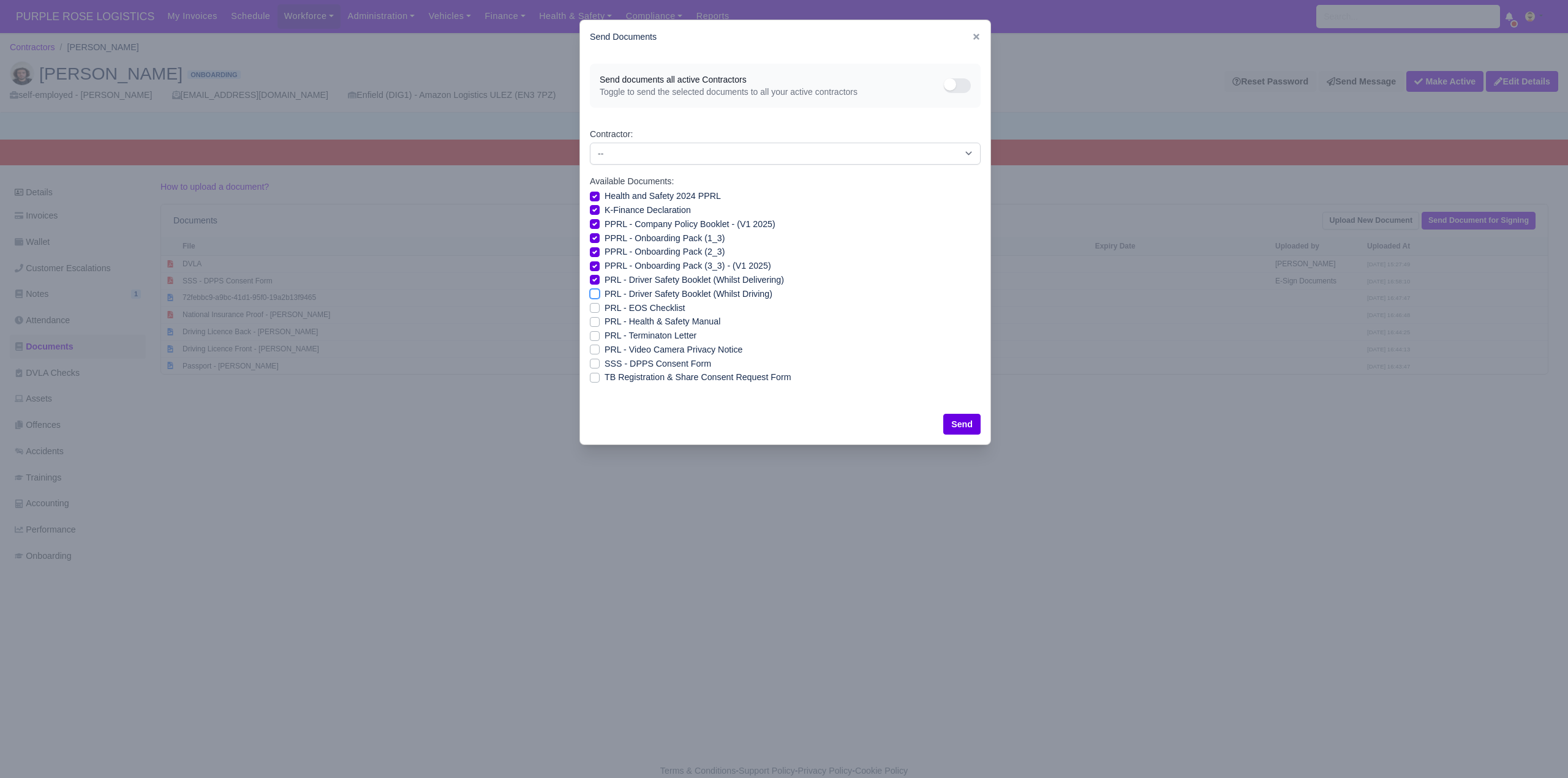
checkbox input "true"
click at [604, 323] on label "PRL - Health & Safety Manual" at bounding box center [662, 322] width 116 height 14
click at [595, 323] on input "PRL - Health & Safety Manual" at bounding box center [595, 320] width 10 height 10
checkbox input "true"
click at [604, 333] on label "PRL - Terminaton Letter" at bounding box center [650, 336] width 92 height 14
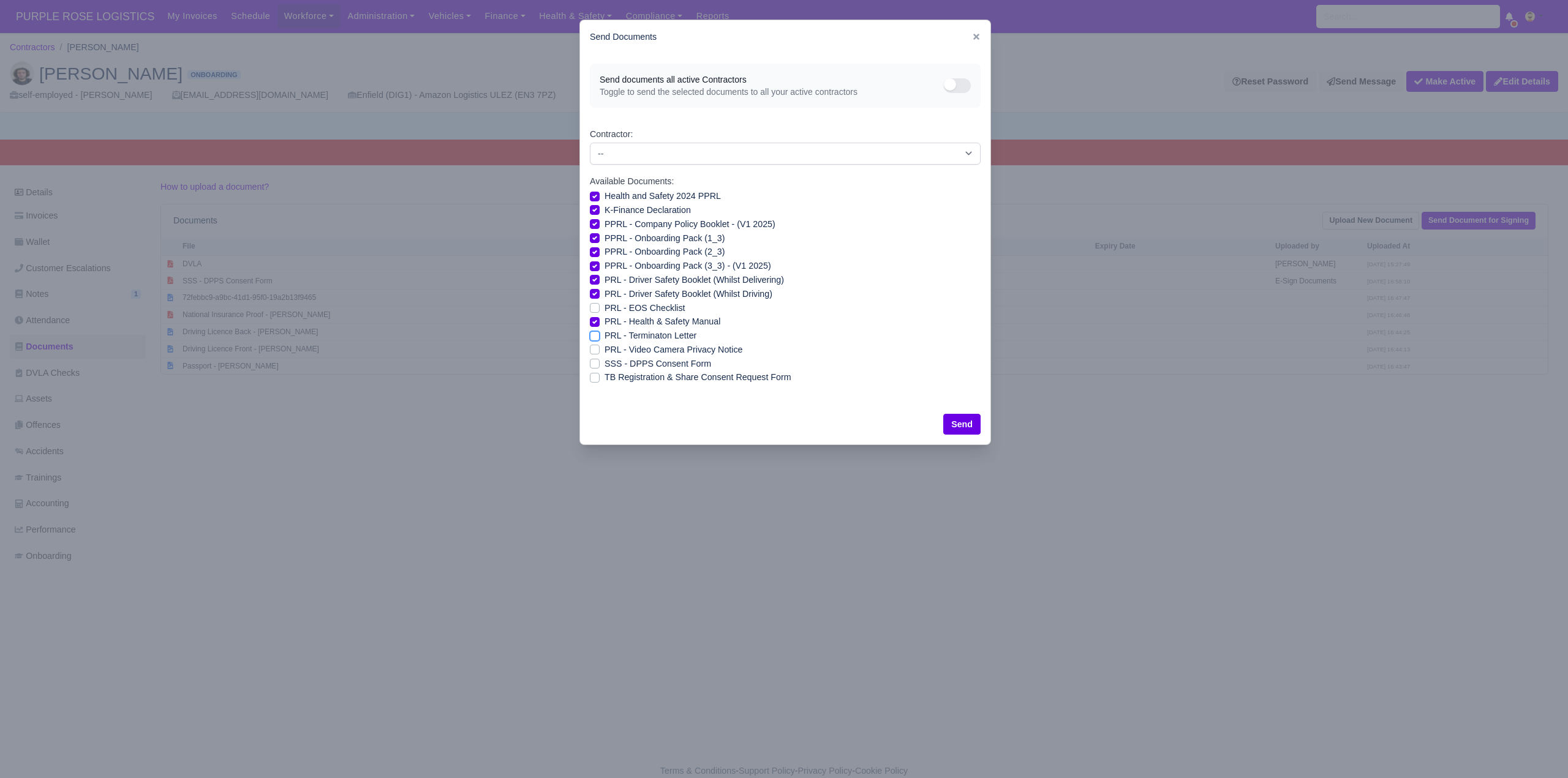
click at [596, 333] on input "PRL - Terminaton Letter" at bounding box center [595, 333] width 10 height 10
click at [604, 336] on label "PRL - Terminaton Letter" at bounding box center [650, 336] width 92 height 14
click at [591, 336] on input "PRL - Terminaton Letter" at bounding box center [595, 333] width 10 height 10
checkbox input "false"
click at [595, 344] on div "PRL - Video Camera Privacy Notice" at bounding box center [785, 350] width 391 height 14
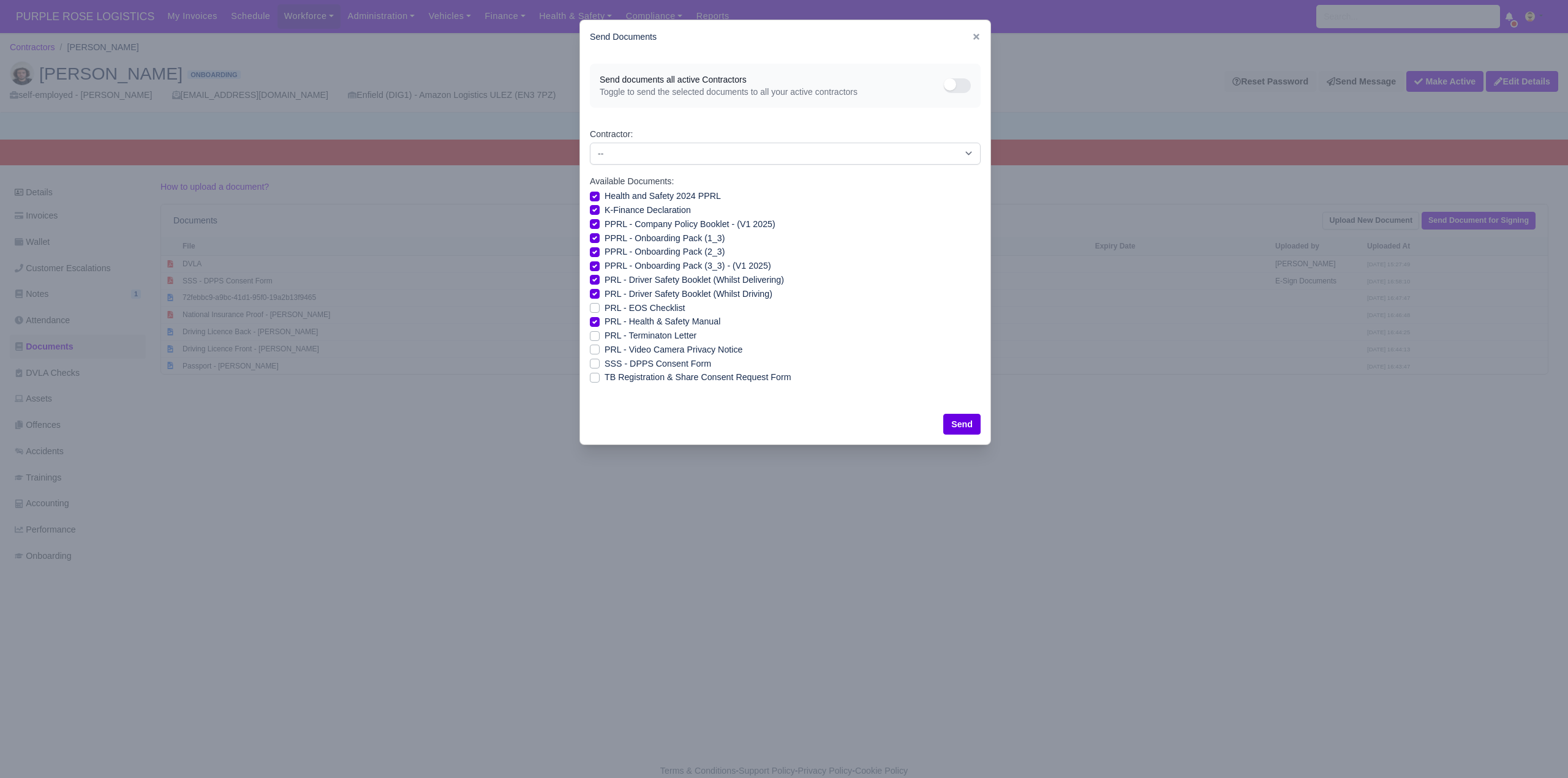
click at [604, 352] on label "PRL - Video Camera Privacy Notice" at bounding box center [673, 350] width 138 height 14
click at [598, 352] on input "PRL - Video Camera Privacy Notice" at bounding box center [595, 348] width 10 height 10
checkbox input "true"
click at [962, 420] on button "Send" at bounding box center [962, 425] width 38 height 21
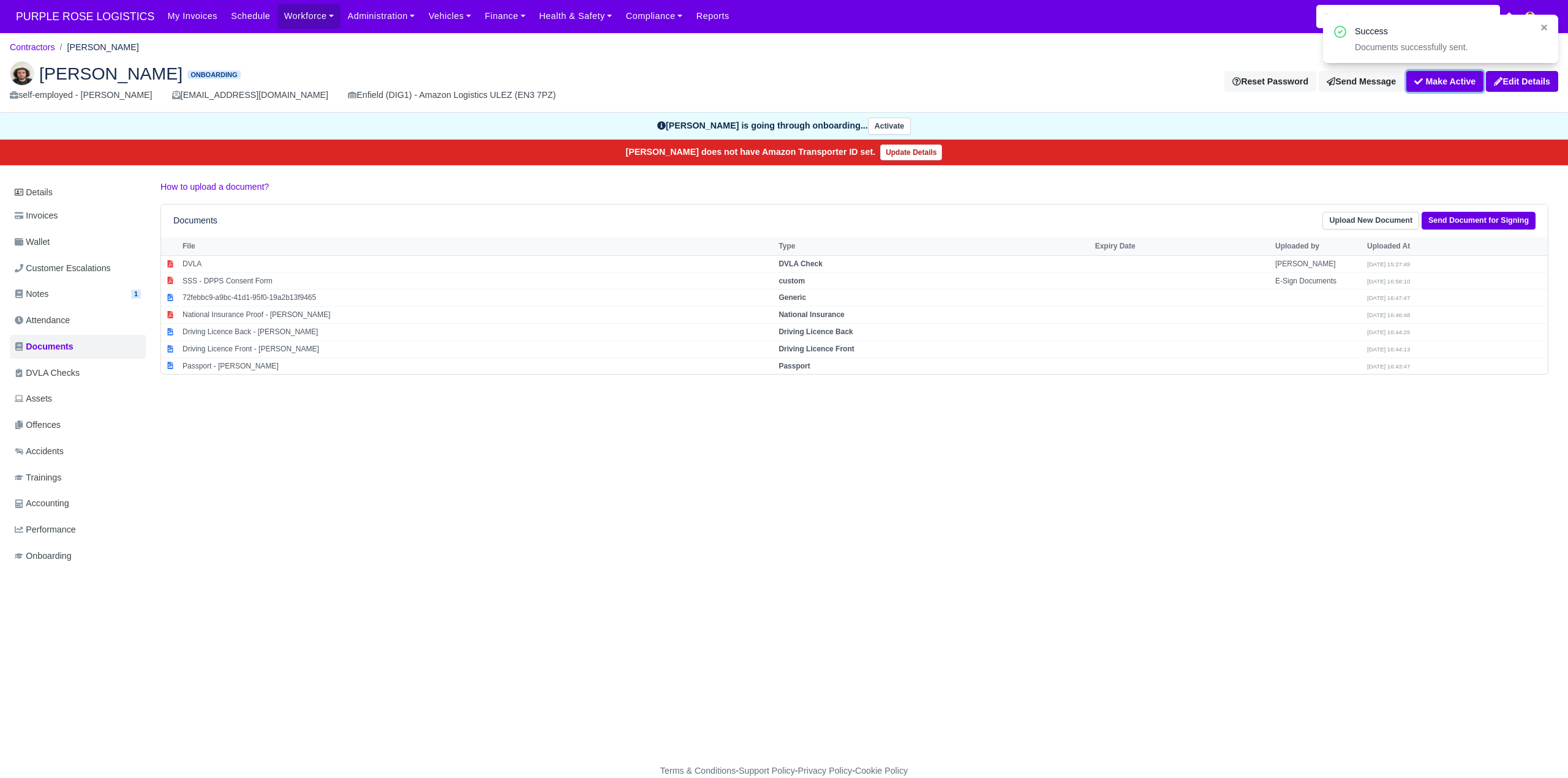
click at [1422, 82] on button "Make Active" at bounding box center [1445, 82] width 78 height 21
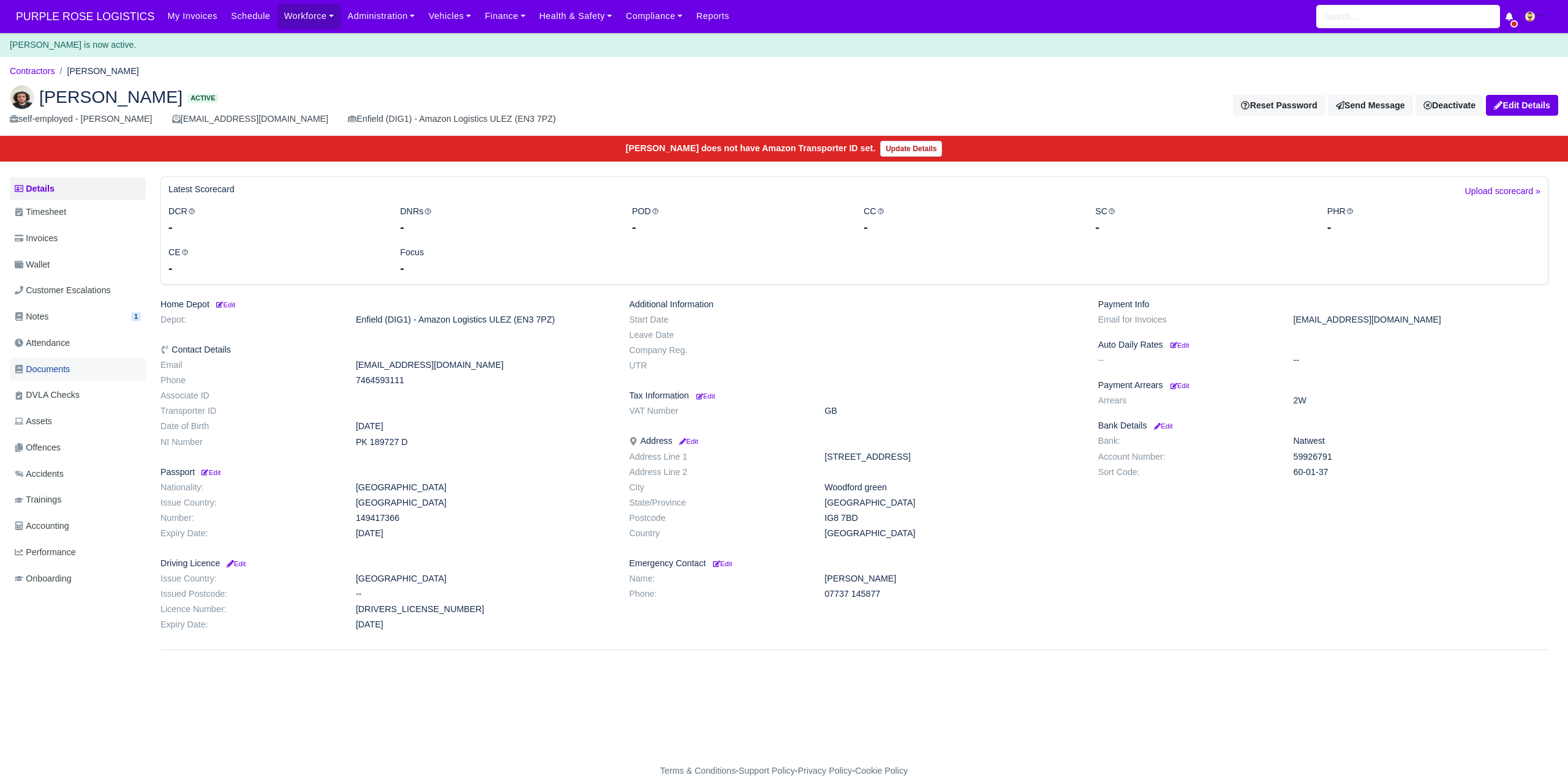
click at [51, 365] on span "Documents" at bounding box center [42, 369] width 55 height 14
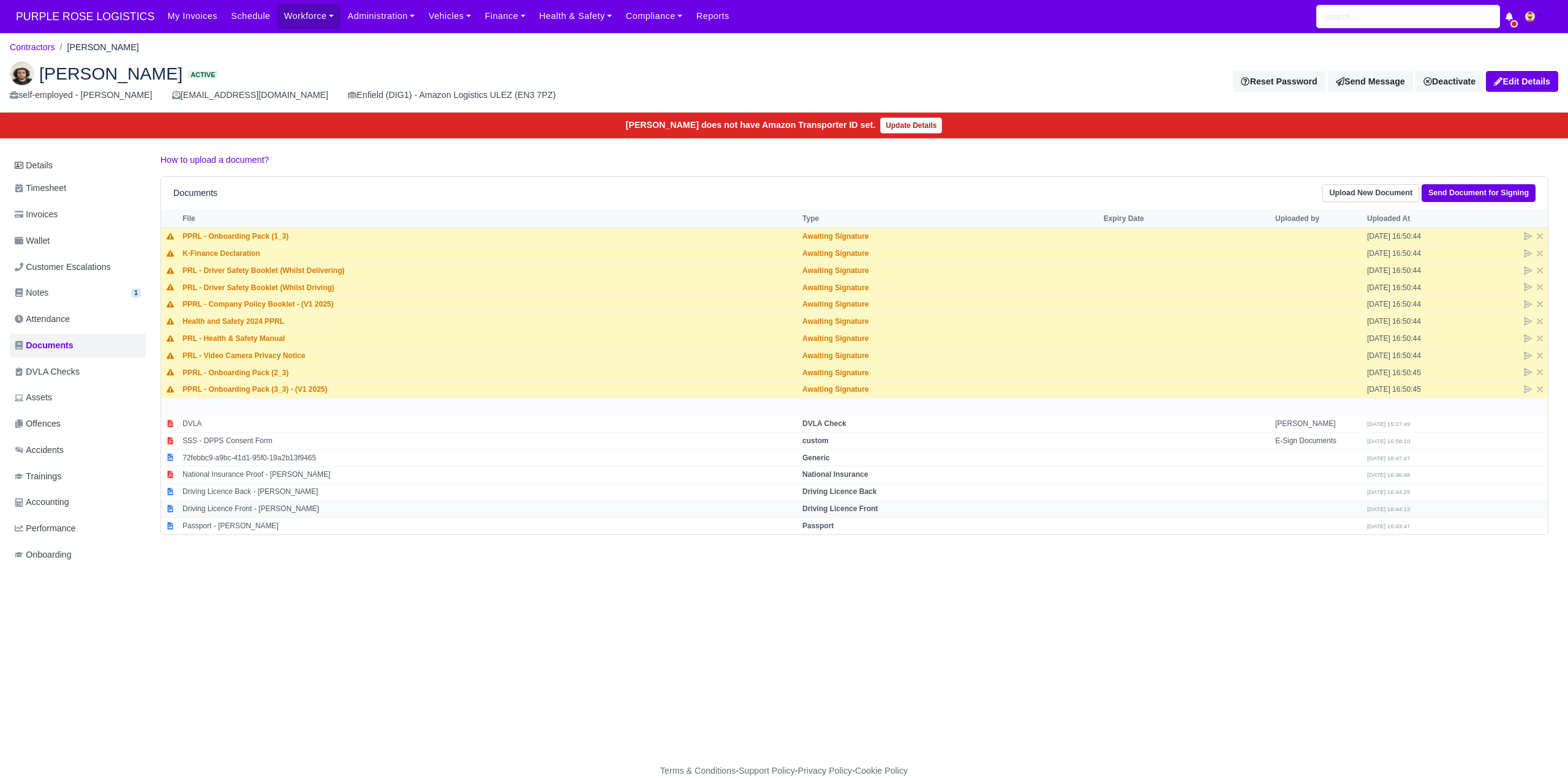
click at [484, 517] on td "Driving Licence Front - [PERSON_NAME]" at bounding box center [489, 509] width 620 height 17
select select "driving-licence-front"
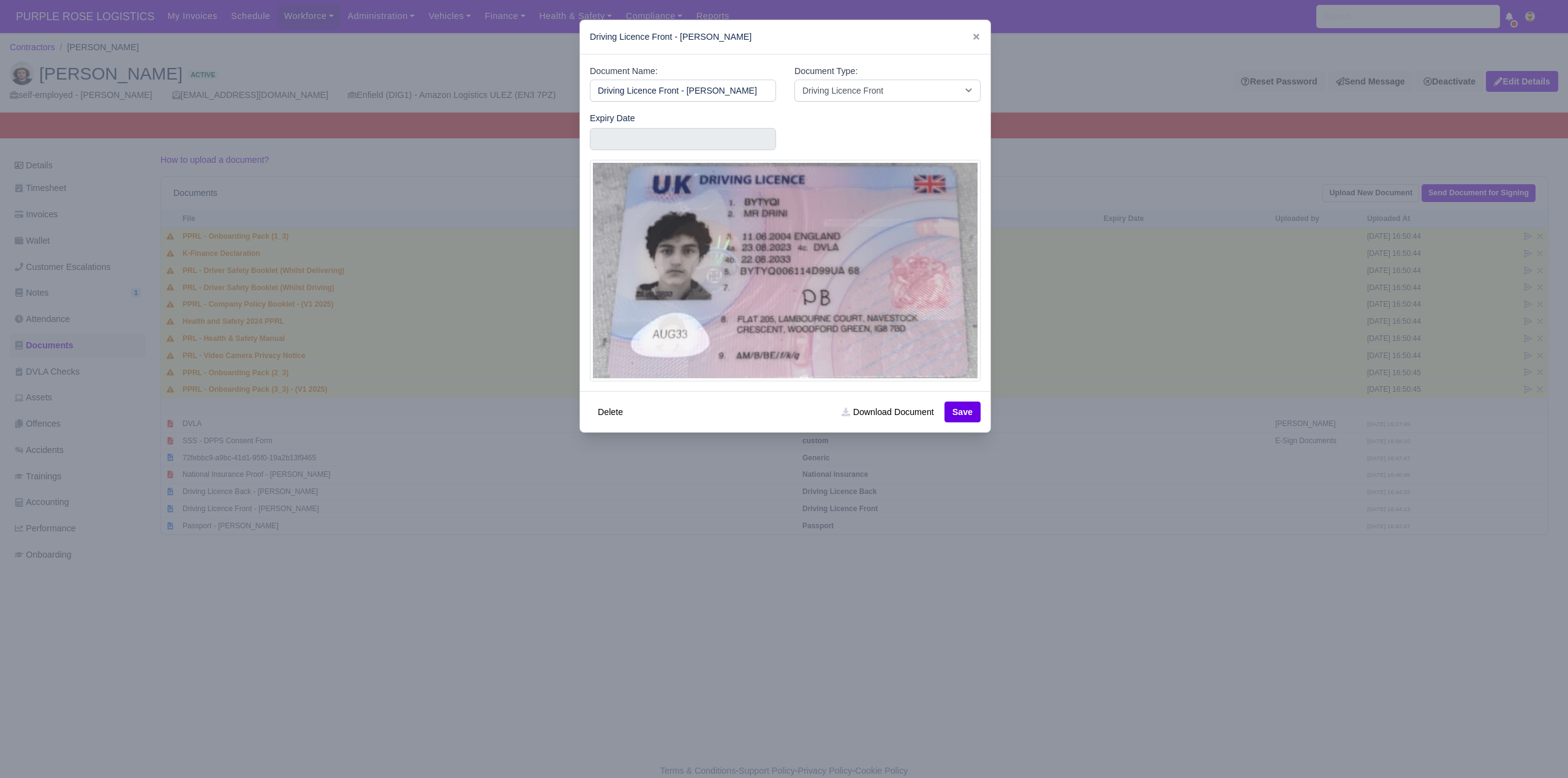
click at [445, 634] on div at bounding box center [784, 389] width 1568 height 778
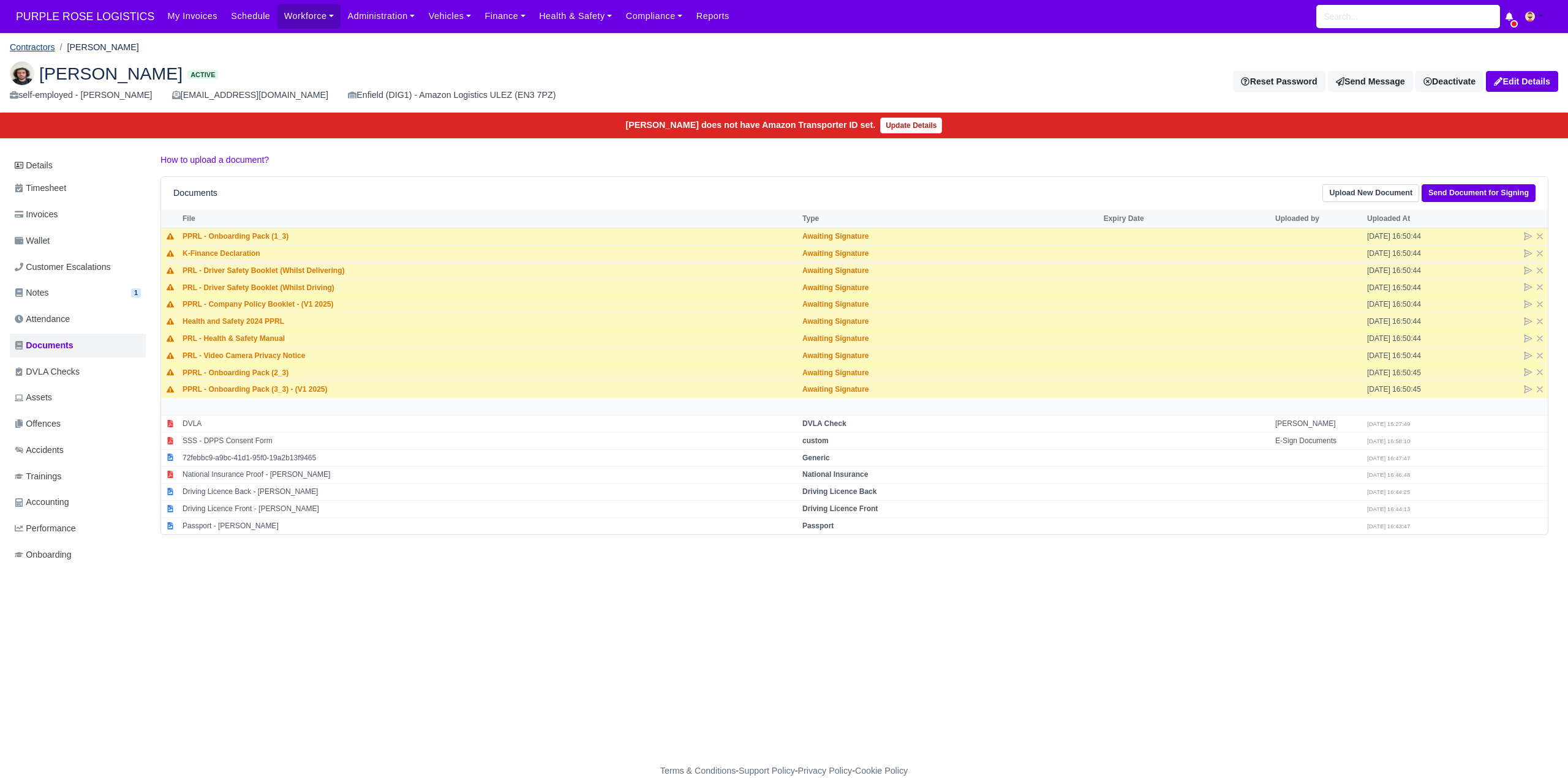
click at [22, 44] on link "Contractors" at bounding box center [32, 47] width 46 height 10
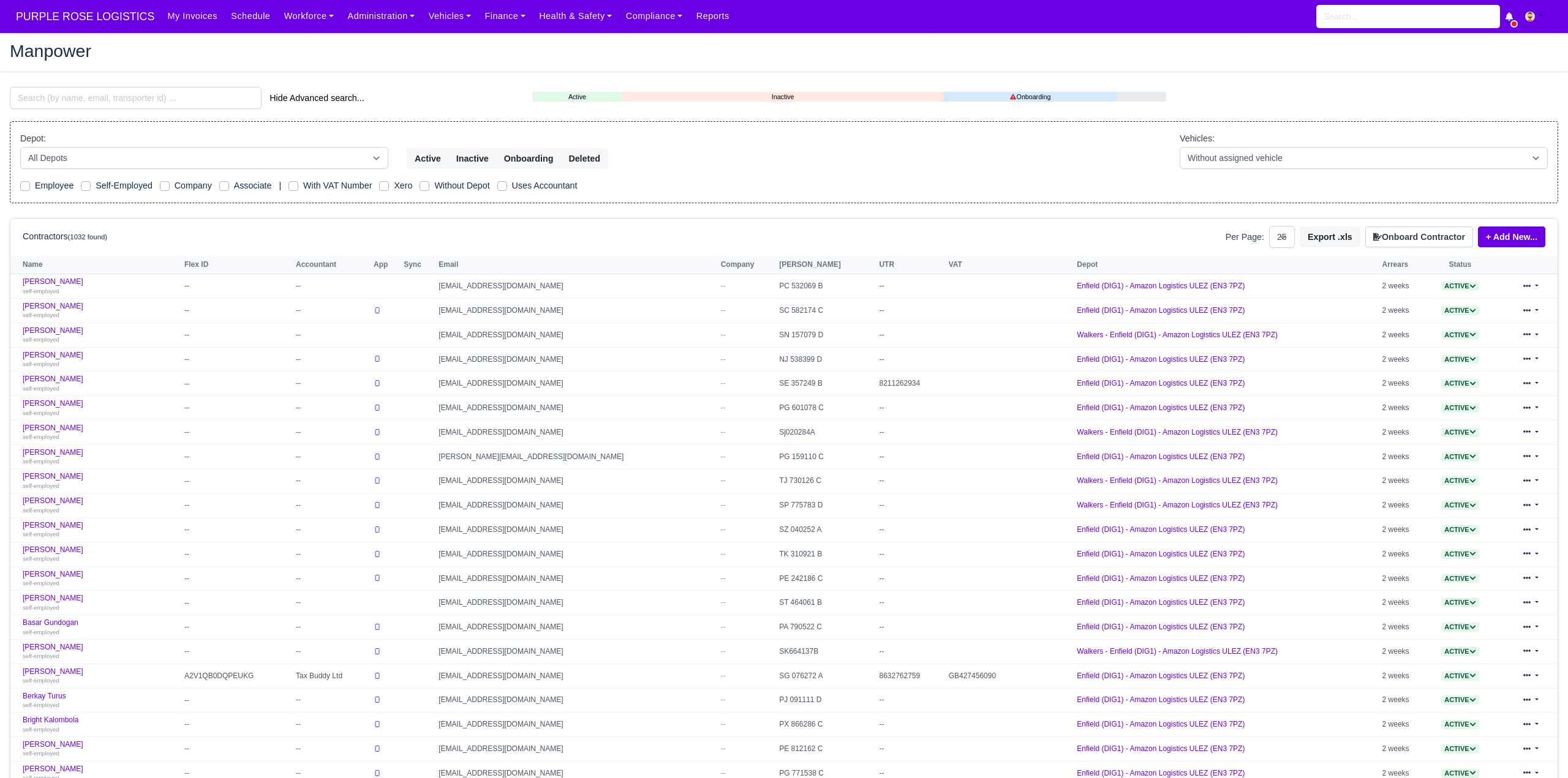
select select "25"
click at [101, 102] on input "search" at bounding box center [135, 98] width 252 height 22
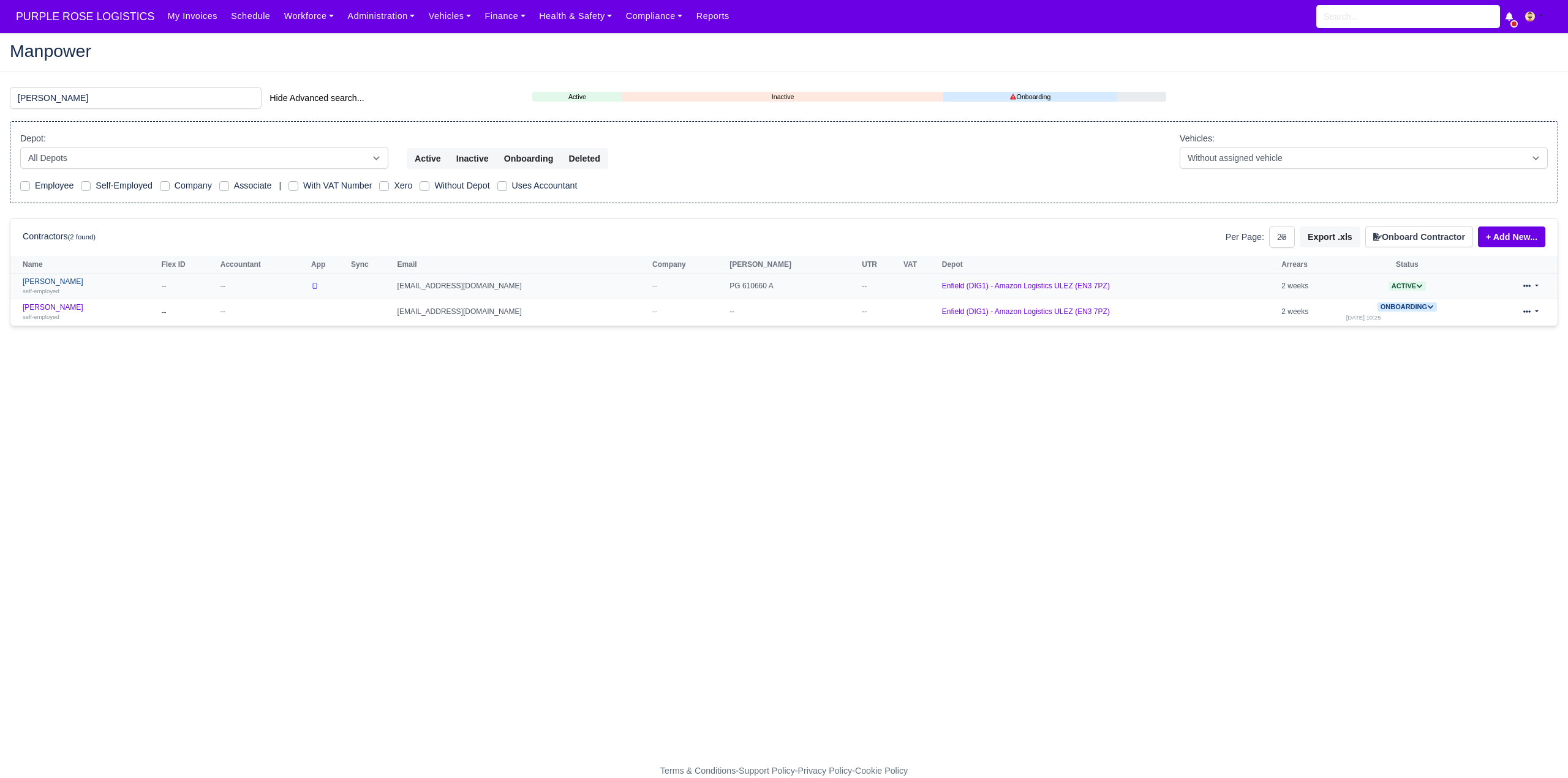
type input "victor"
click at [74, 280] on link "Victor Caballero self-employed" at bounding box center [88, 286] width 132 height 18
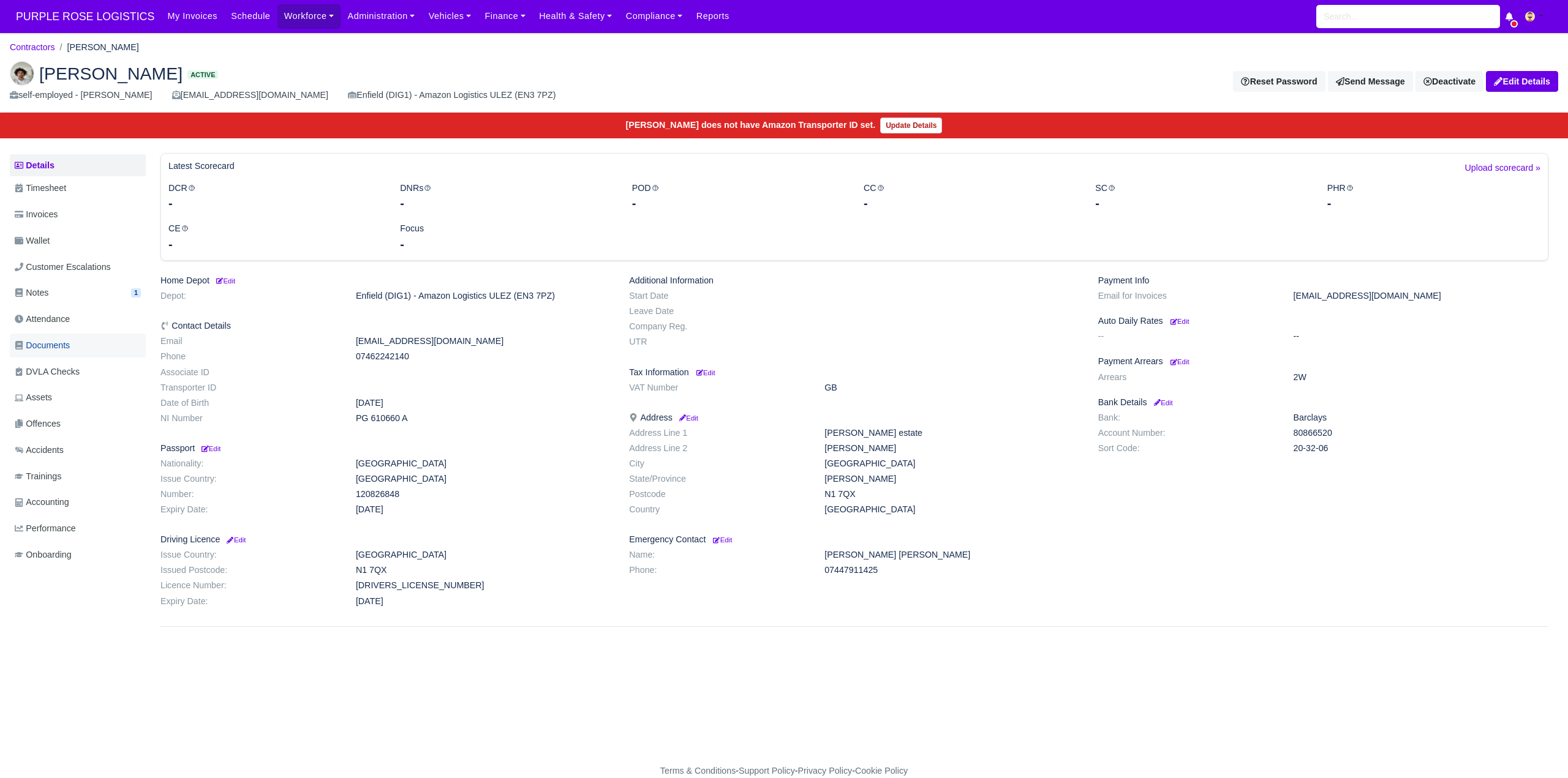
click at [70, 339] on span "Documents" at bounding box center [42, 346] width 55 height 14
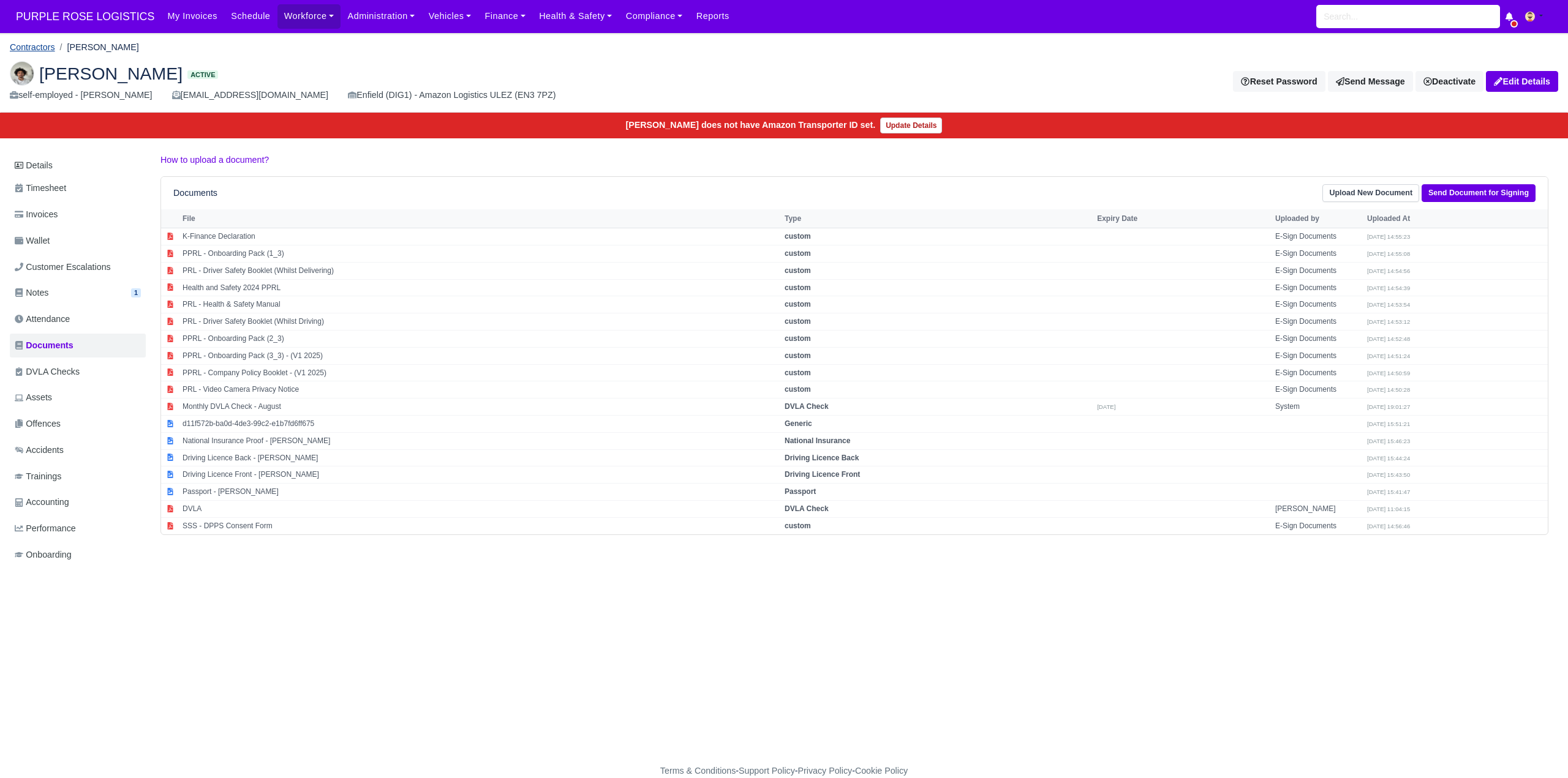
click at [28, 50] on link "Contractors" at bounding box center [32, 47] width 46 height 10
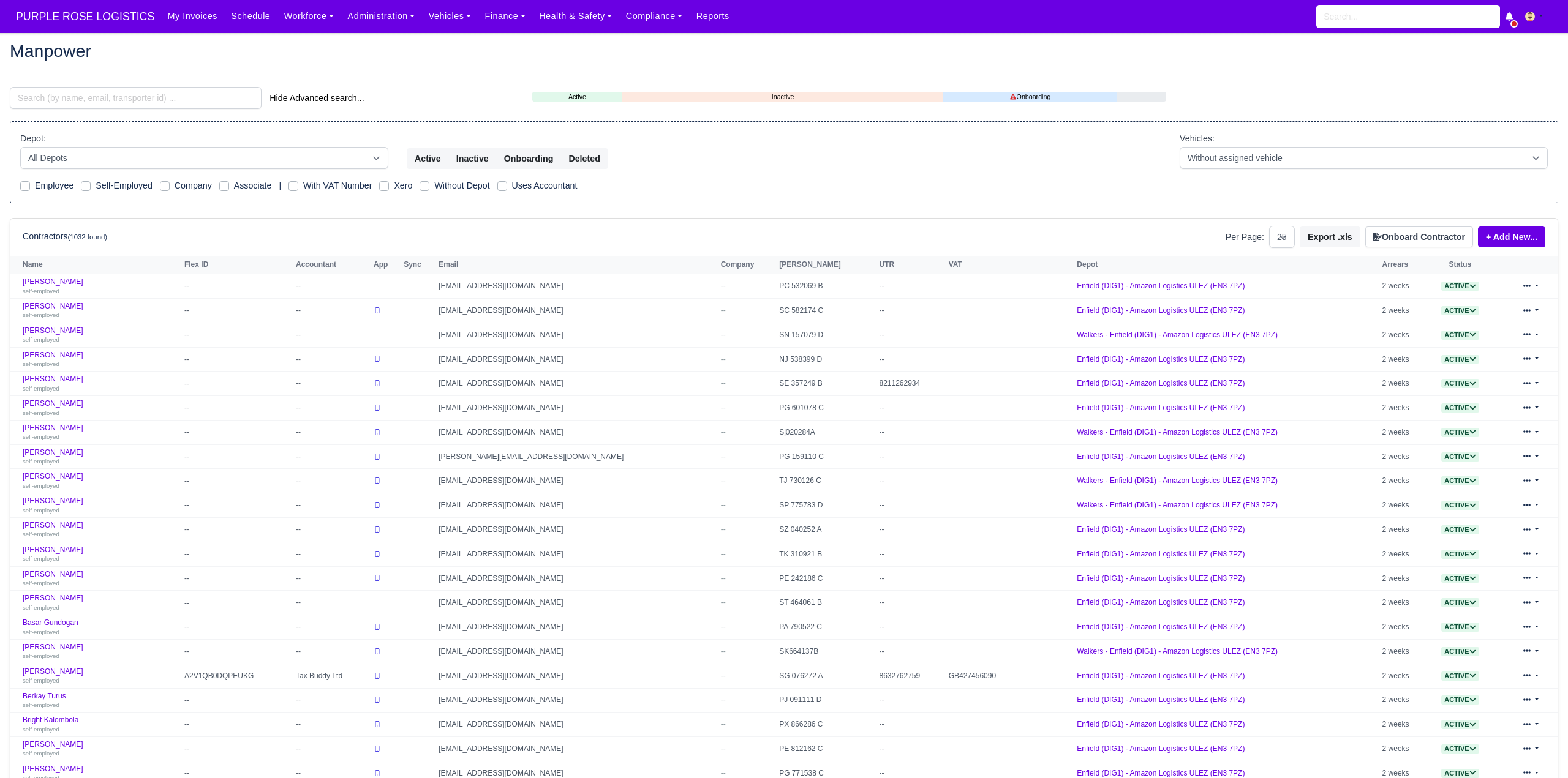
select select "25"
click at [131, 101] on input "search" at bounding box center [135, 98] width 252 height 22
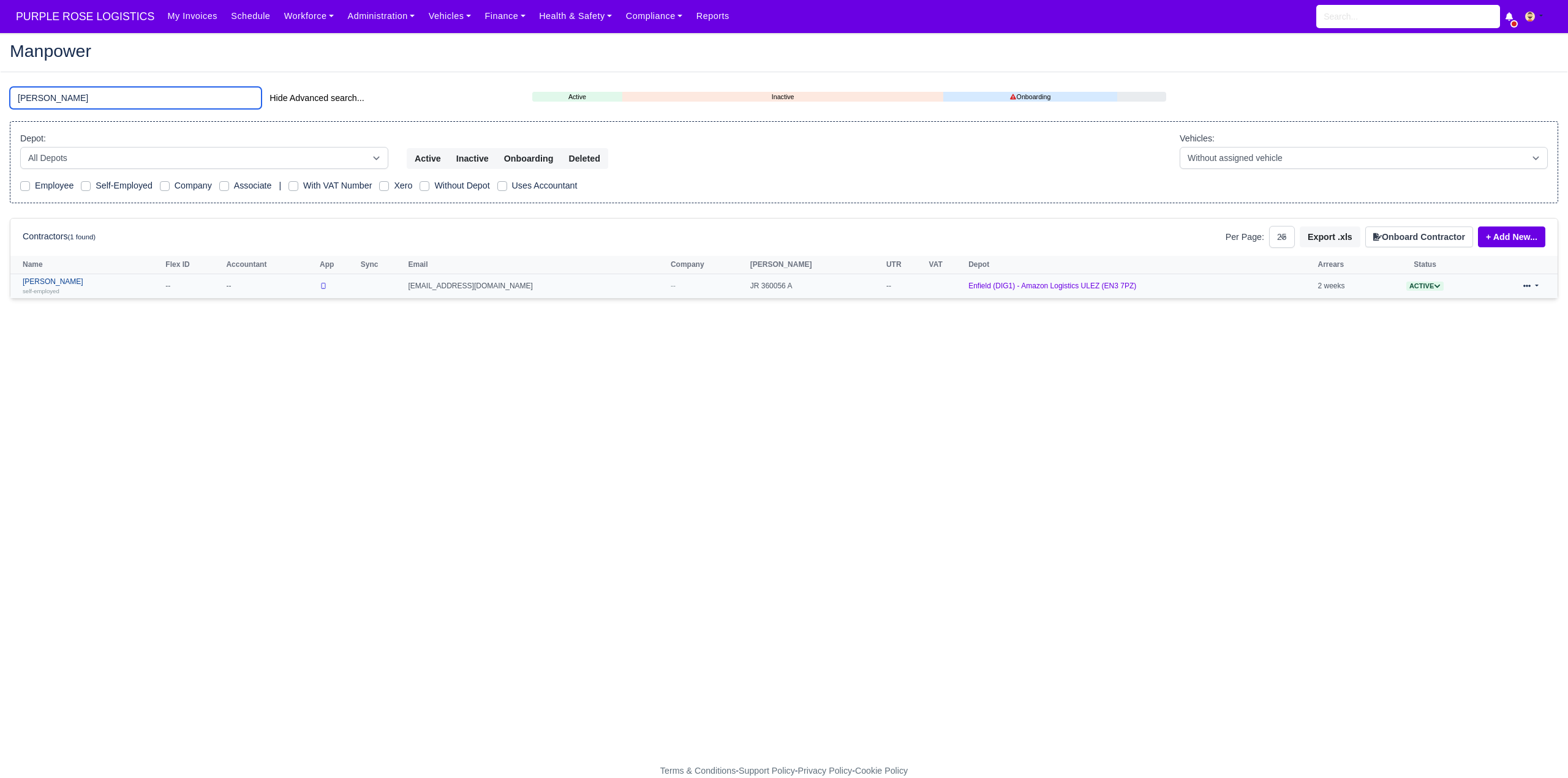
type input "usmani"
click at [65, 285] on link "Imran Usmani self-employed" at bounding box center [90, 286] width 137 height 18
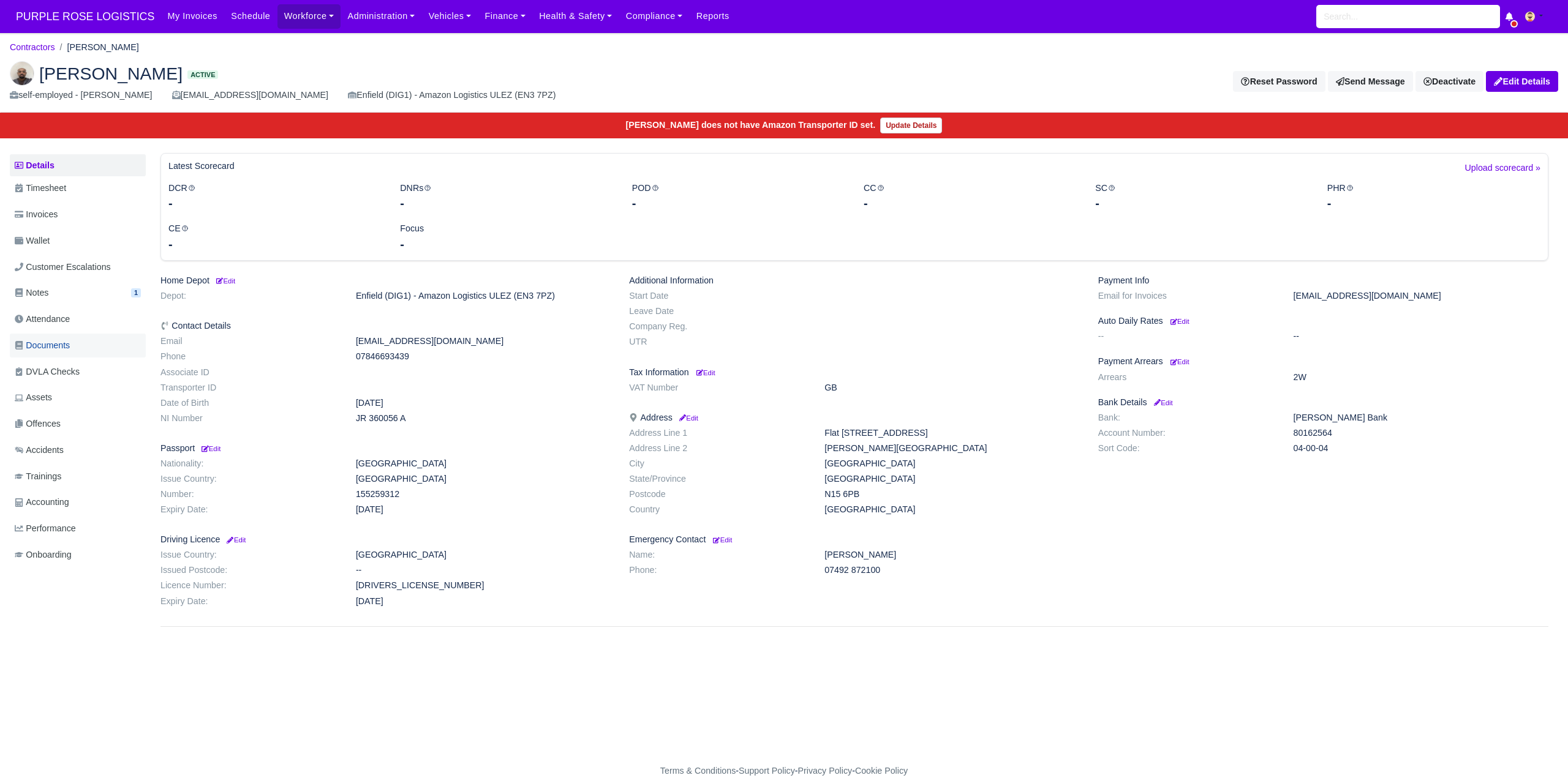
click at [54, 347] on span "Documents" at bounding box center [42, 346] width 55 height 14
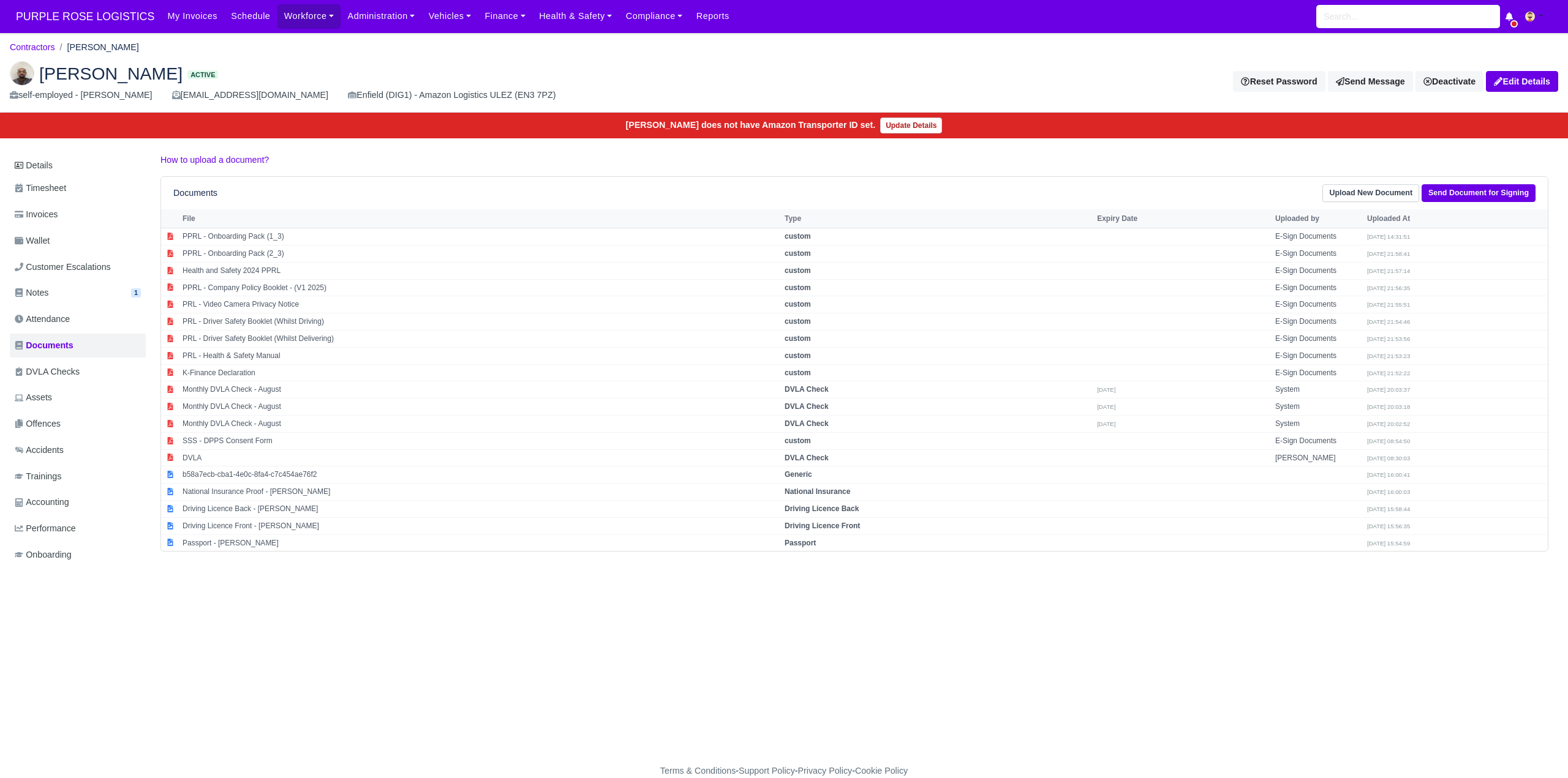
drag, startPoint x: 808, startPoint y: 545, endPoint x: 1041, endPoint y: 581, distance: 235.8
click at [808, 545] on strong "Passport" at bounding box center [800, 543] width 31 height 9
select select "passport"
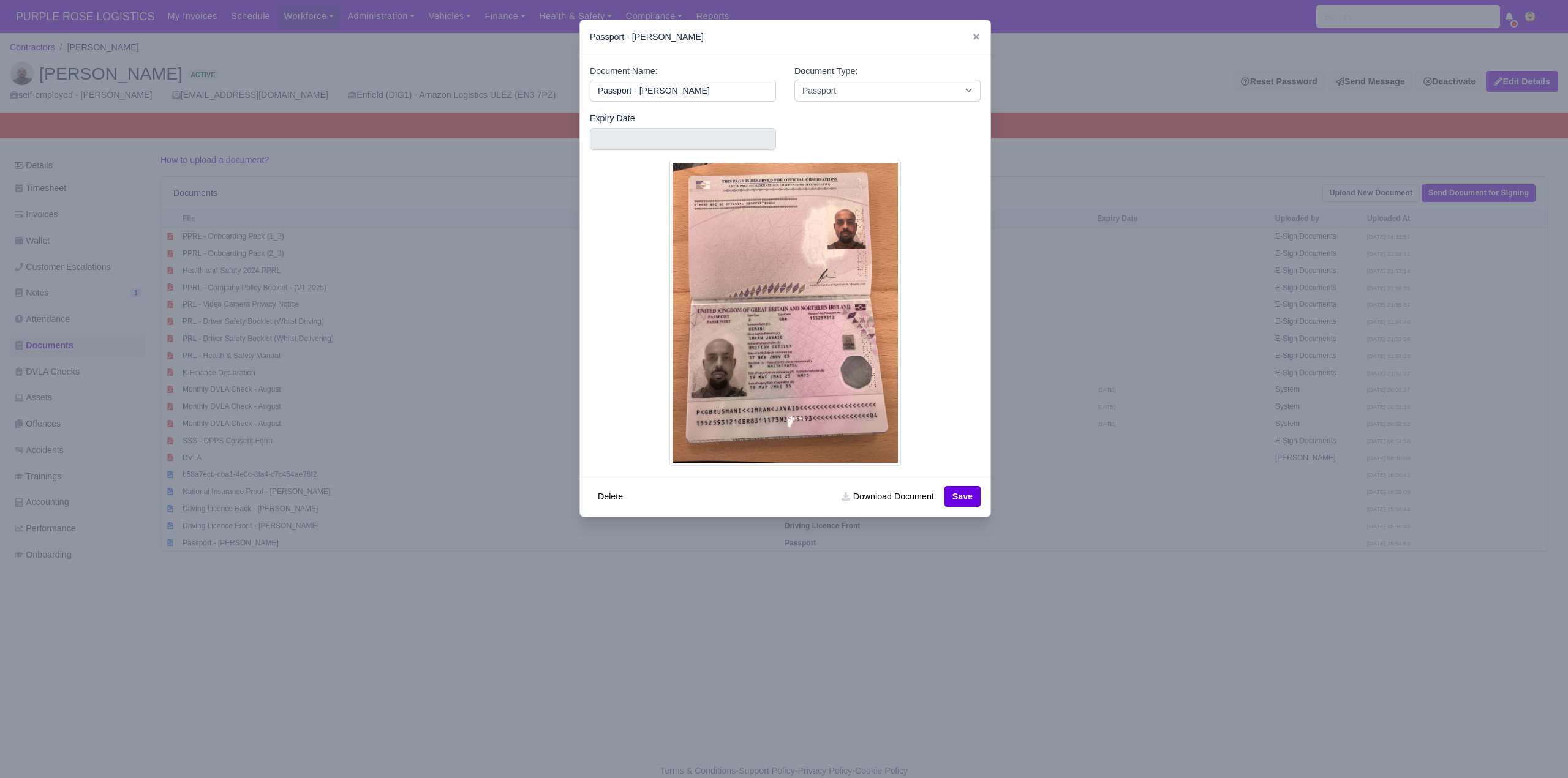
click at [1092, 632] on div at bounding box center [784, 389] width 1568 height 778
